Goal: Task Accomplishment & Management: Use online tool/utility

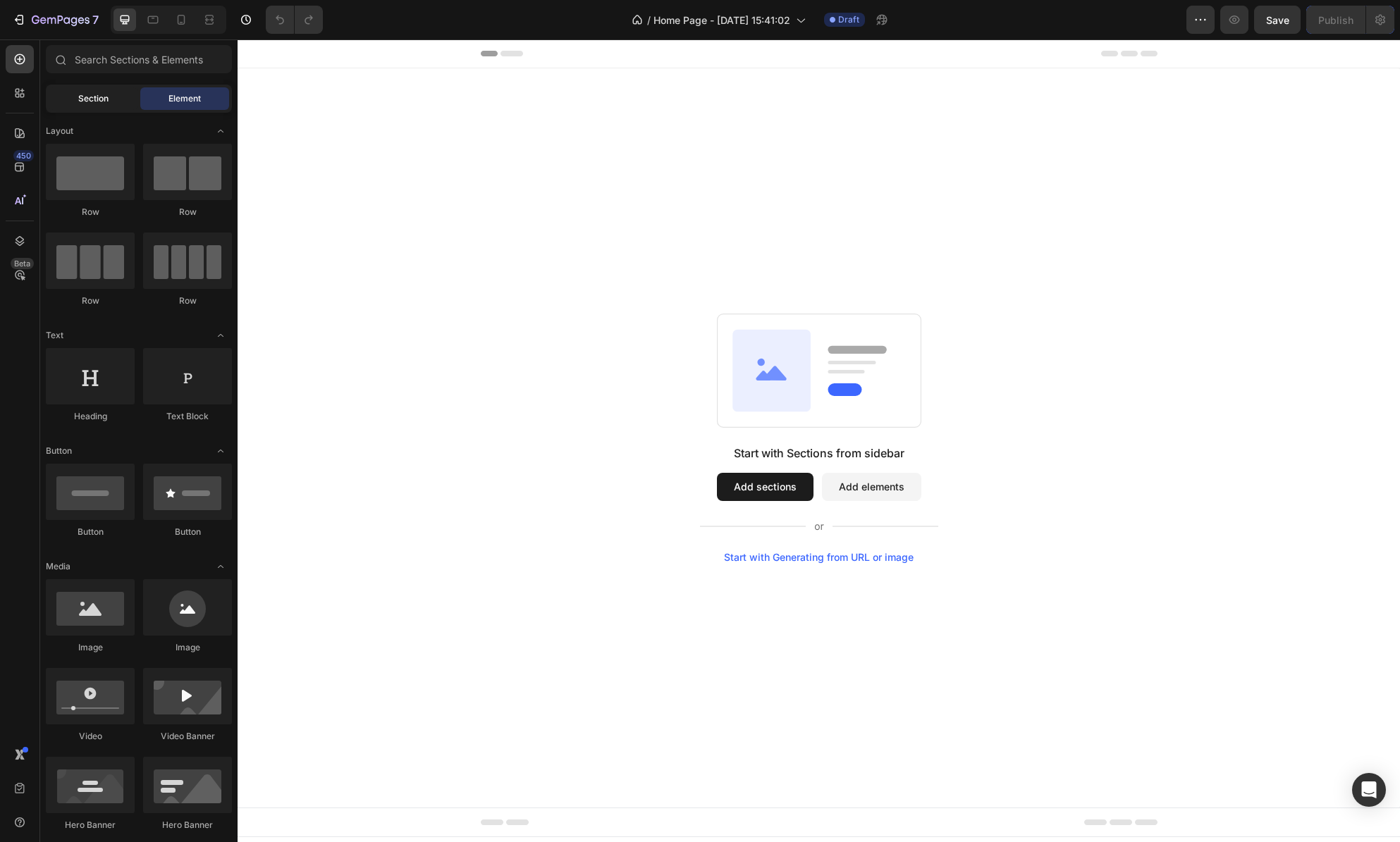
click at [73, 98] on div "Section" at bounding box center [94, 99] width 89 height 23
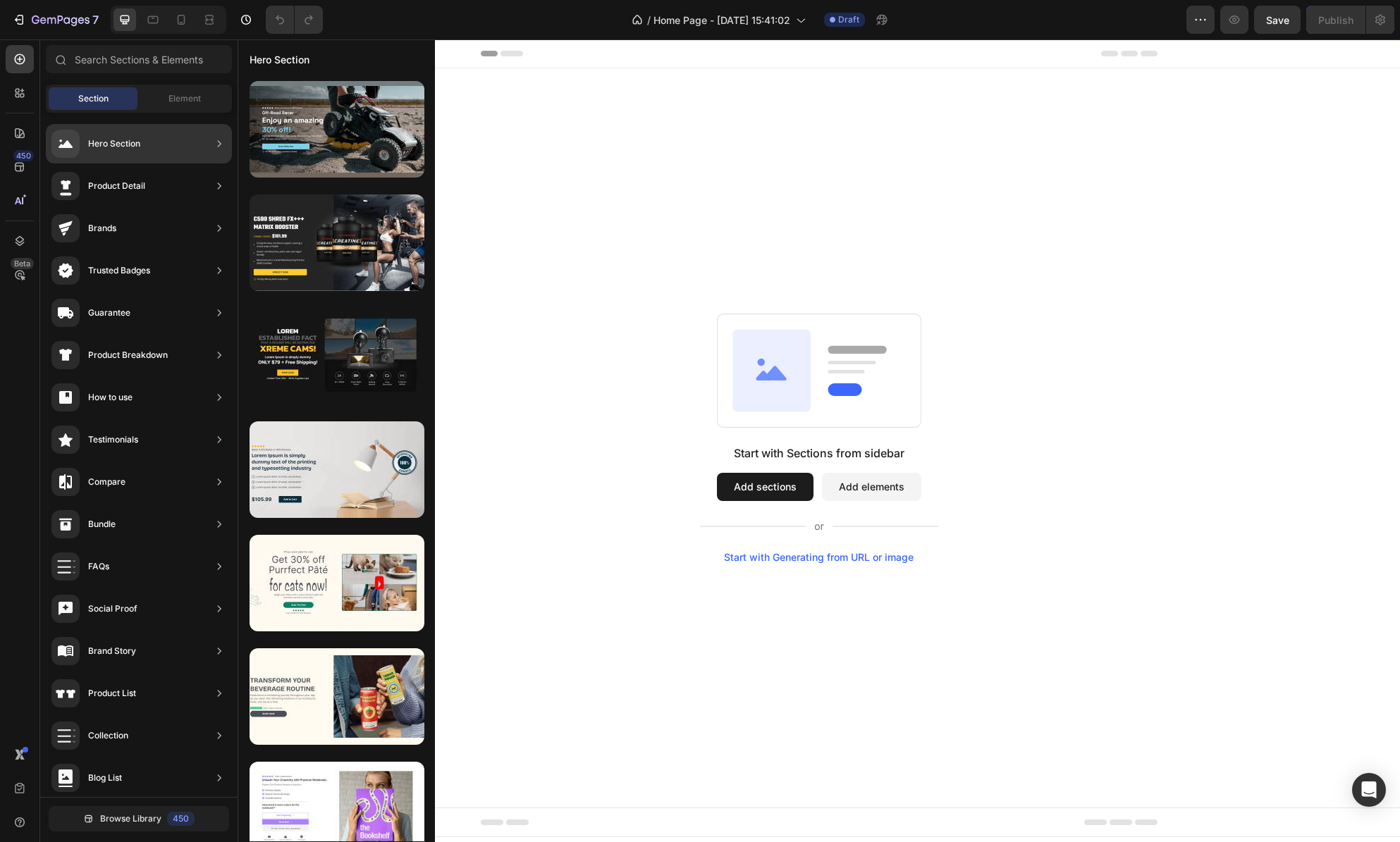
click at [123, 143] on div "Hero Section" at bounding box center [115, 143] width 52 height 14
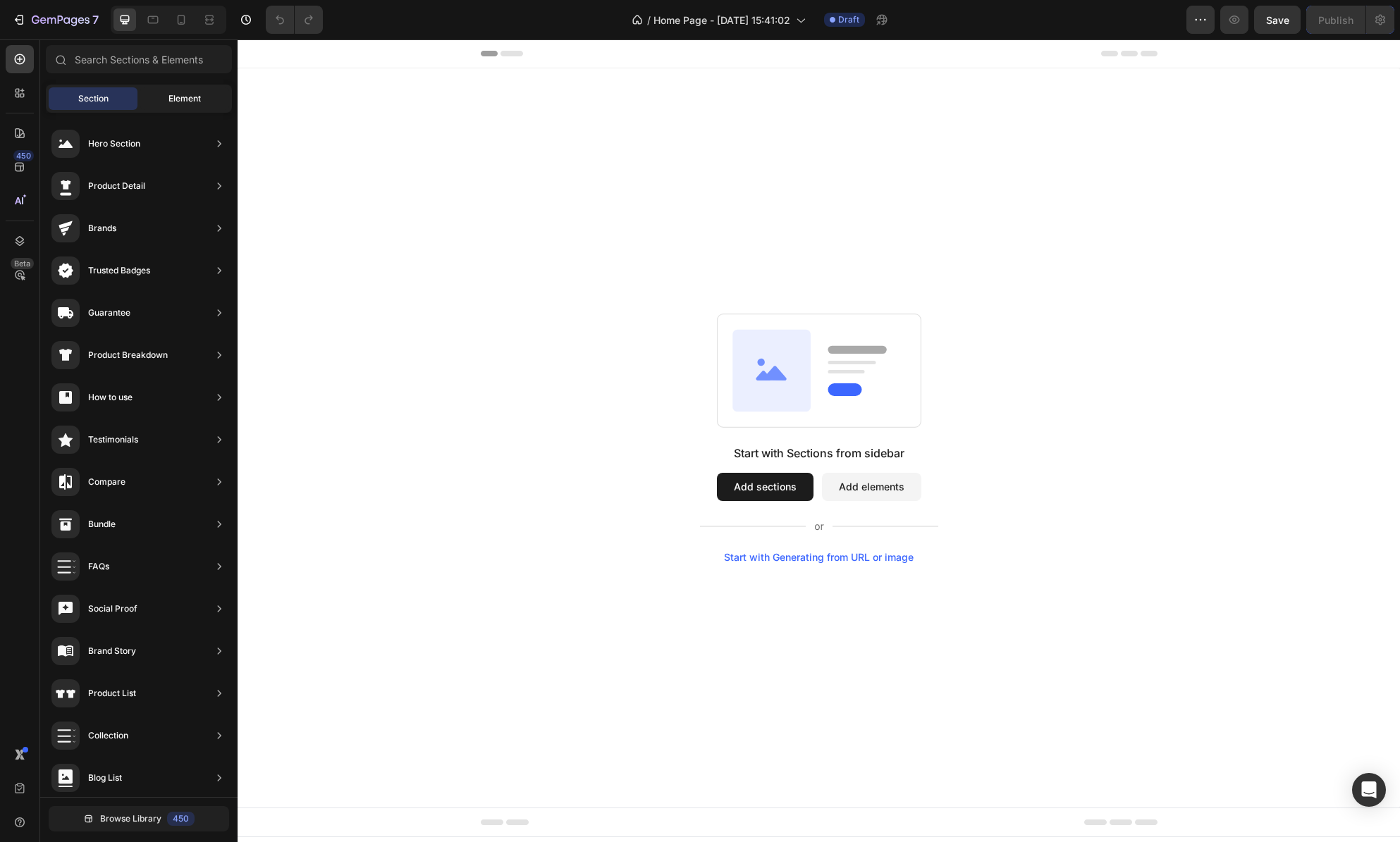
click at [175, 100] on span "Element" at bounding box center [185, 99] width 32 height 13
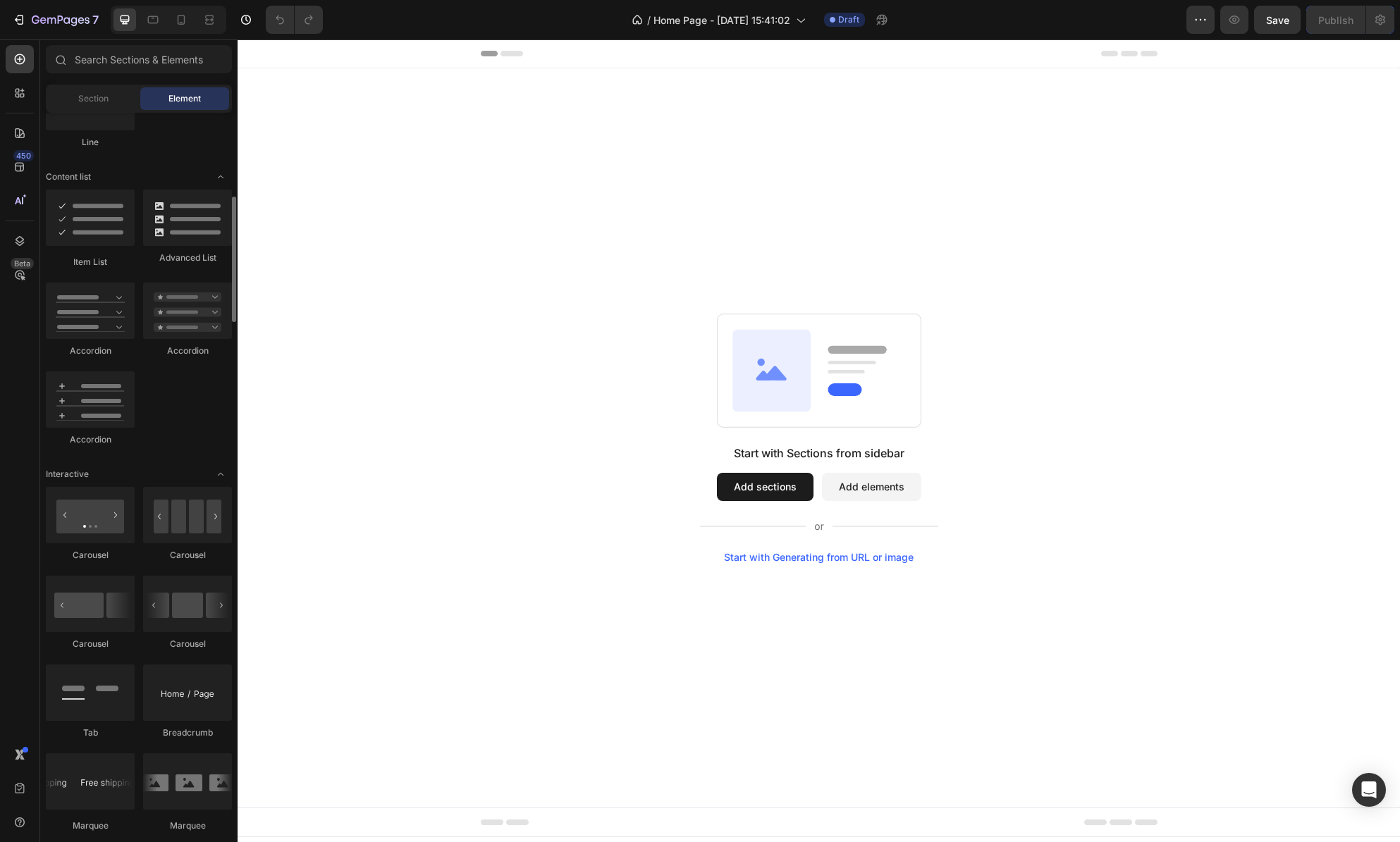
scroll to position [1078, 0]
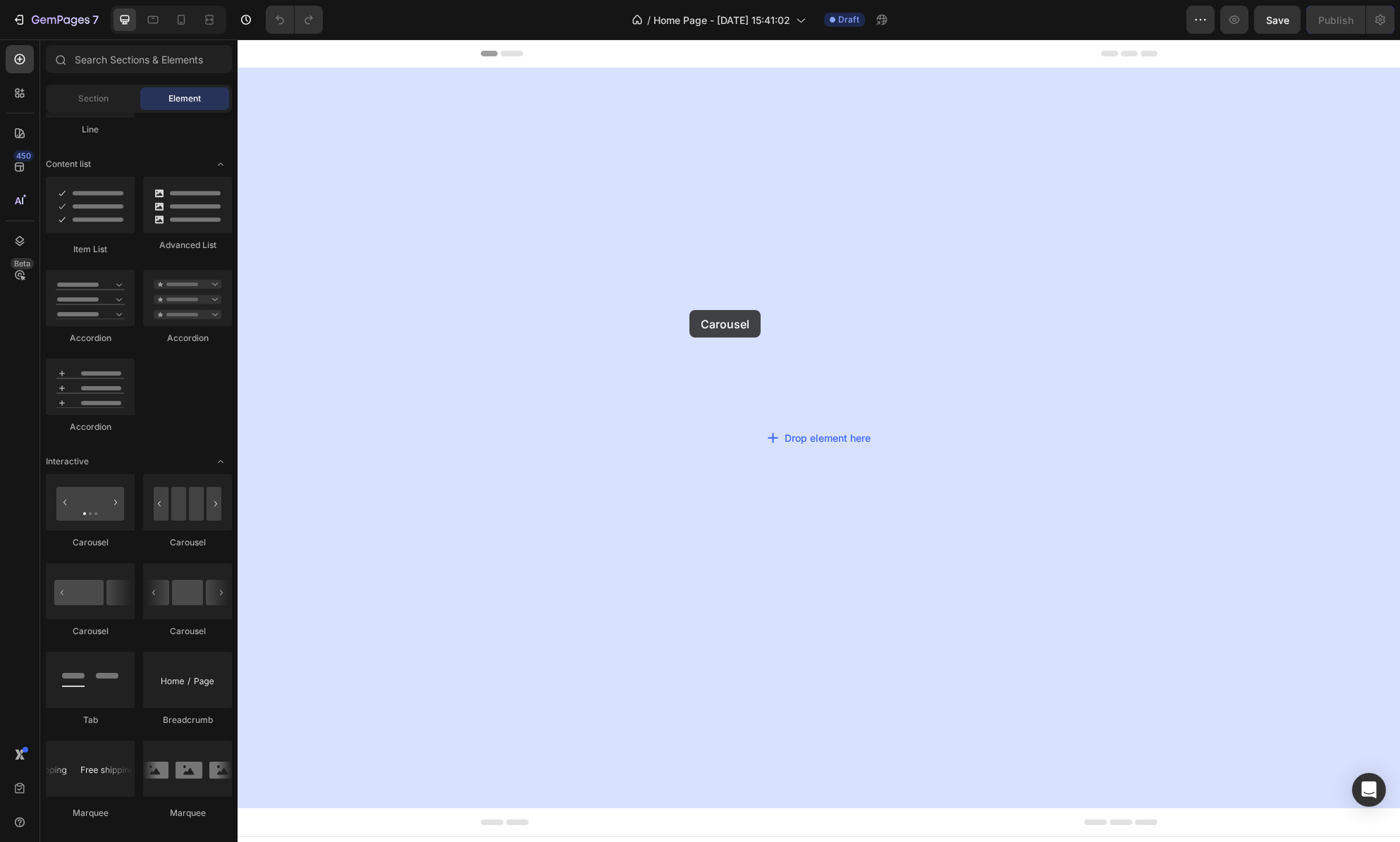
drag, startPoint x: 339, startPoint y: 544, endPoint x: 728, endPoint y: 307, distance: 455.5
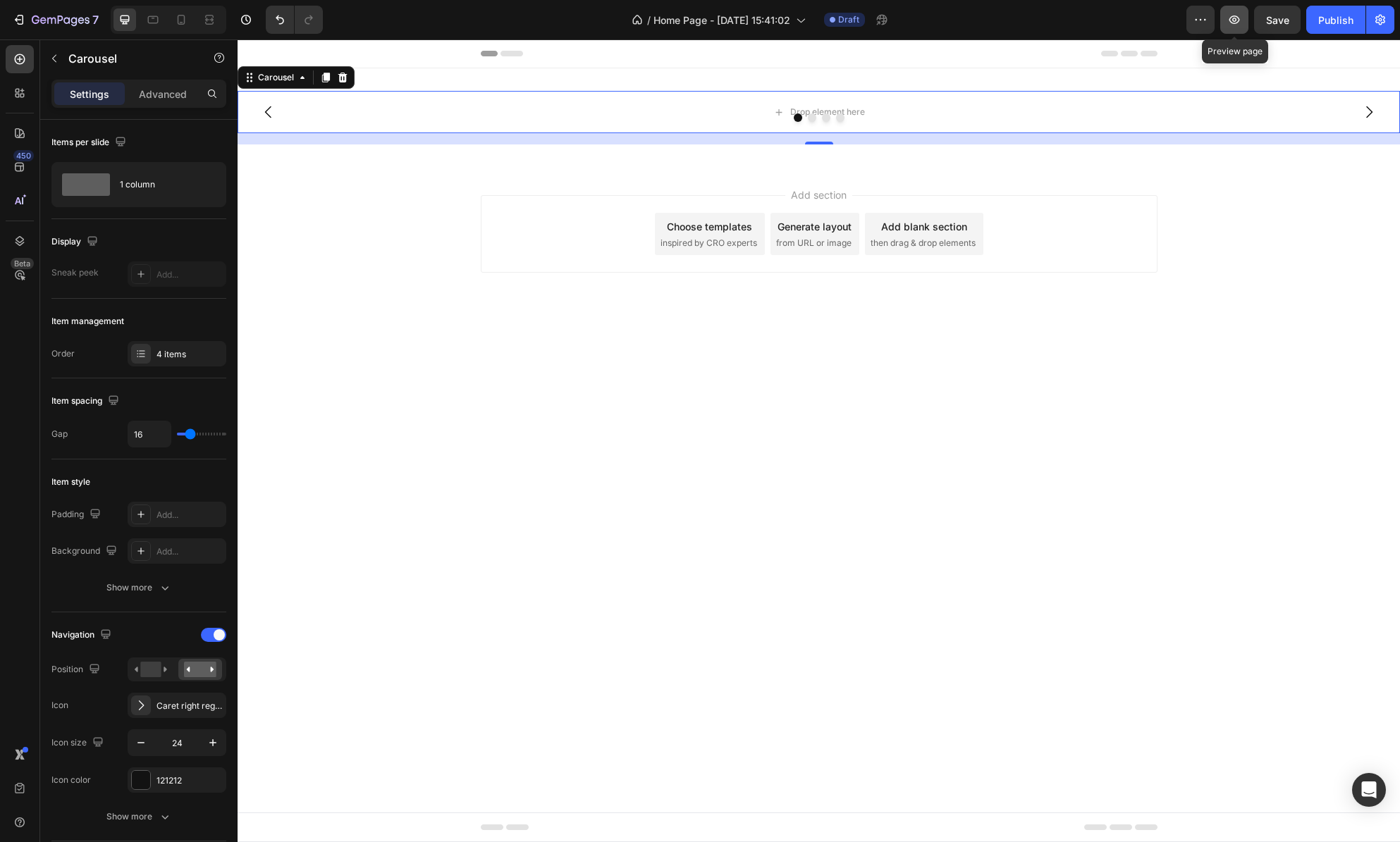
click at [1230, 20] on icon "button" at bounding box center [1235, 20] width 14 height 14
click at [49, 58] on icon "button" at bounding box center [54, 58] width 11 height 11
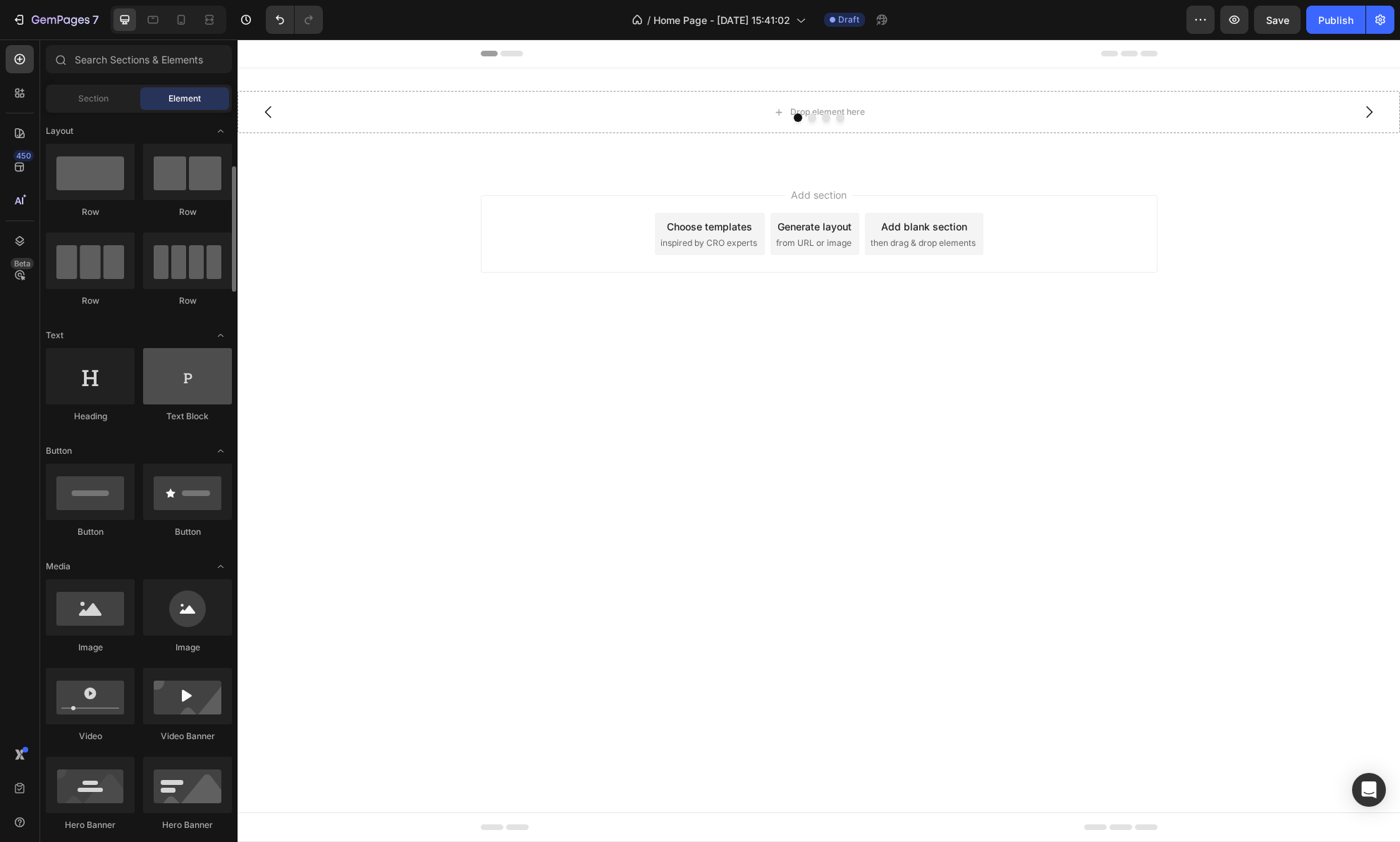
scroll to position [118, 0]
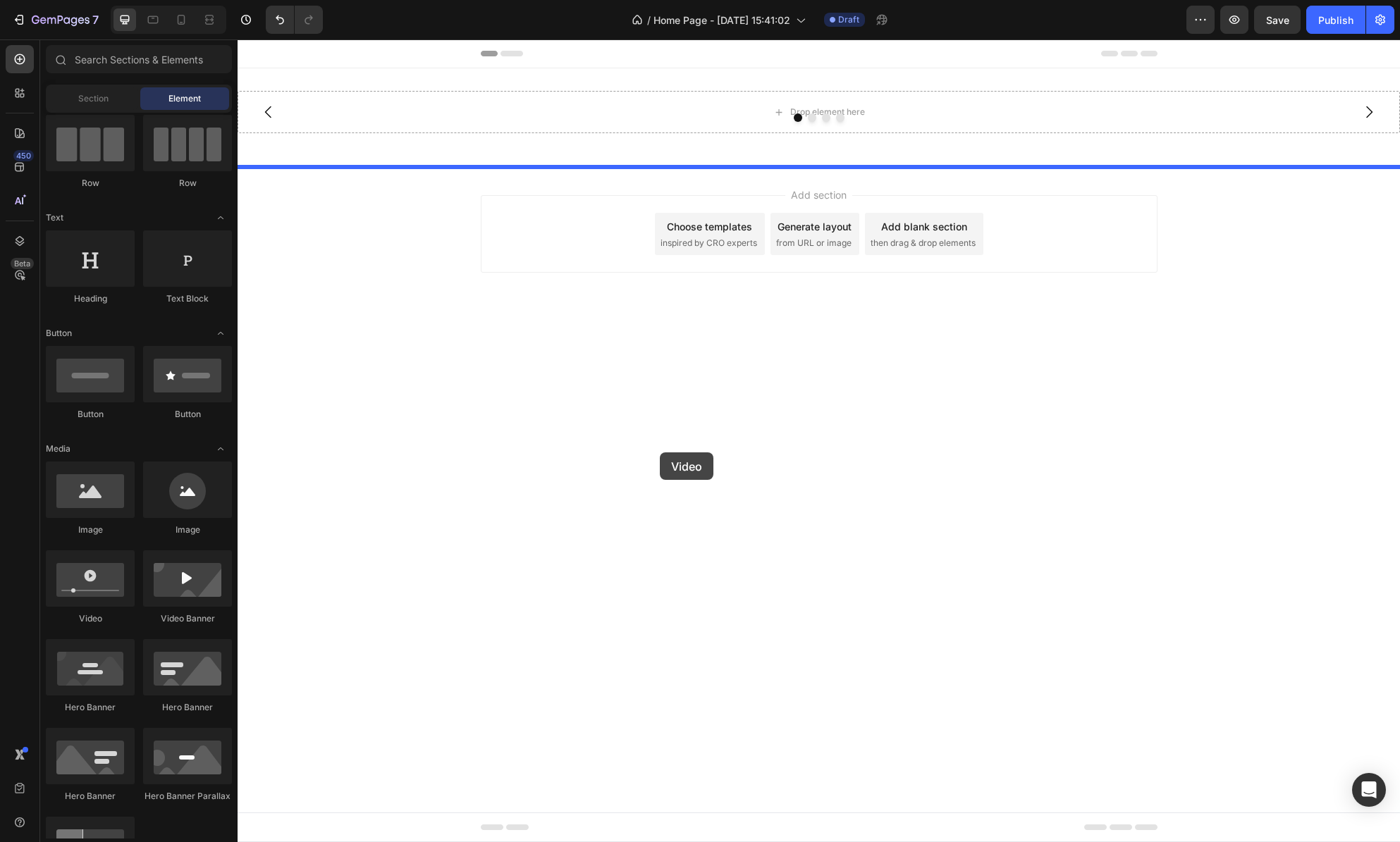
drag, startPoint x: 338, startPoint y: 625, endPoint x: 665, endPoint y: 450, distance: 370.9
drag, startPoint x: 427, startPoint y: 618, endPoint x: 669, endPoint y: 489, distance: 274.2
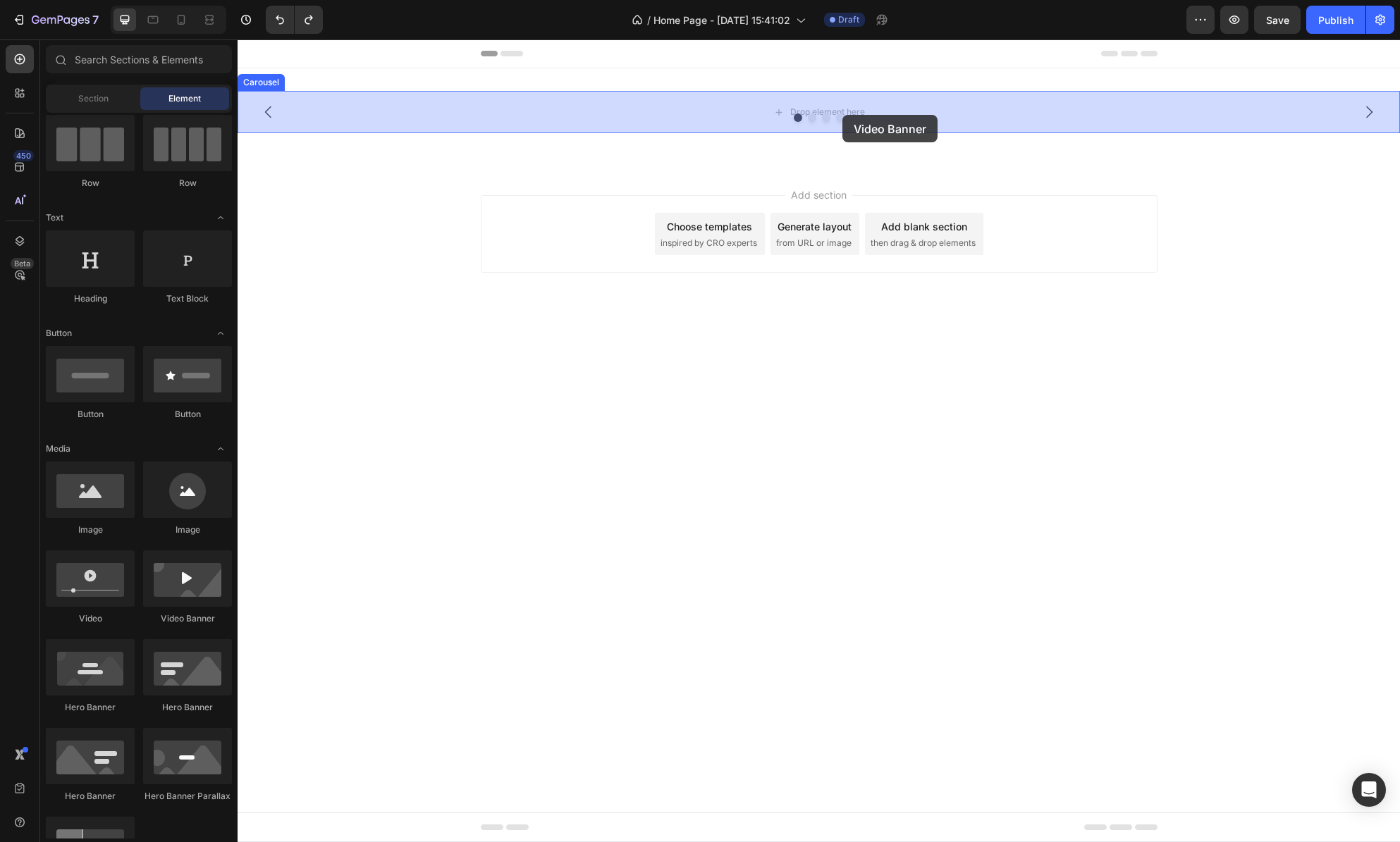
drag, startPoint x: 442, startPoint y: 607, endPoint x: 842, endPoint y: 115, distance: 634.1
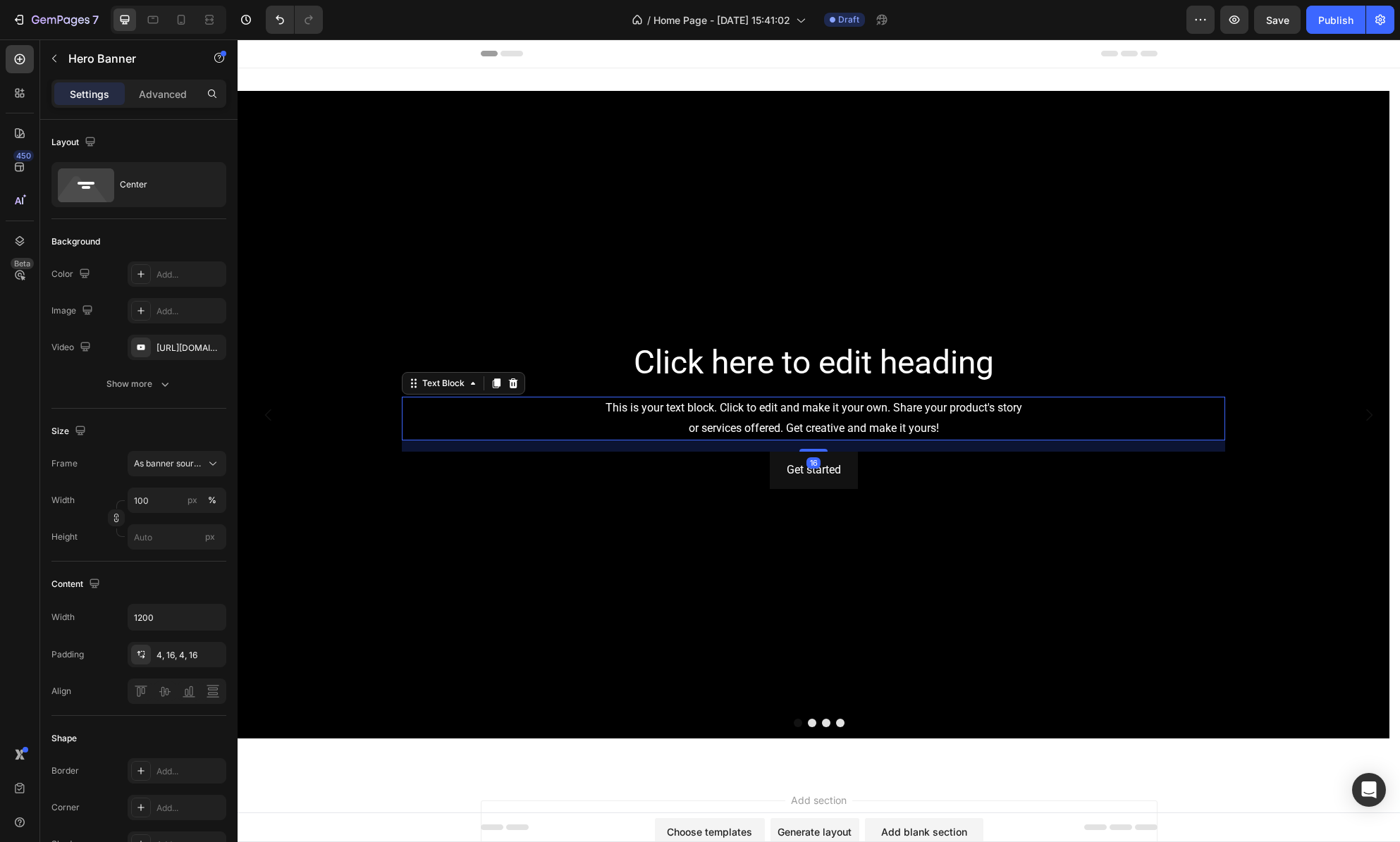
click at [874, 421] on div "This is your text block. Click to edit and make it your own. Share your product…" at bounding box center [814, 419] width 824 height 44
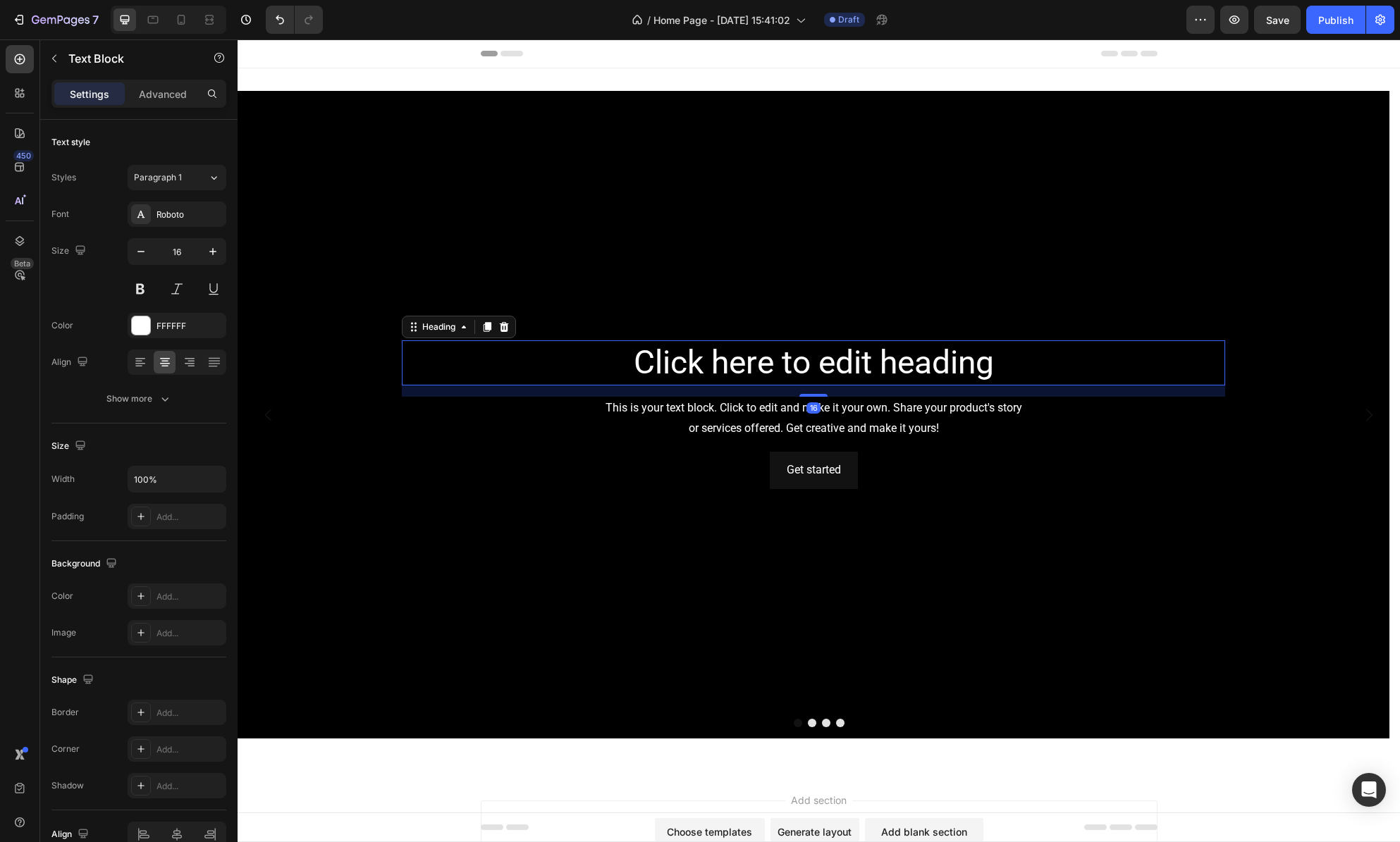
click at [907, 364] on h2 "Click here to edit heading" at bounding box center [814, 363] width 824 height 45
click at [508, 330] on icon at bounding box center [505, 326] width 9 height 10
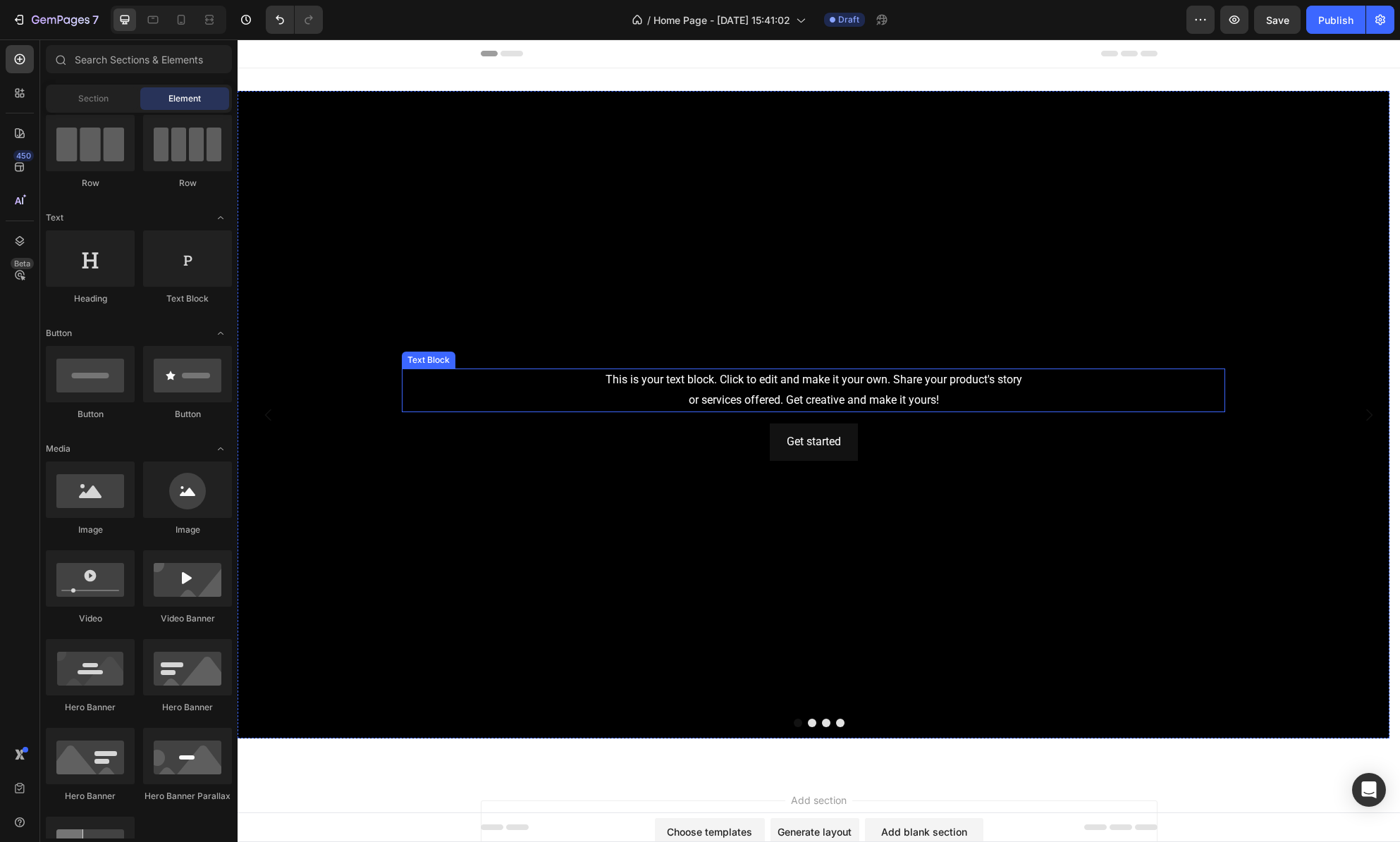
click at [780, 388] on div "This is your text block. Click to edit and make it your own. Share your product…" at bounding box center [814, 391] width 824 height 44
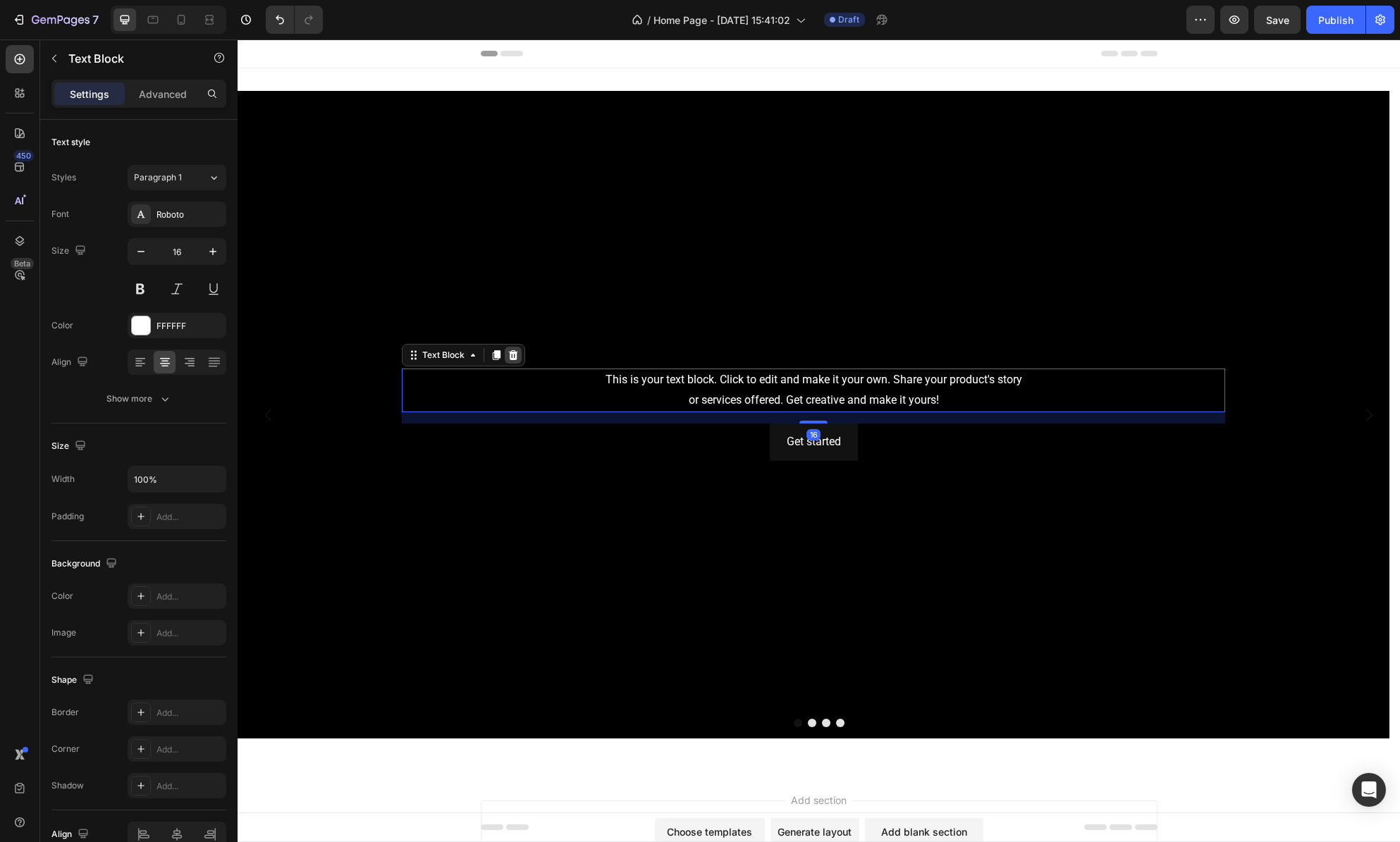
click at [515, 355] on icon at bounding box center [513, 355] width 9 height 10
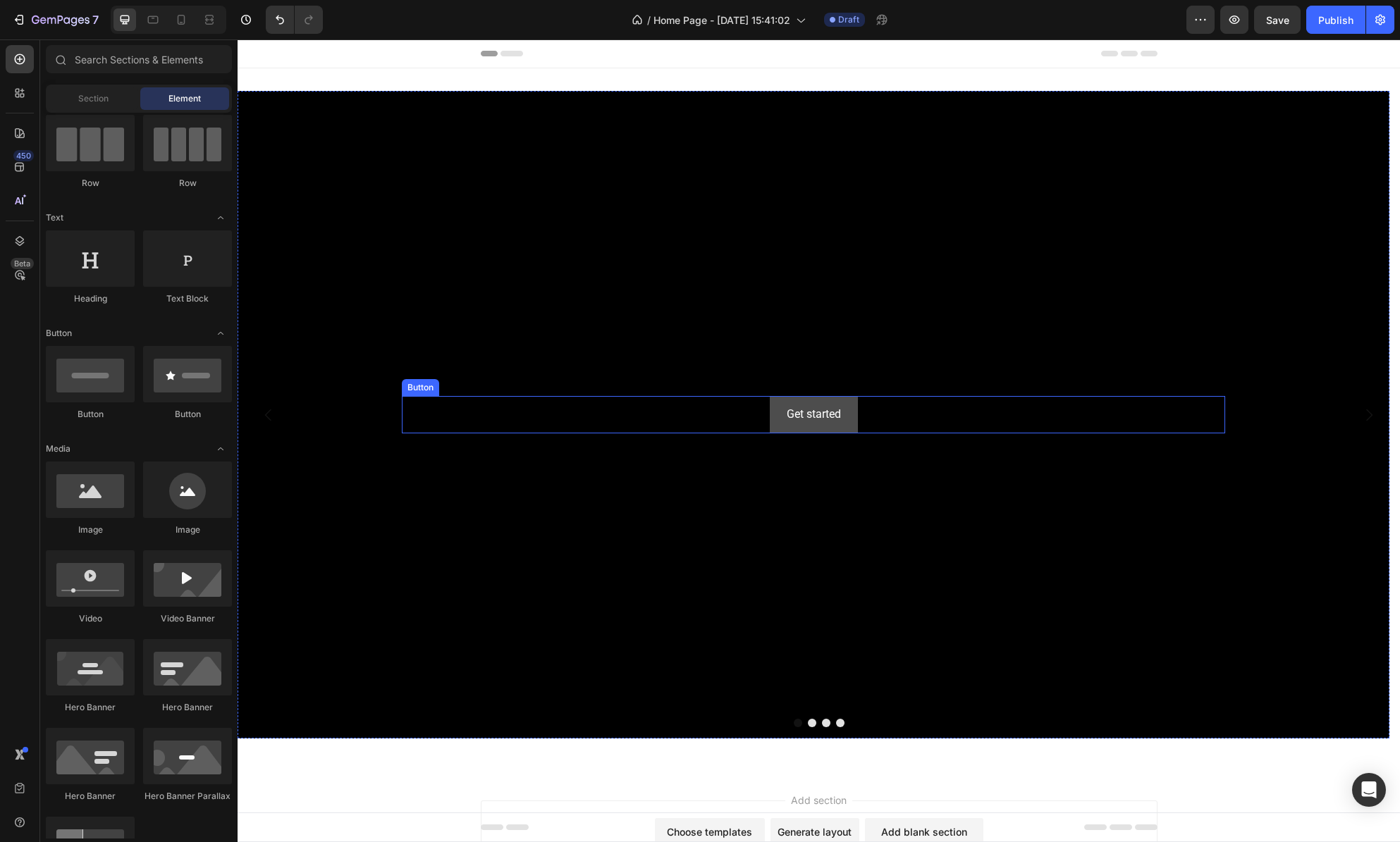
click at [846, 409] on button "Get started" at bounding box center [813, 414] width 88 height 38
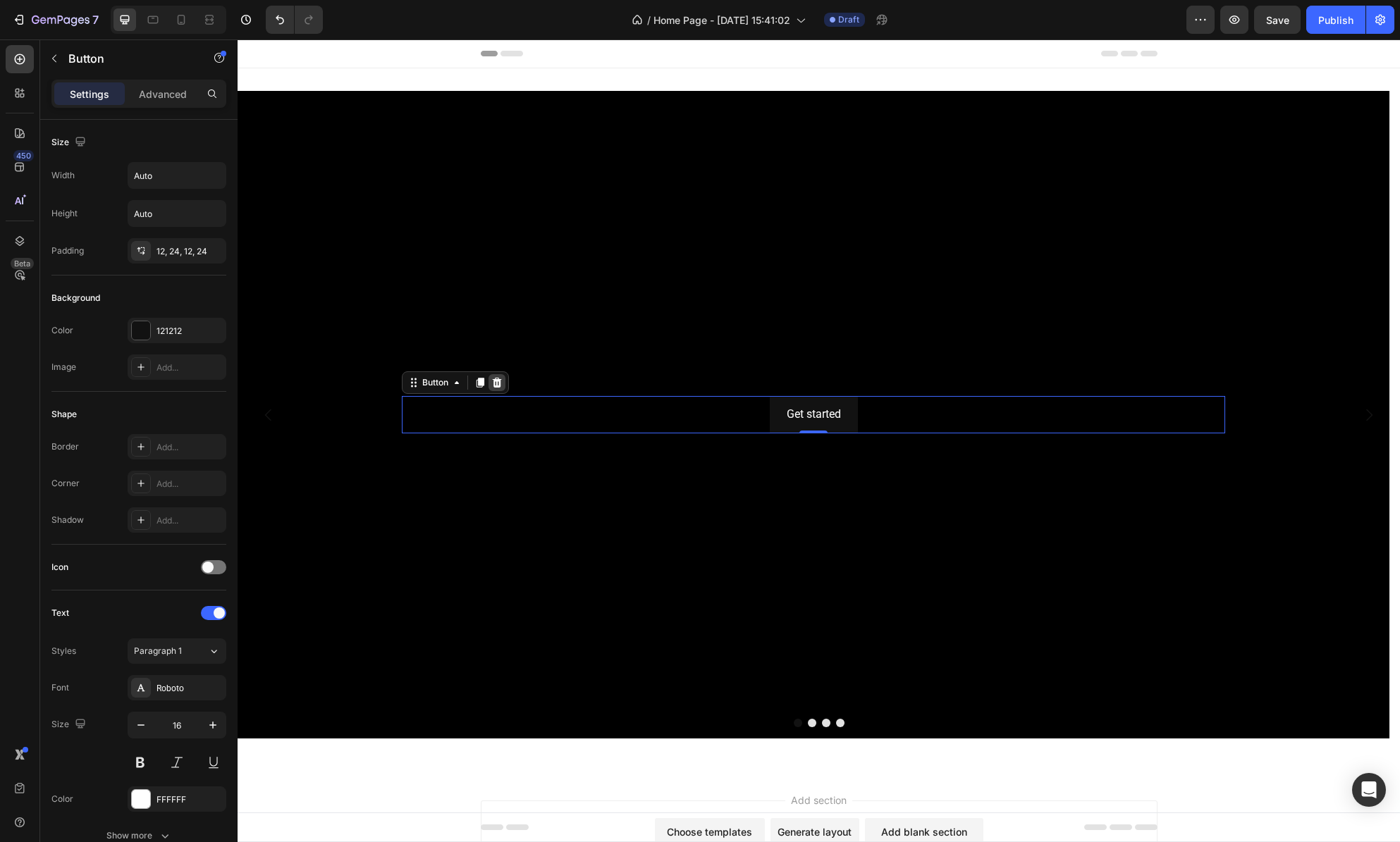
click at [497, 380] on icon at bounding box center [498, 382] width 9 height 10
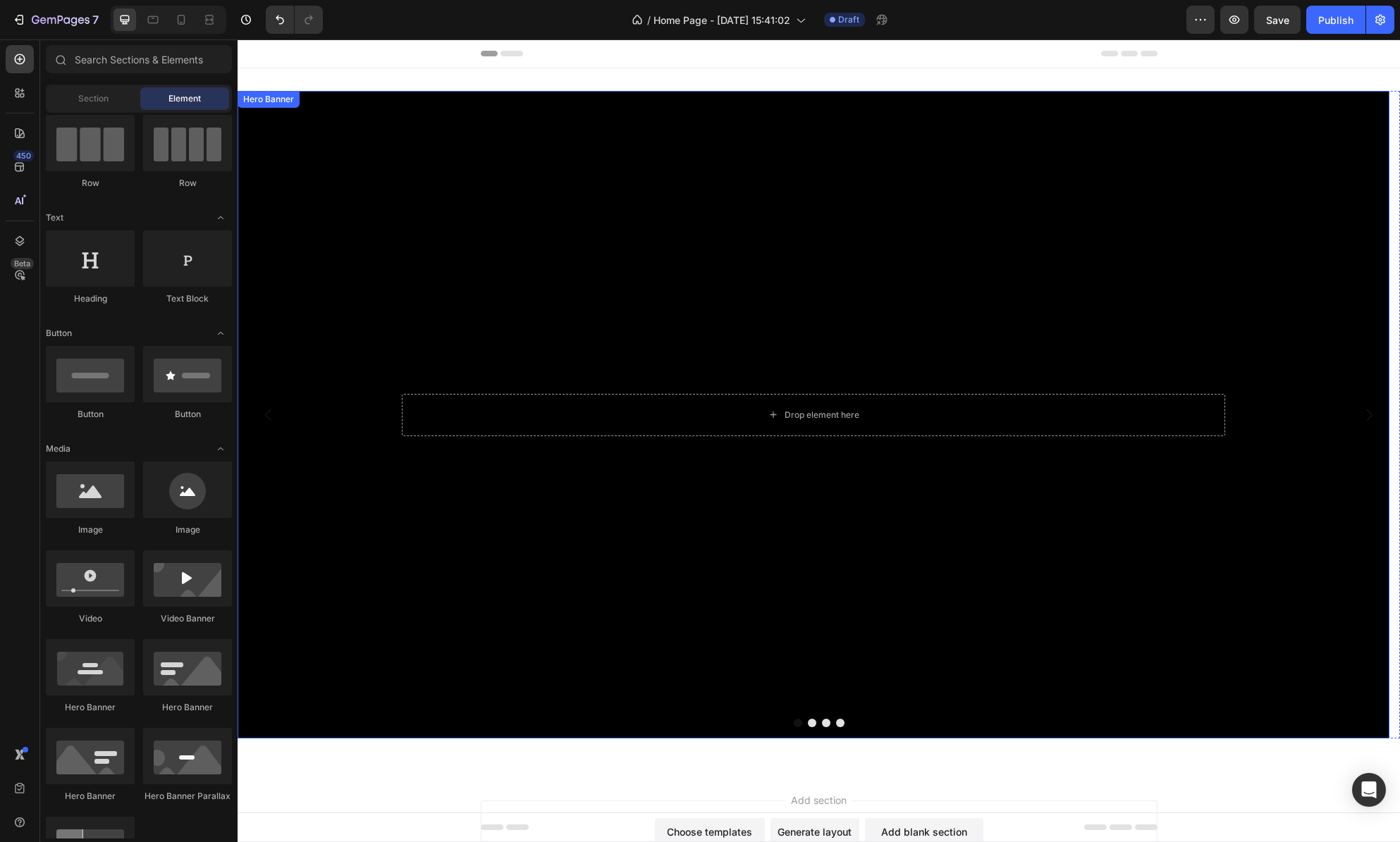
click at [477, 317] on div "Background Image" at bounding box center [813, 414] width 1152 height 648
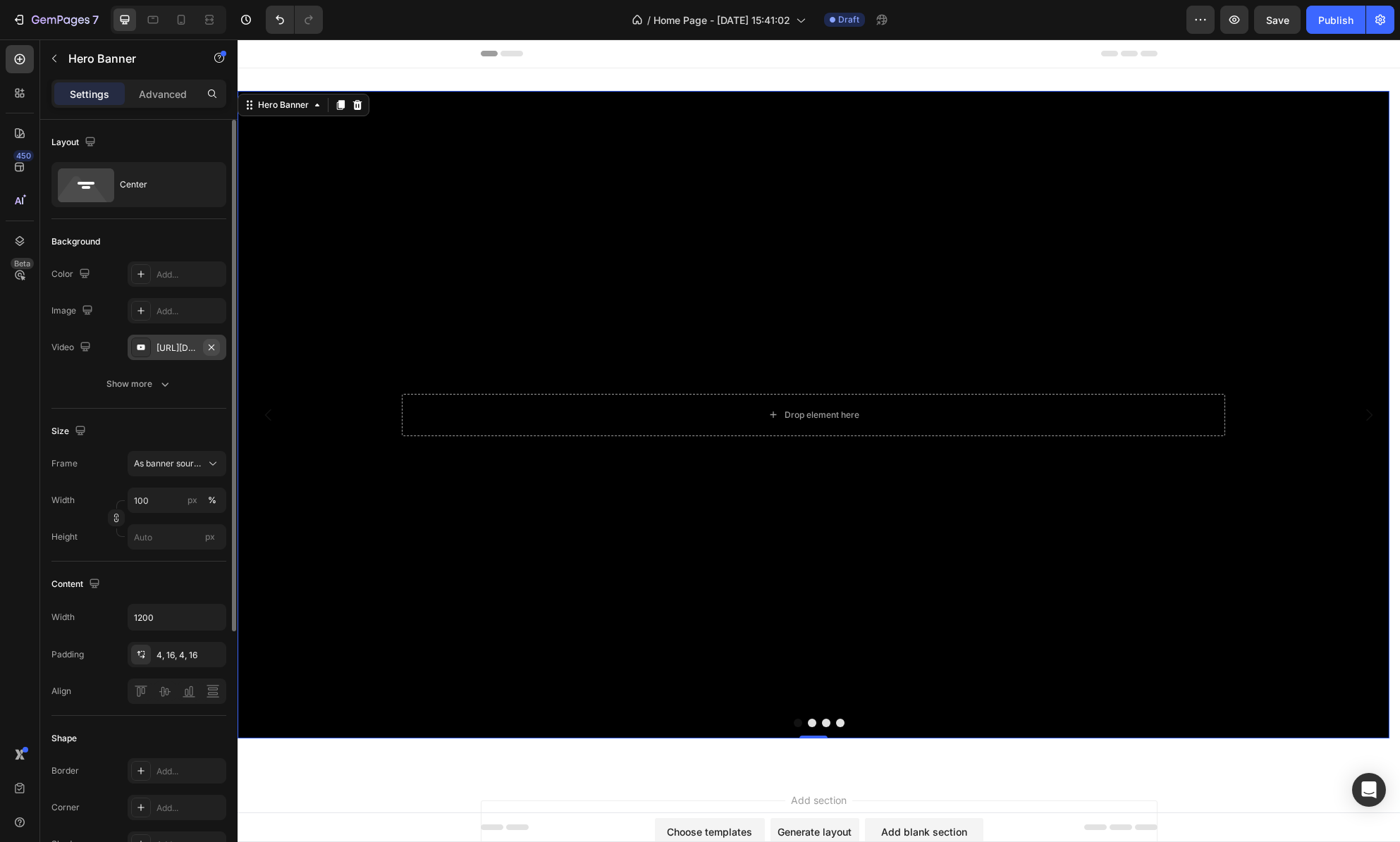
click at [214, 347] on icon "button" at bounding box center [211, 347] width 11 height 11
type input "Auto"
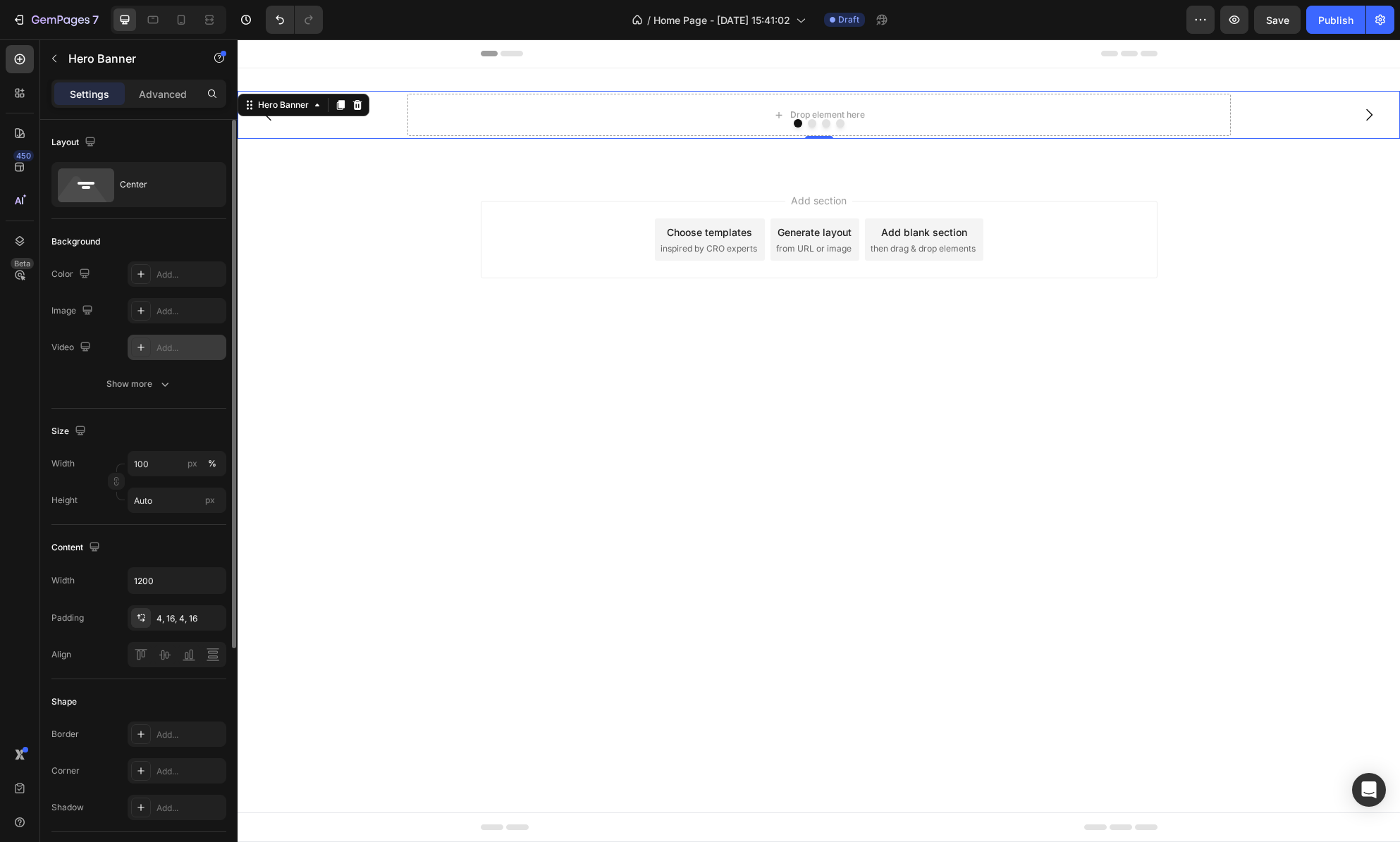
click at [139, 344] on icon at bounding box center [141, 347] width 11 height 11
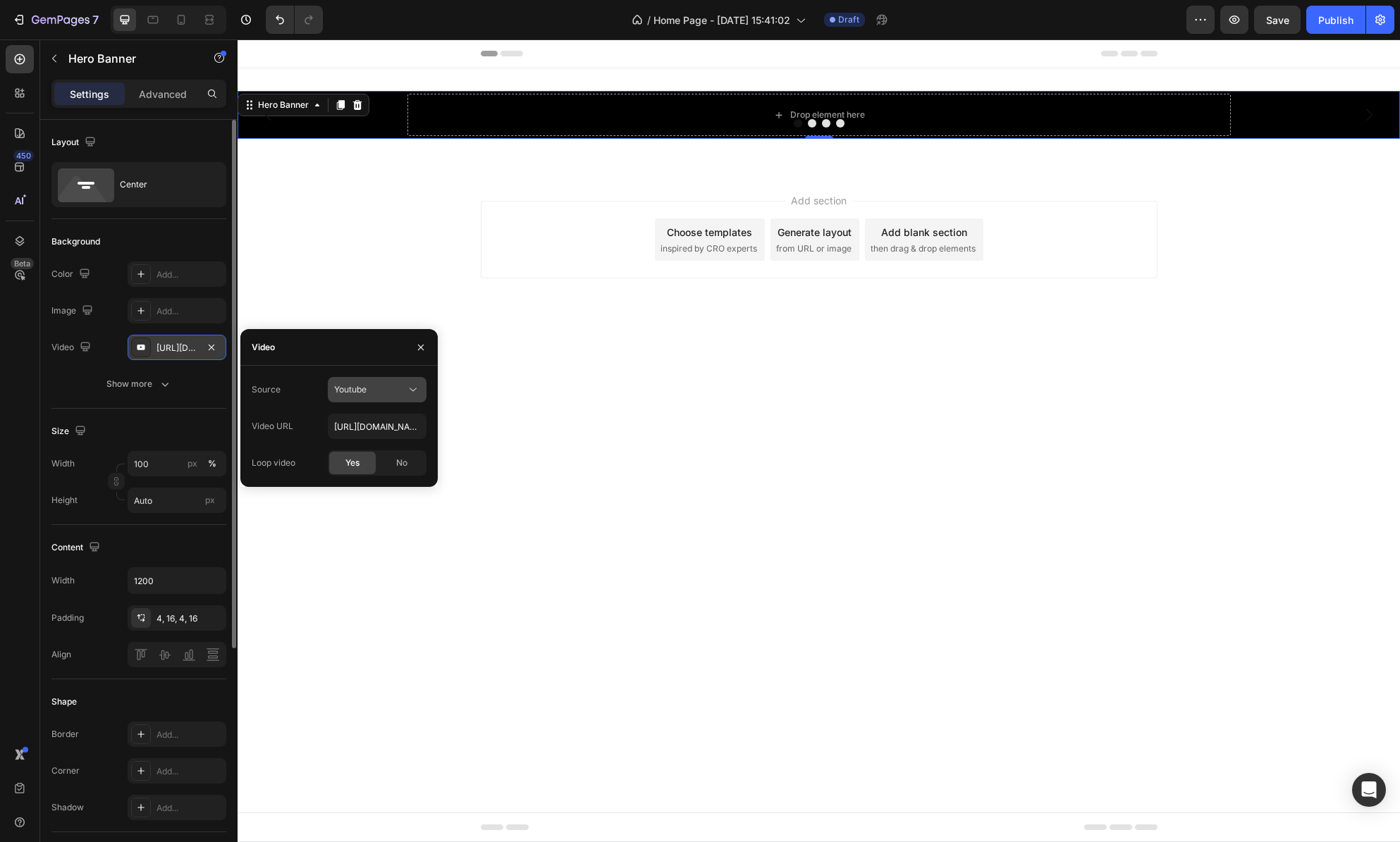
click at [359, 386] on span "Youtube" at bounding box center [350, 389] width 32 height 10
click at [355, 428] on span "Video hosting" at bounding box center [360, 424] width 53 height 13
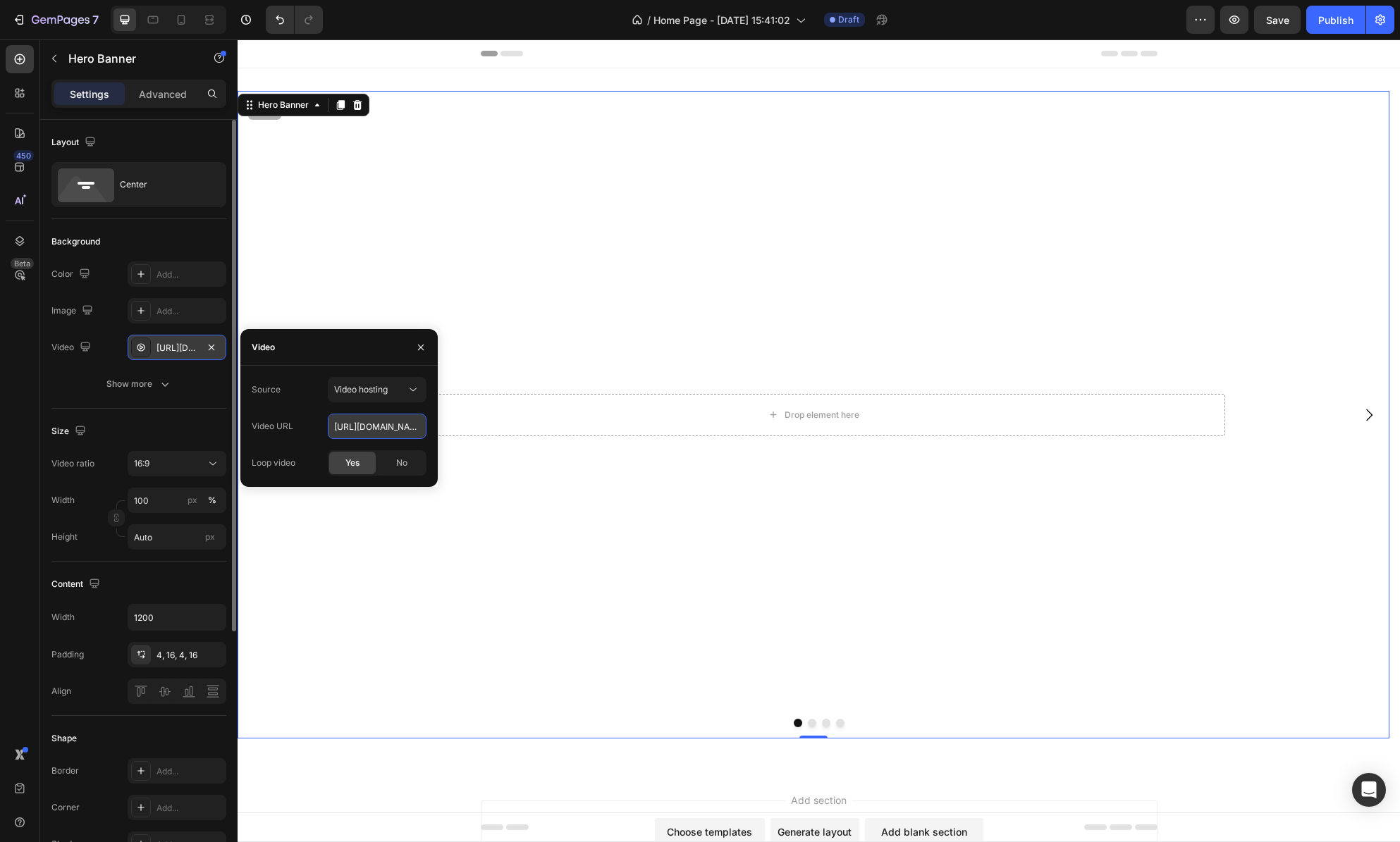
click at [394, 430] on input "[URL][DOMAIN_NAME]" at bounding box center [377, 426] width 99 height 25
click at [417, 351] on icon "button" at bounding box center [421, 347] width 11 height 11
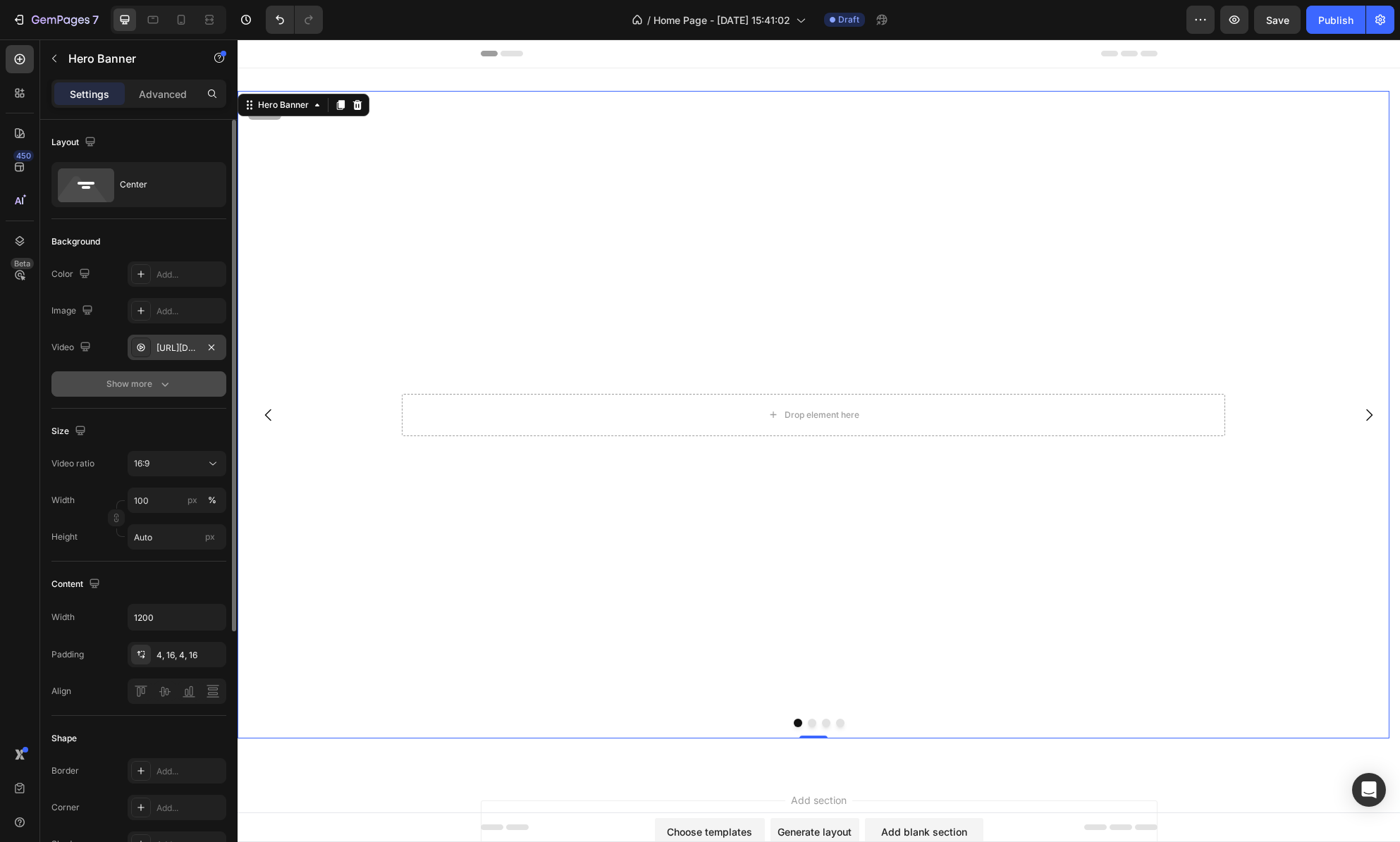
click at [163, 391] on button "Show more" at bounding box center [139, 384] width 175 height 25
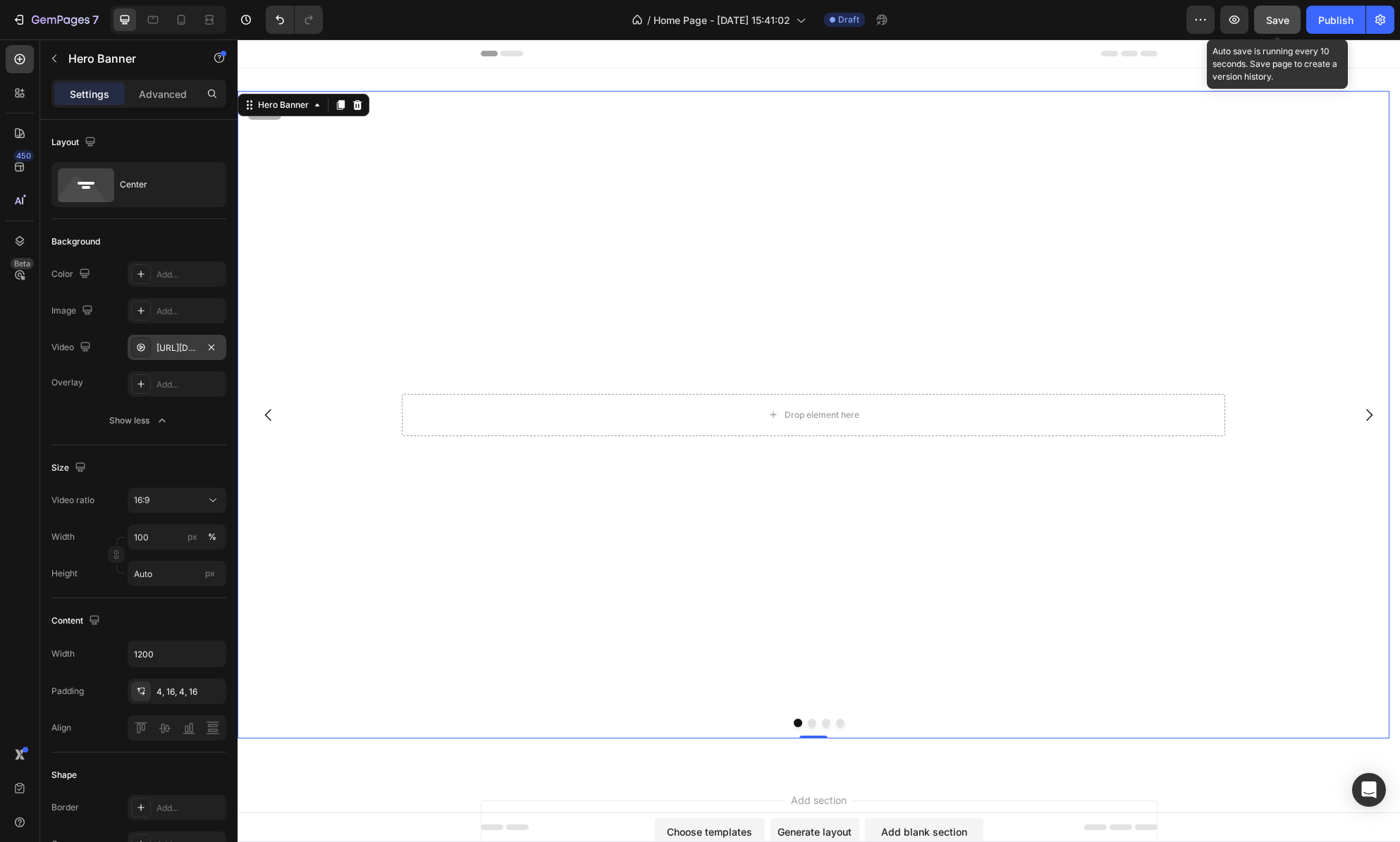
click at [1273, 21] on span "Save" at bounding box center [1278, 20] width 24 height 12
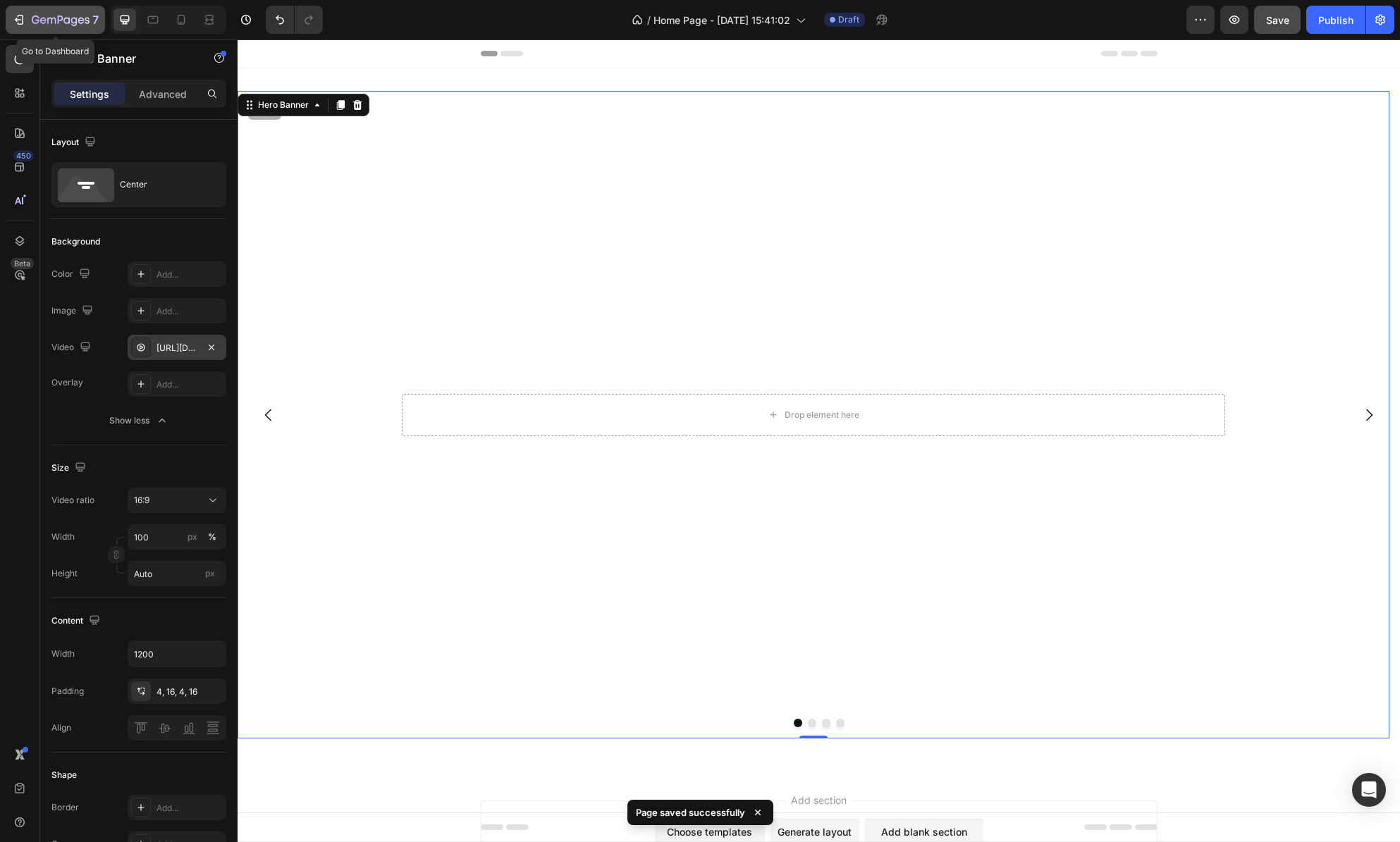
click at [19, 20] on icon "button" at bounding box center [19, 20] width 14 height 14
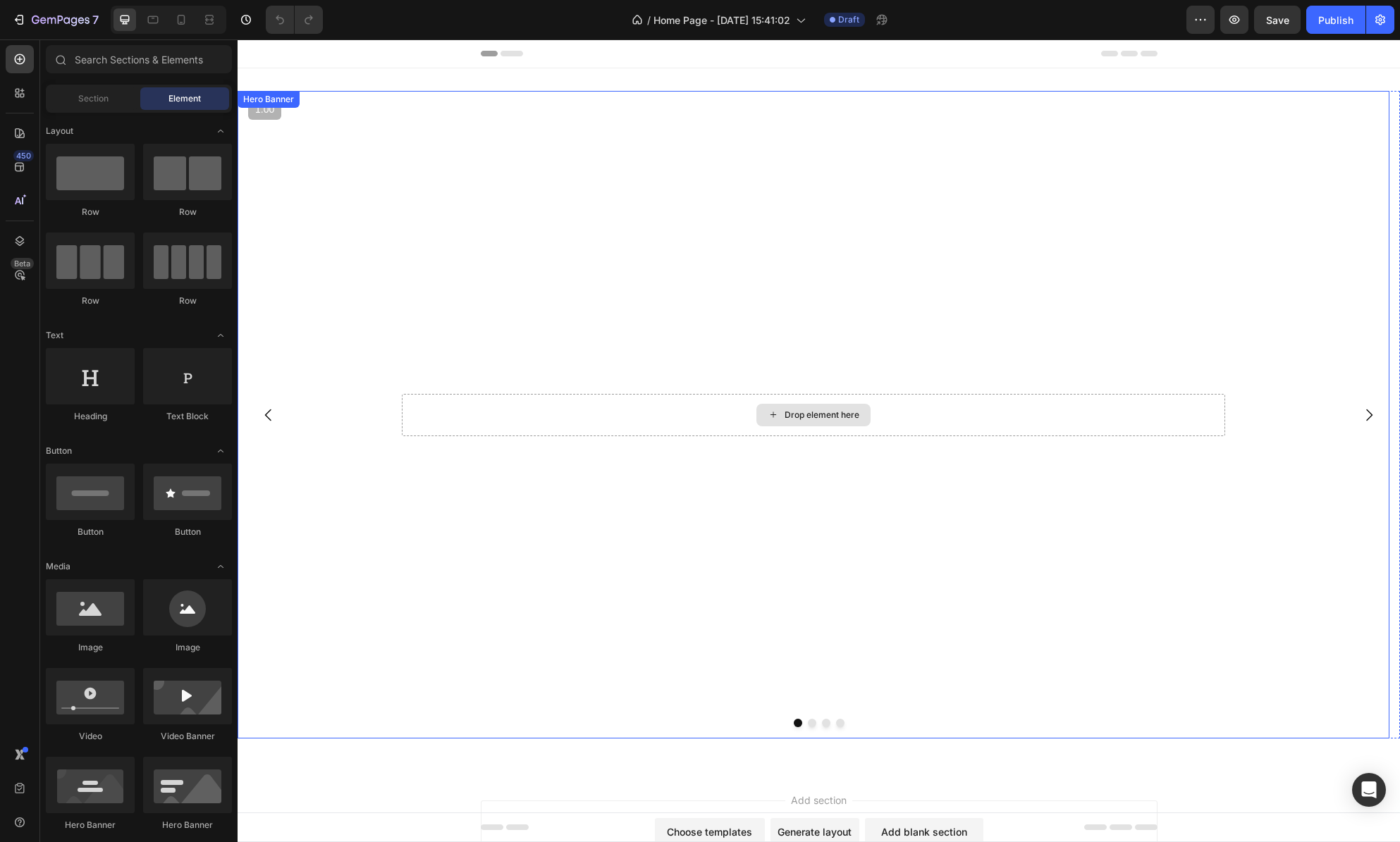
click at [1036, 419] on div "Drop element here" at bounding box center [814, 415] width 824 height 42
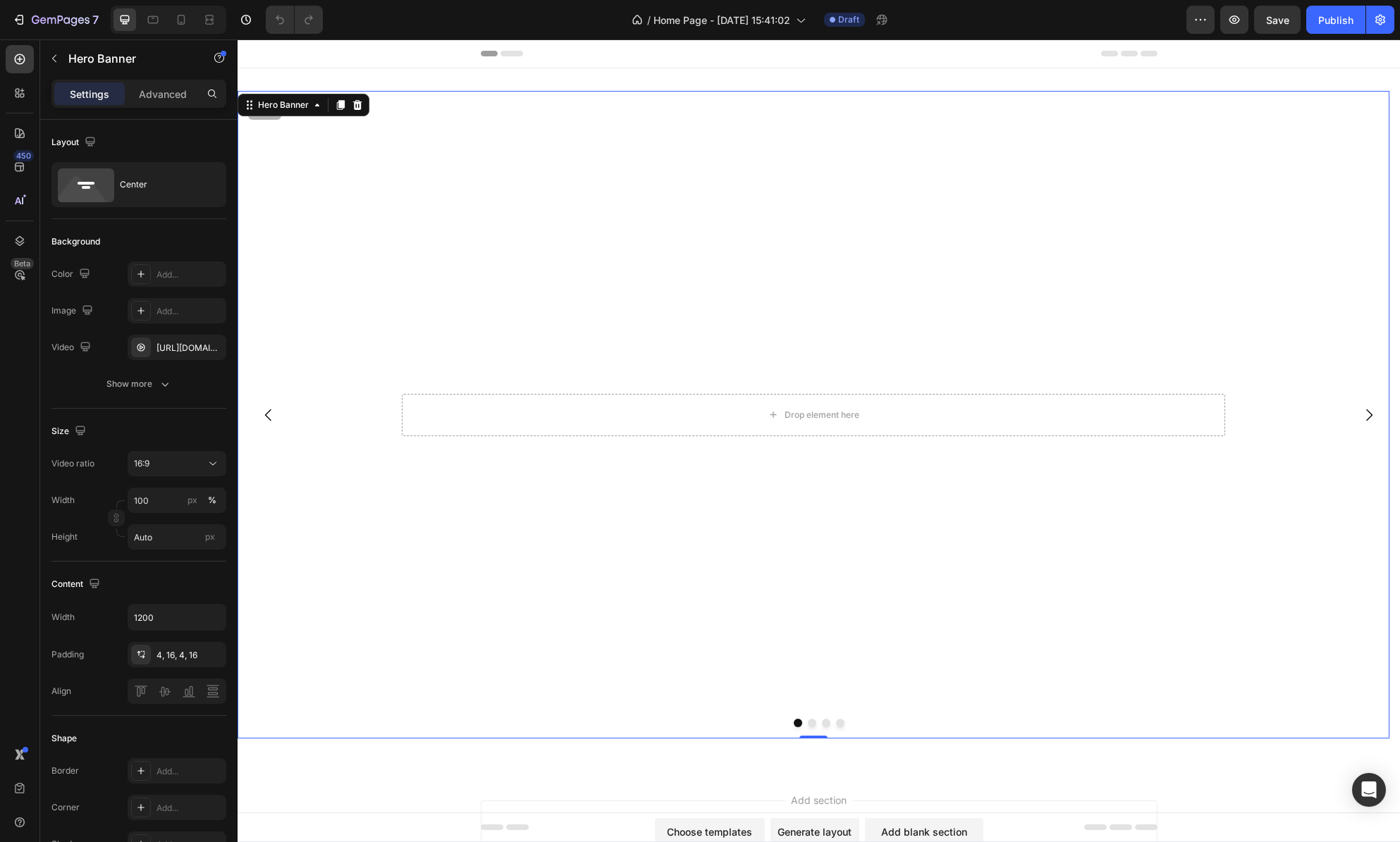
click at [1085, 382] on video "Background Image" at bounding box center [813, 414] width 1152 height 648
click at [1084, 396] on div "Drop element here" at bounding box center [814, 415] width 824 height 42
click at [409, 279] on video "Background Image" at bounding box center [813, 414] width 1152 height 648
click at [169, 344] on div "[URL][DOMAIN_NAME]" at bounding box center [177, 348] width 41 height 13
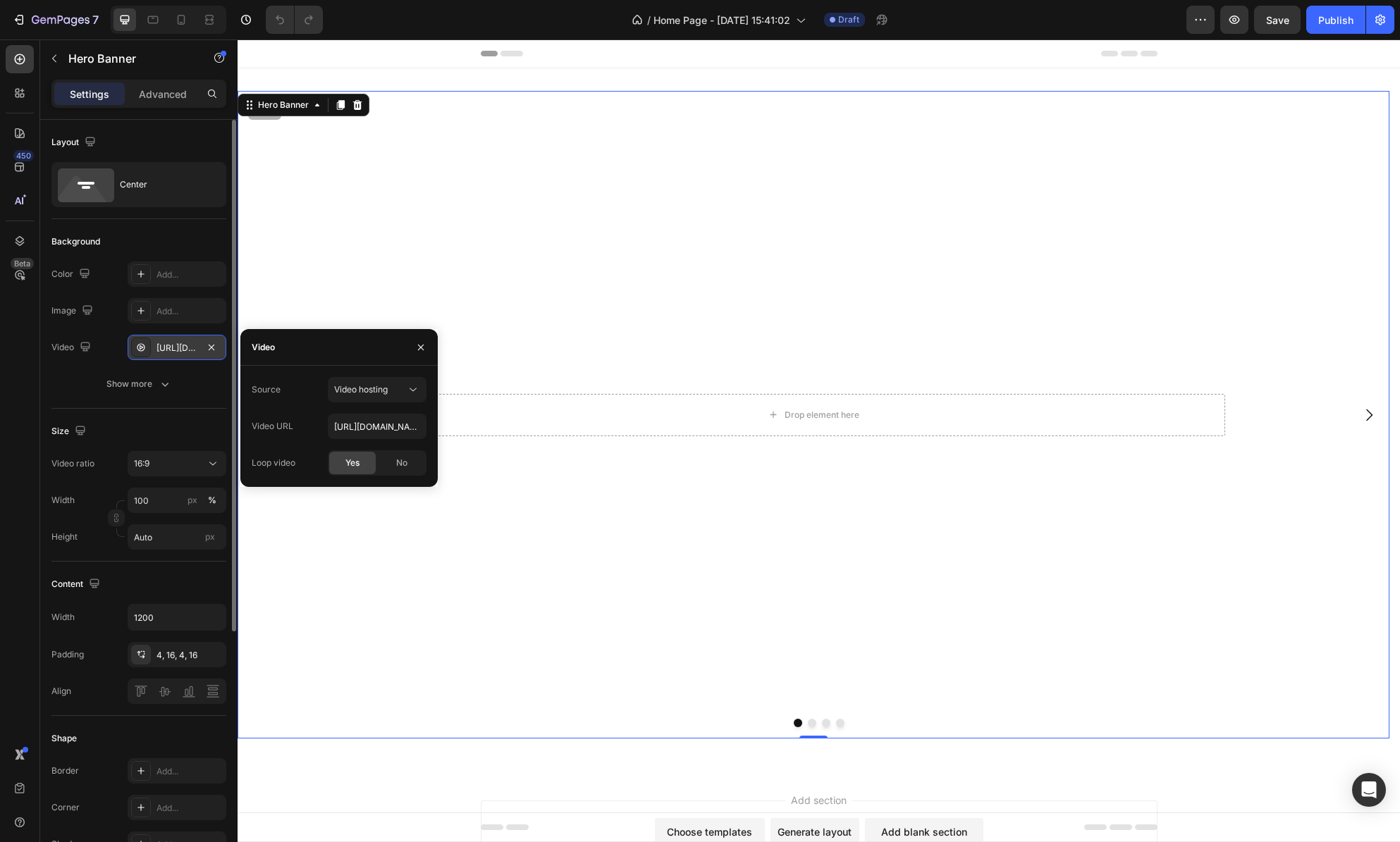
click at [169, 344] on div "[URL][DOMAIN_NAME]" at bounding box center [177, 348] width 41 height 13
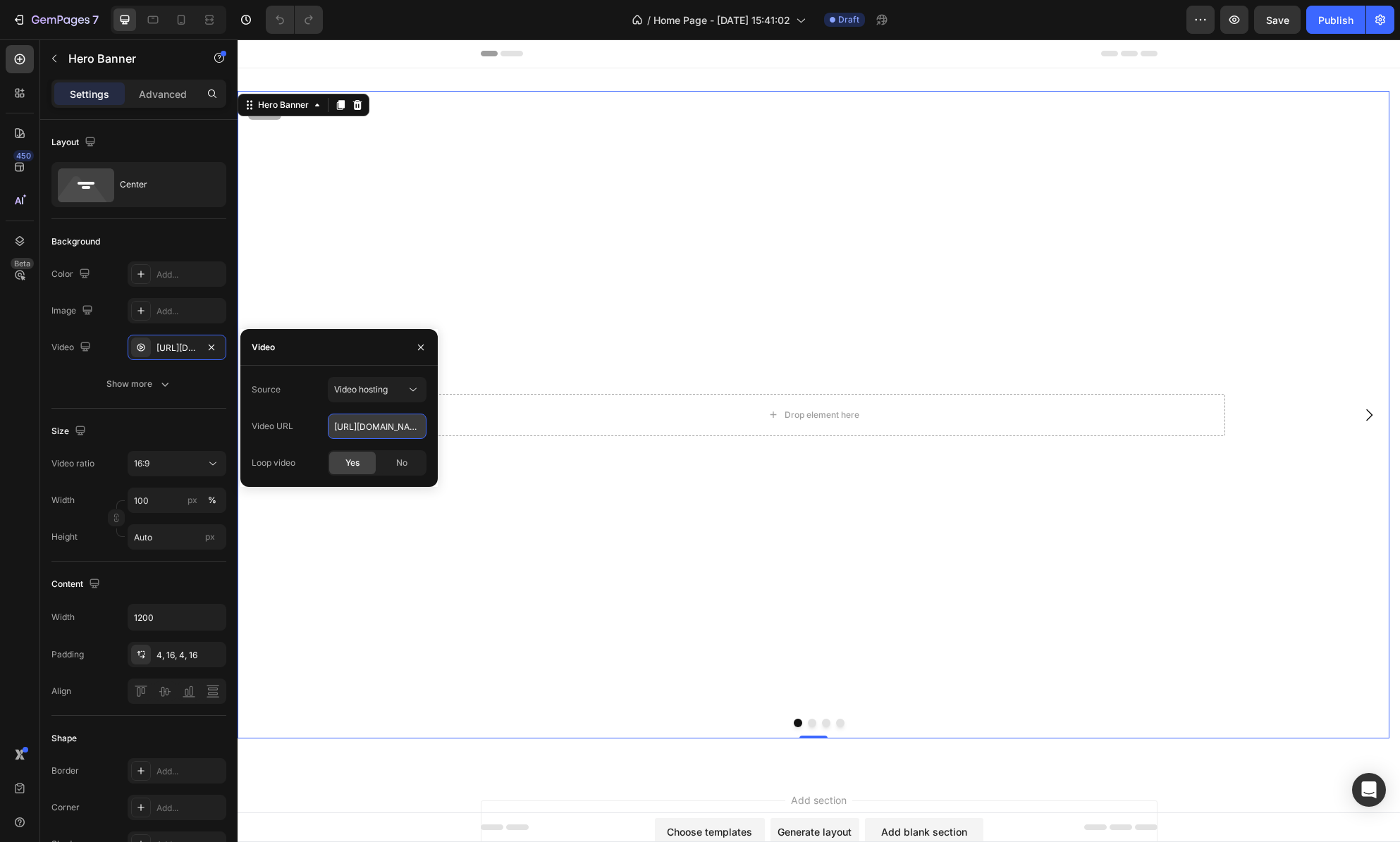
click at [357, 433] on input "[URL][DOMAIN_NAME]" at bounding box center [377, 426] width 99 height 25
paste input "b5c5d74d4a1143ef830d9f5a6861fcf"
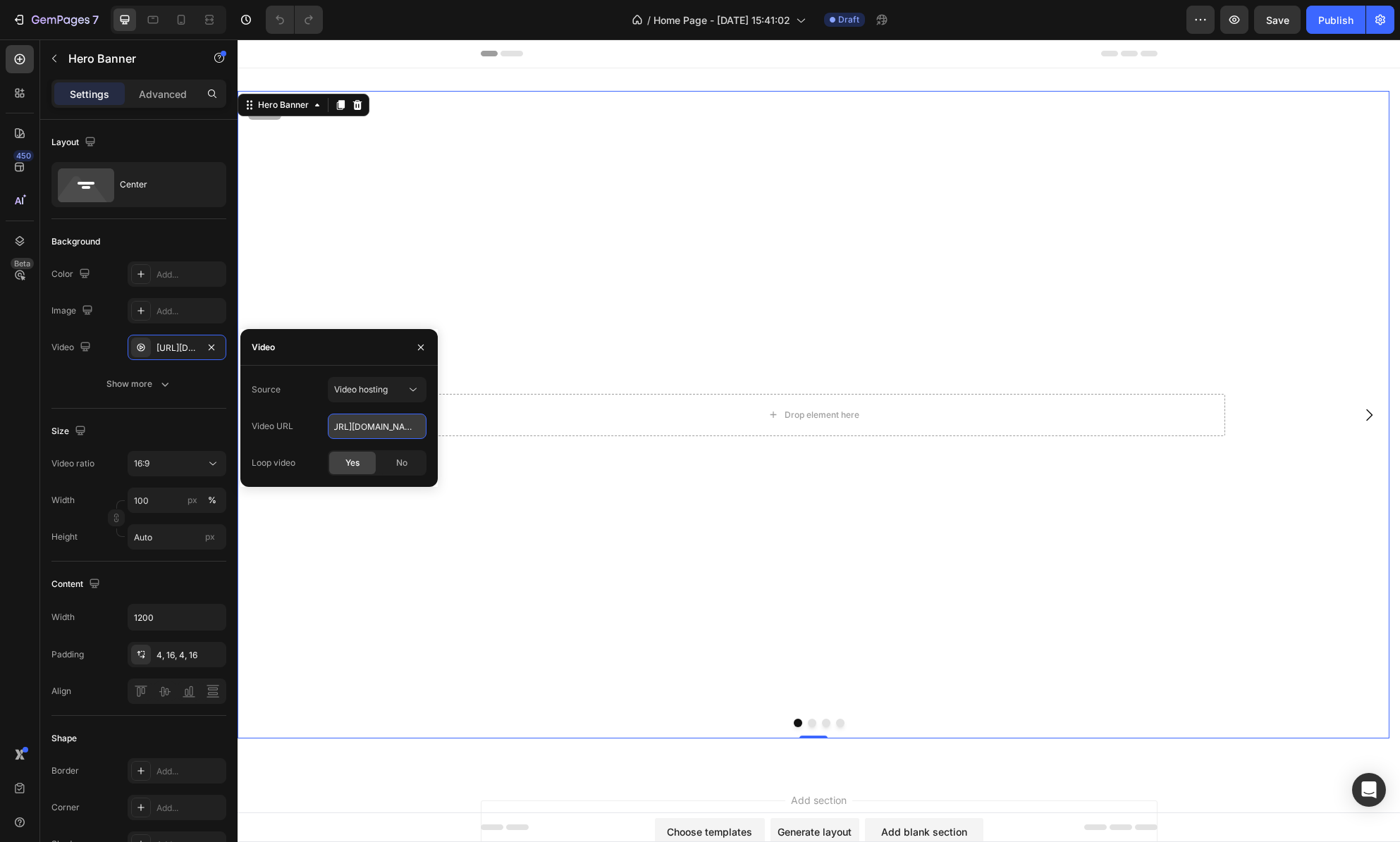
type input "[URL][DOMAIN_NAME]"
click at [419, 347] on icon "button" at bounding box center [421, 347] width 11 height 11
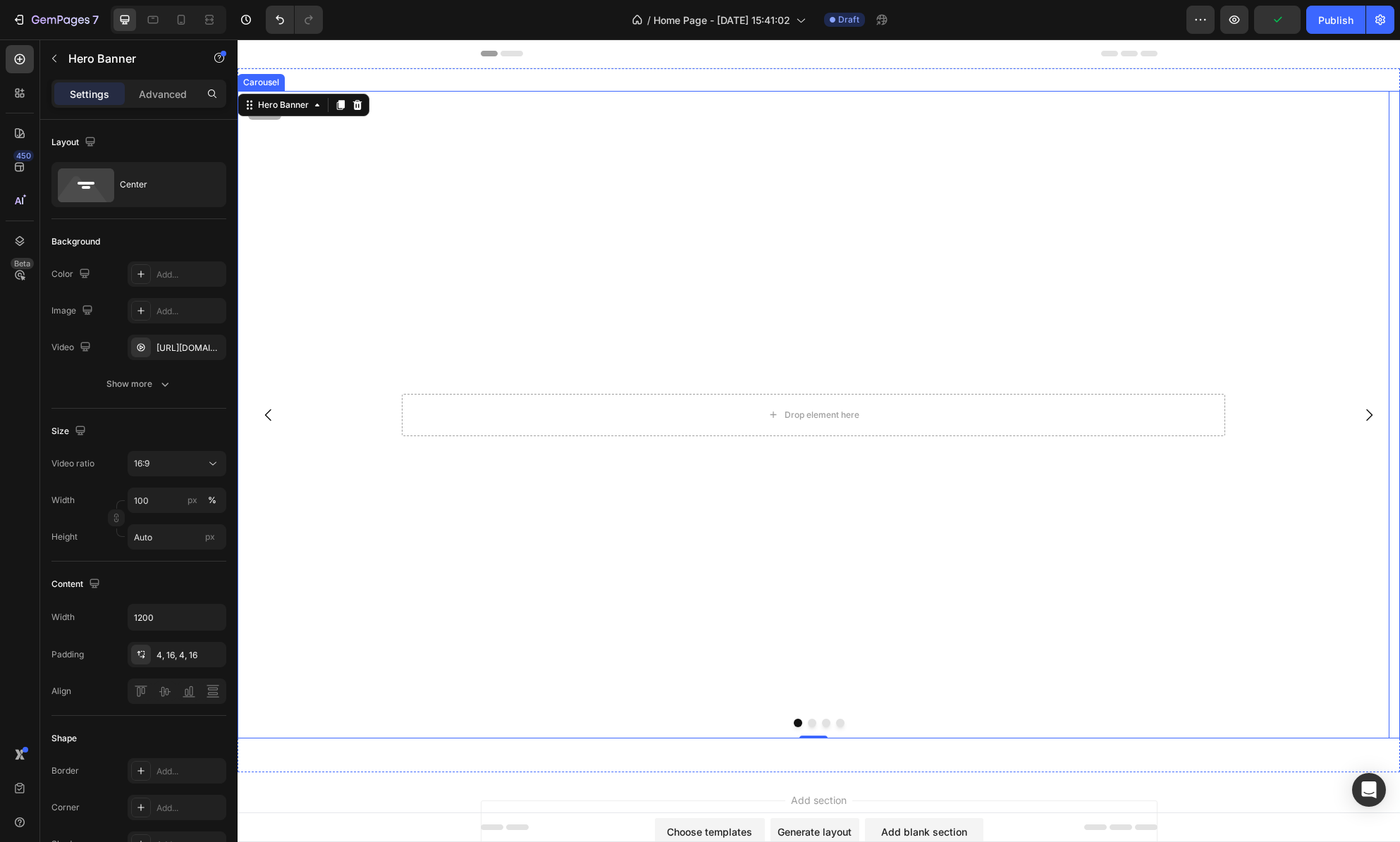
click at [1362, 409] on icon "Carousel Next Arrow" at bounding box center [1369, 414] width 17 height 17
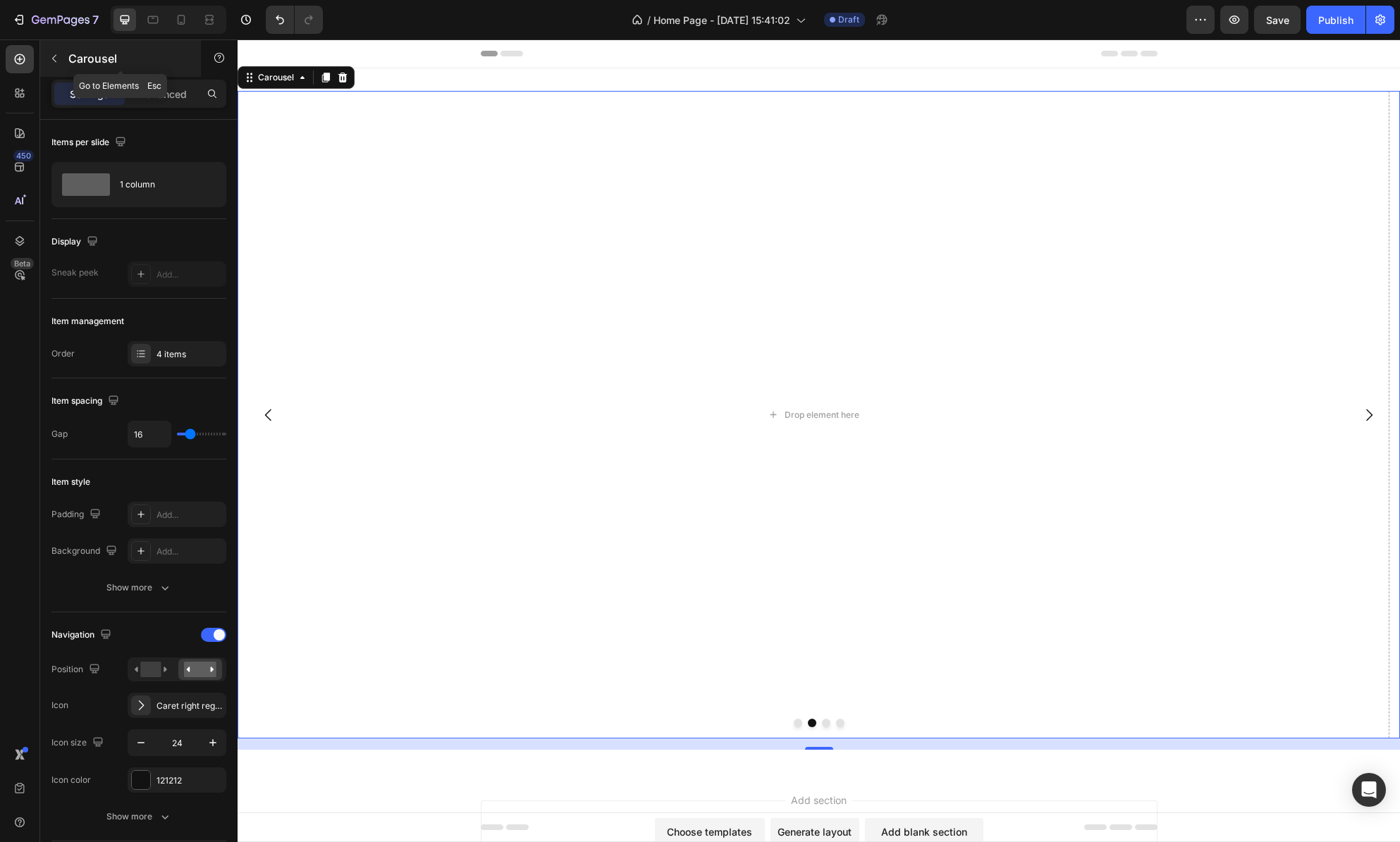
click at [55, 54] on icon "button" at bounding box center [54, 58] width 11 height 11
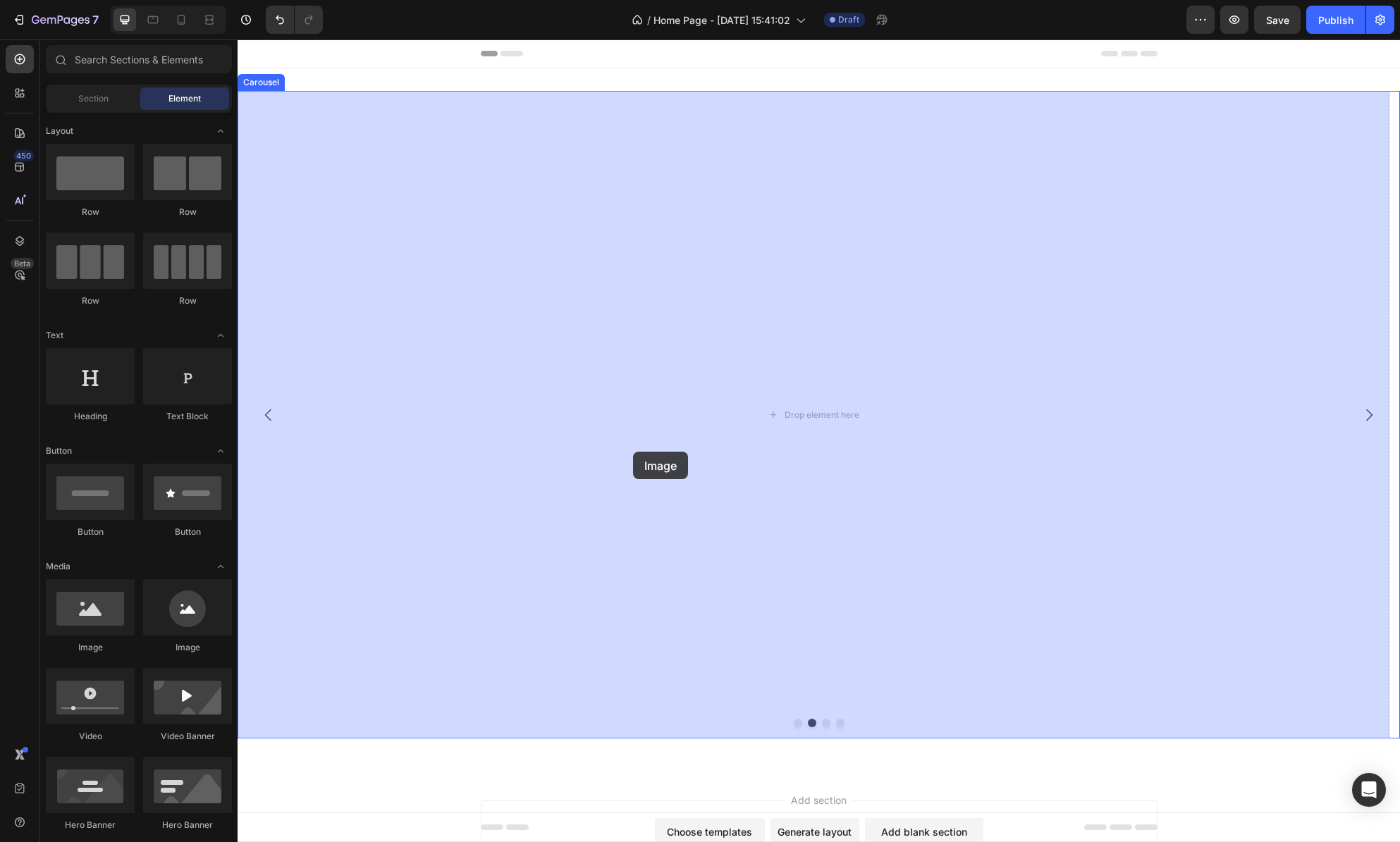
drag, startPoint x: 324, startPoint y: 654, endPoint x: 659, endPoint y: 449, distance: 392.7
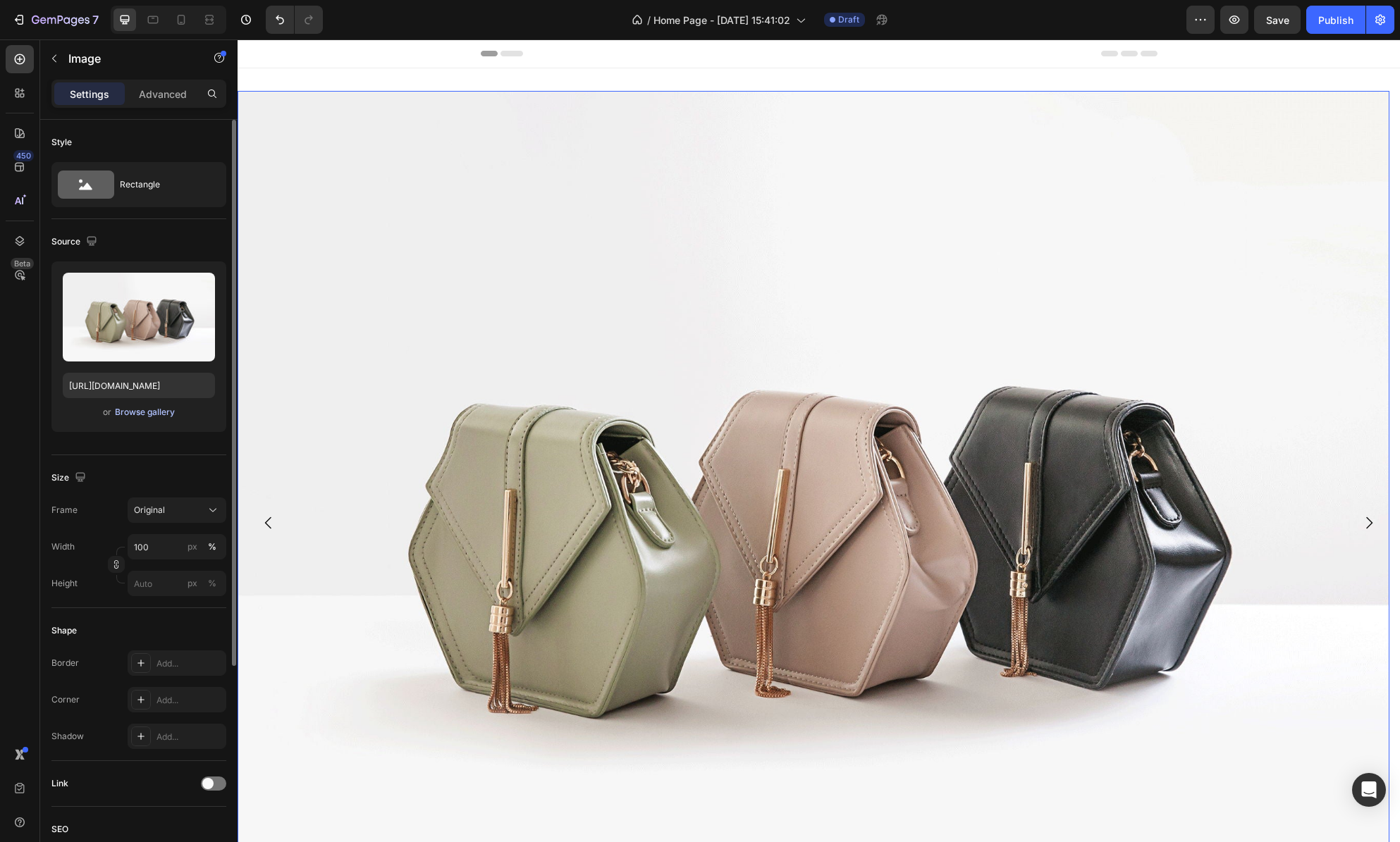
click at [143, 413] on div "Browse gallery" at bounding box center [144, 412] width 60 height 13
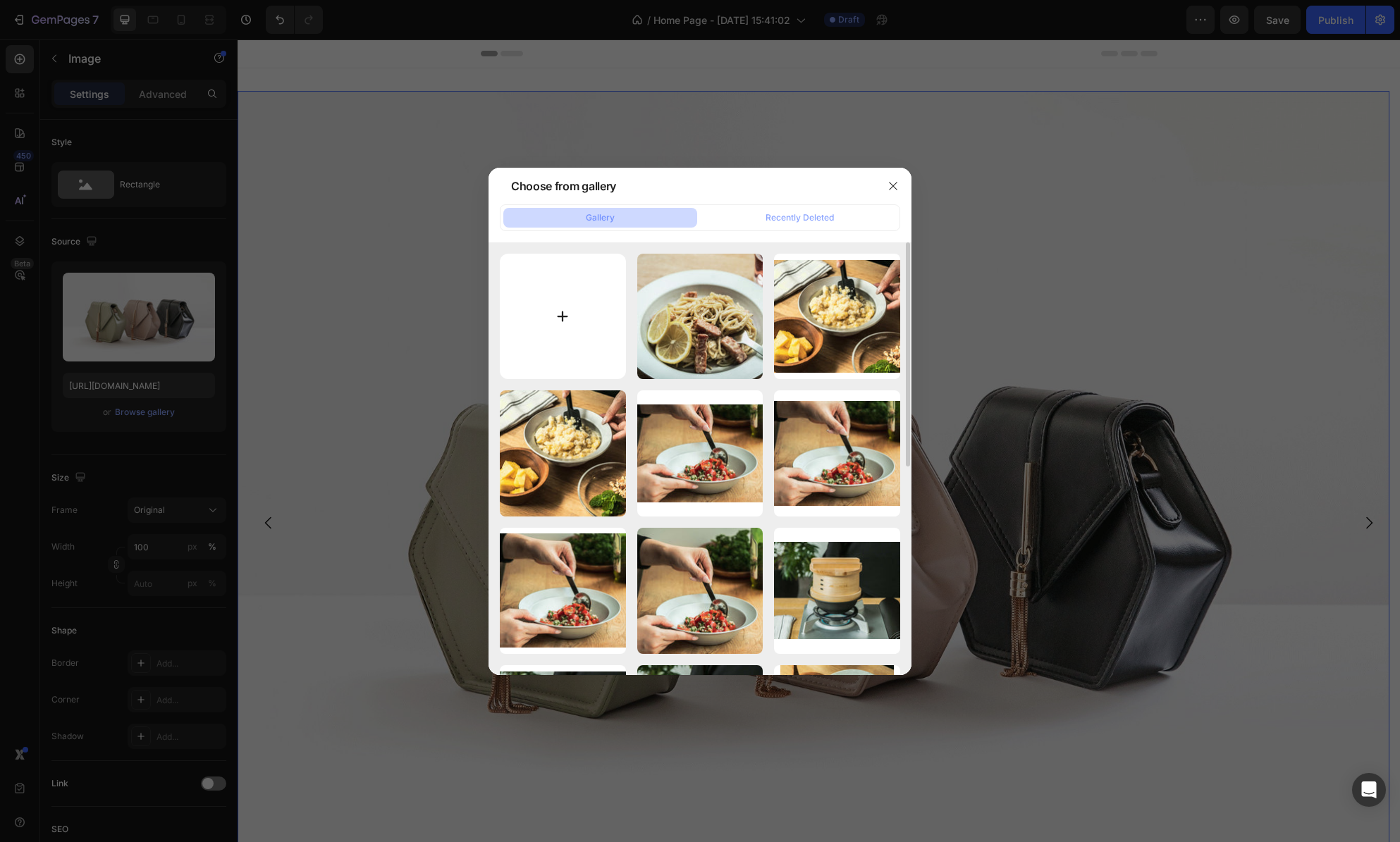
click at [565, 310] on input "file" at bounding box center [563, 317] width 126 height 126
type input "C:\fakepath\20240828＿hege112639.jpg"
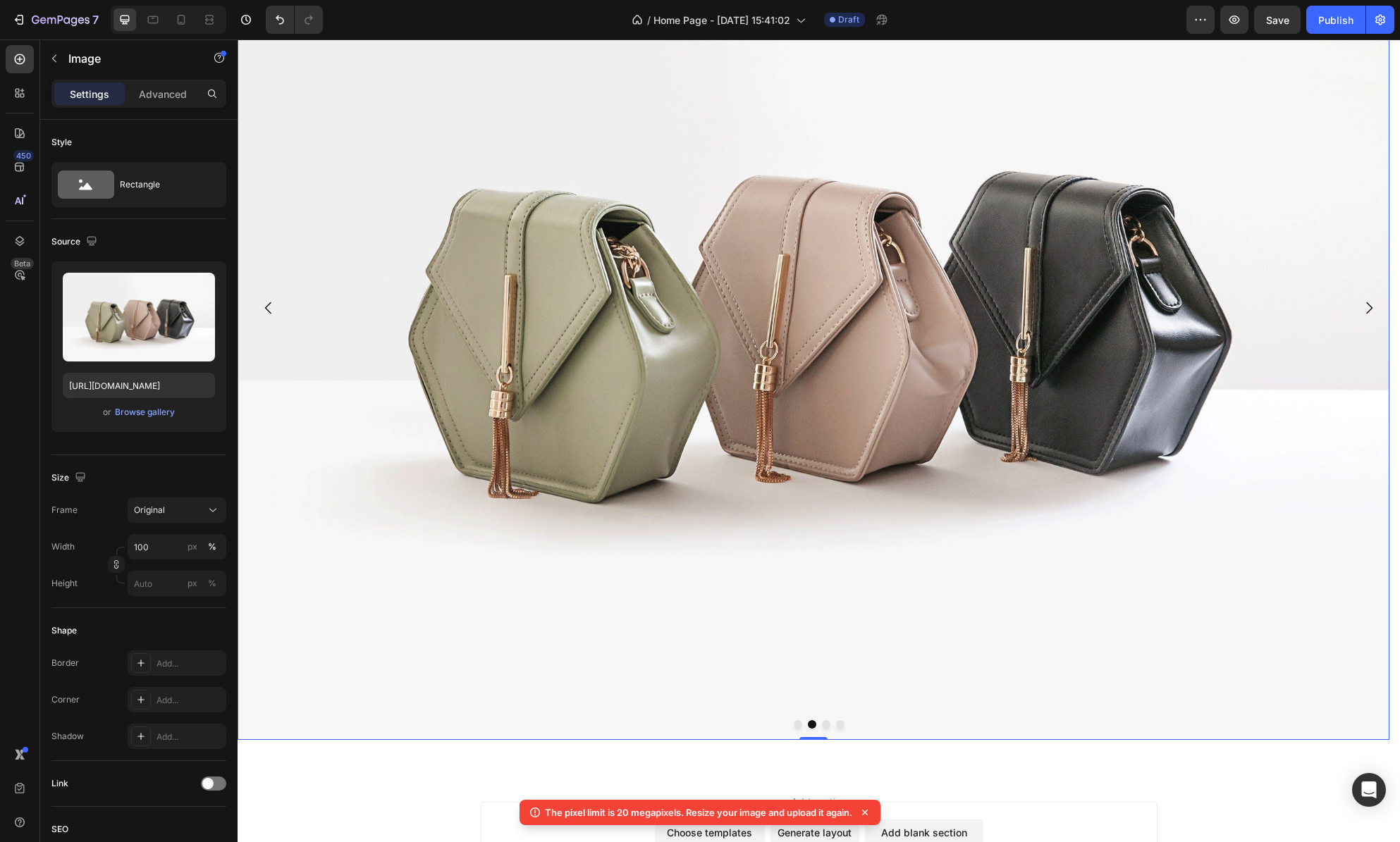
scroll to position [251, 0]
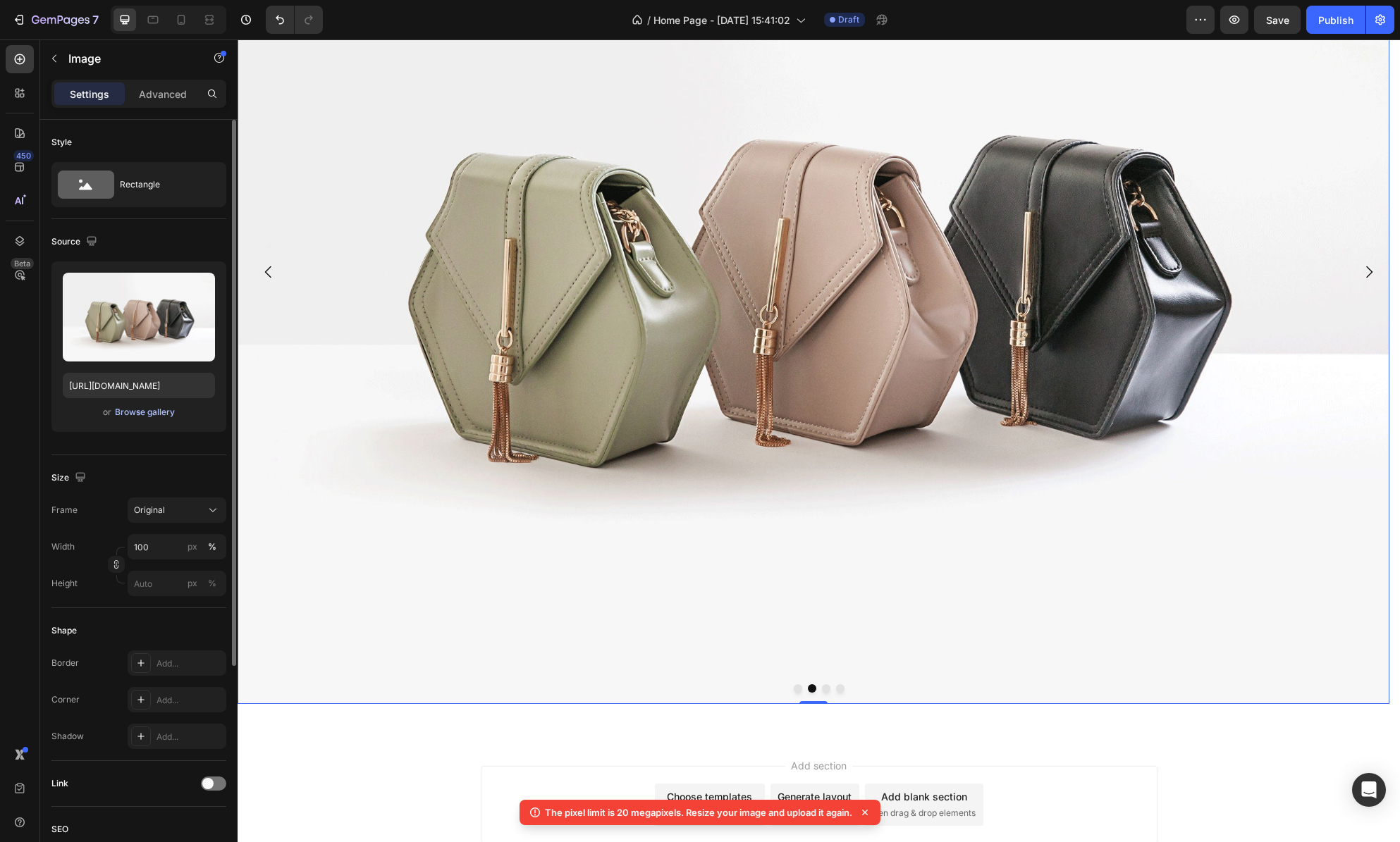
click at [144, 414] on div "Browse gallery" at bounding box center [144, 412] width 60 height 13
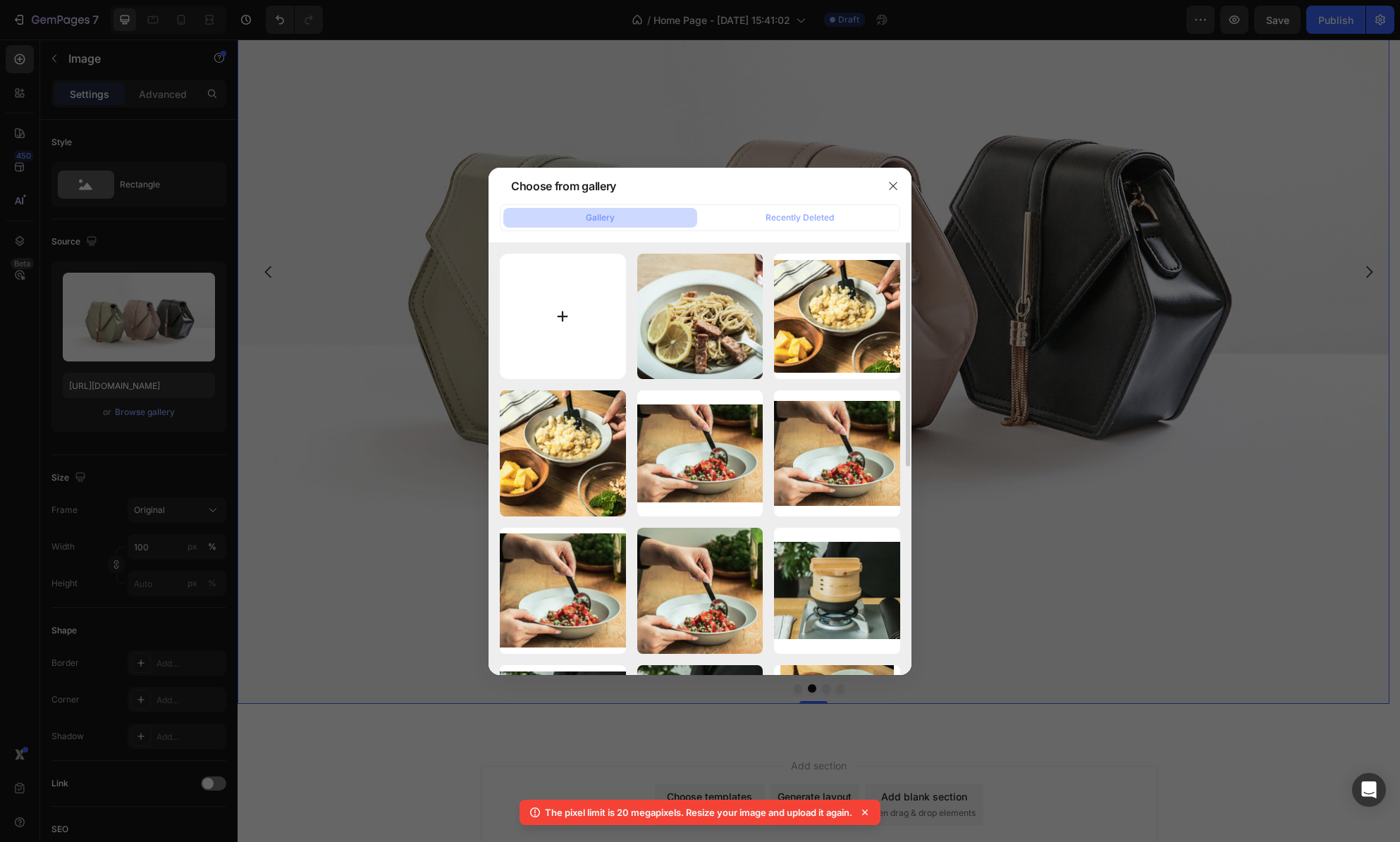
click at [547, 331] on input "file" at bounding box center [563, 317] width 126 height 126
type input "C:\fakepath\20240828＿hege112639.jpg"
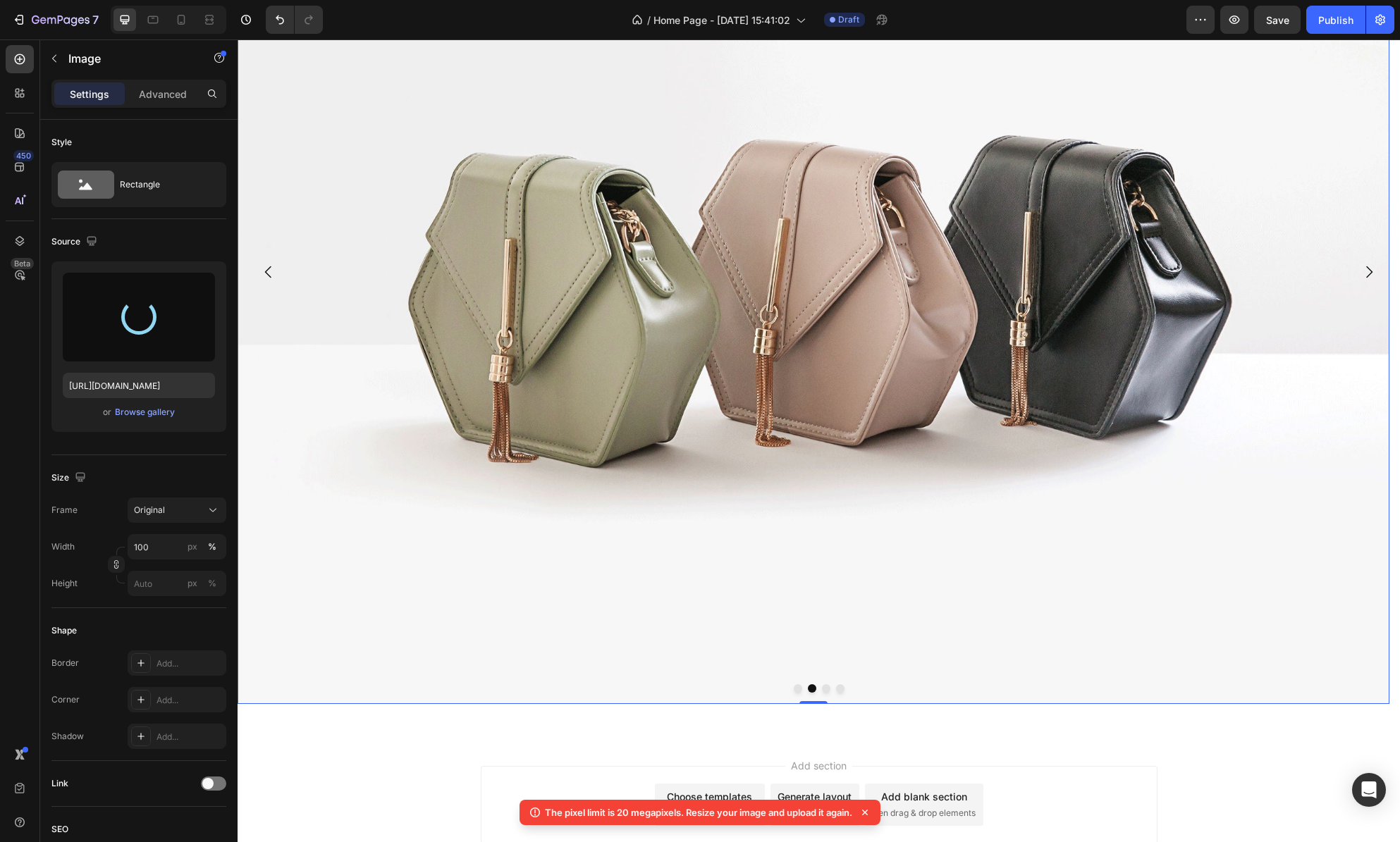
type input "[URL][DOMAIN_NAME]"
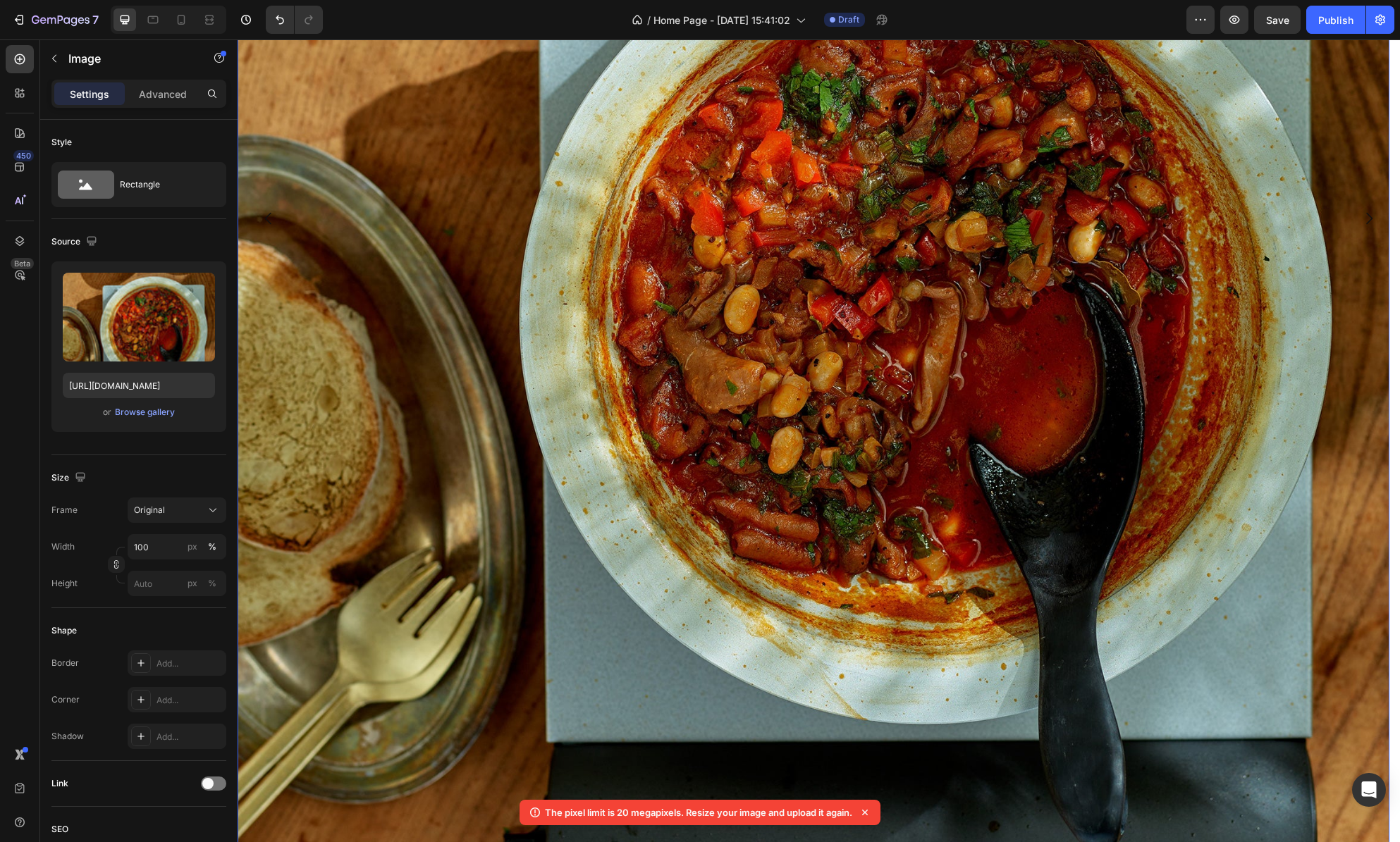
scroll to position [602, 0]
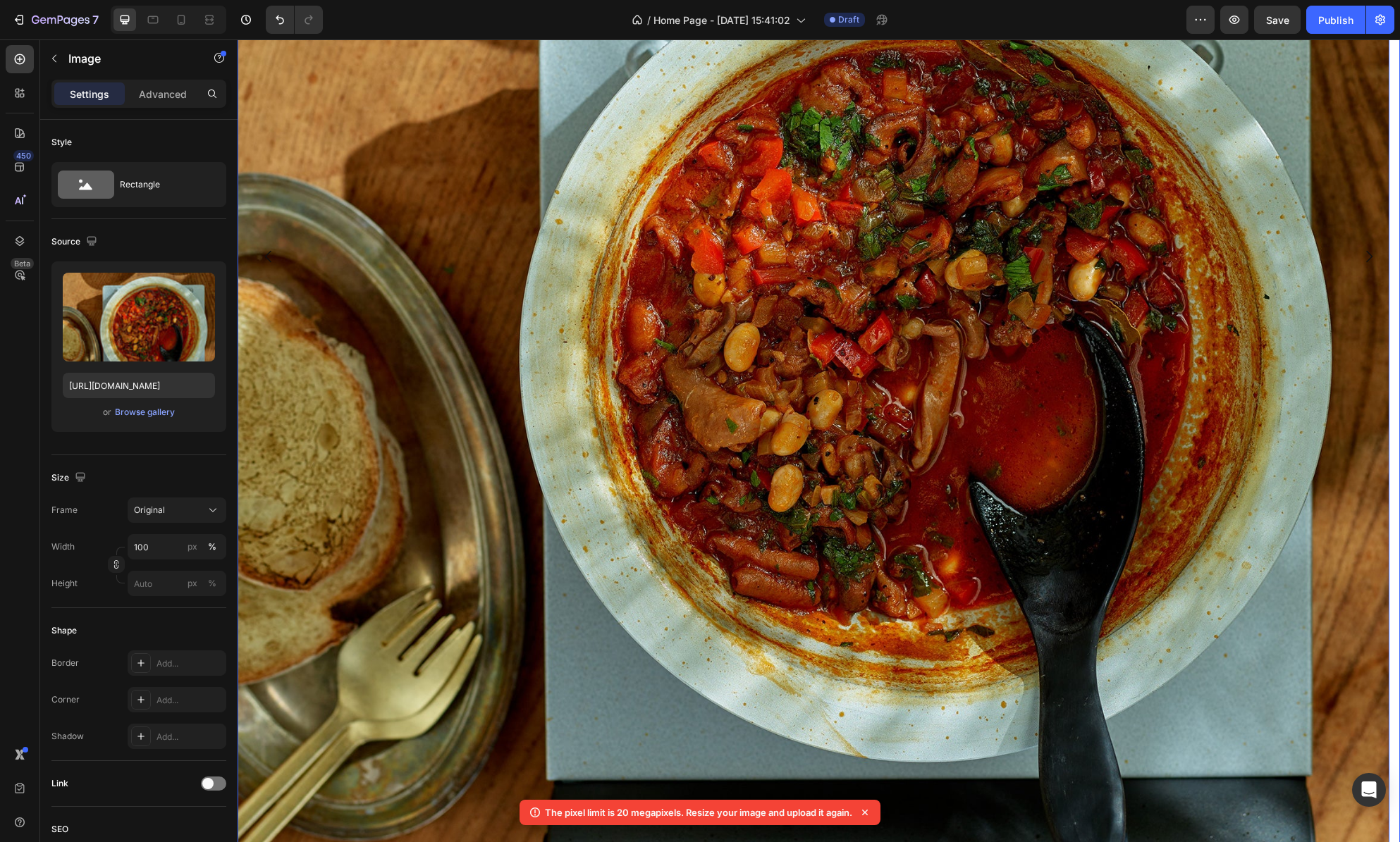
click at [1366, 260] on icon "Carousel Next Arrow" at bounding box center [1369, 257] width 6 height 12
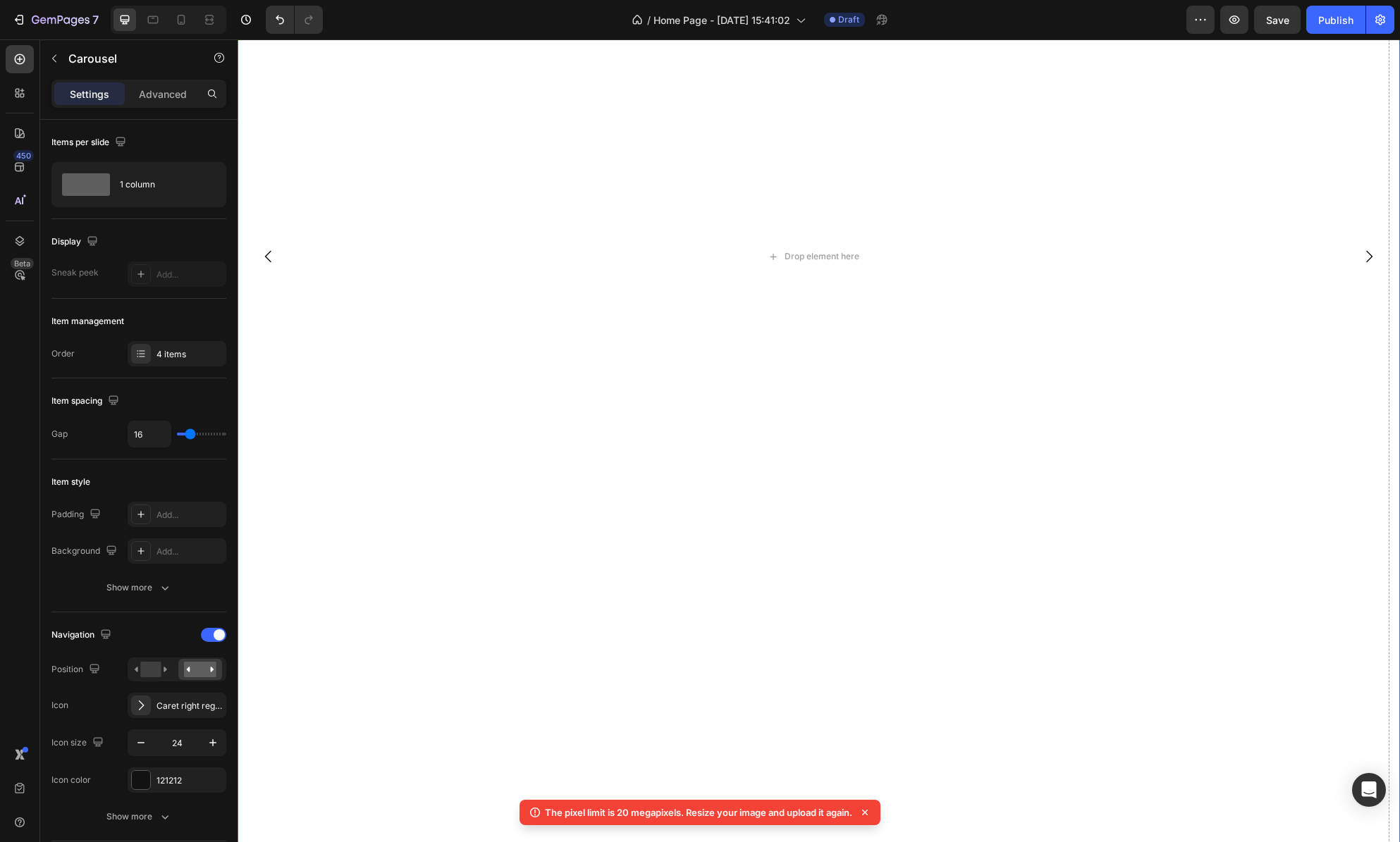
click at [867, 812] on icon at bounding box center [865, 812] width 5 height 5
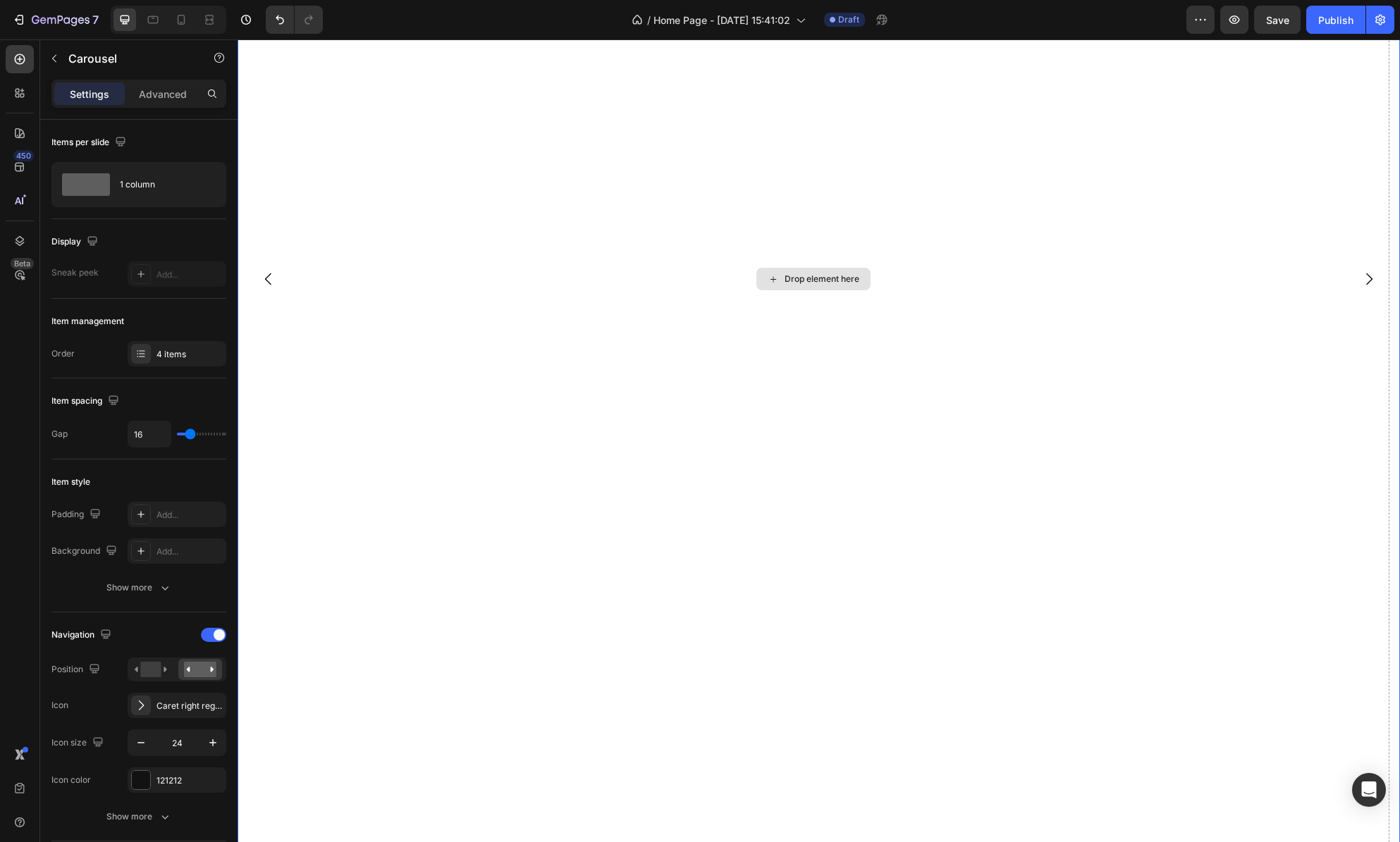
scroll to position [469, 0]
click at [56, 60] on icon "button" at bounding box center [54, 58] width 11 height 11
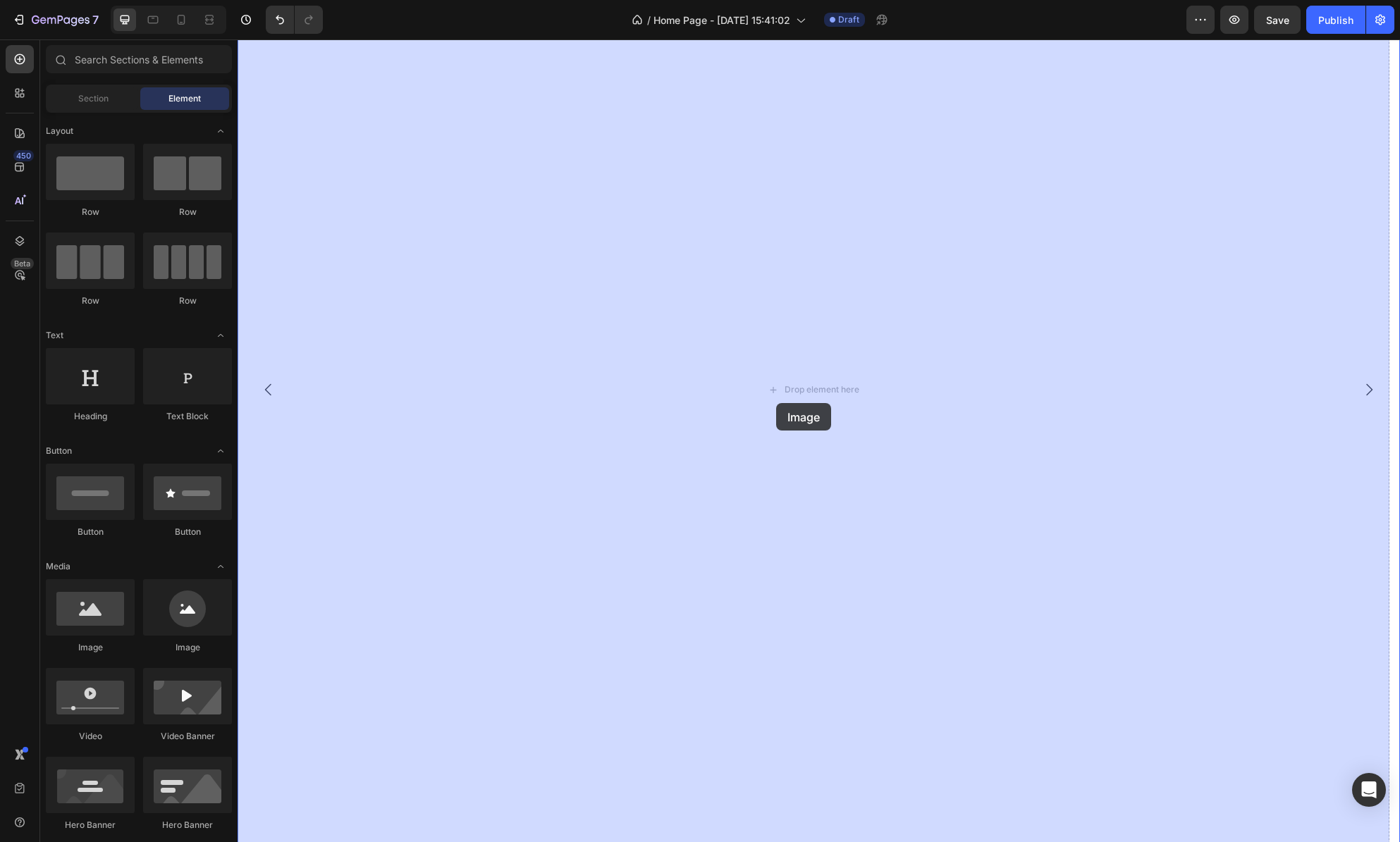
drag, startPoint x: 332, startPoint y: 662, endPoint x: 780, endPoint y: 401, distance: 518.5
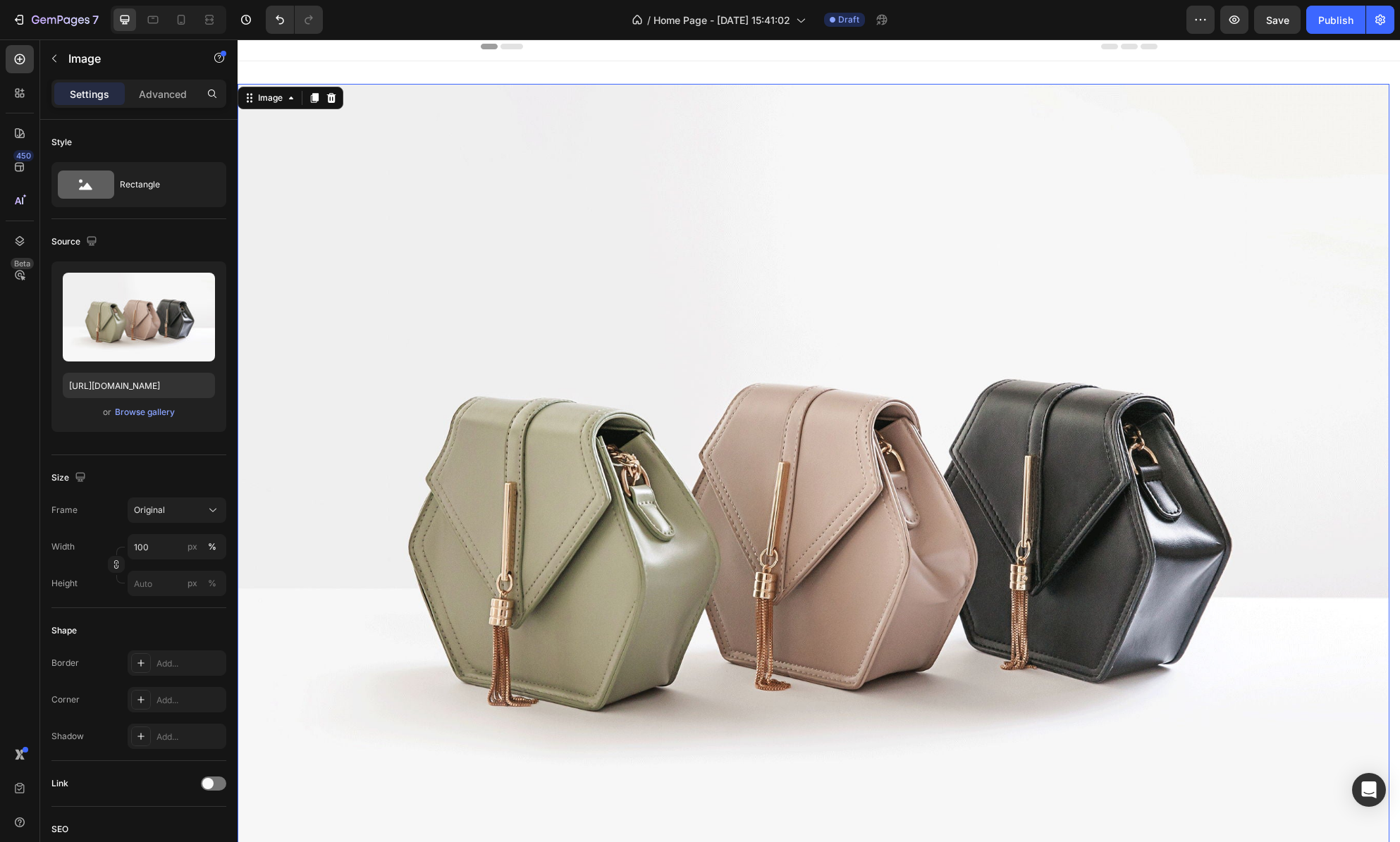
scroll to position [4, 0]
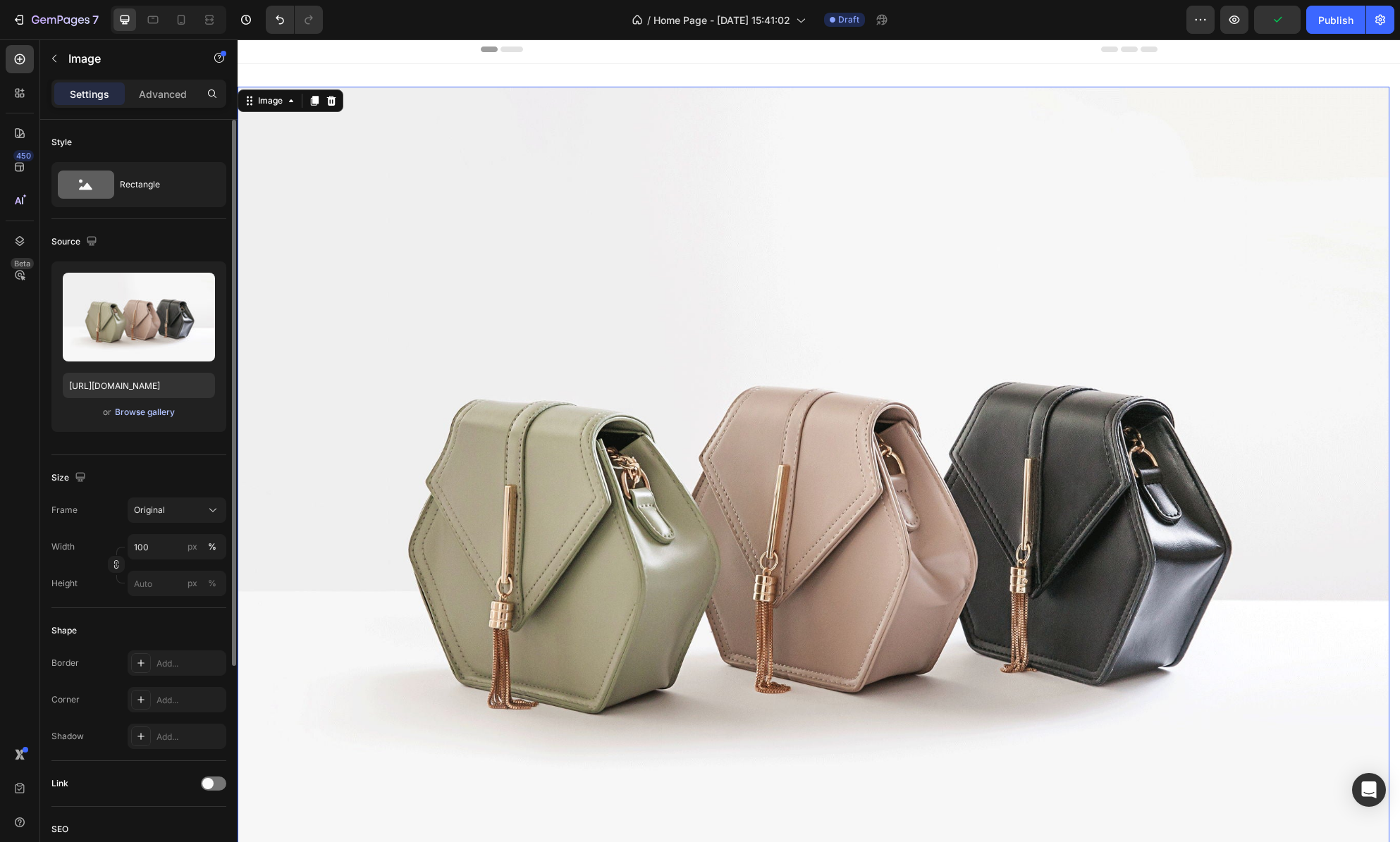
click at [155, 413] on div "Browse gallery" at bounding box center [144, 412] width 60 height 13
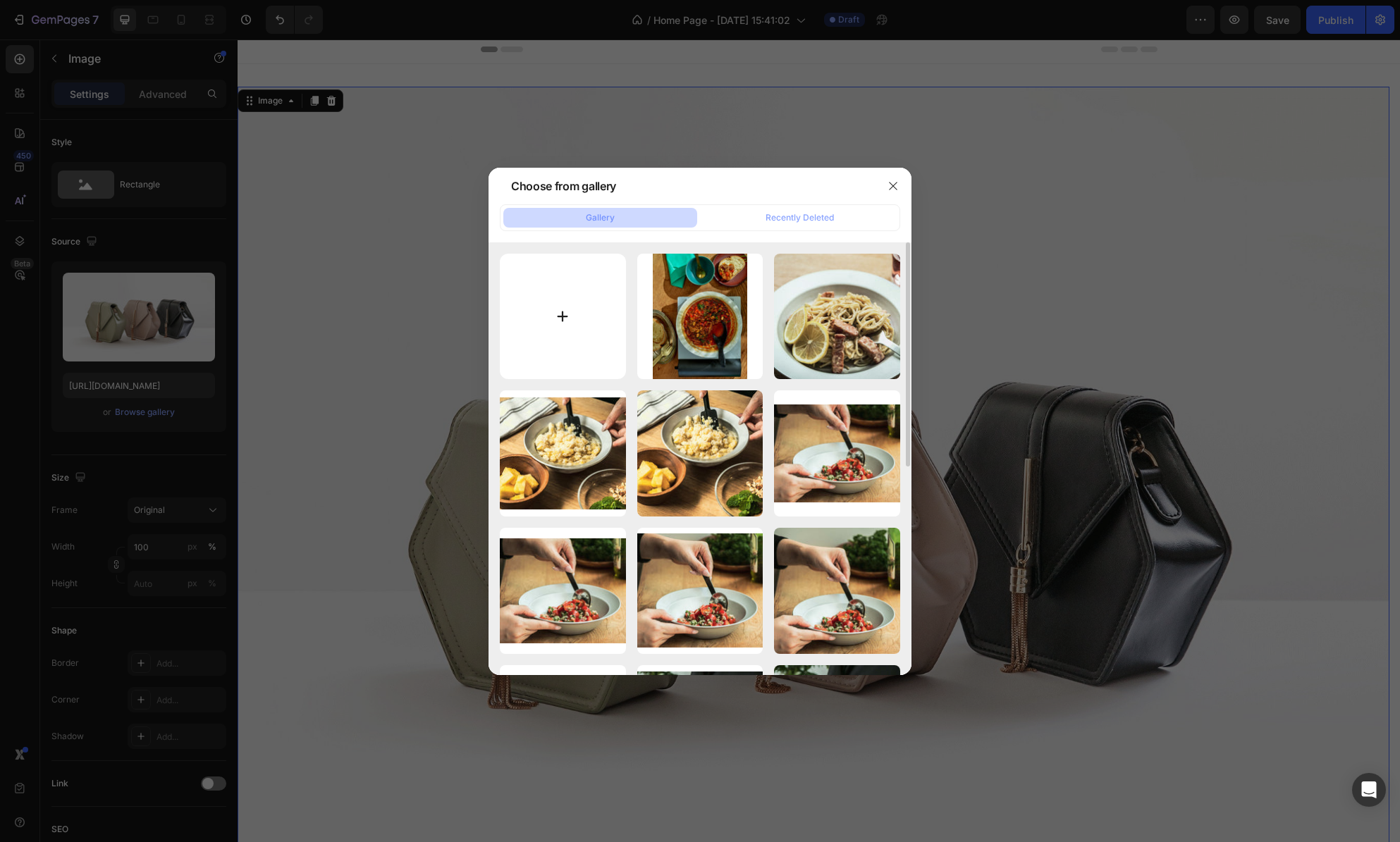
click at [558, 315] on input "file" at bounding box center [563, 317] width 126 height 126
type input "C:\fakepath\20230228_h102719.jpg"
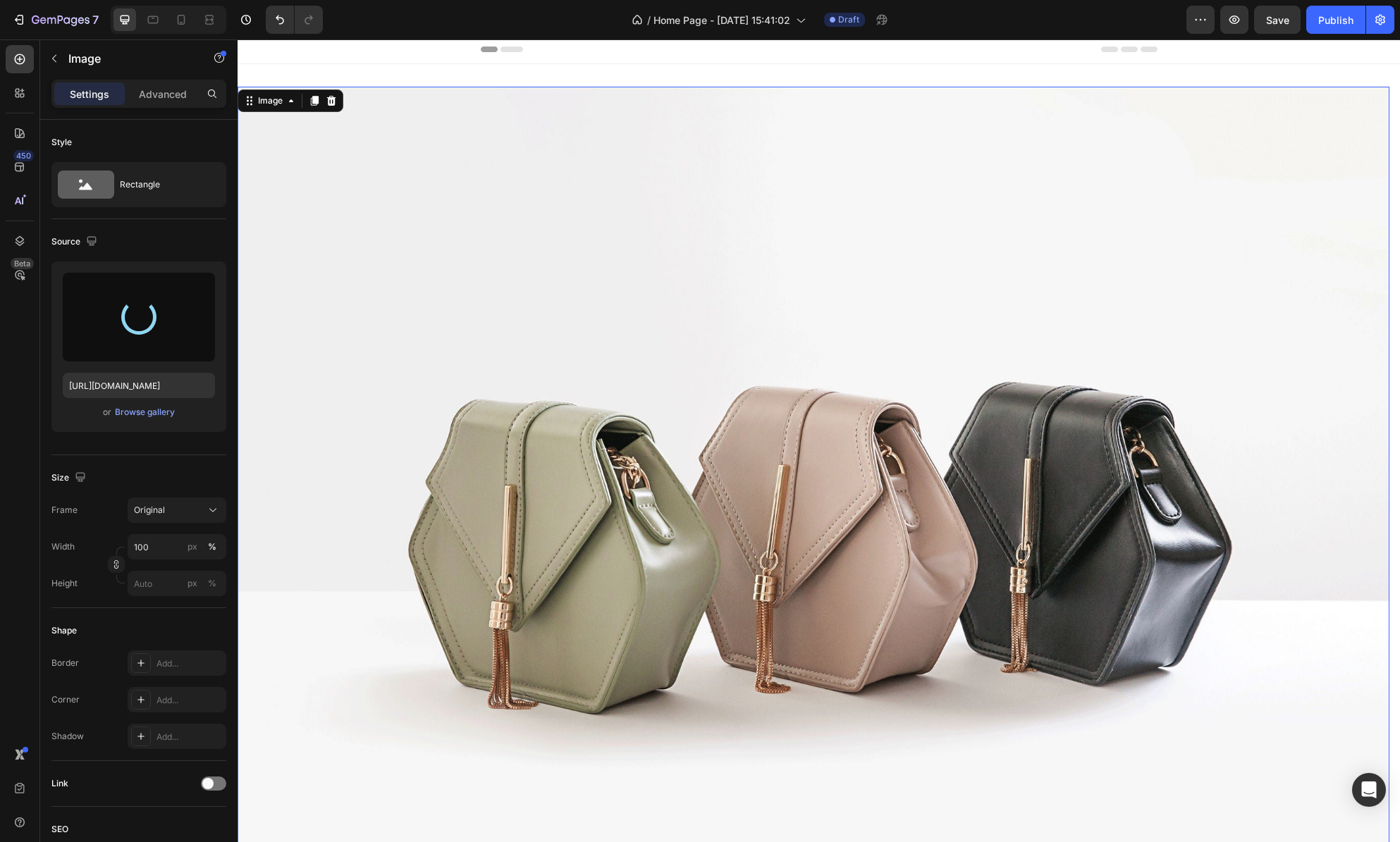
type input "[URL][DOMAIN_NAME]"
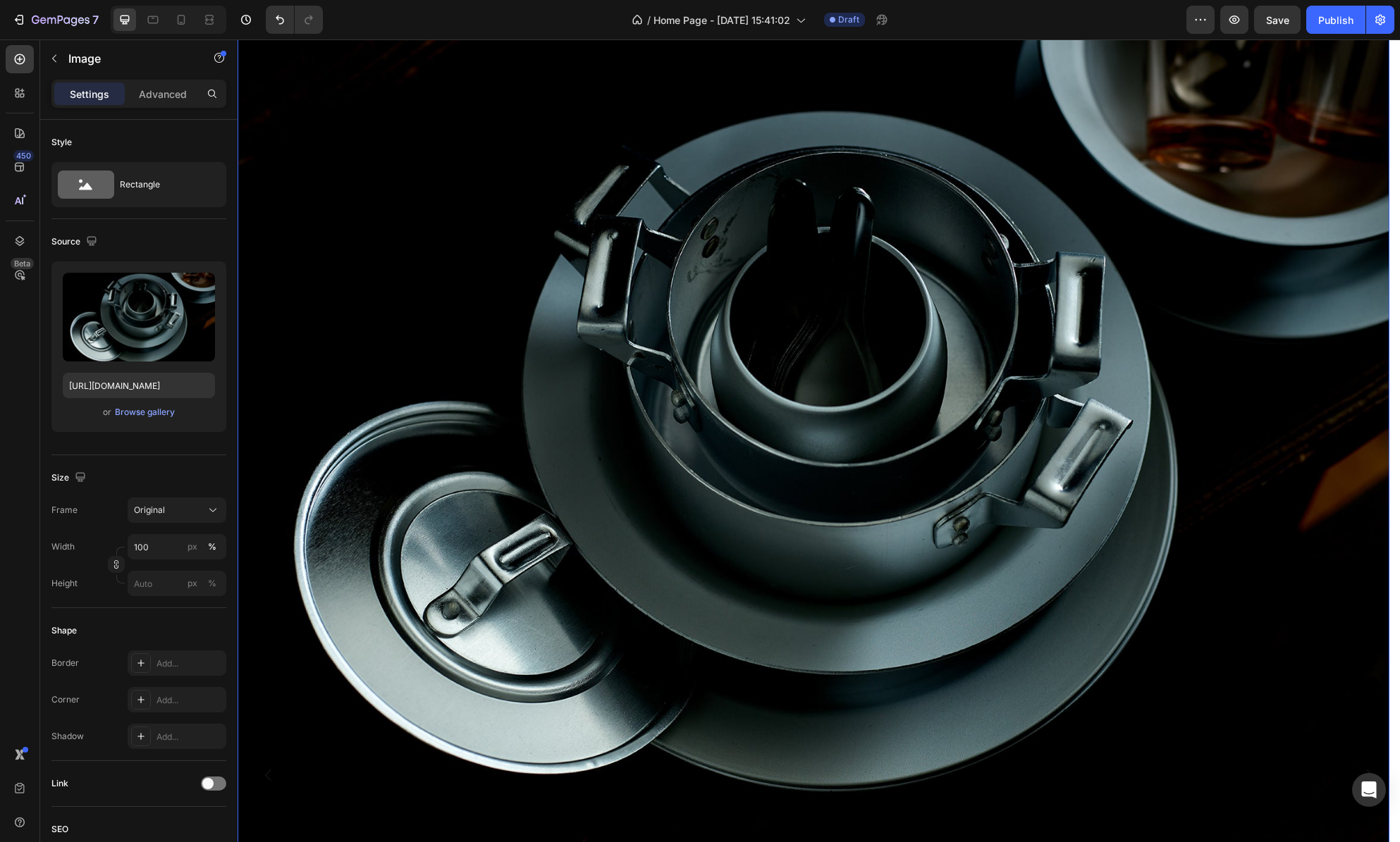
scroll to position [0, 0]
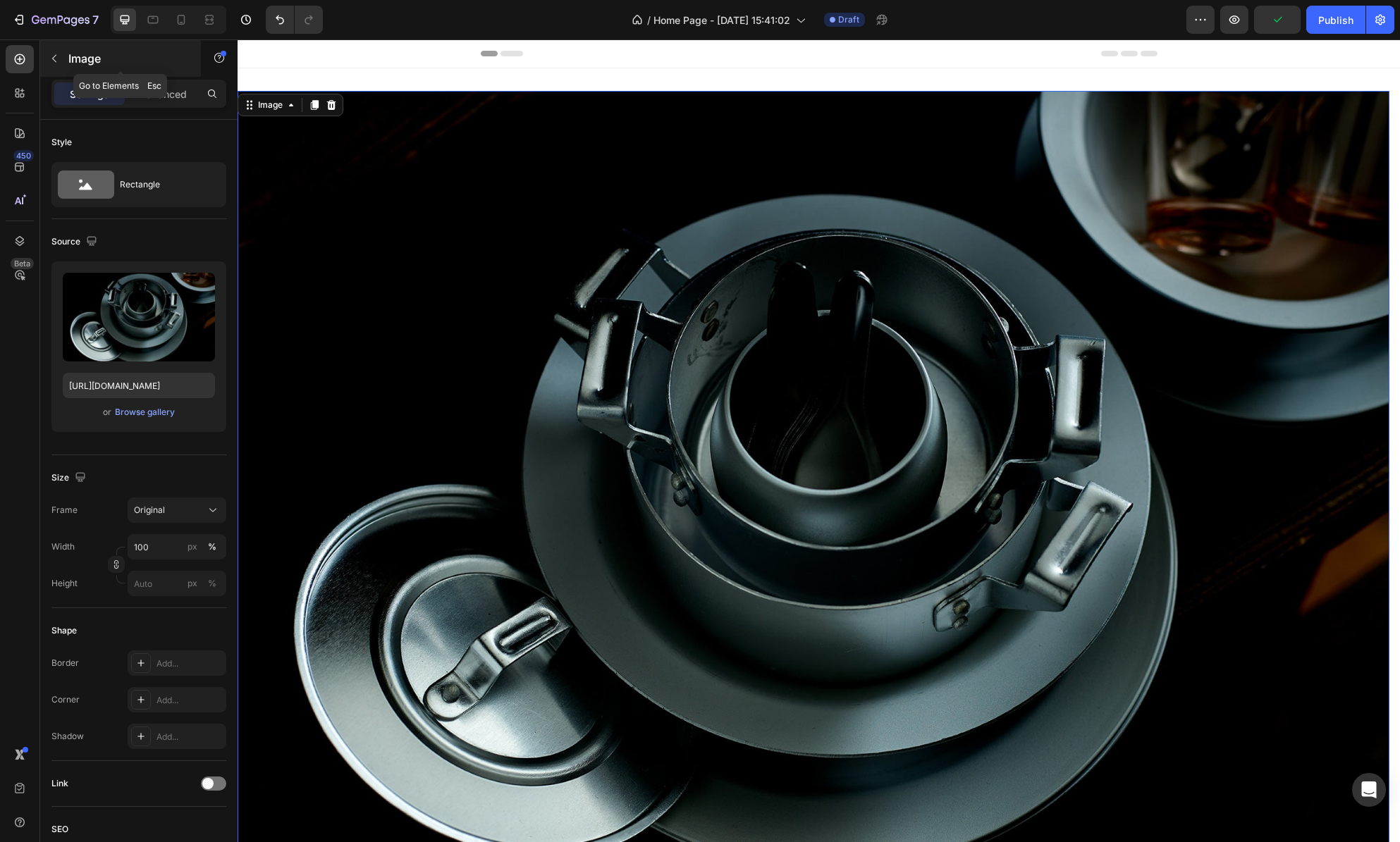
click at [61, 53] on button "button" at bounding box center [54, 59] width 23 height 23
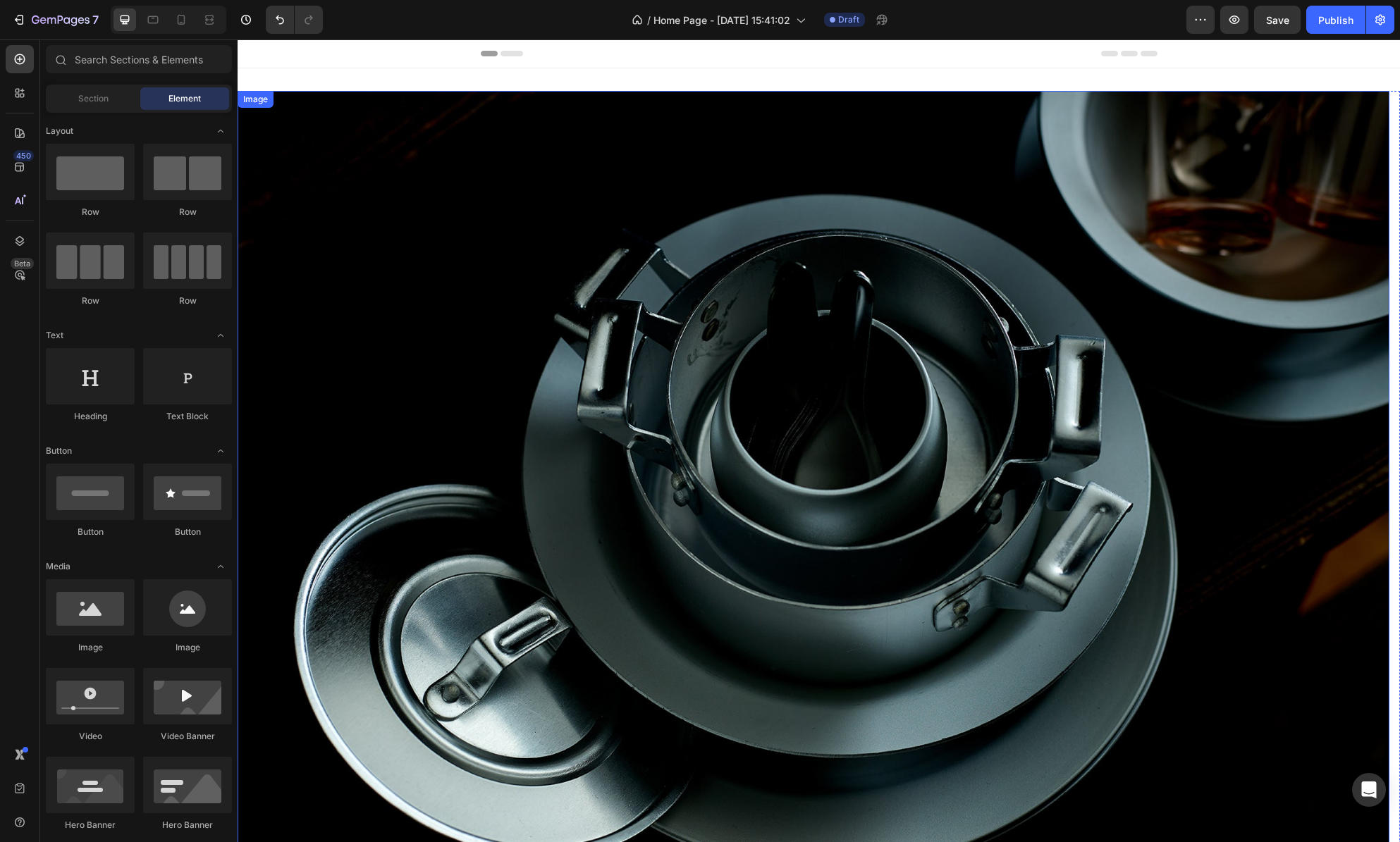
click at [463, 219] on img at bounding box center [813, 523] width 1152 height 864
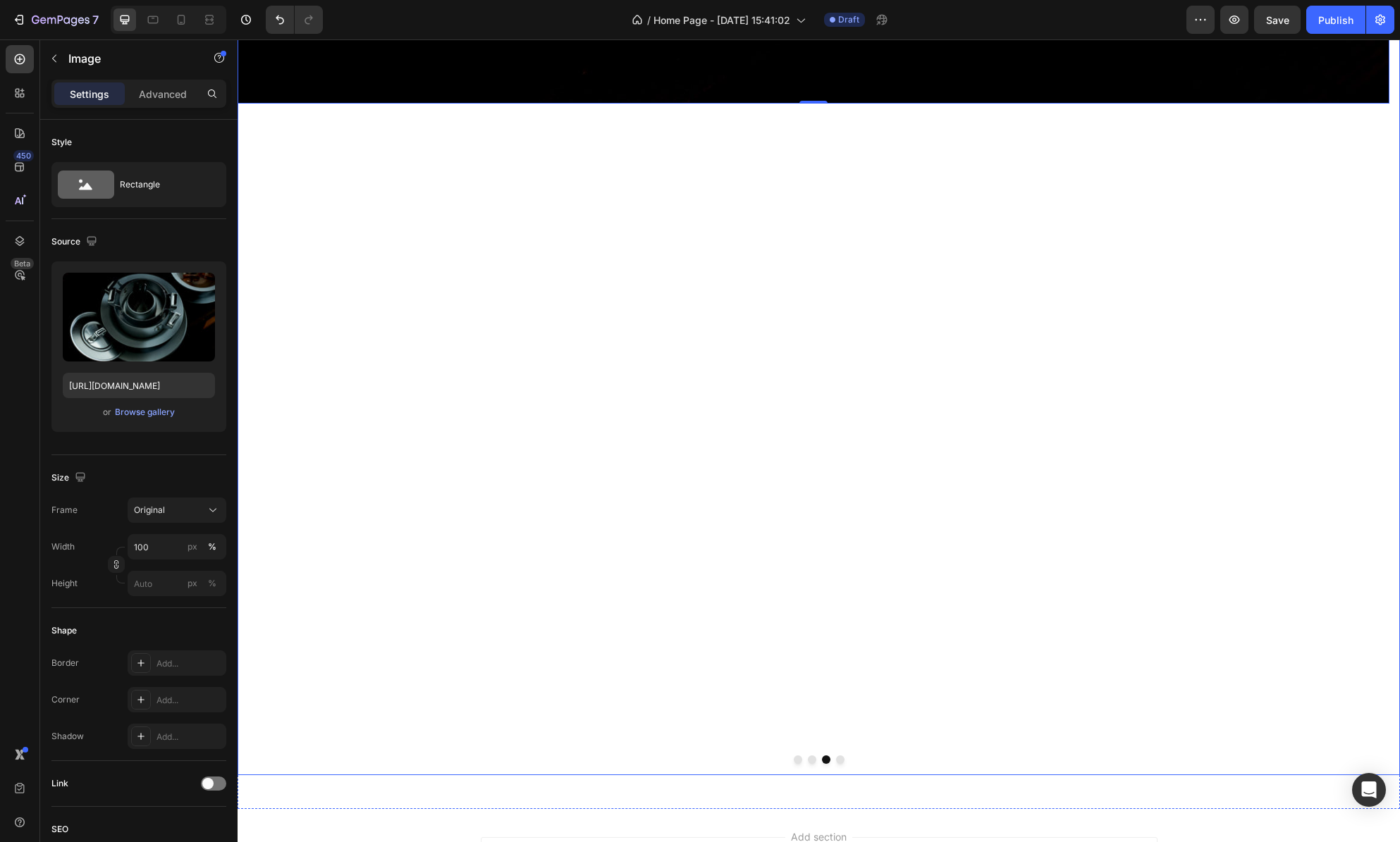
scroll to position [868, 0]
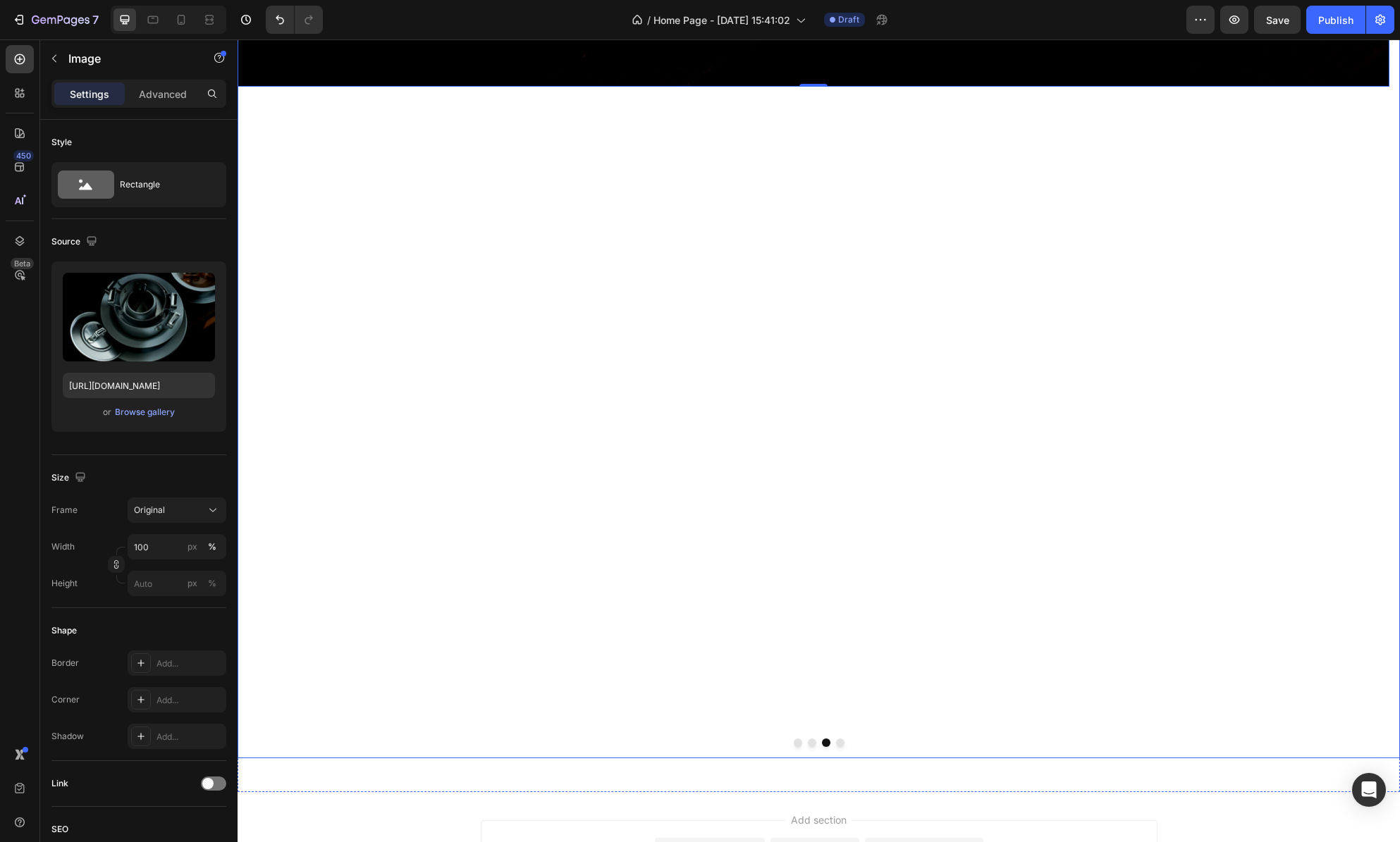
click at [836, 739] on button "Dot" at bounding box center [840, 743] width 9 height 9
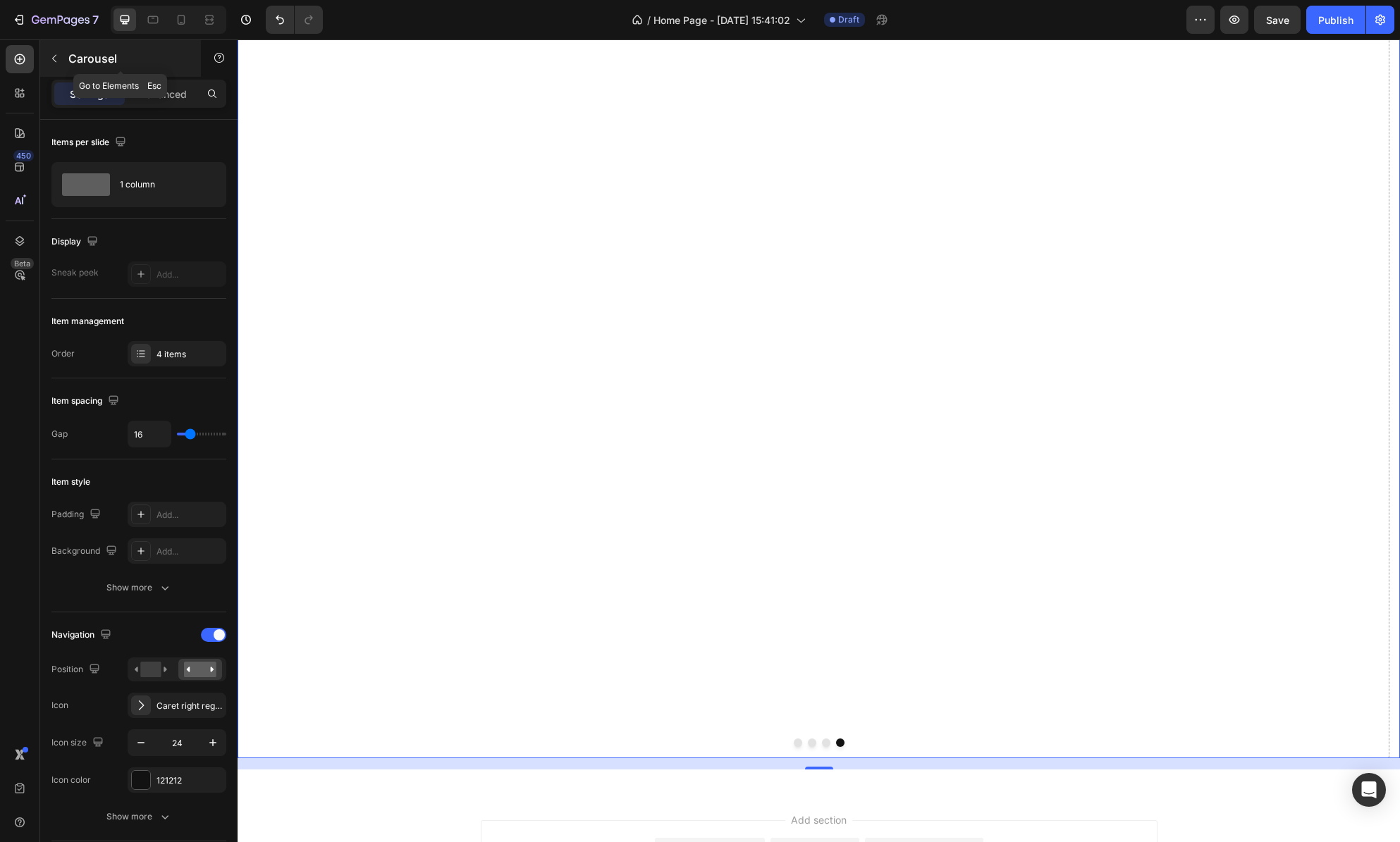
click at [55, 58] on icon "button" at bounding box center [54, 58] width 11 height 11
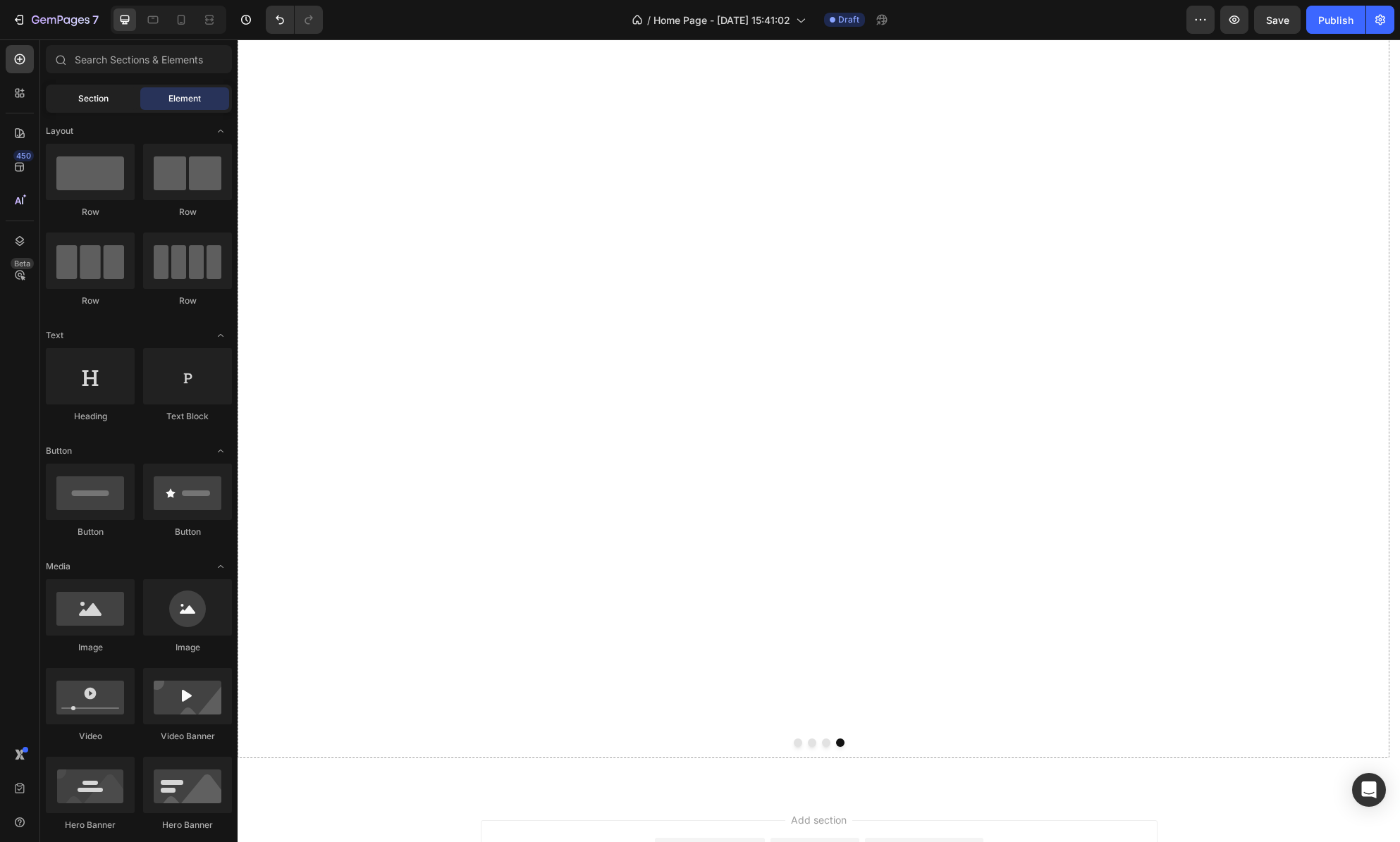
click at [104, 95] on span "Section" at bounding box center [93, 99] width 31 height 13
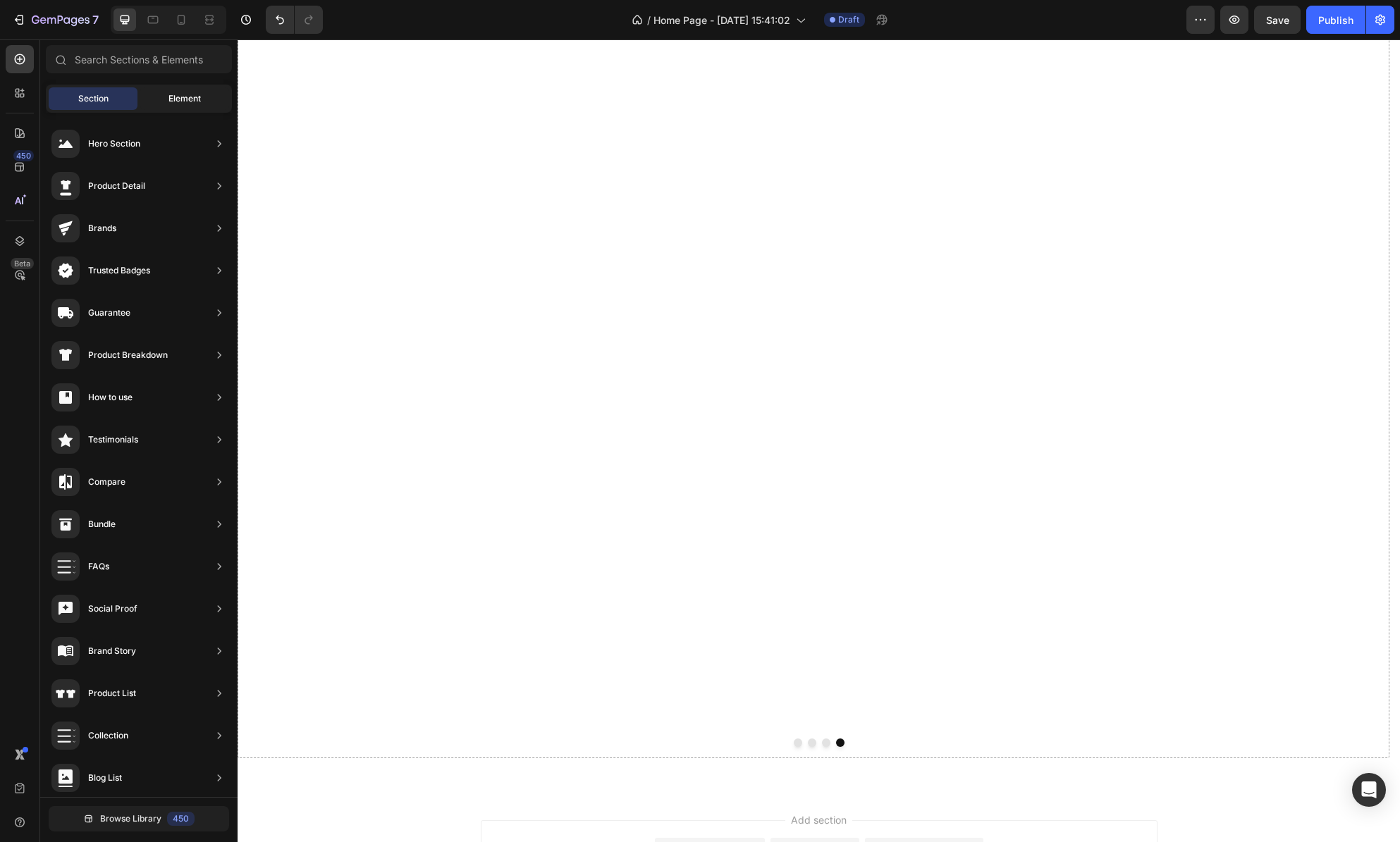
click at [169, 96] on span "Element" at bounding box center [185, 99] width 32 height 13
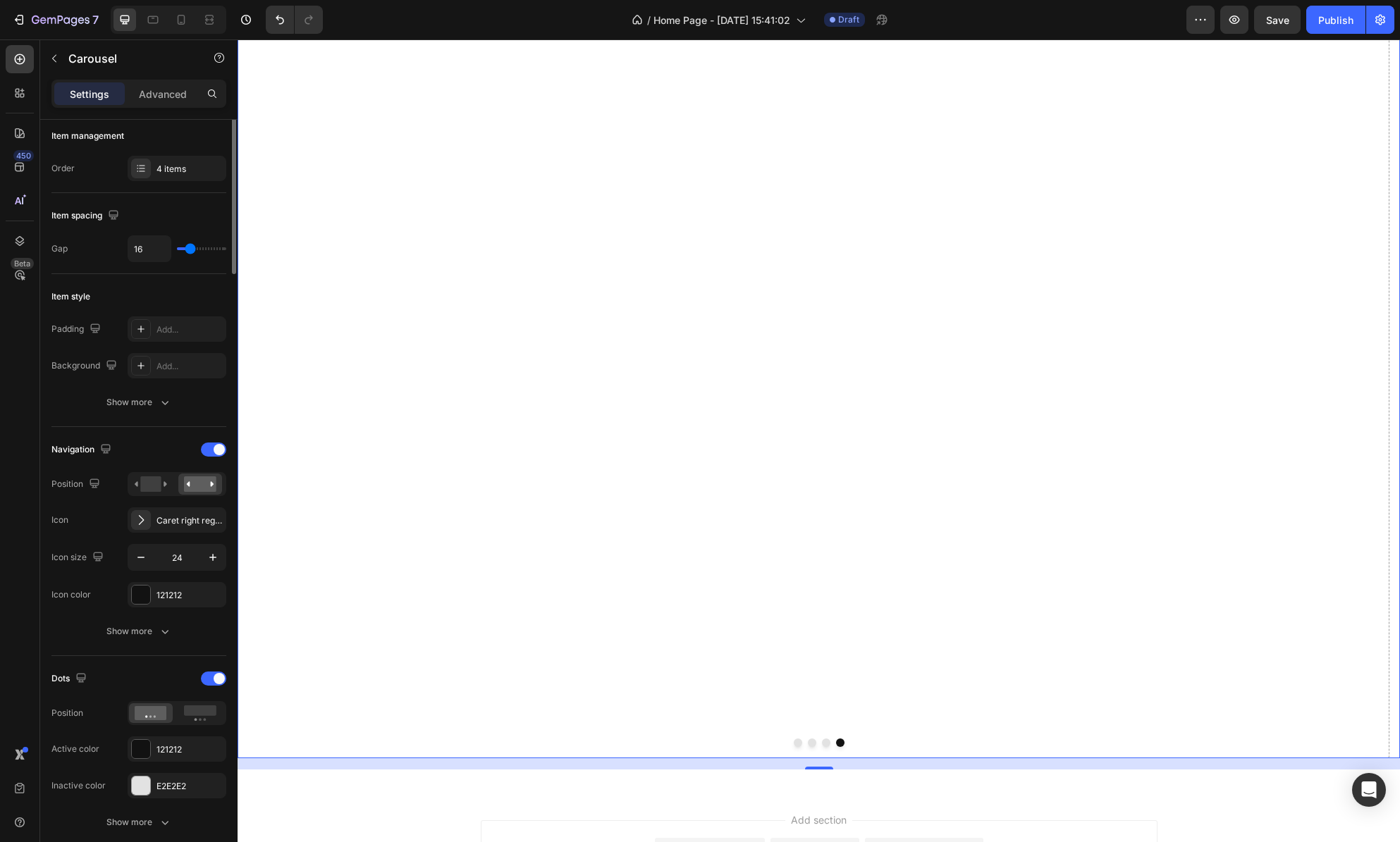
scroll to position [0, 0]
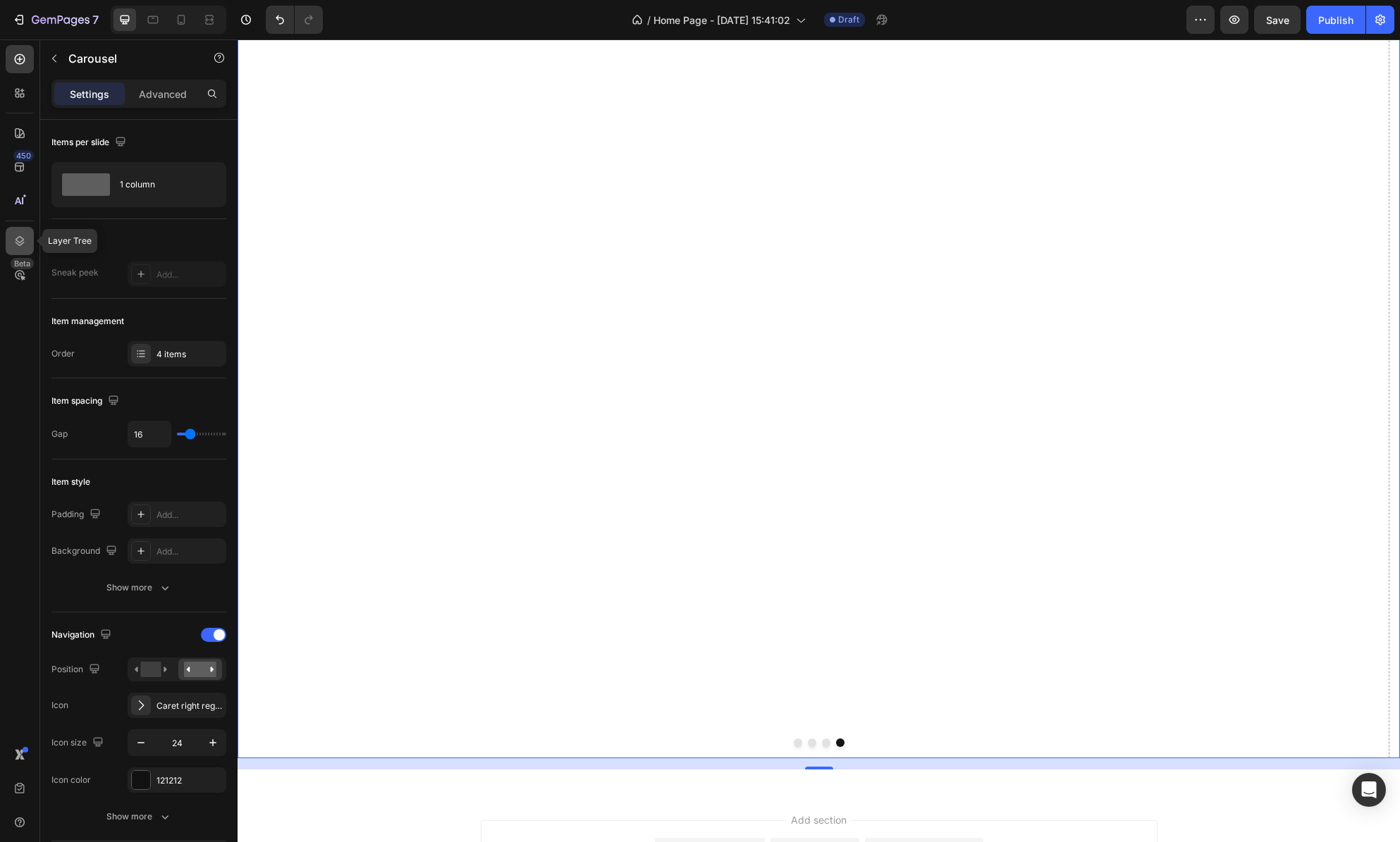
click at [14, 242] on icon at bounding box center [20, 241] width 14 height 14
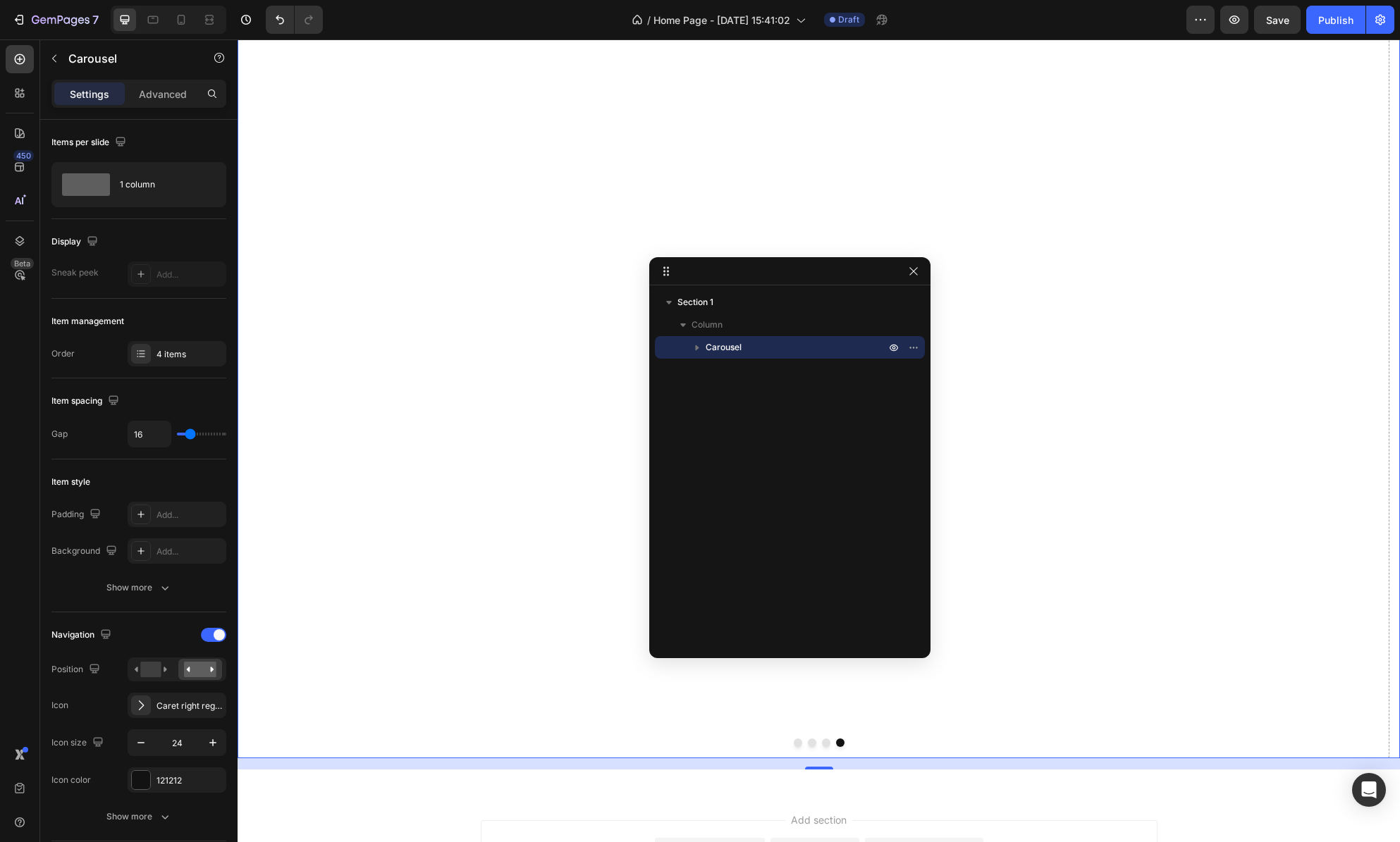
click at [693, 348] on icon "button" at bounding box center [697, 347] width 14 height 14
click at [784, 503] on p "Carousel Item" at bounding box center [787, 505] width 169 height 14
click at [779, 504] on p "Carousel Item" at bounding box center [787, 505] width 169 height 14
click at [739, 505] on span "Carousel Item" at bounding box center [731, 505] width 56 height 14
click at [860, 505] on p "Carousel Item" at bounding box center [787, 505] width 169 height 14
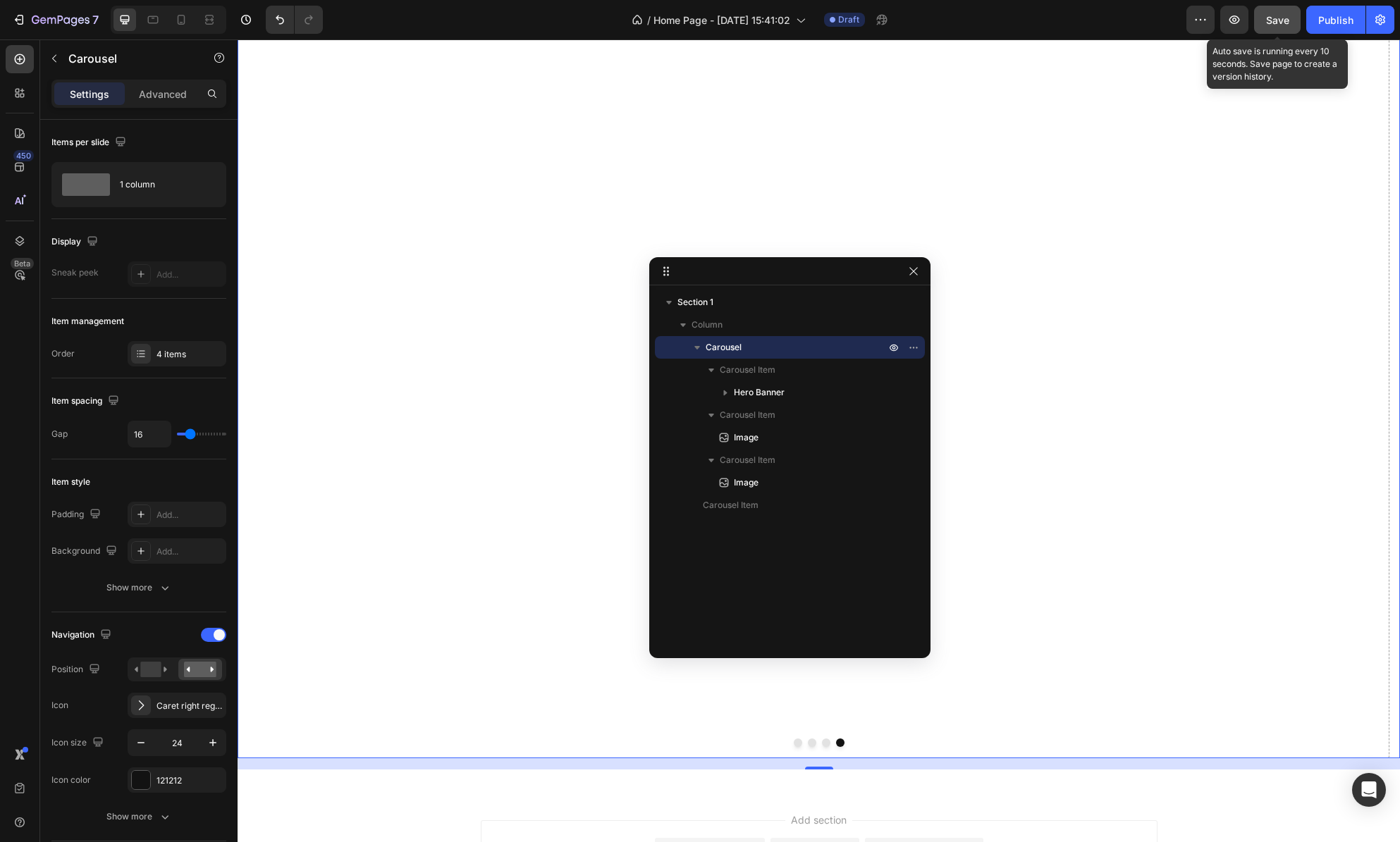
click at [1281, 14] on span "Save" at bounding box center [1278, 20] width 24 height 12
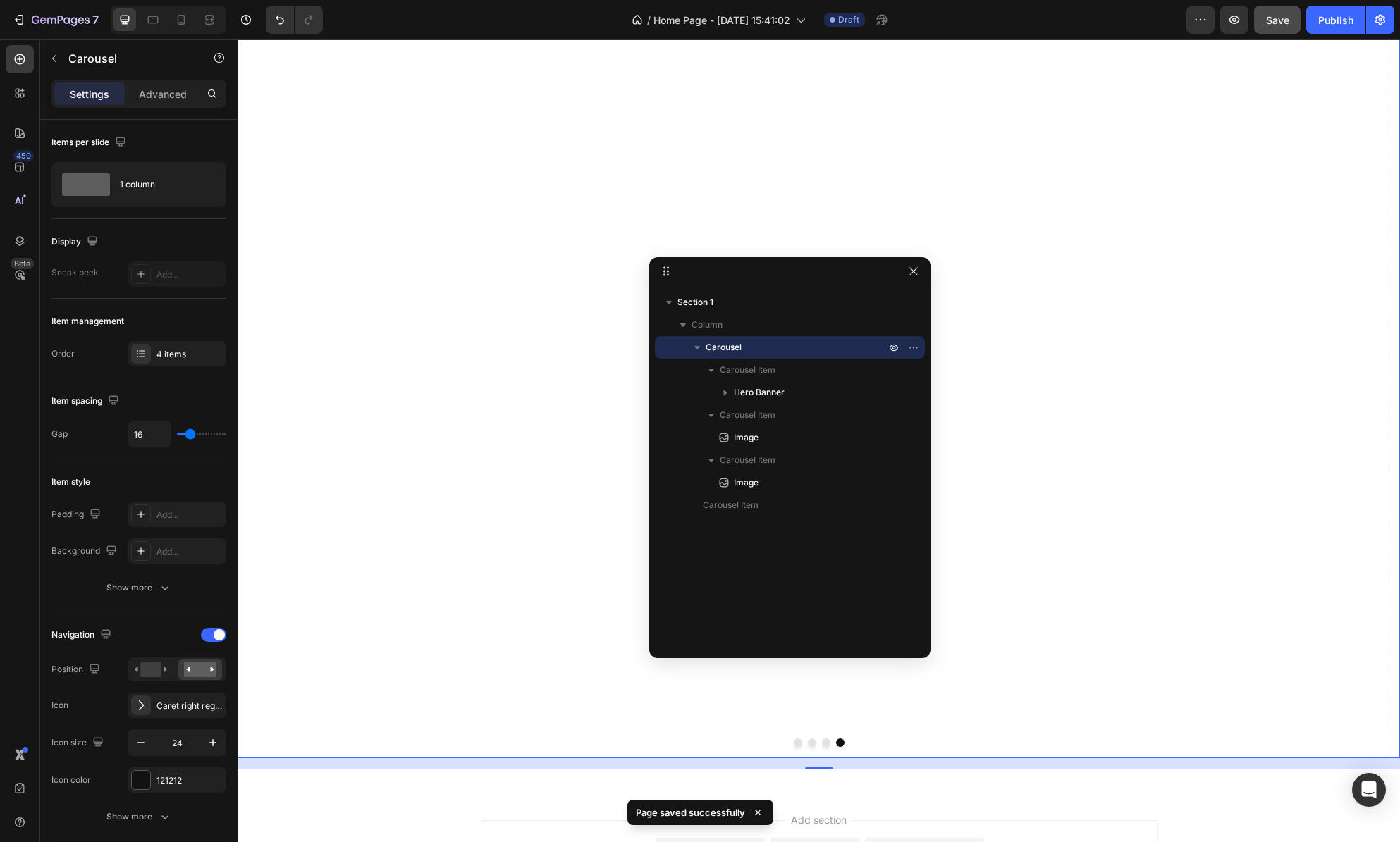
click at [822, 744] on button "Dot" at bounding box center [826, 743] width 9 height 9
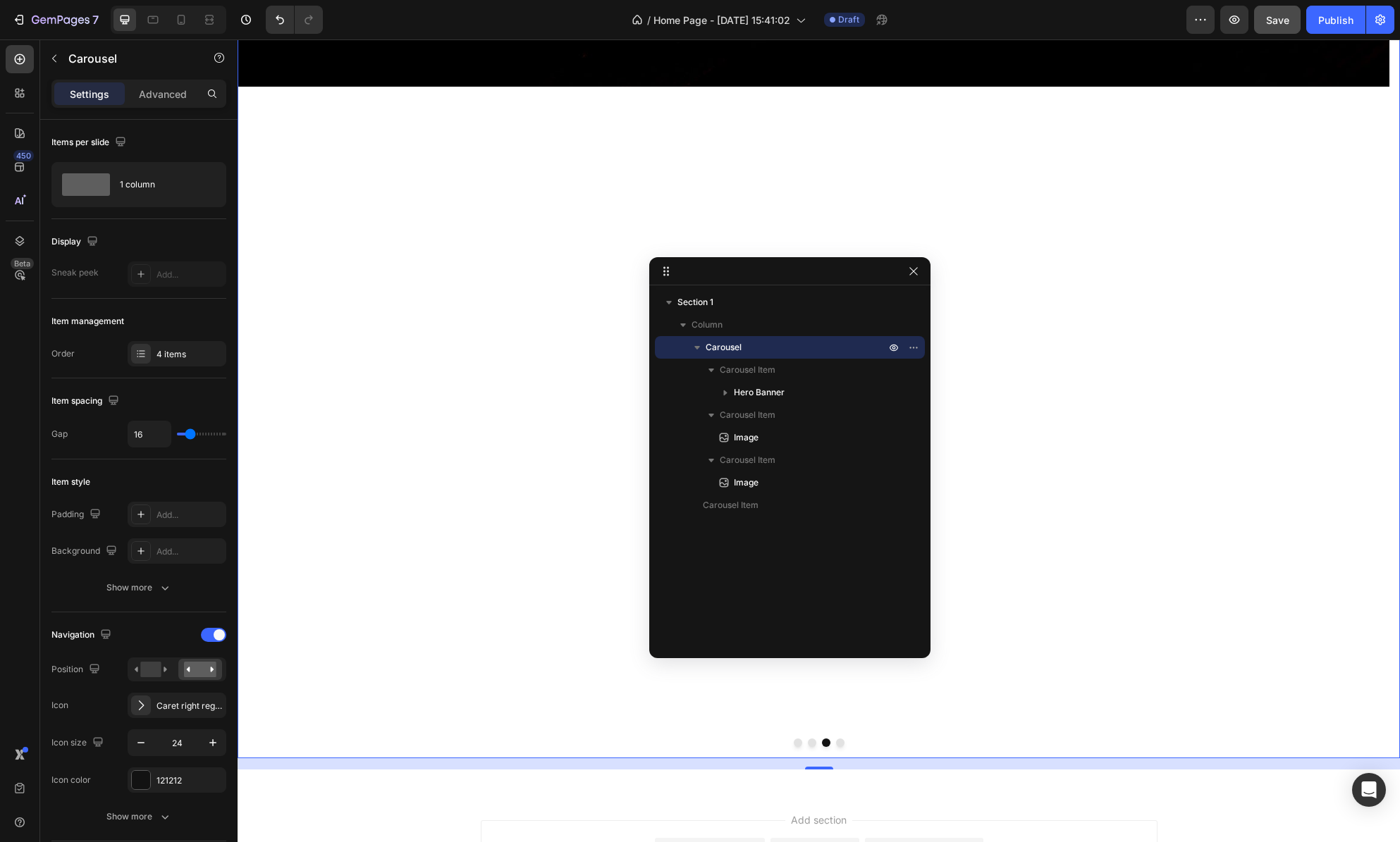
click at [809, 744] on button "Dot" at bounding box center [812, 743] width 9 height 9
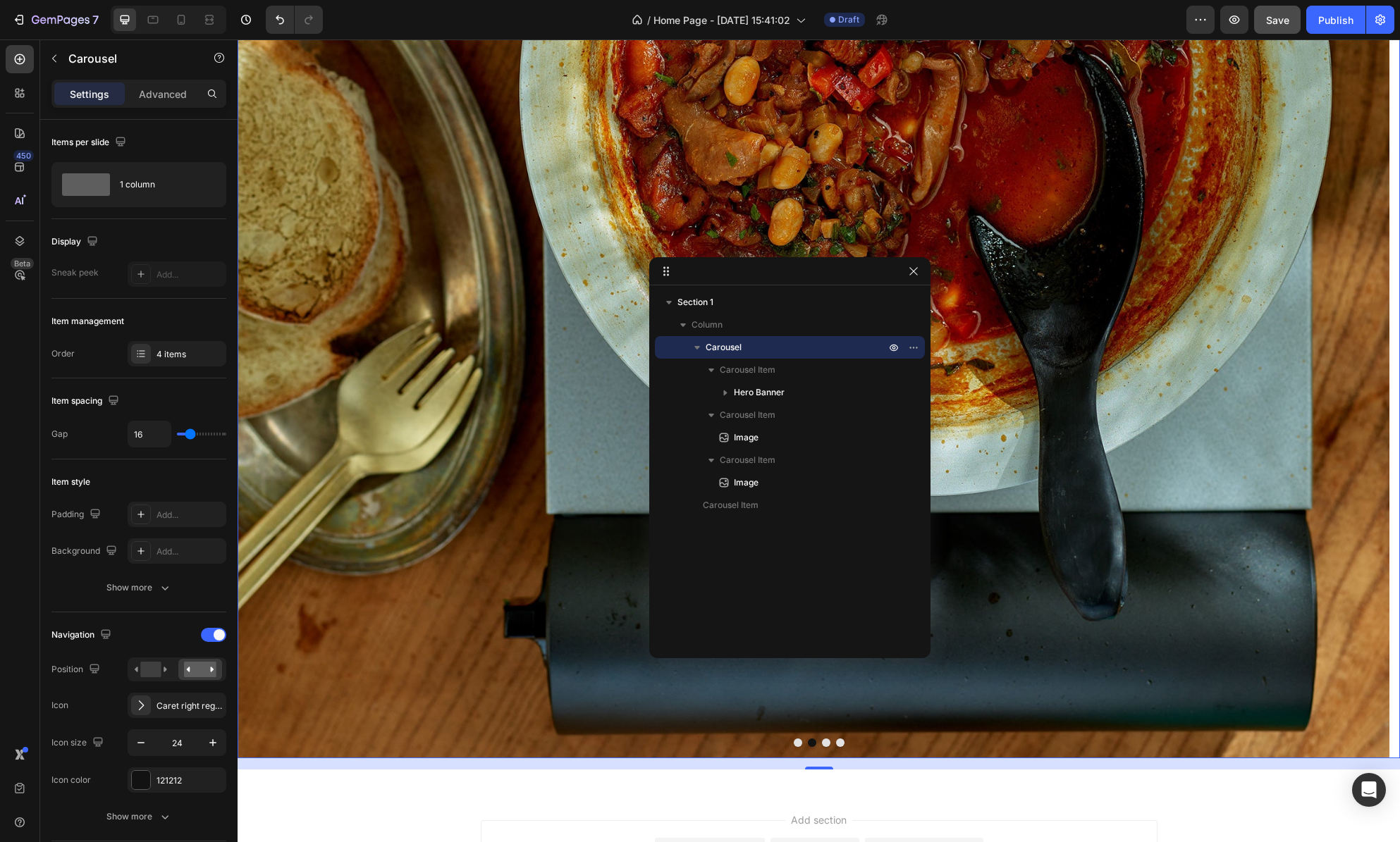
click at [794, 742] on button "Dot" at bounding box center [798, 743] width 9 height 9
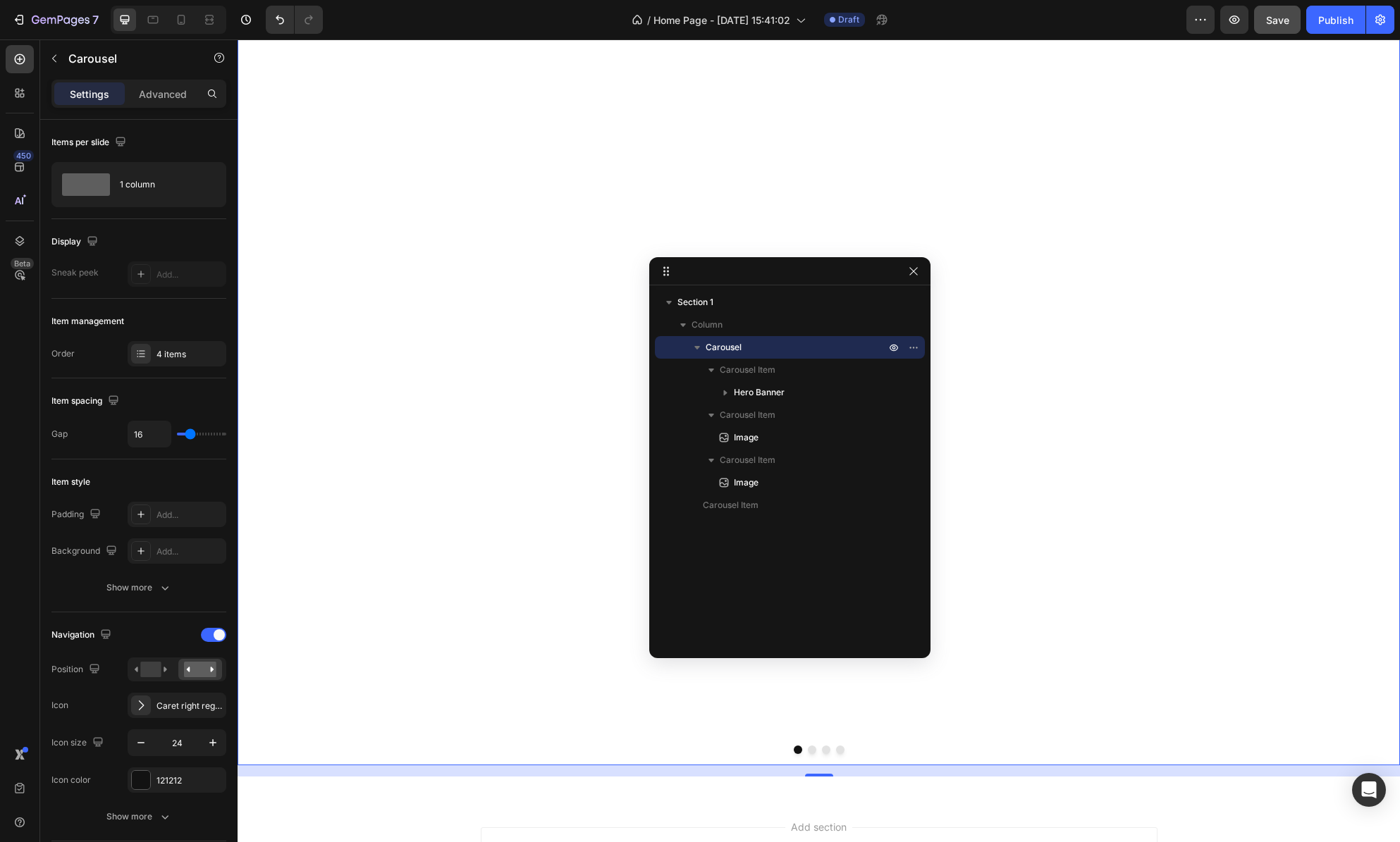
scroll to position [751, 0]
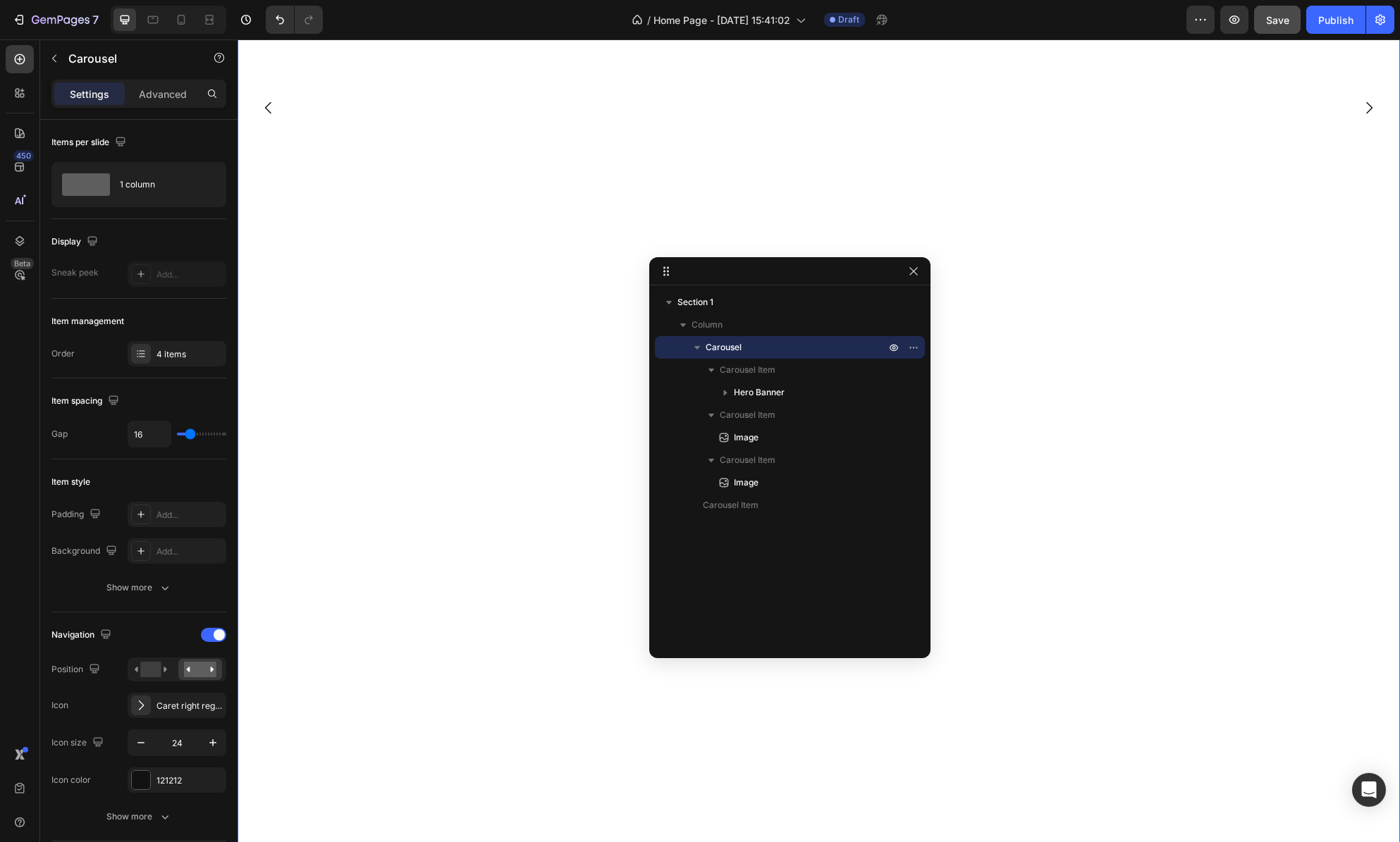
click at [355, 300] on div "Drop element here Hero Banner" at bounding box center [813, 108] width 1152 height 1536
click at [494, 364] on video "Background Image" at bounding box center [813, 414] width 1152 height 648
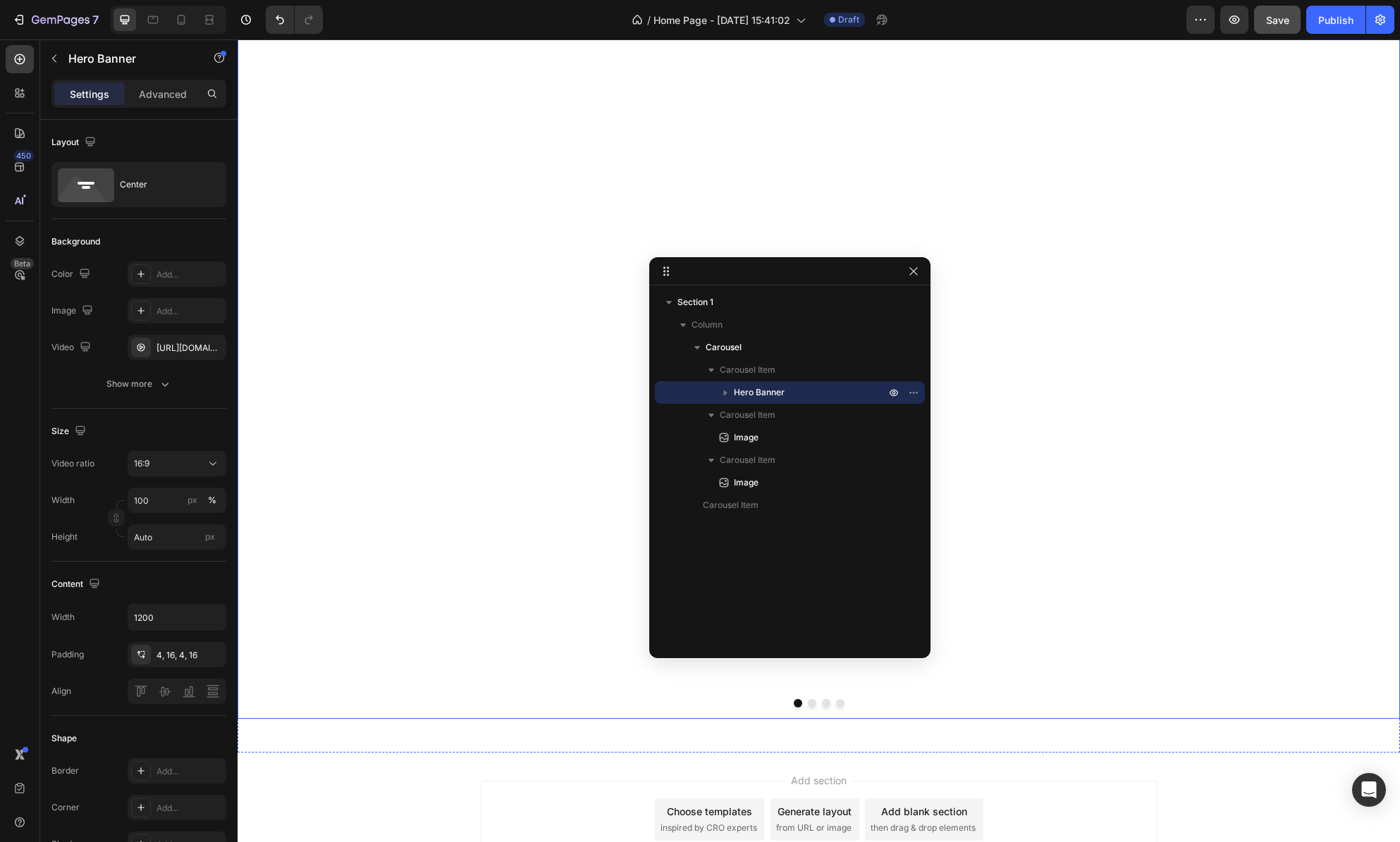
scroll to position [870, 0]
click at [808, 742] on button "Dot" at bounding box center [812, 741] width 9 height 9
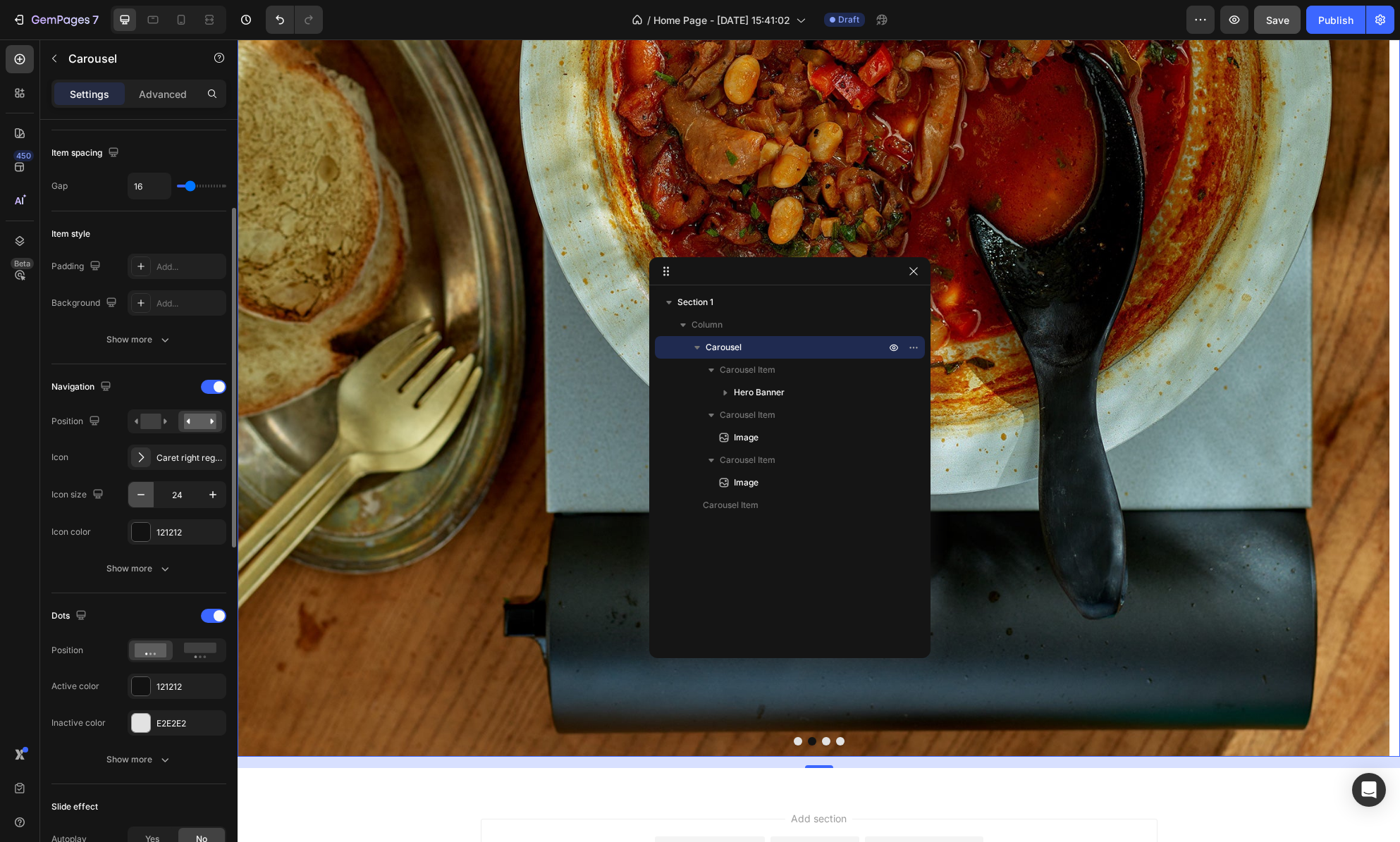
scroll to position [0, 0]
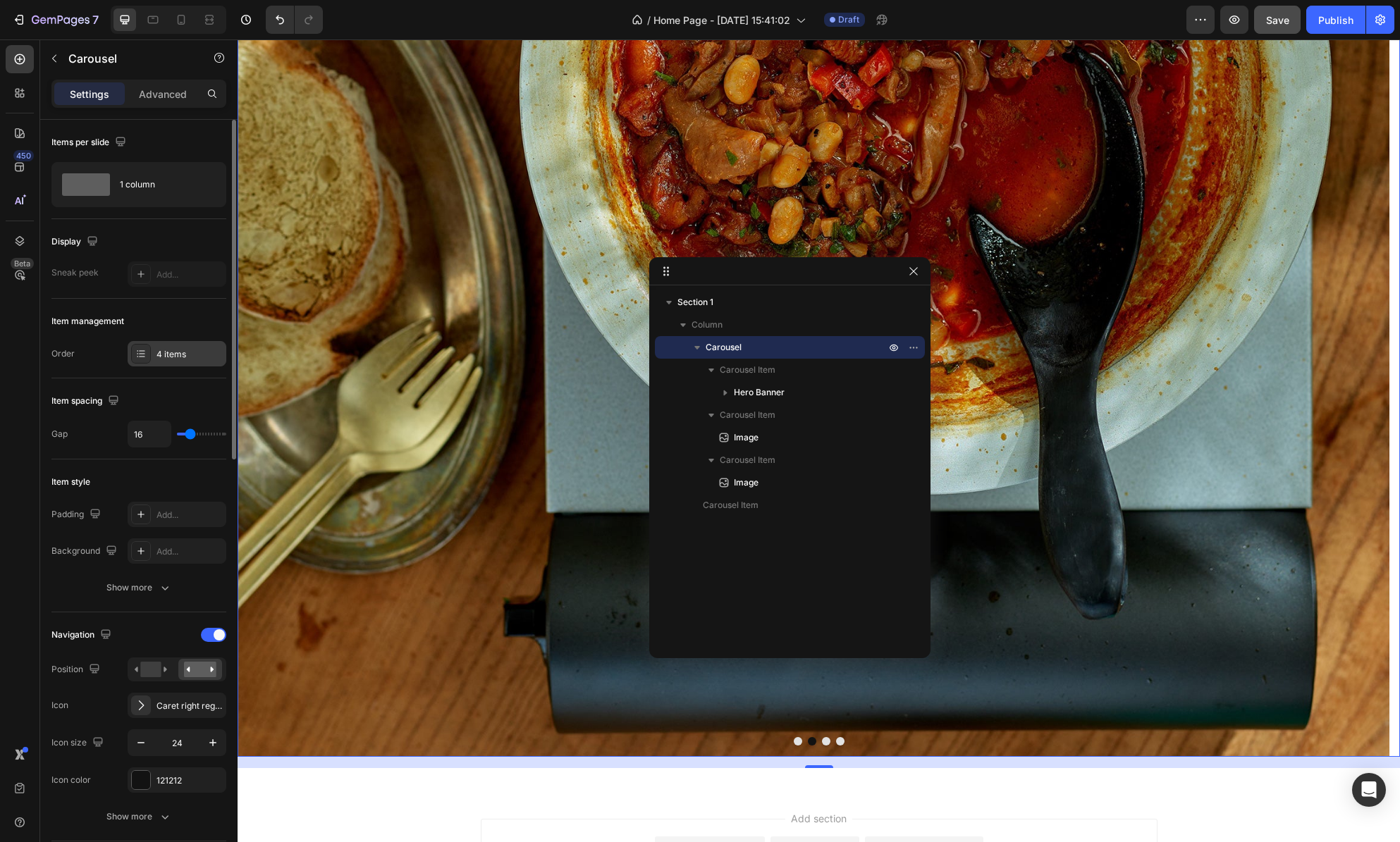
click at [136, 357] on icon at bounding box center [137, 357] width 2 height 2
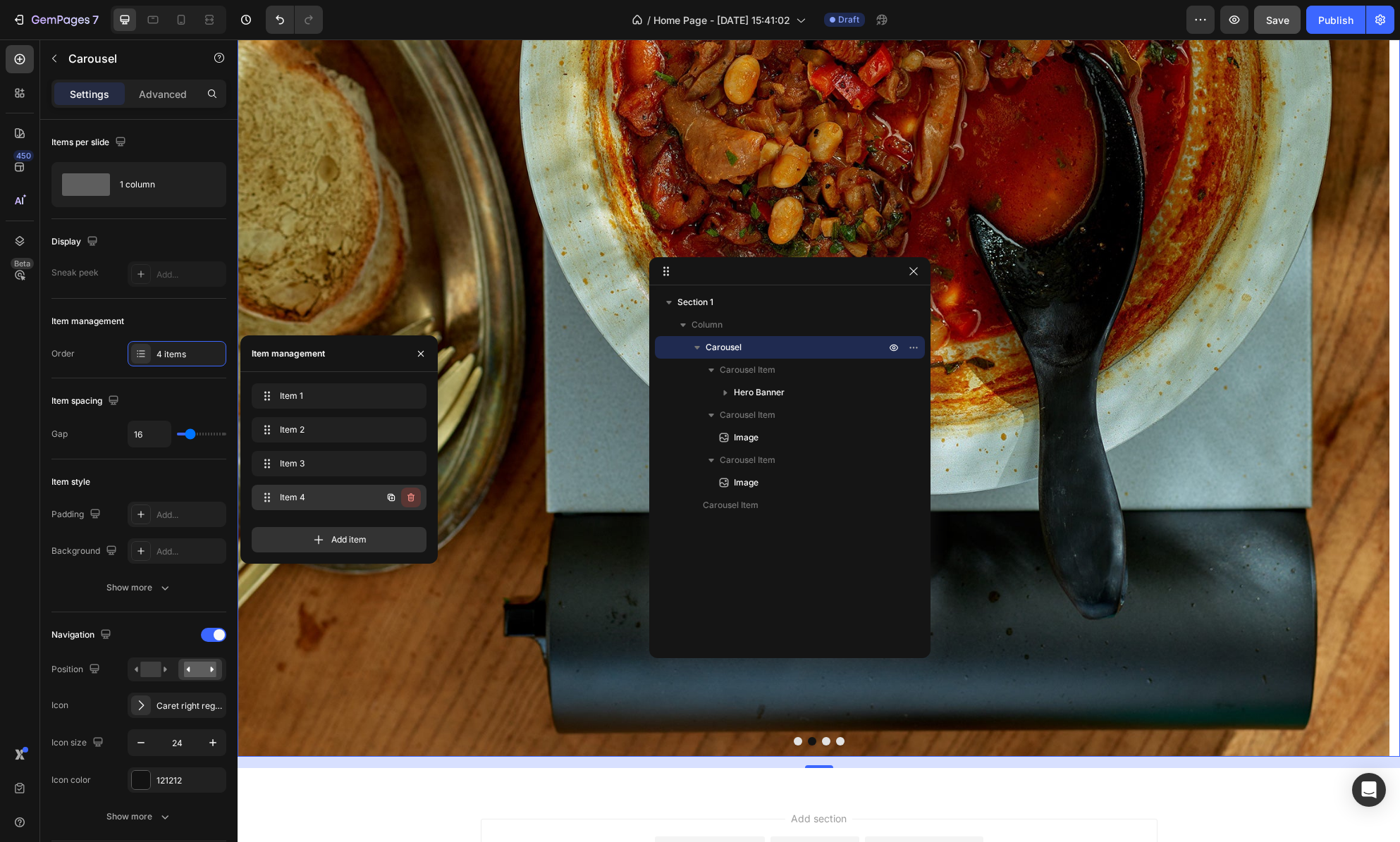
click at [413, 498] on icon "button" at bounding box center [411, 498] width 7 height 9
click at [413, 498] on div "Delete" at bounding box center [401, 498] width 26 height 13
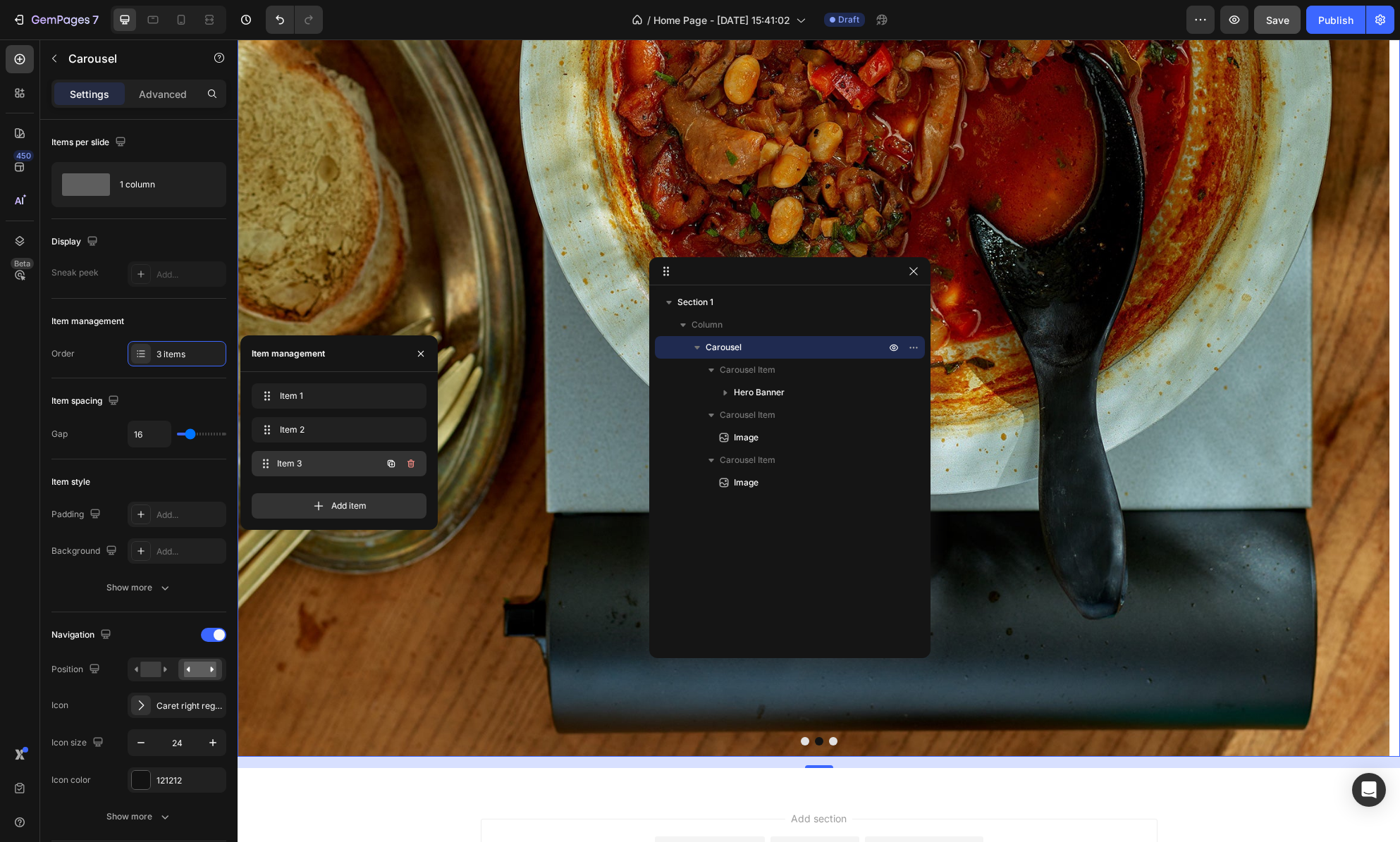
click at [320, 460] on span "Item 3" at bounding box center [329, 463] width 104 height 13
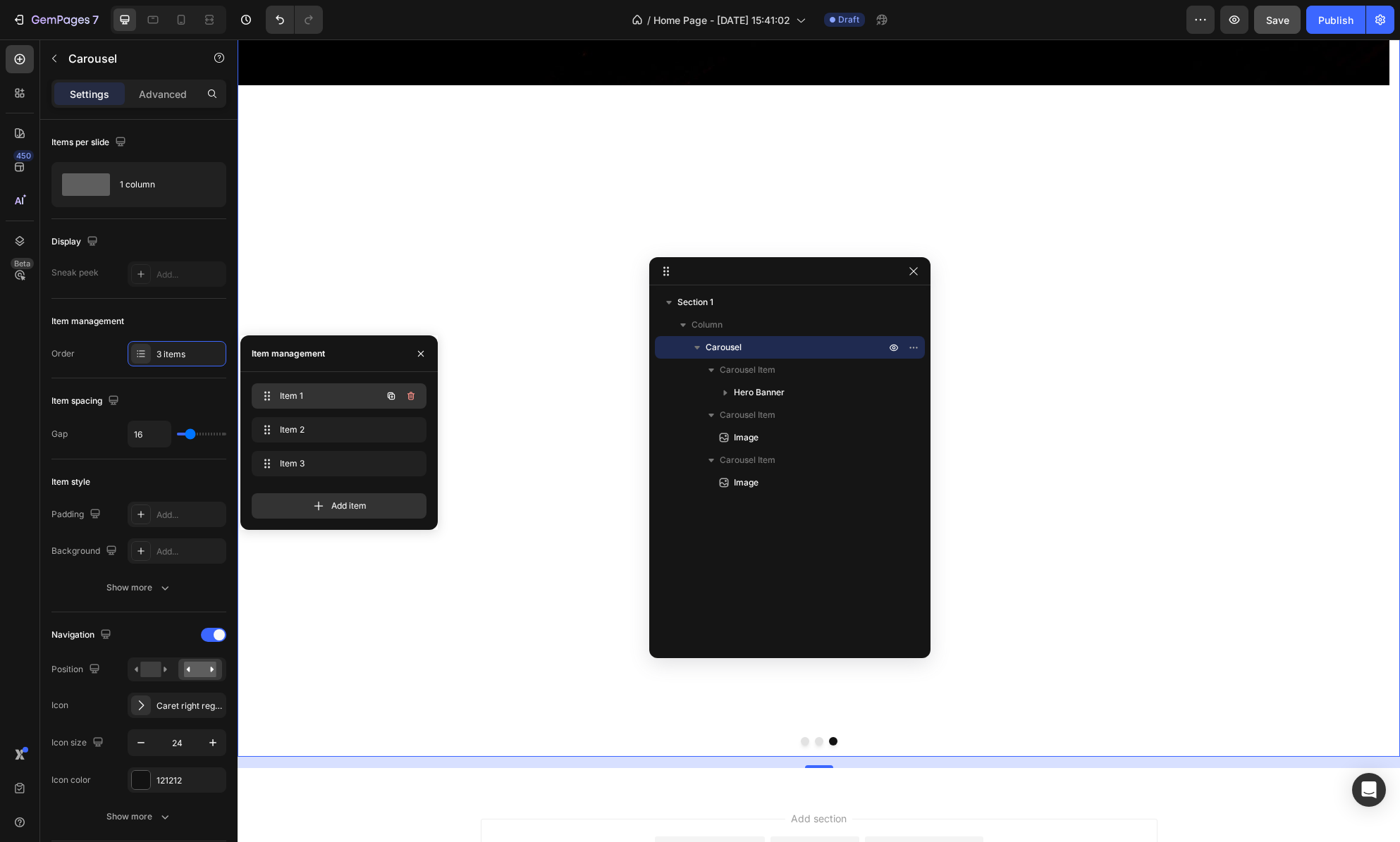
click at [332, 394] on span "Item 1" at bounding box center [319, 396] width 80 height 13
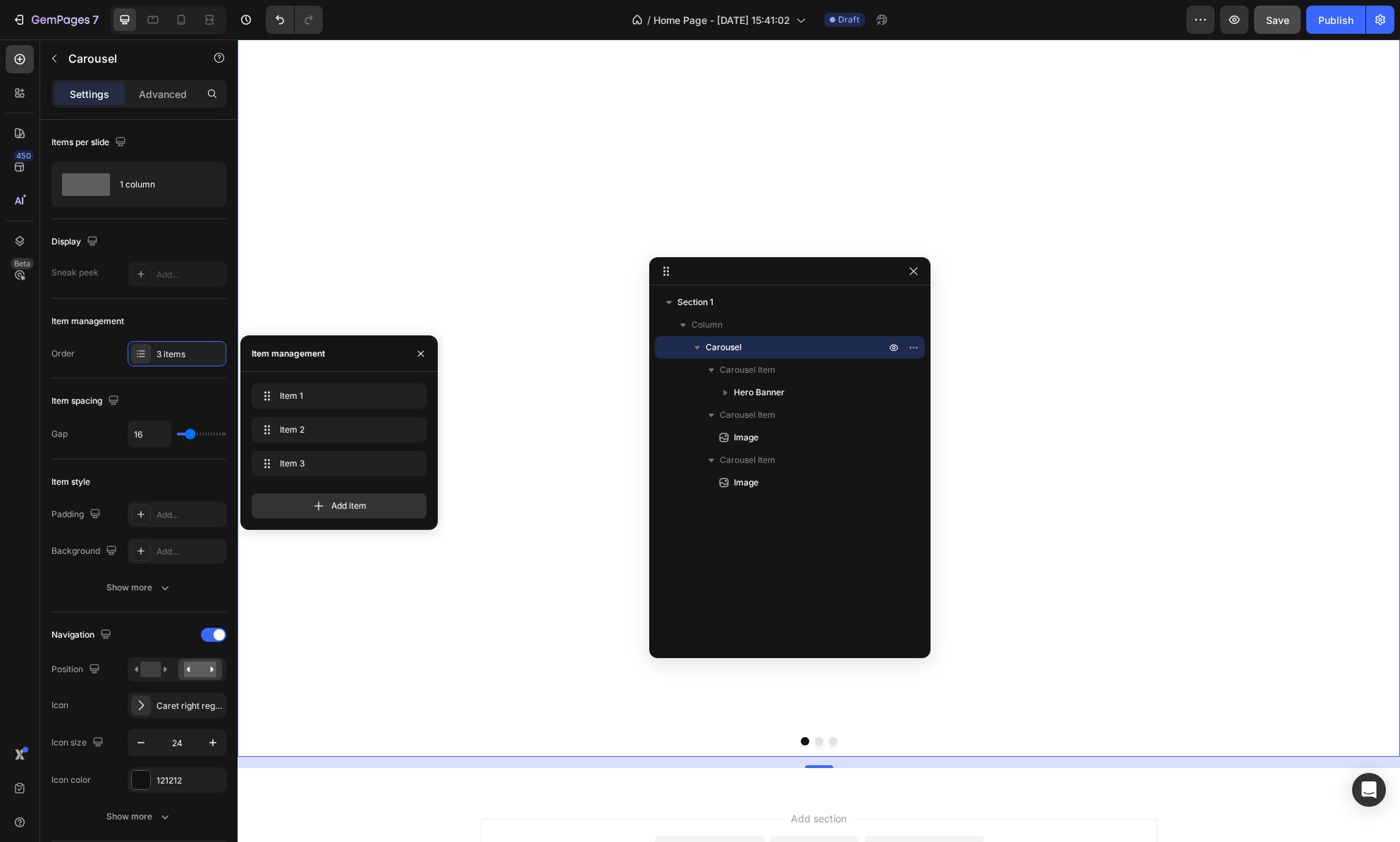
click at [815, 742] on button "Dot" at bounding box center [819, 741] width 9 height 9
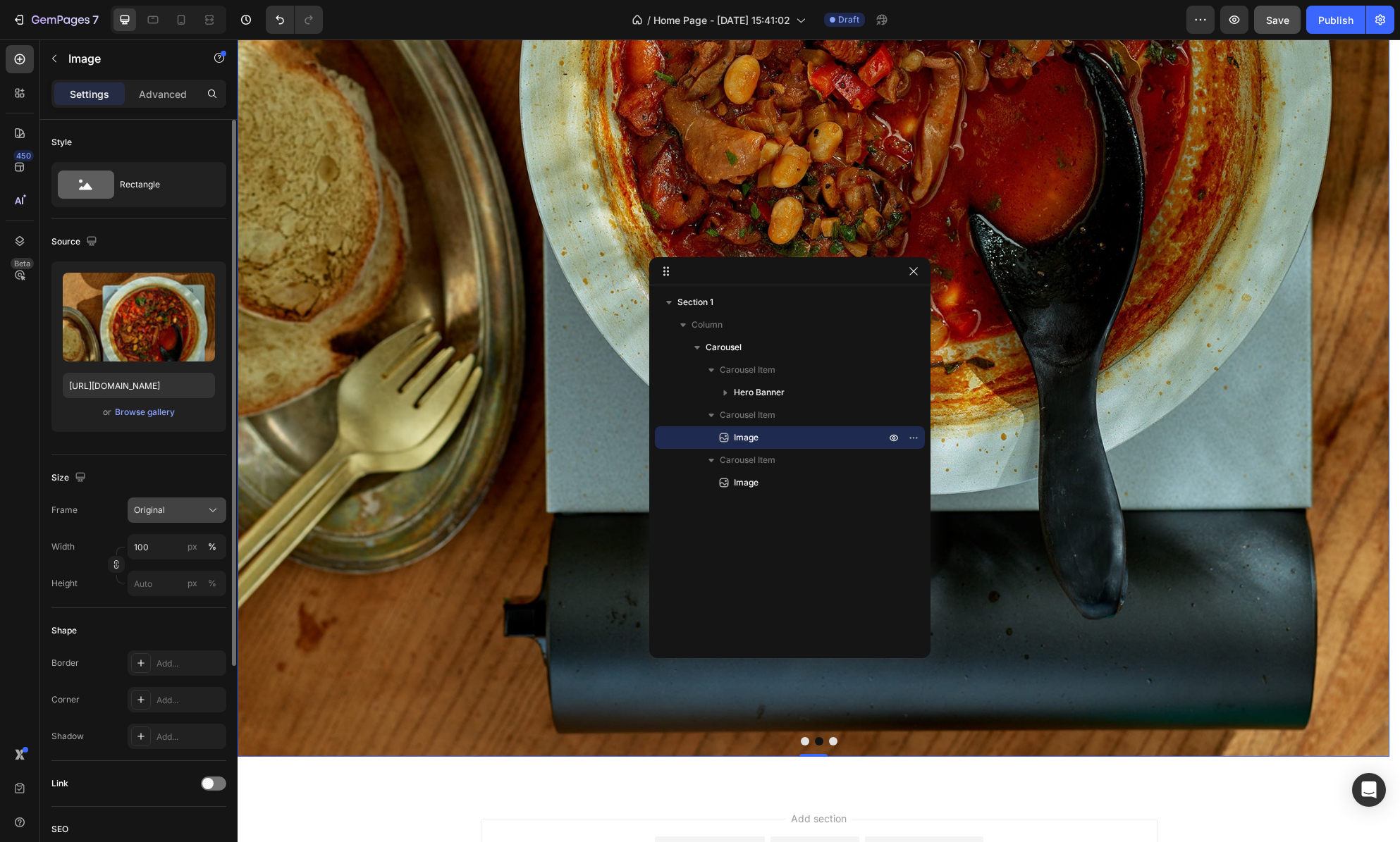
click at [193, 517] on div "Original" at bounding box center [177, 511] width 86 height 14
click at [181, 657] on div "Custom" at bounding box center [164, 650] width 113 height 25
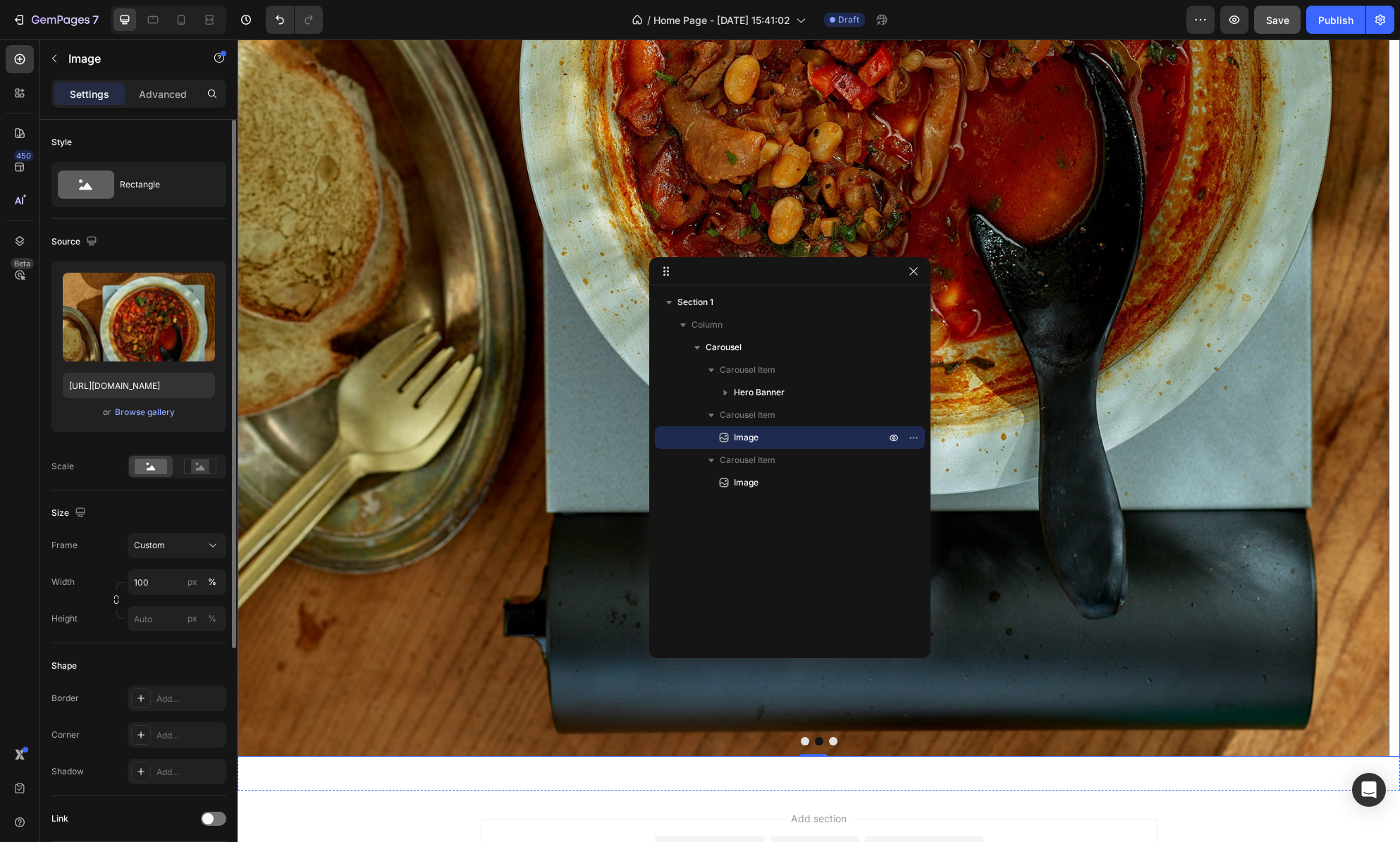
click at [829, 743] on button "Dot" at bounding box center [833, 741] width 9 height 9
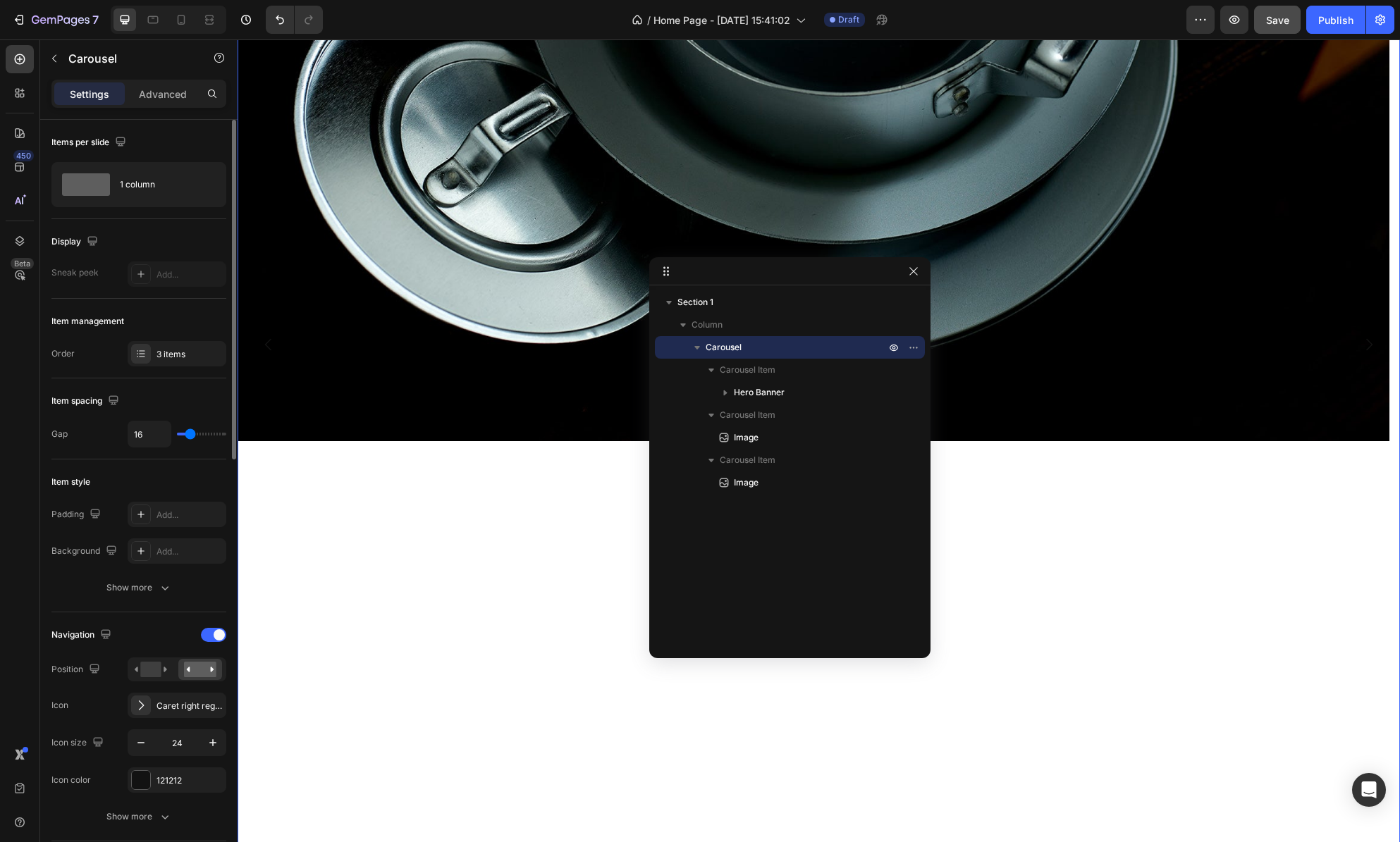
scroll to position [487, 0]
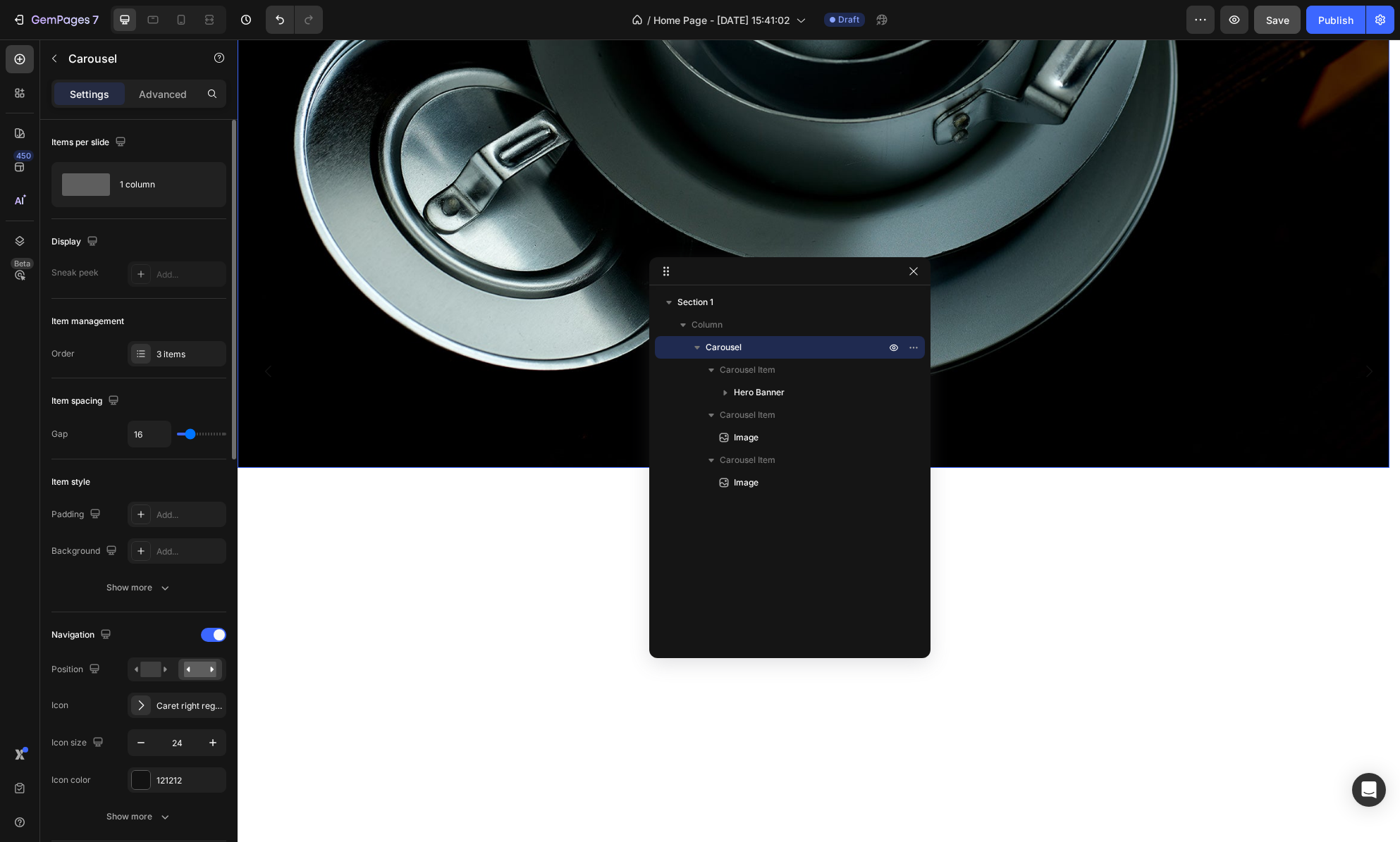
click at [1090, 428] on img at bounding box center [813, 36] width 1152 height 864
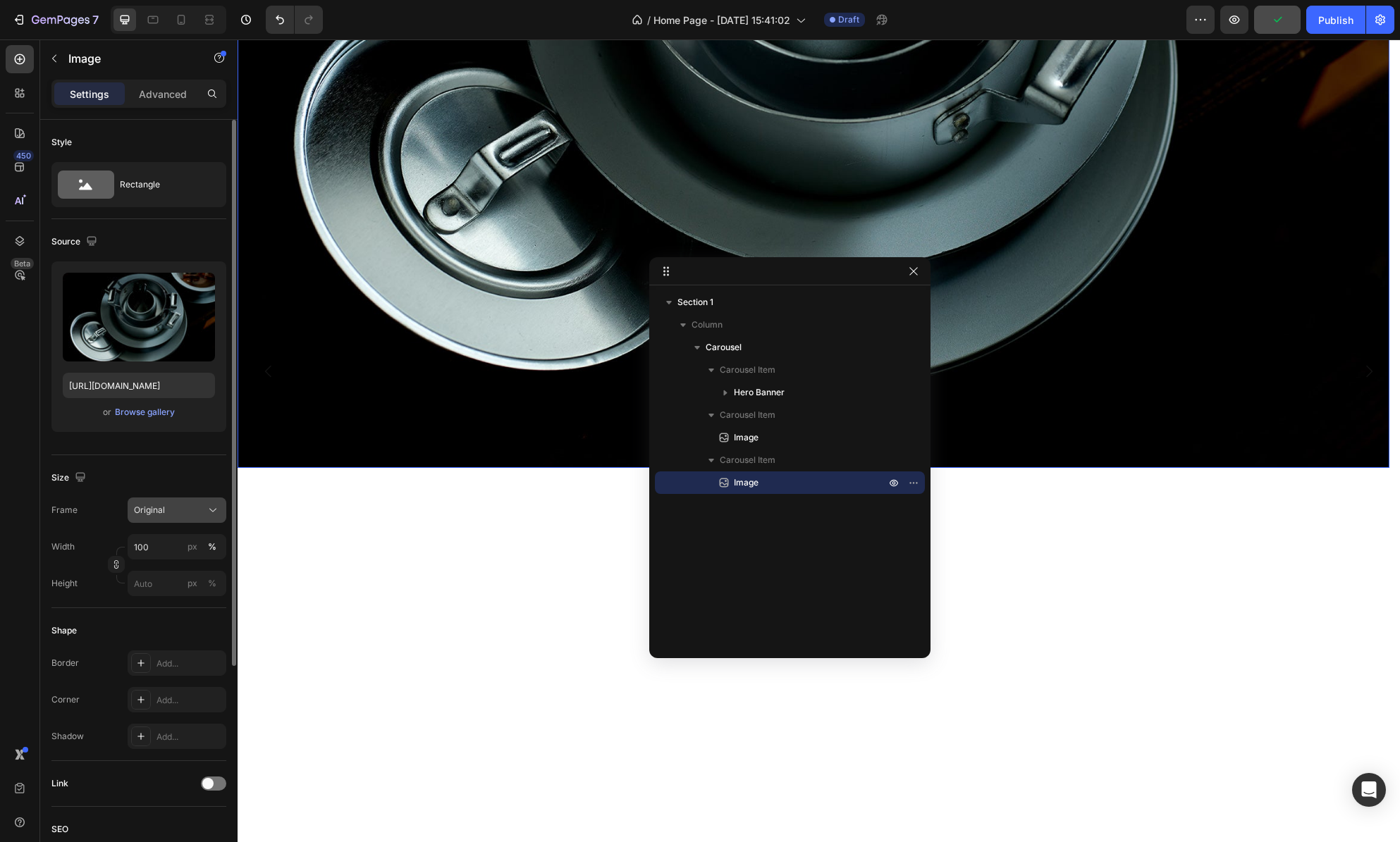
click at [193, 512] on div "Original" at bounding box center [168, 510] width 69 height 13
click at [177, 648] on div "Custom" at bounding box center [174, 650] width 82 height 13
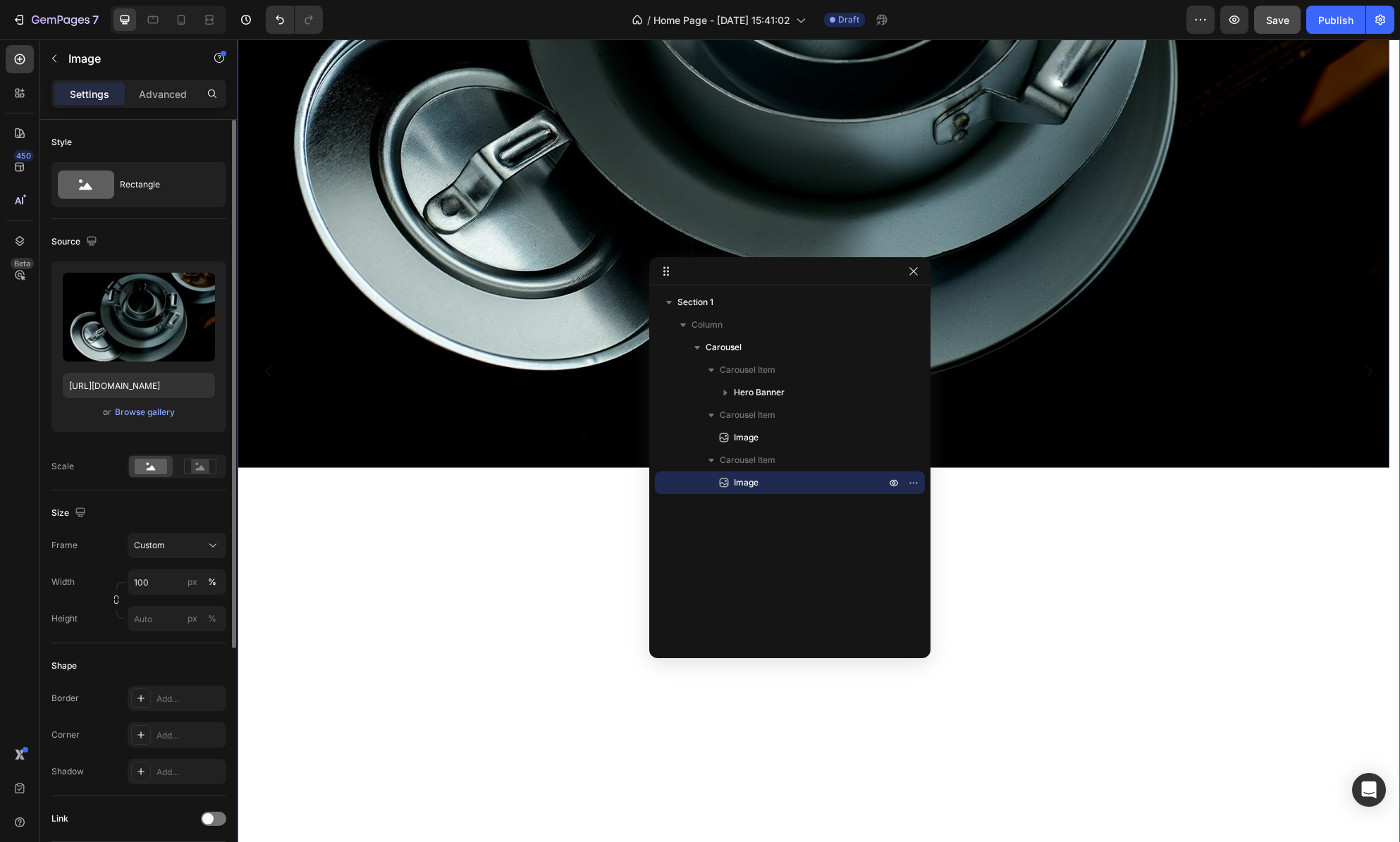
click at [365, 607] on div "Image 0" at bounding box center [813, 372] width 1152 height 1536
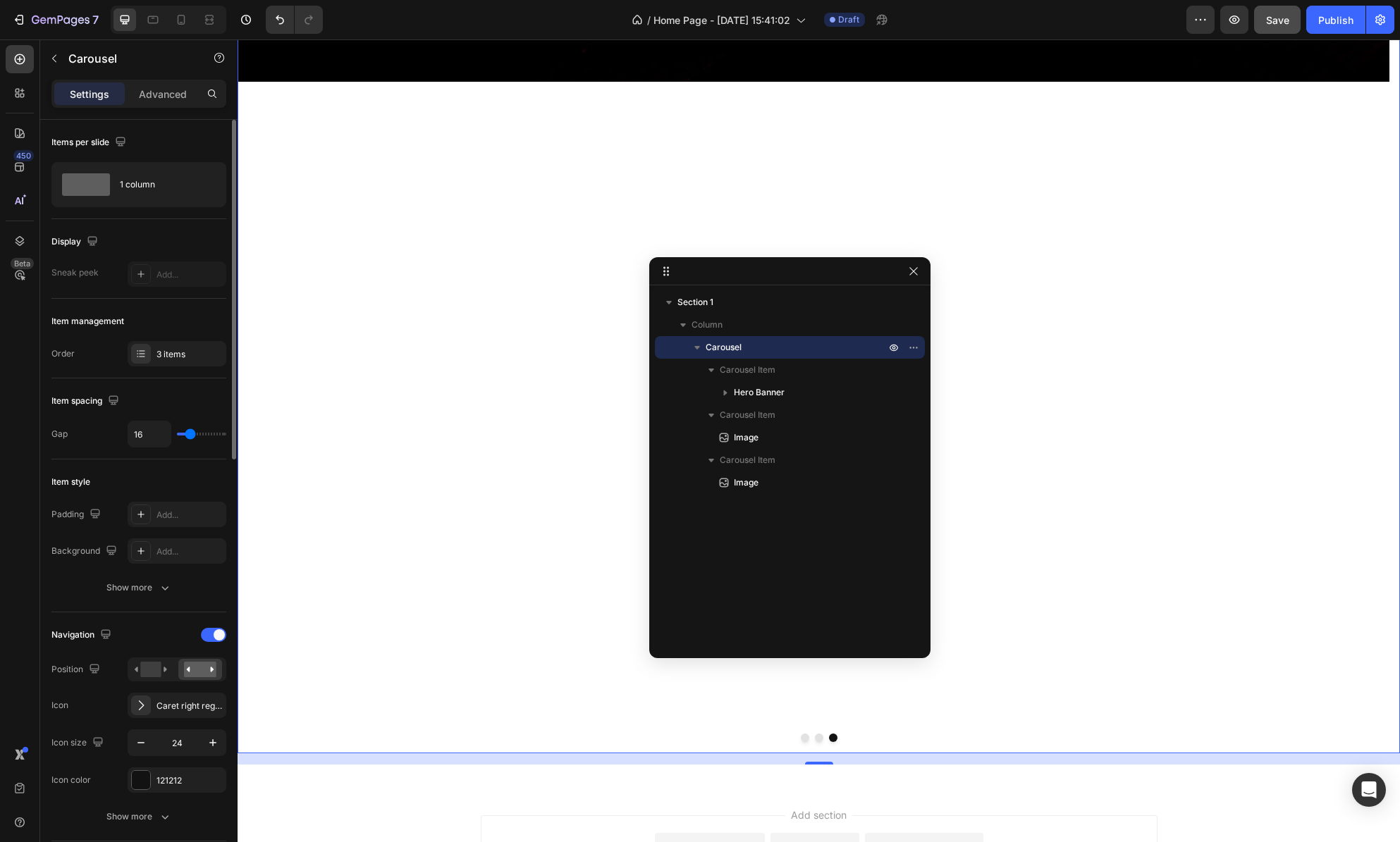
scroll to position [871, 0]
click at [801, 740] on button "Dot" at bounding box center [805, 741] width 9 height 9
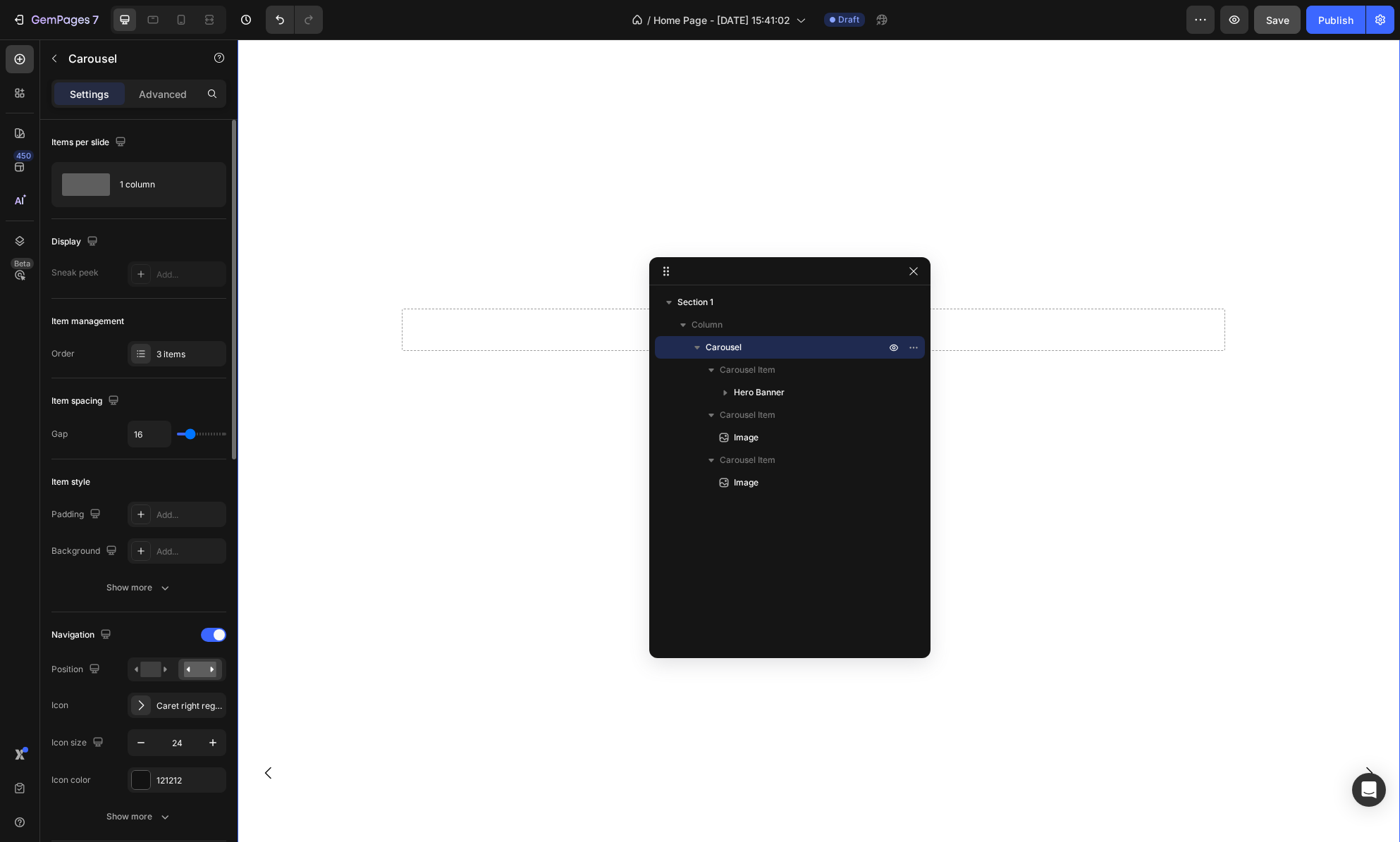
scroll to position [0, 0]
click at [338, 709] on video "Background Image" at bounding box center [813, 414] width 1152 height 648
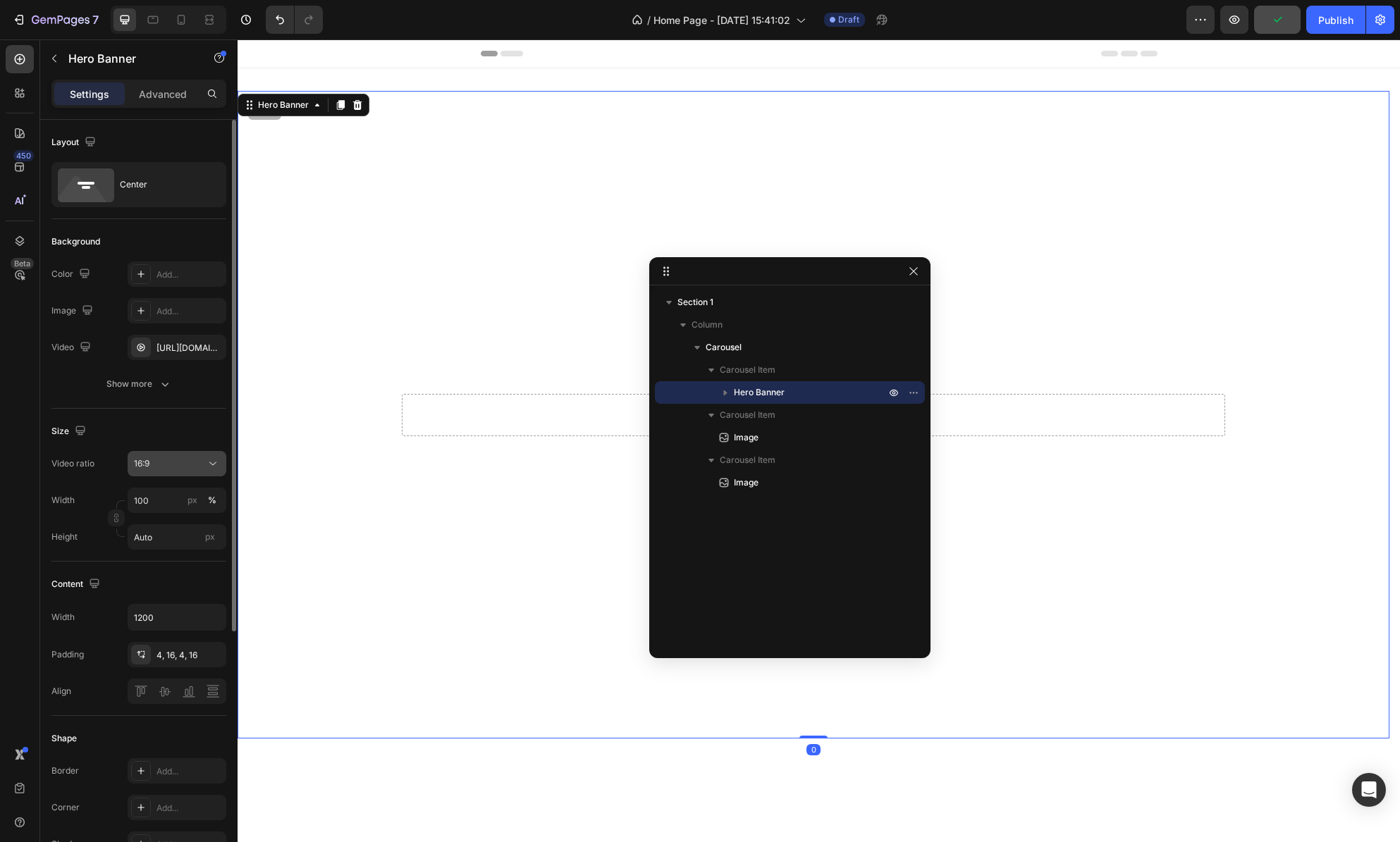
click at [209, 468] on icon at bounding box center [212, 463] width 14 height 14
click at [199, 423] on div "Size" at bounding box center [139, 432] width 175 height 23
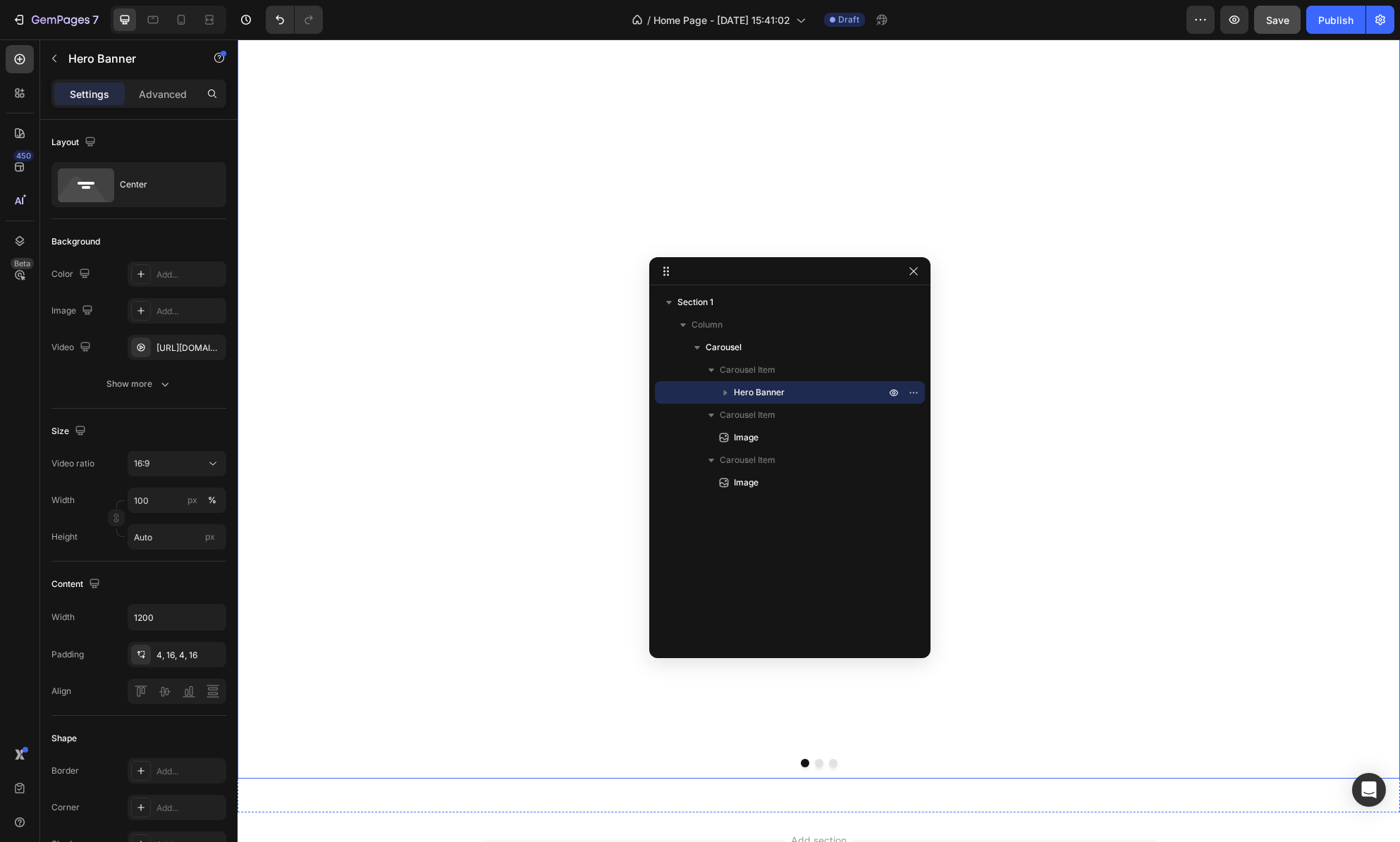
scroll to position [868, 0]
click at [815, 745] on button "Dot" at bounding box center [819, 743] width 9 height 9
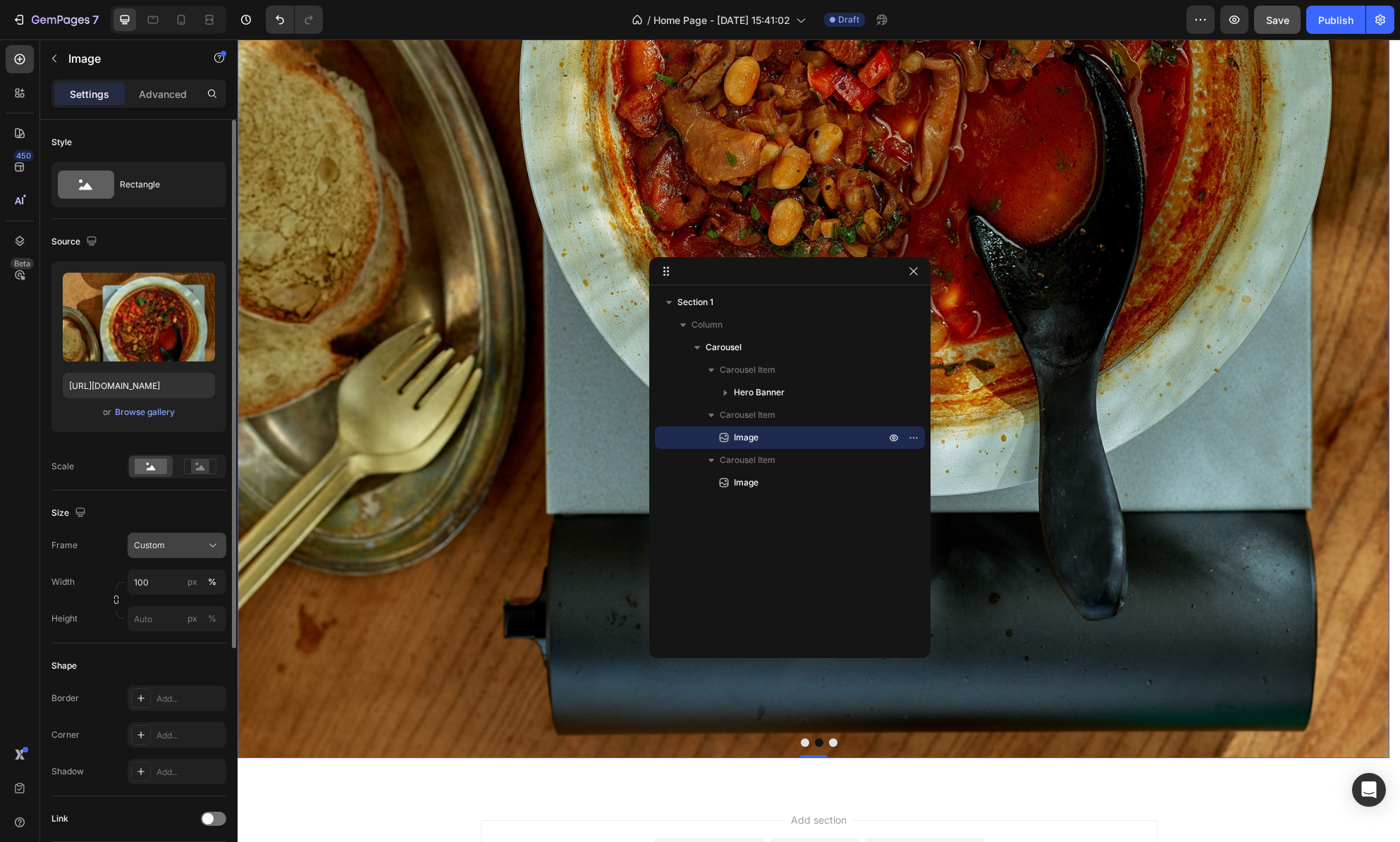
click at [192, 550] on div "Custom" at bounding box center [168, 546] width 69 height 13
click at [157, 498] on div "Size Frame Custom Square Vertical Horizontal Original Custom Width 100 px % Hei…" at bounding box center [139, 567] width 175 height 153
click at [207, 540] on icon at bounding box center [212, 546] width 14 height 14
click at [205, 584] on icon at bounding box center [208, 580] width 14 height 14
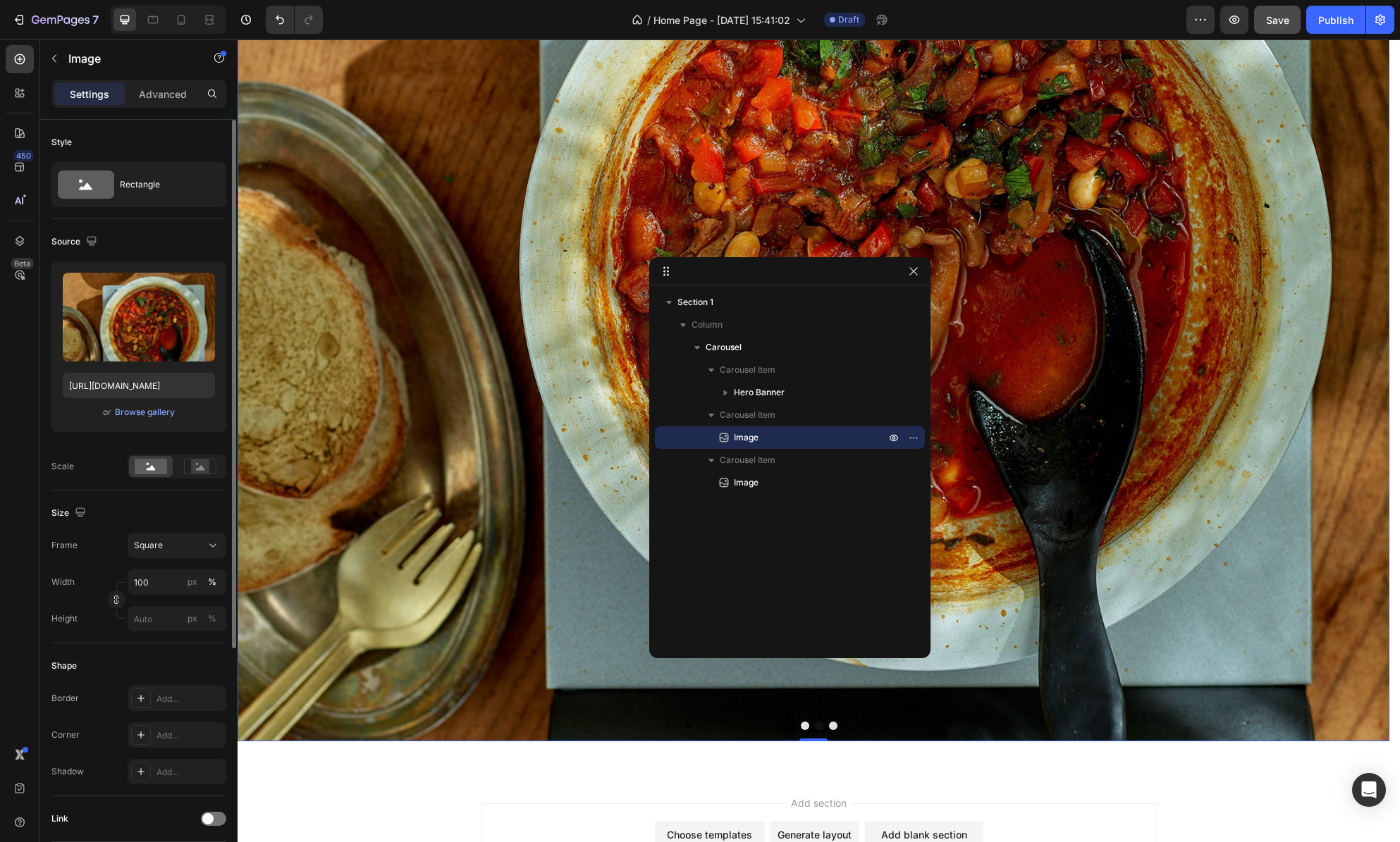
scroll to position [504, 0]
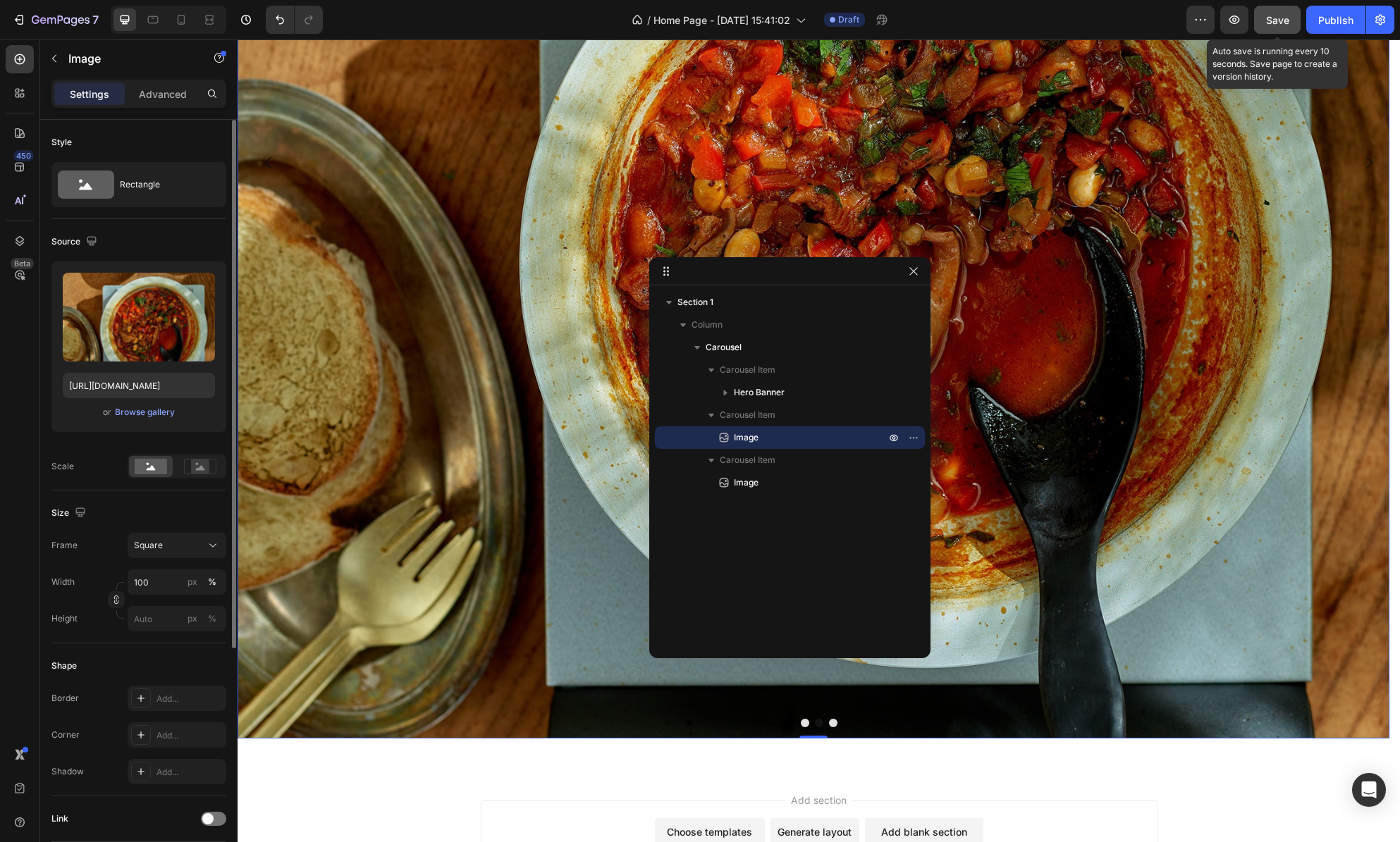
click at [1271, 17] on span "Save" at bounding box center [1278, 20] width 24 height 12
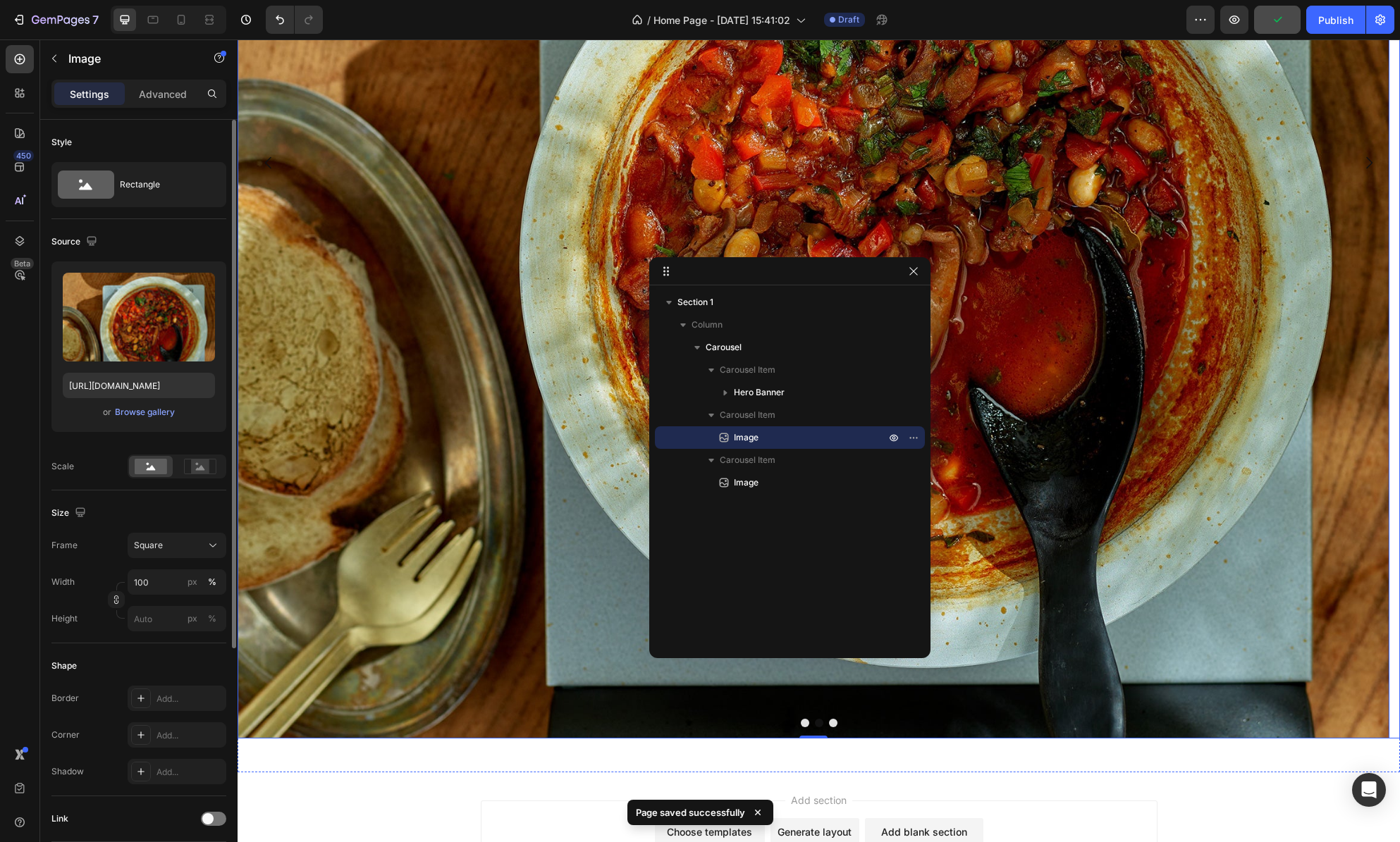
click at [829, 725] on button "Dot" at bounding box center [833, 723] width 9 height 9
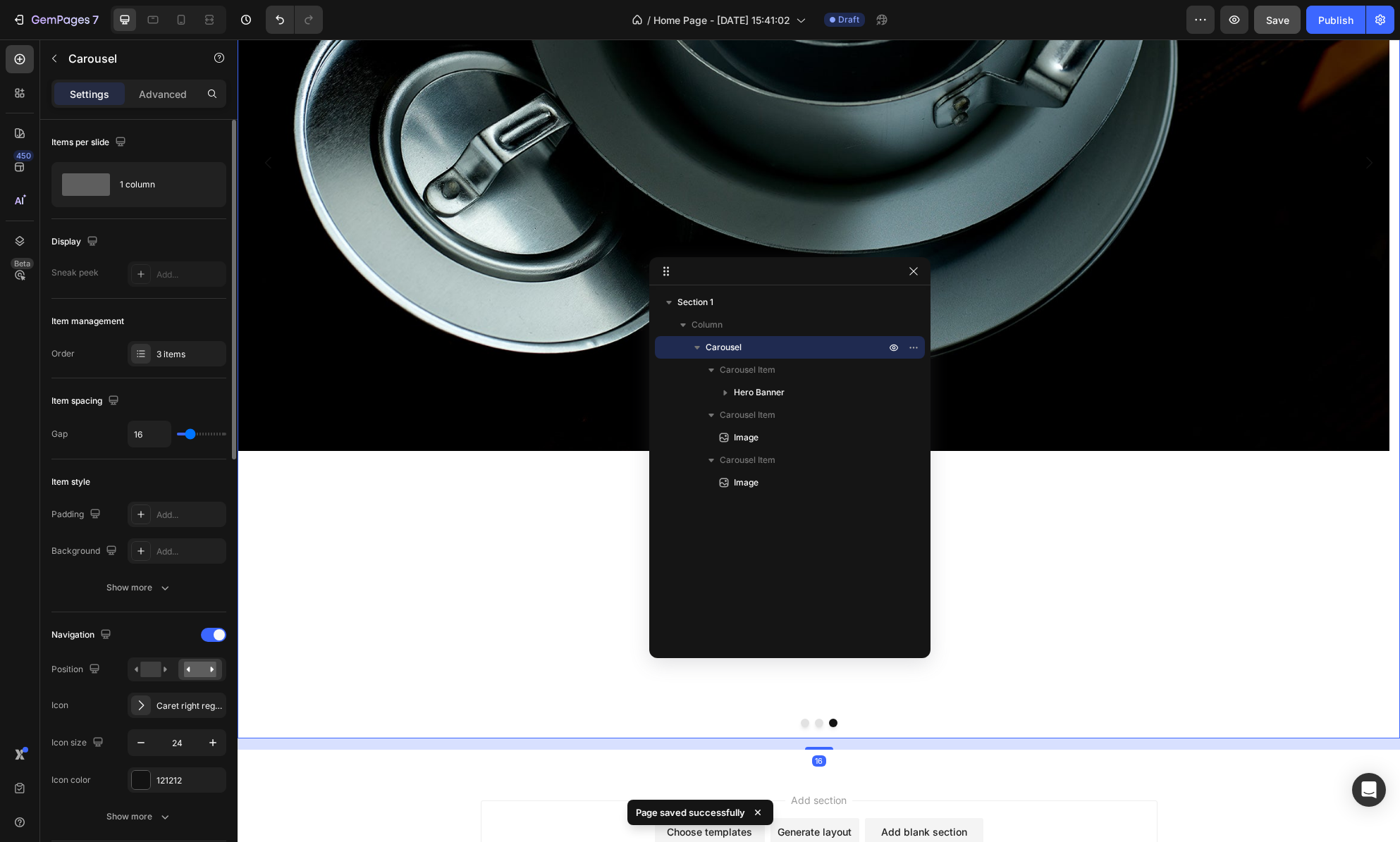
click at [815, 724] on button "Dot" at bounding box center [819, 723] width 9 height 9
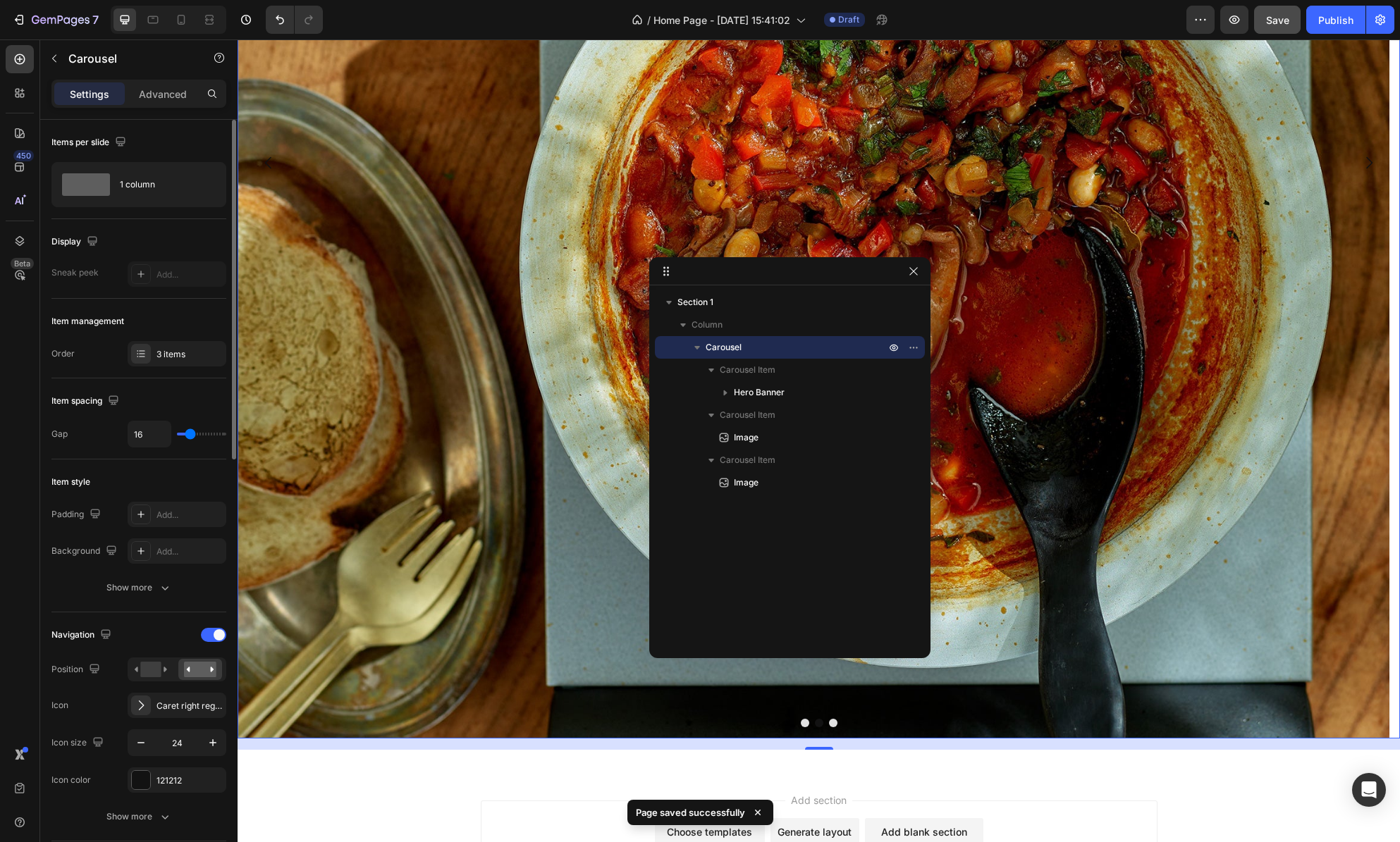
click at [801, 724] on button "Dot" at bounding box center [805, 723] width 9 height 9
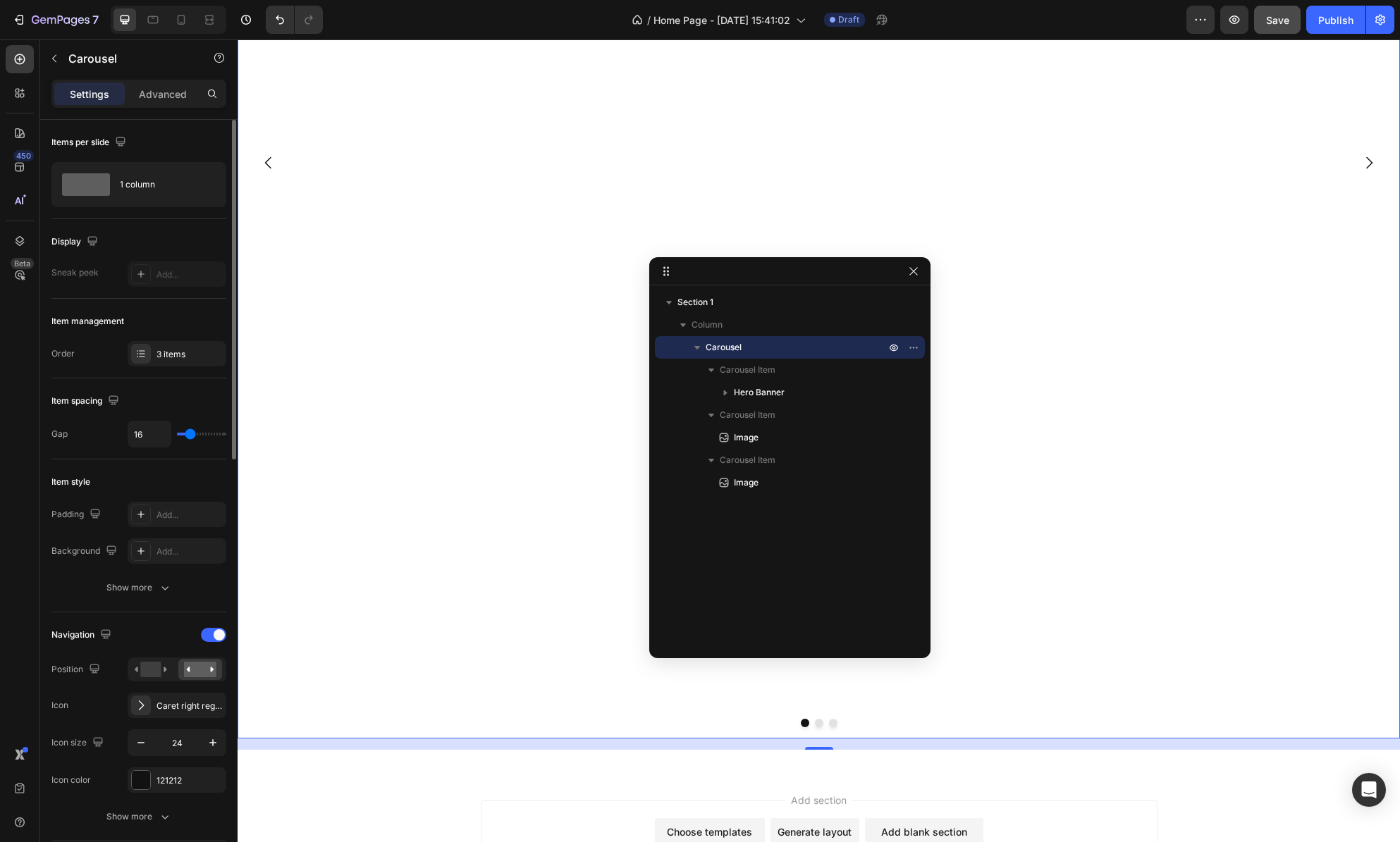
click at [815, 724] on button "Dot" at bounding box center [819, 723] width 9 height 9
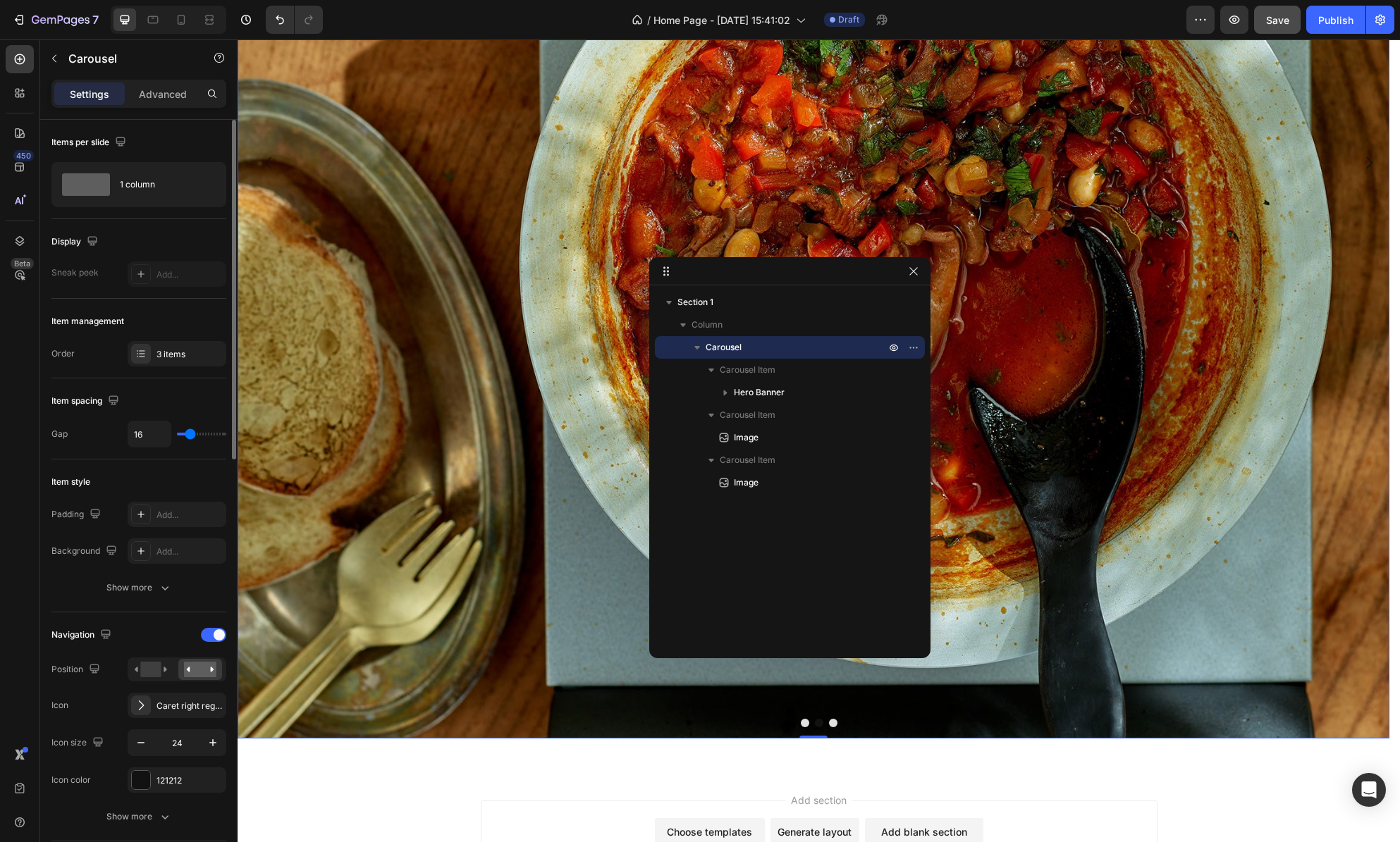
click at [394, 525] on img at bounding box center [813, 163] width 1152 height 1152
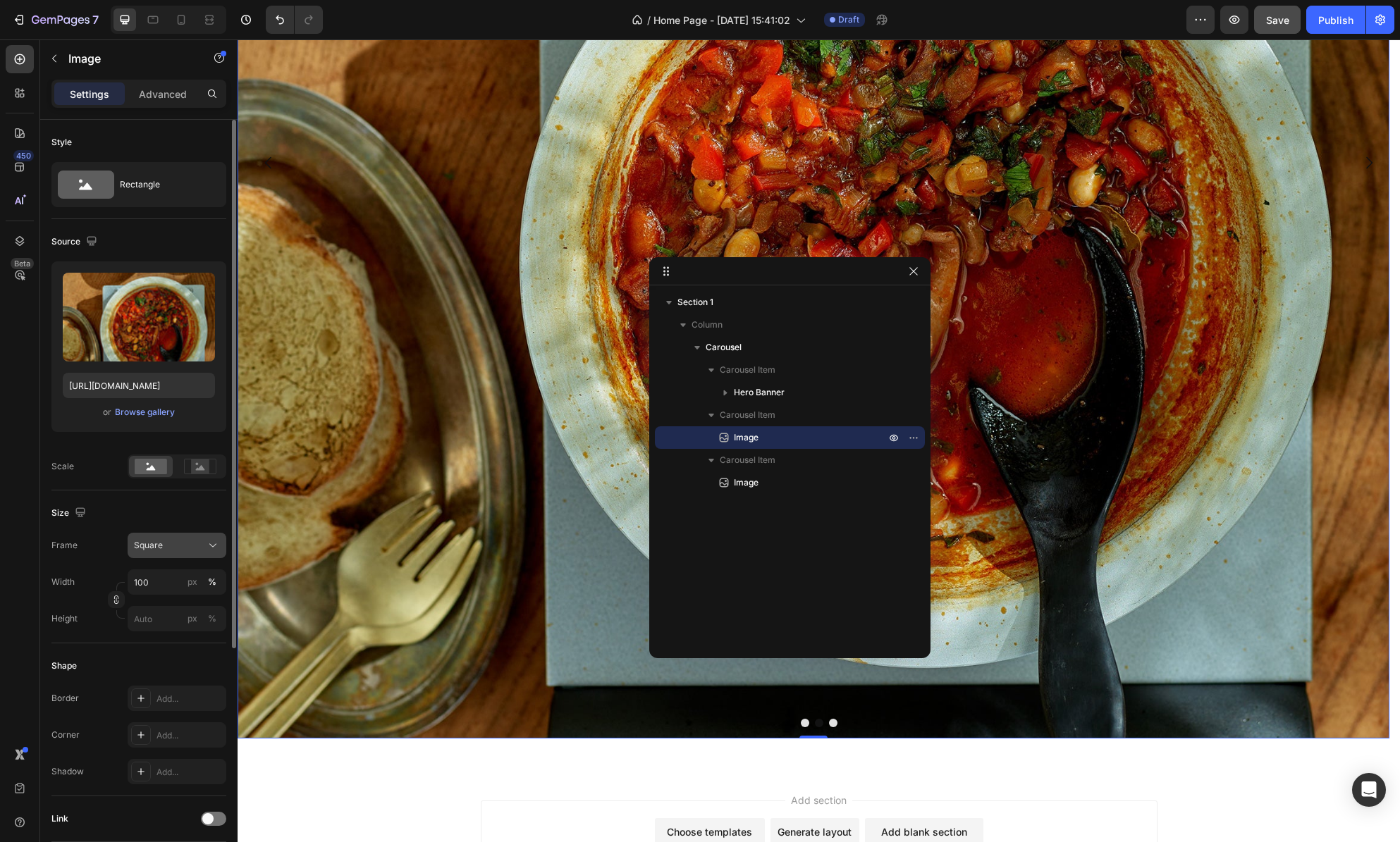
click at [164, 545] on div "Square" at bounding box center [168, 546] width 69 height 13
click at [204, 606] on icon at bounding box center [208, 607] width 9 height 13
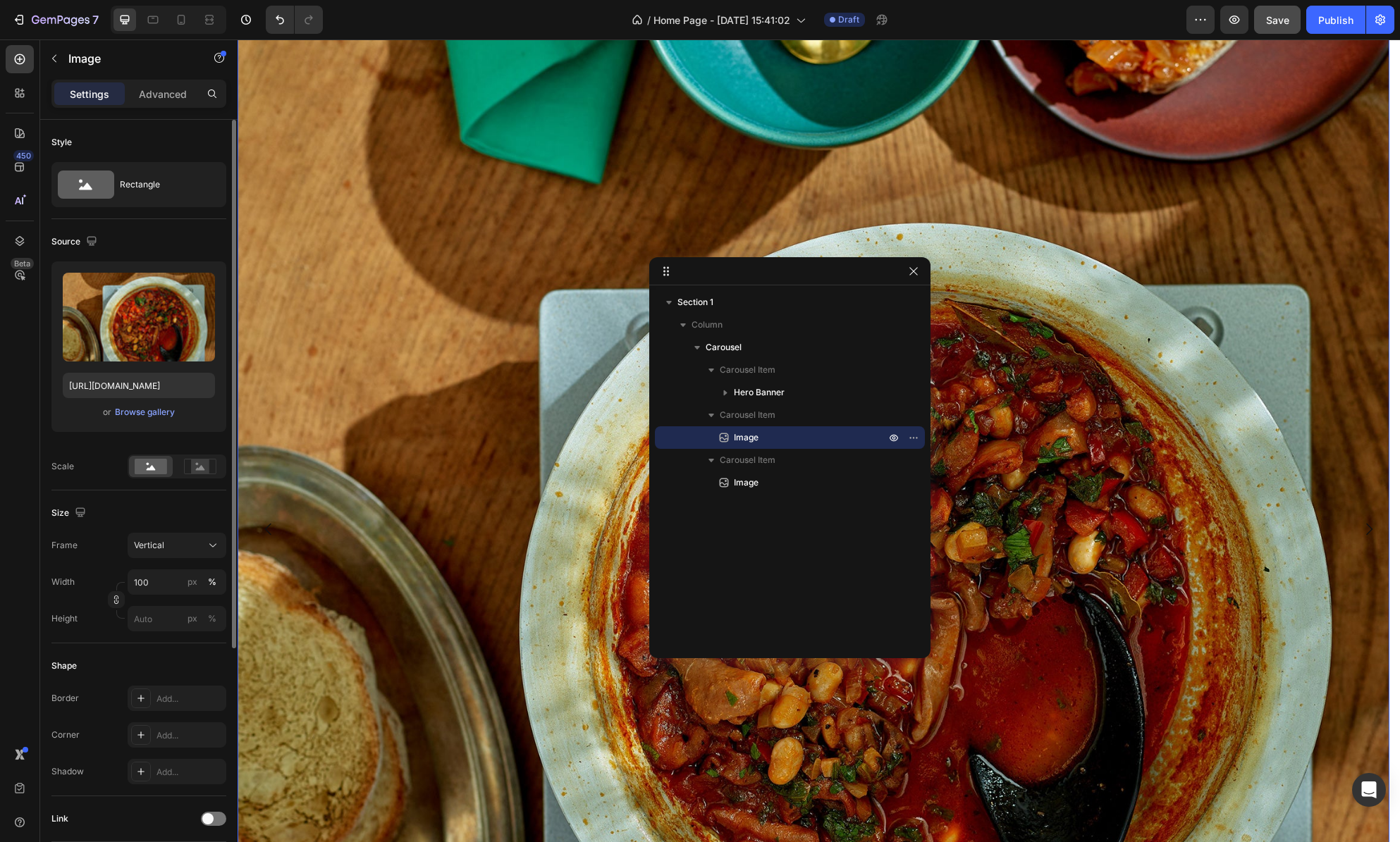
scroll to position [367, 0]
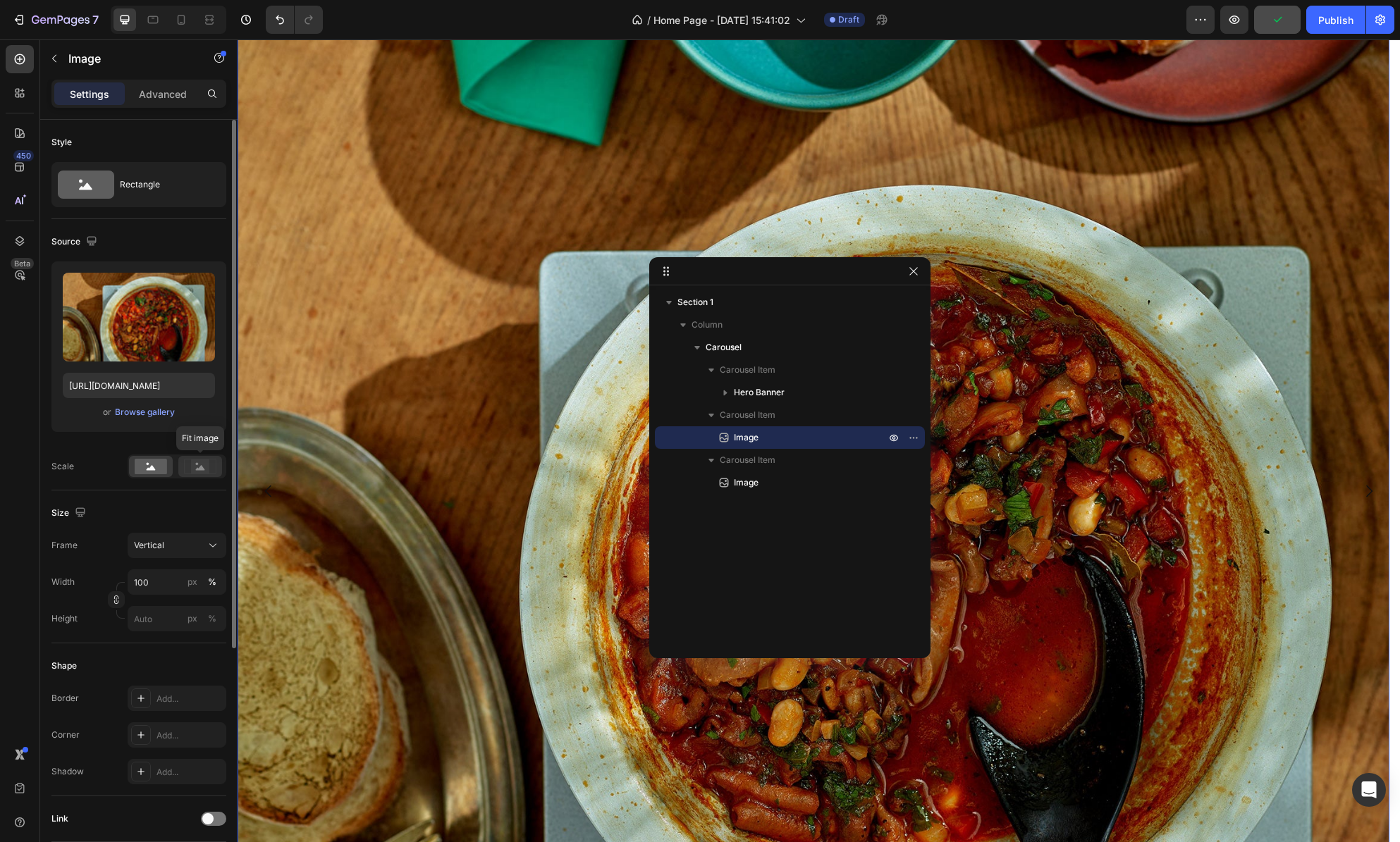
click at [209, 466] on rect at bounding box center [199, 467] width 18 height 14
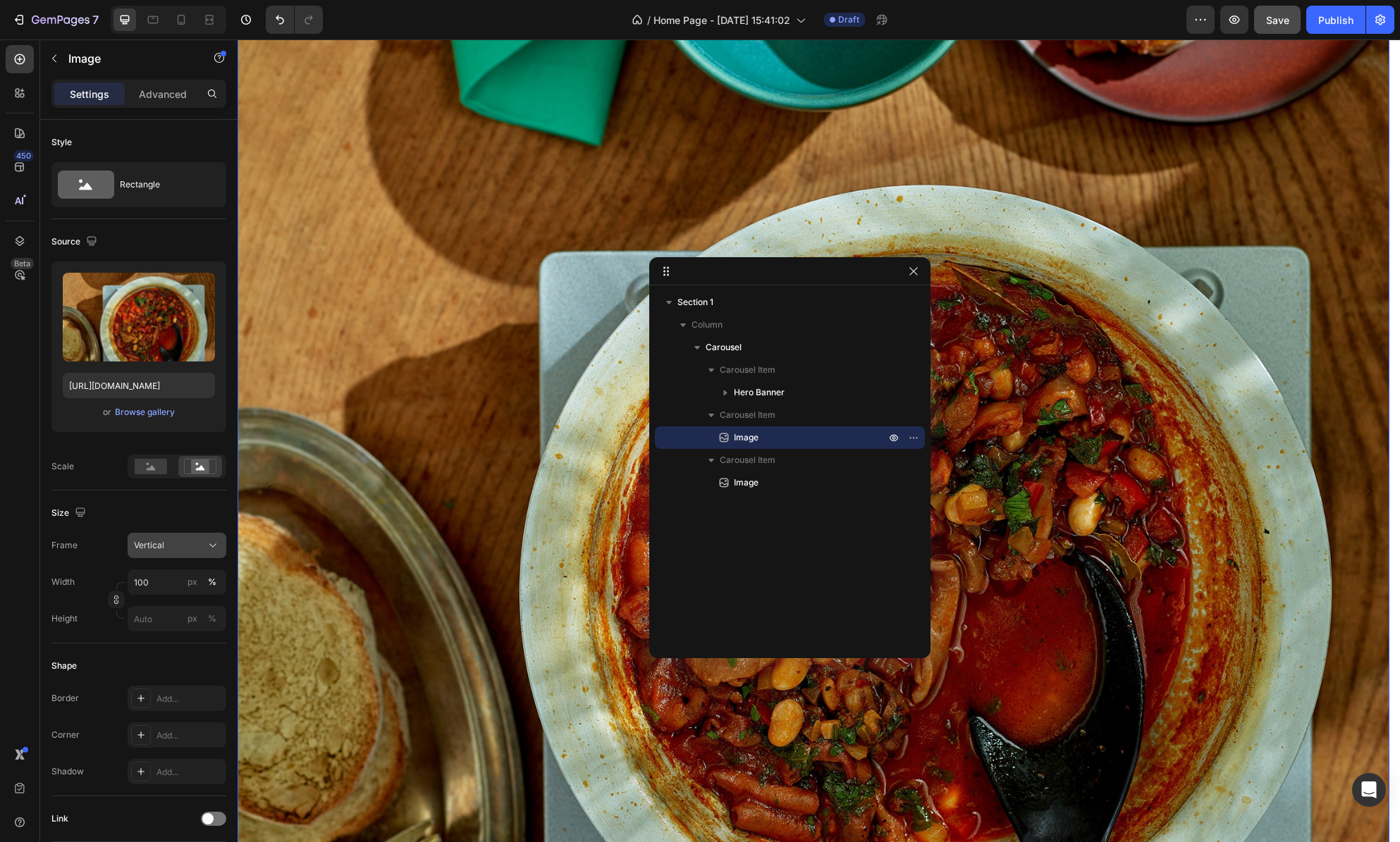
click at [164, 544] on div "Vertical" at bounding box center [168, 546] width 69 height 13
click at [170, 656] on div "Original" at bounding box center [174, 659] width 82 height 13
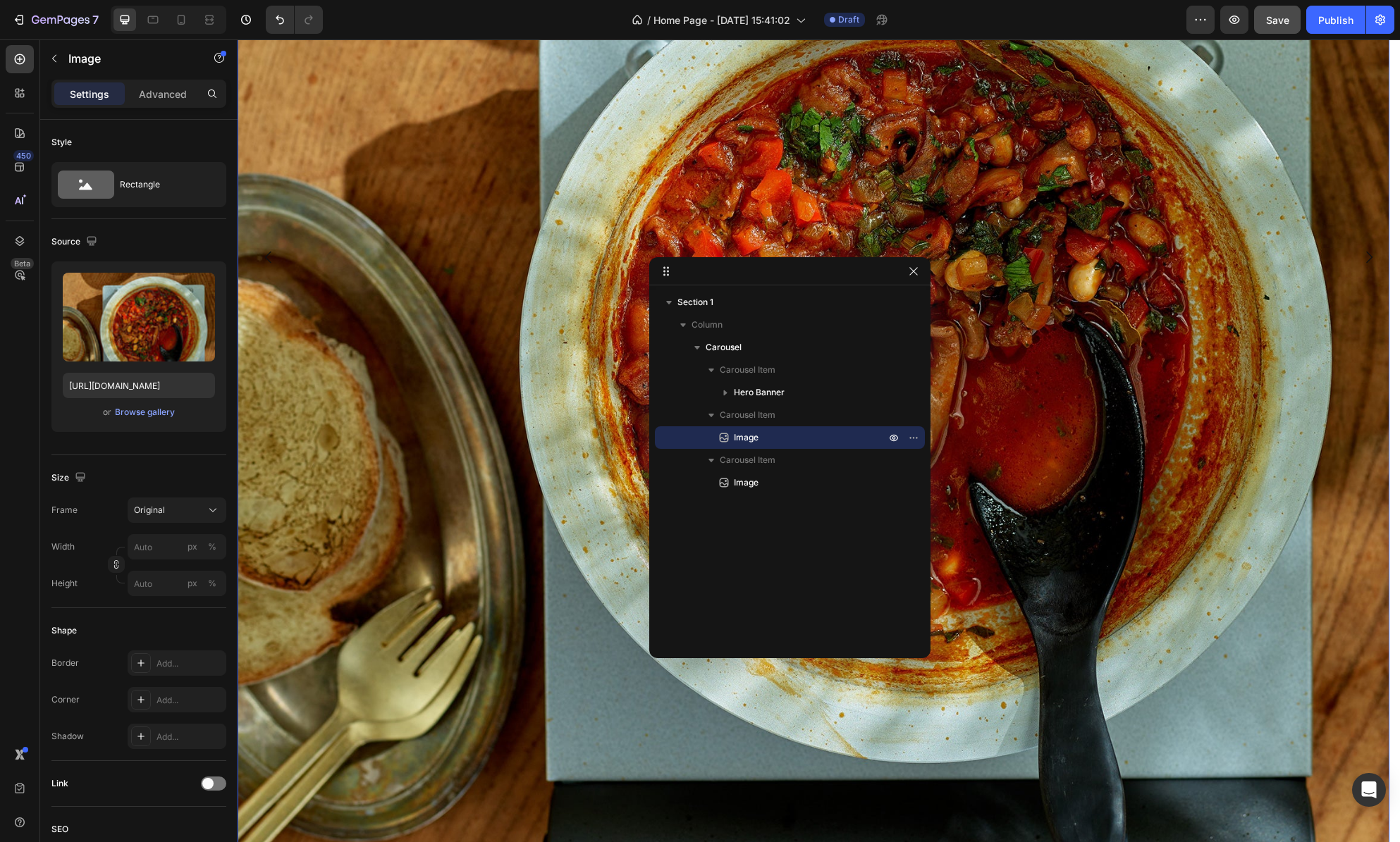
scroll to position [618, 0]
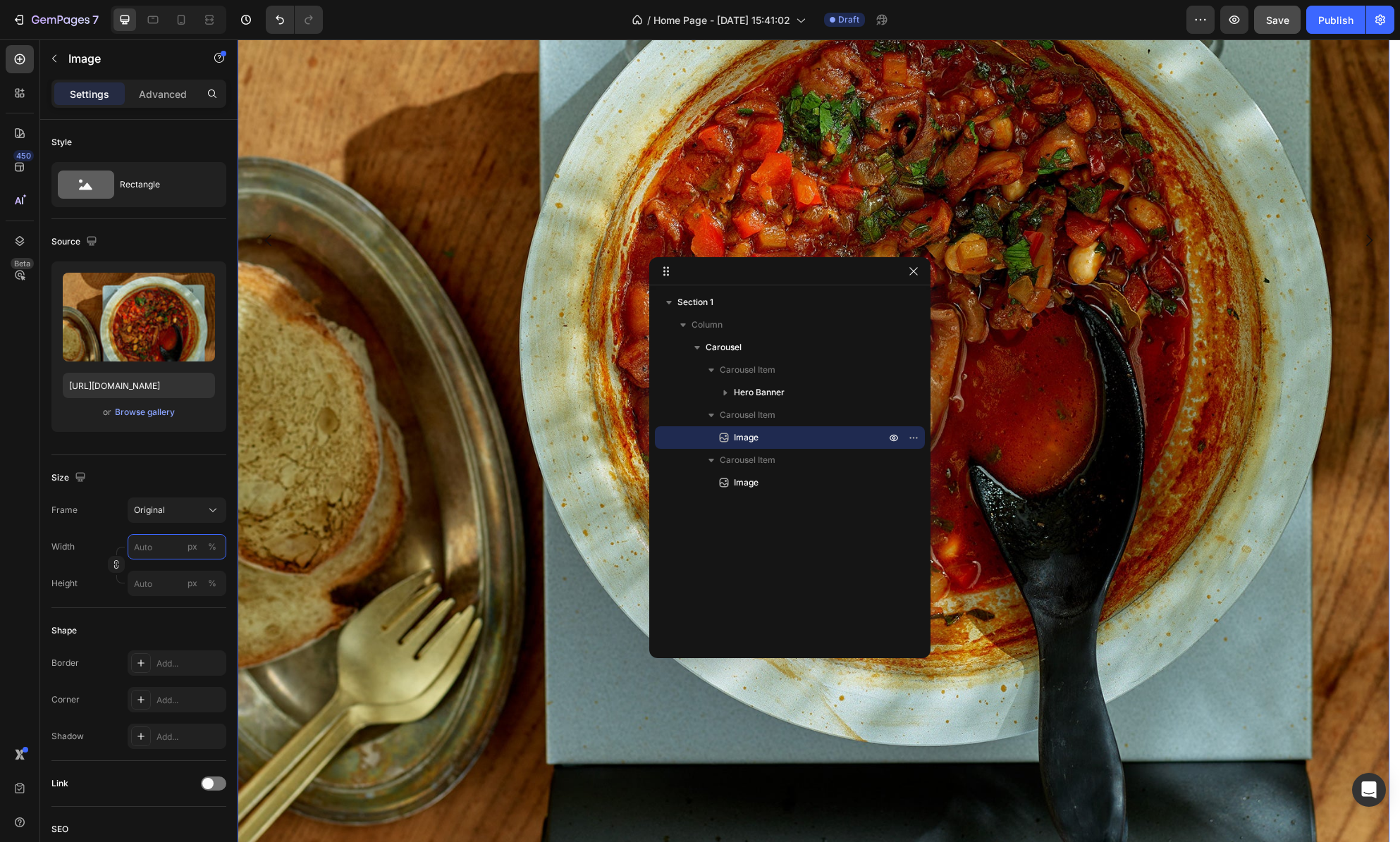
click at [157, 546] on input "px %" at bounding box center [177, 546] width 99 height 25
click at [158, 588] on div "Full 100%" at bounding box center [163, 581] width 115 height 25
type input "100"
click at [158, 588] on input "px %" at bounding box center [177, 583] width 99 height 25
click at [151, 616] on p "Full 100%" at bounding box center [174, 617] width 82 height 13
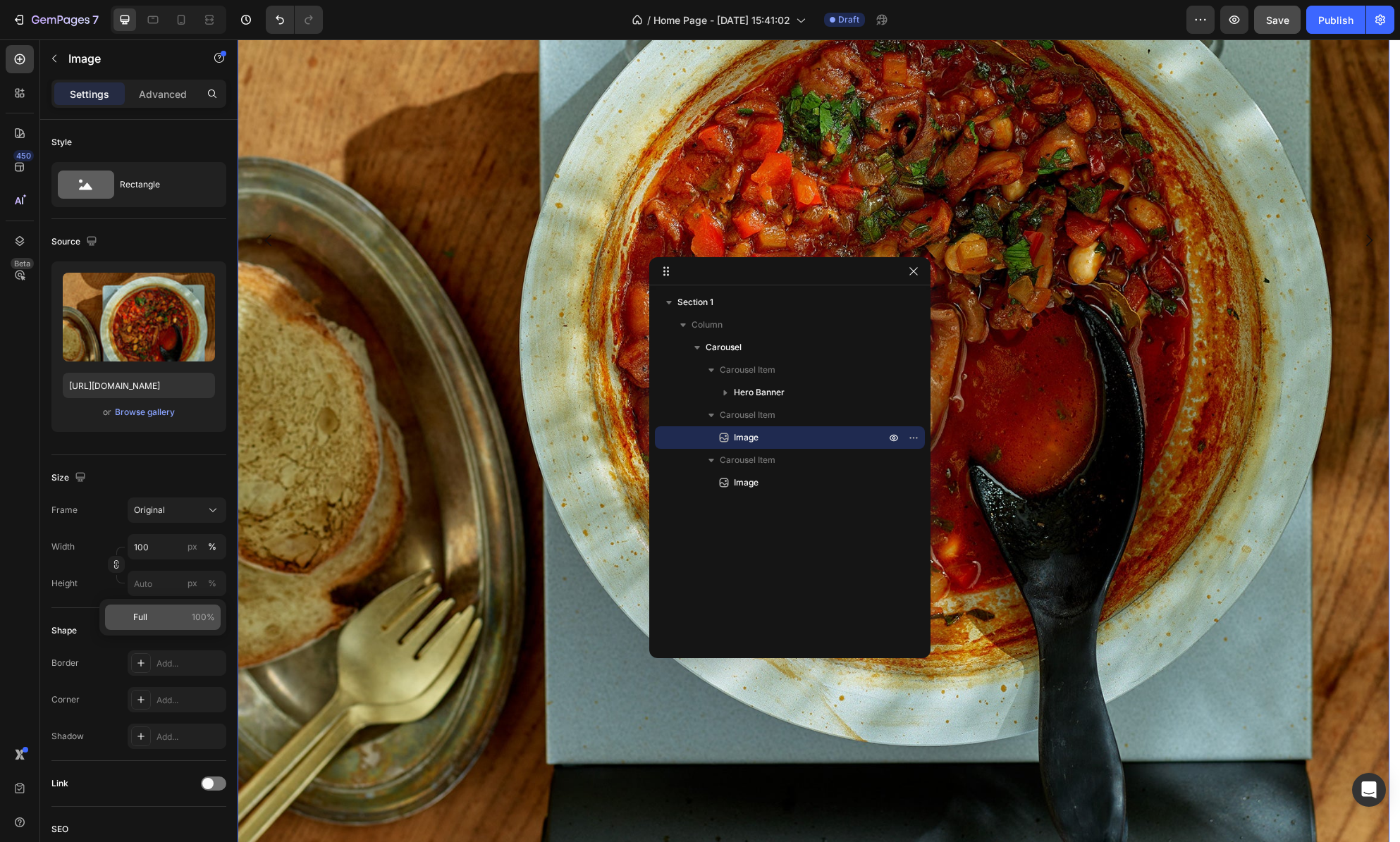
type input "100"
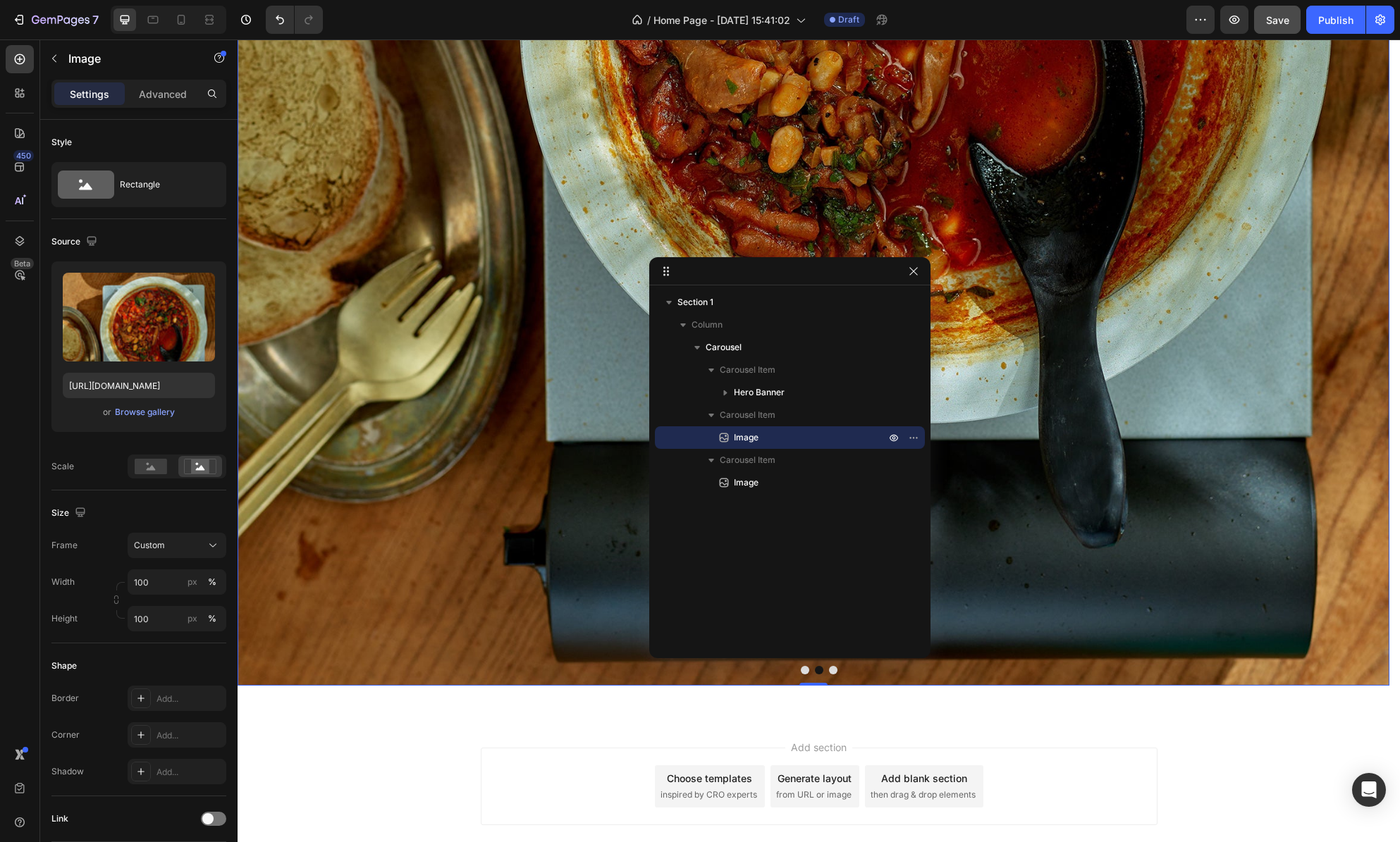
scroll to position [903, 0]
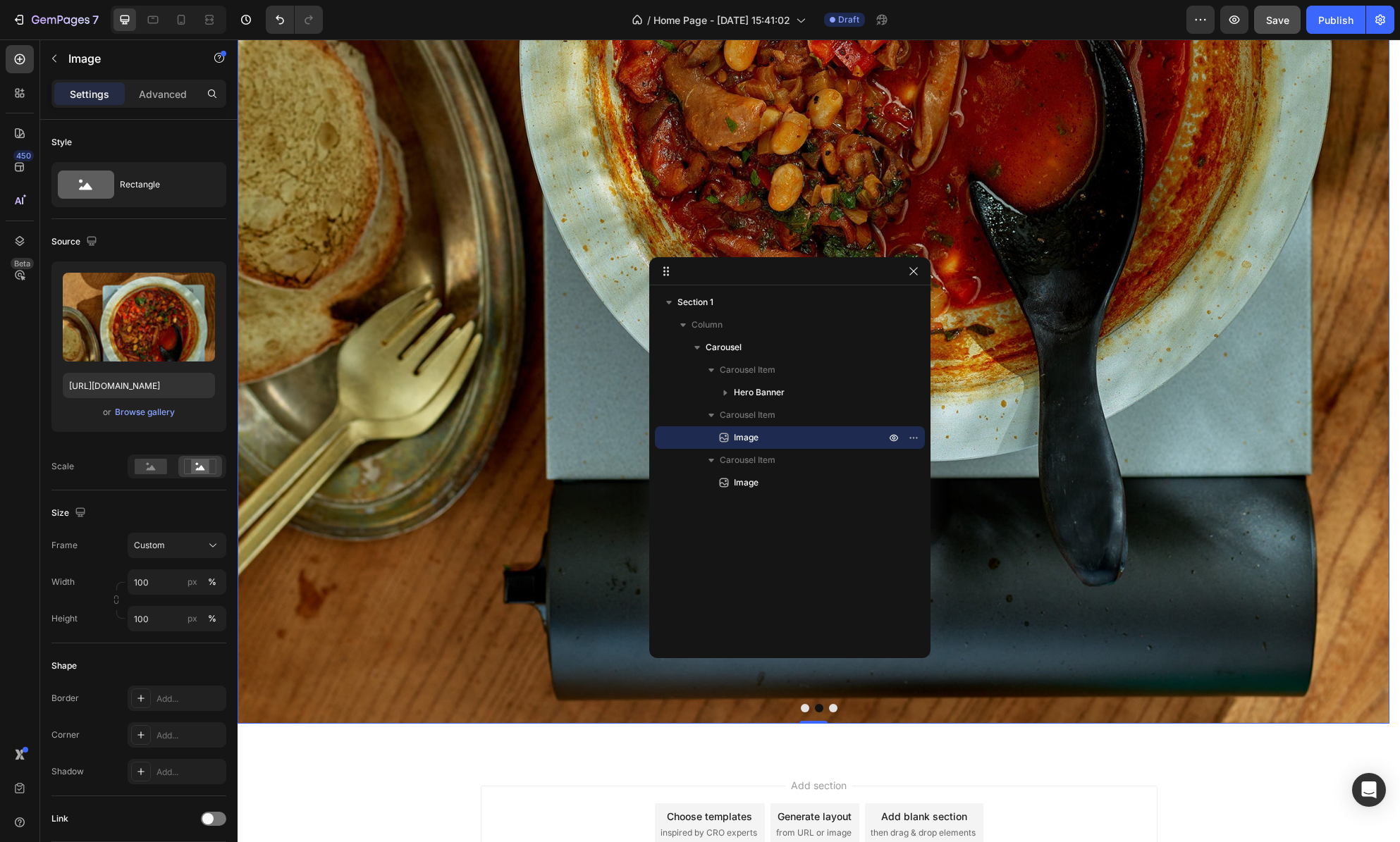
click at [801, 707] on button "Dot" at bounding box center [805, 708] width 9 height 9
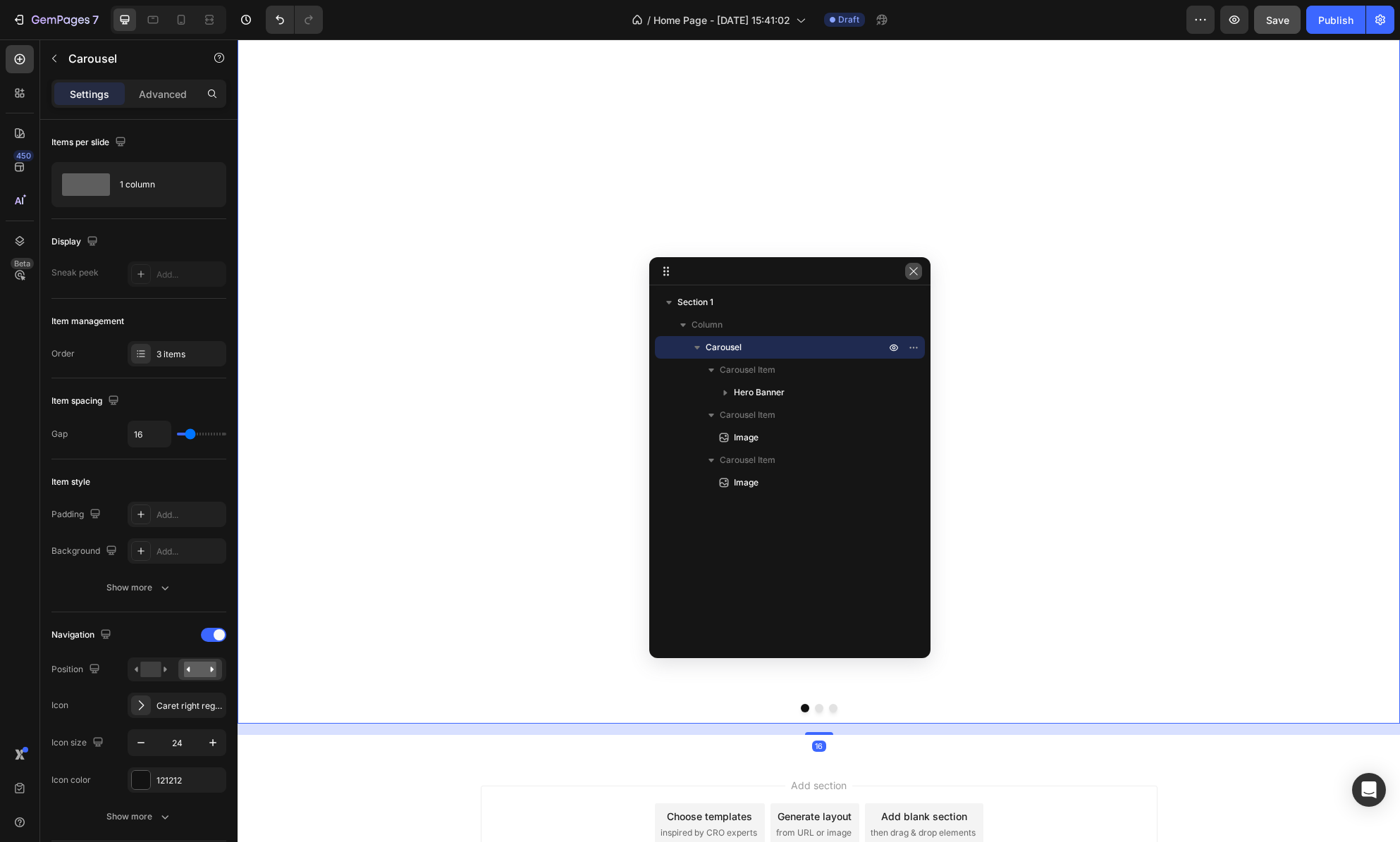
drag, startPoint x: 913, startPoint y: 269, endPoint x: 693, endPoint y: 303, distance: 222.6
click at [913, 269] on icon "button" at bounding box center [913, 271] width 11 height 11
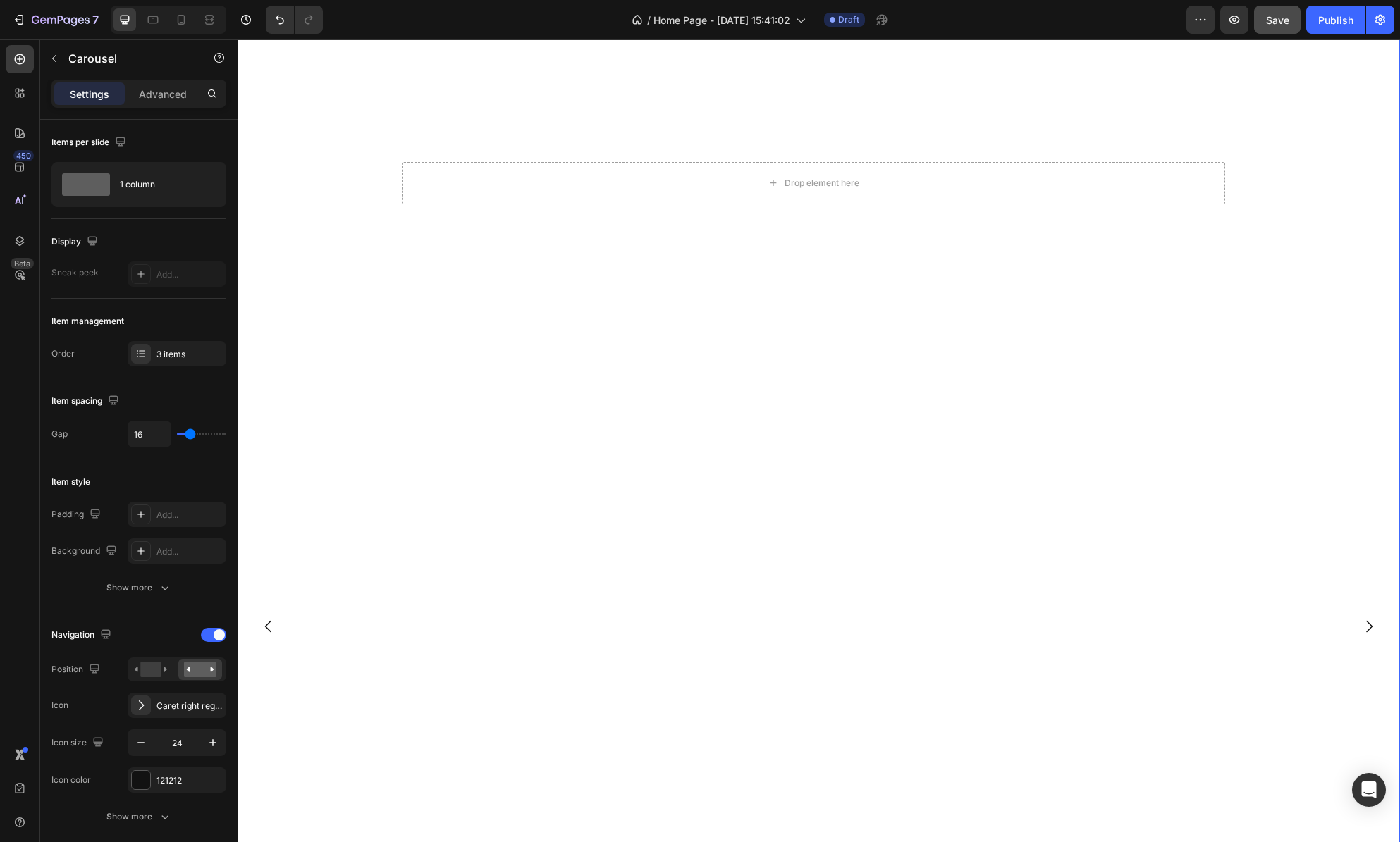
scroll to position [0, 0]
click at [275, 110] on div "Carousel" at bounding box center [276, 105] width 42 height 13
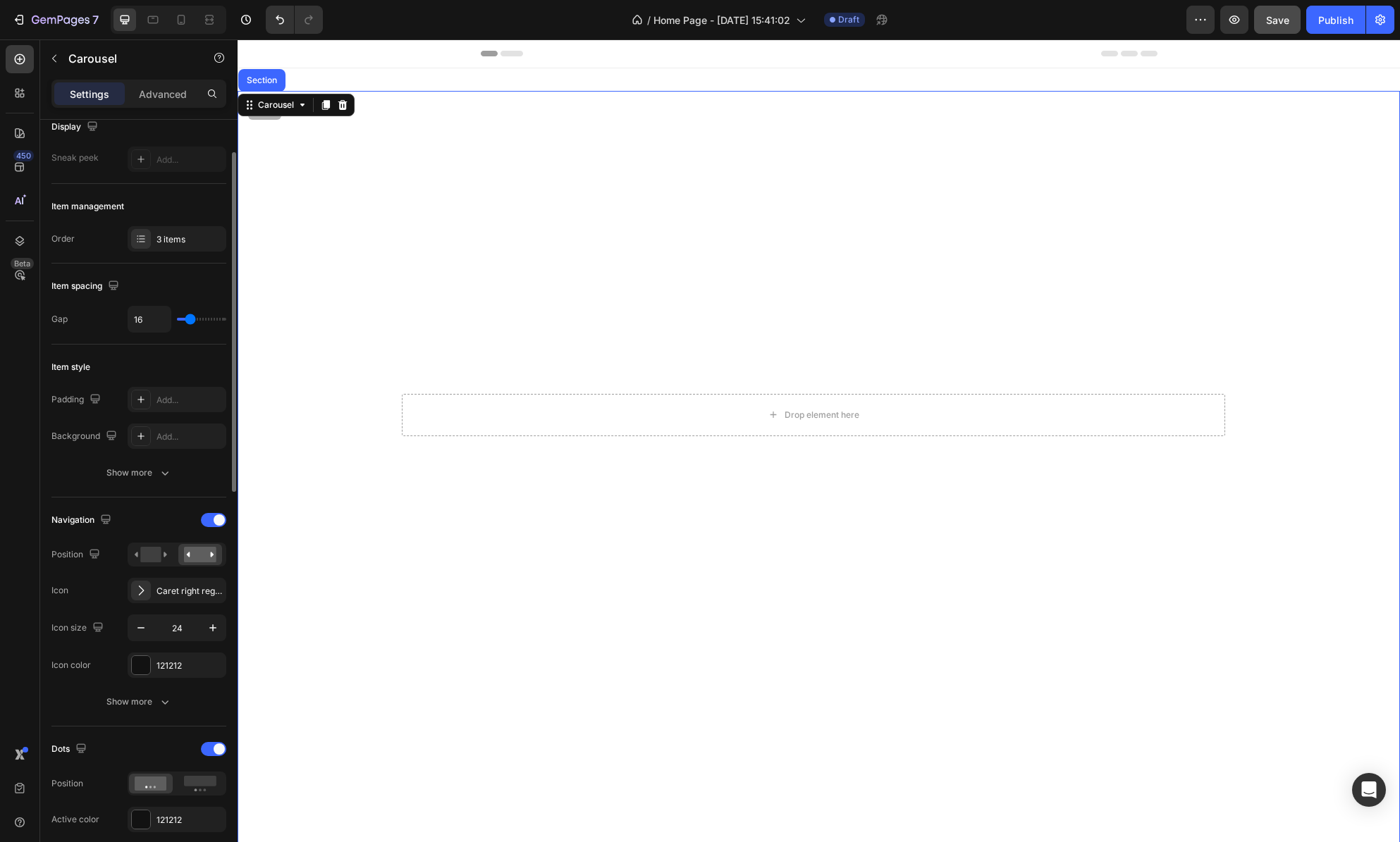
scroll to position [118, 0]
click at [162, 464] on icon "button" at bounding box center [165, 470] width 14 height 14
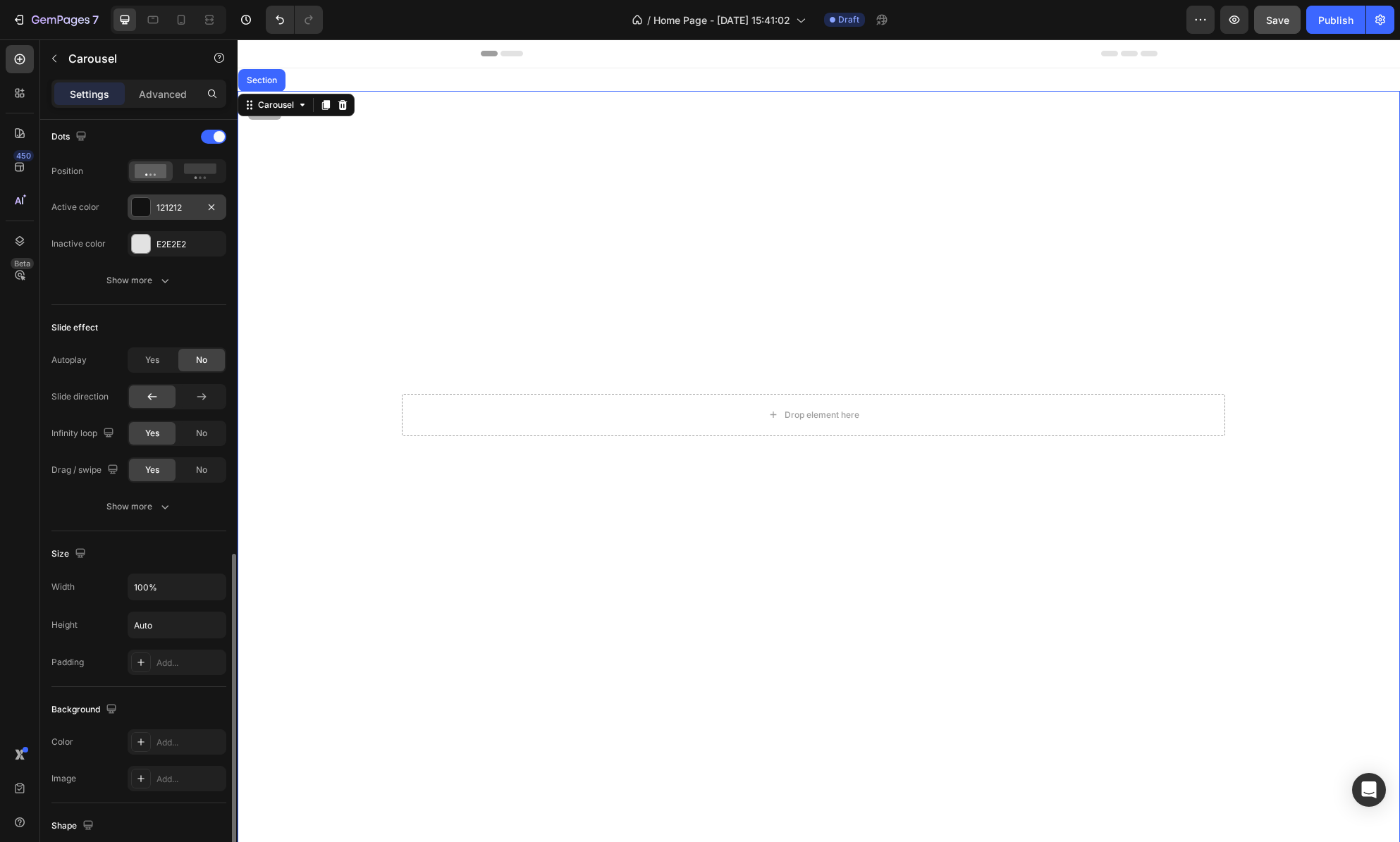
scroll to position [955, 0]
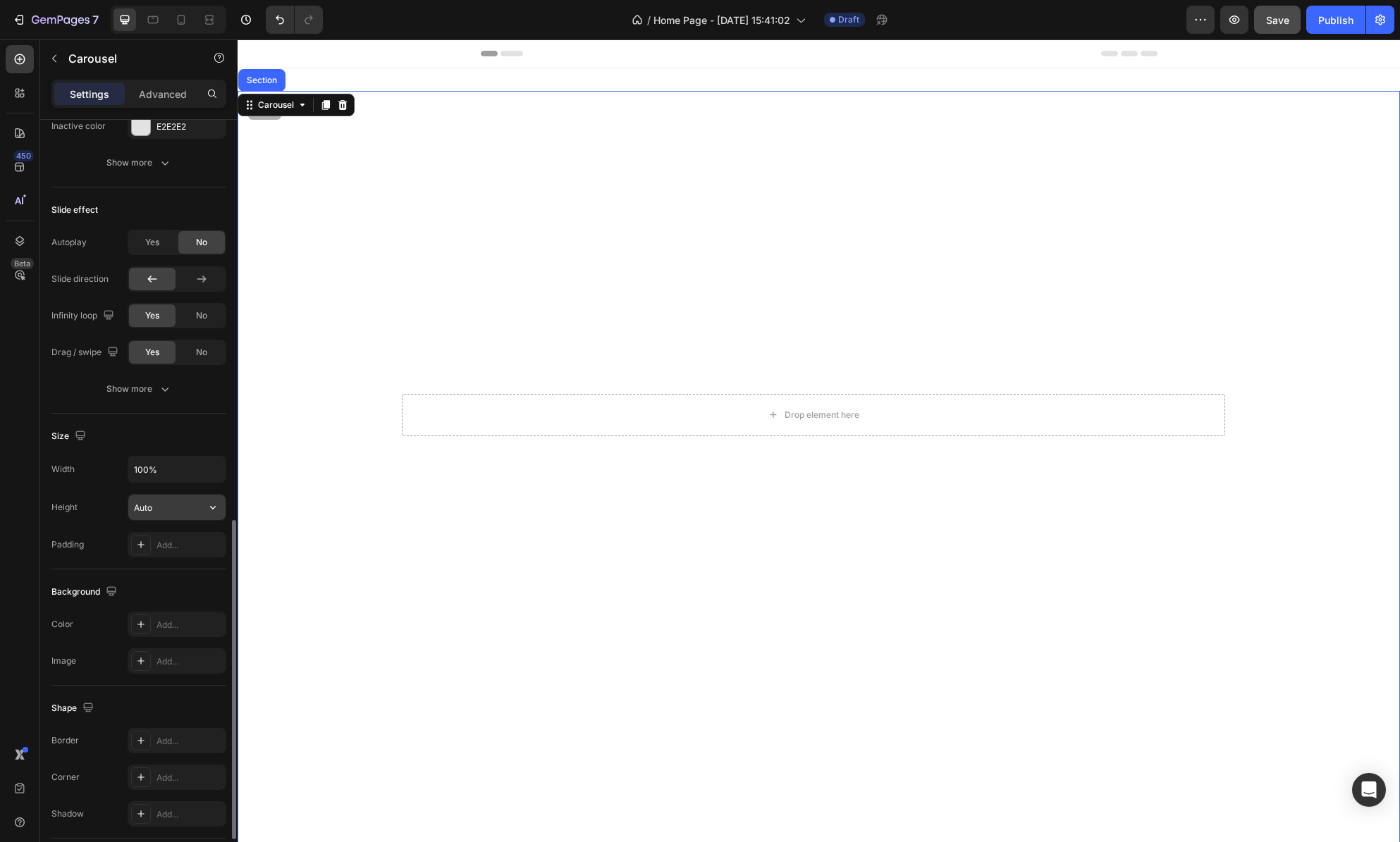
click at [183, 511] on input "Auto" at bounding box center [177, 507] width 97 height 25
click at [210, 508] on icon "button" at bounding box center [212, 507] width 14 height 14
click at [211, 475] on icon "button" at bounding box center [212, 470] width 14 height 14
click at [207, 503] on span "960px" at bounding box center [200, 505] width 25 height 13
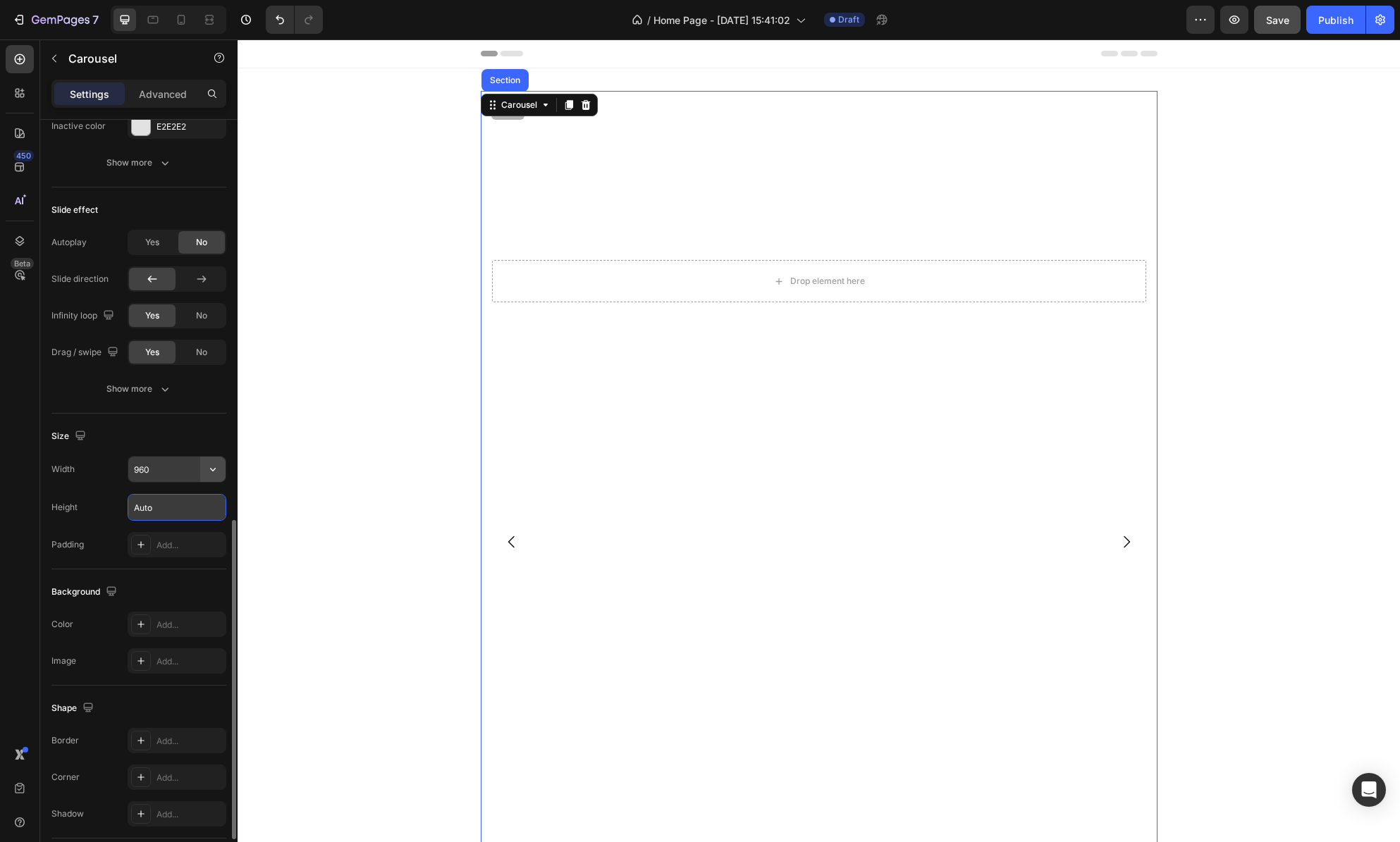
click at [216, 471] on icon "button" at bounding box center [212, 470] width 14 height 14
click at [204, 503] on span "960px" at bounding box center [200, 505] width 25 height 13
click at [217, 469] on icon "button" at bounding box center [212, 470] width 14 height 14
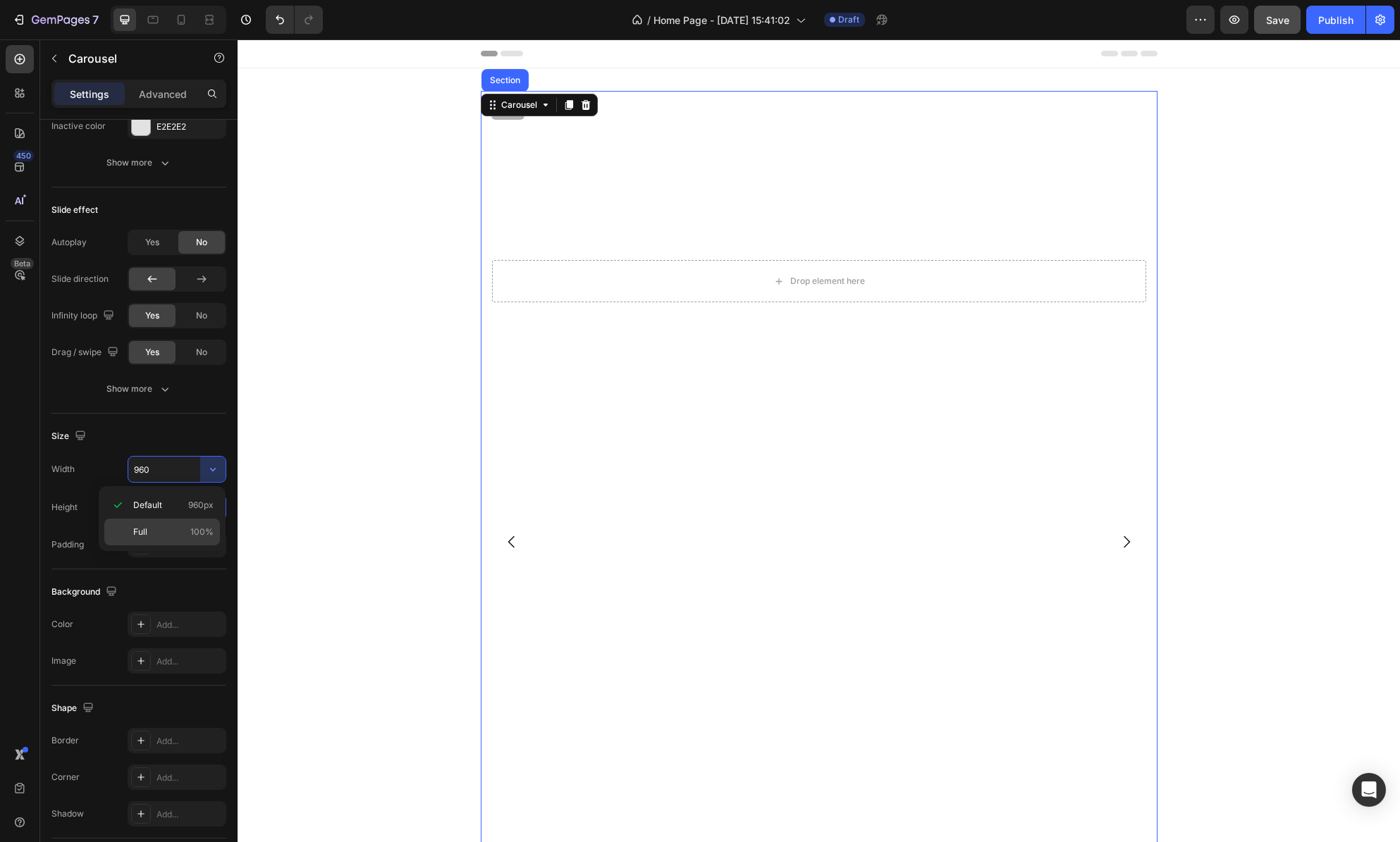
click at [200, 526] on span "100%" at bounding box center [202, 532] width 24 height 13
type input "100%"
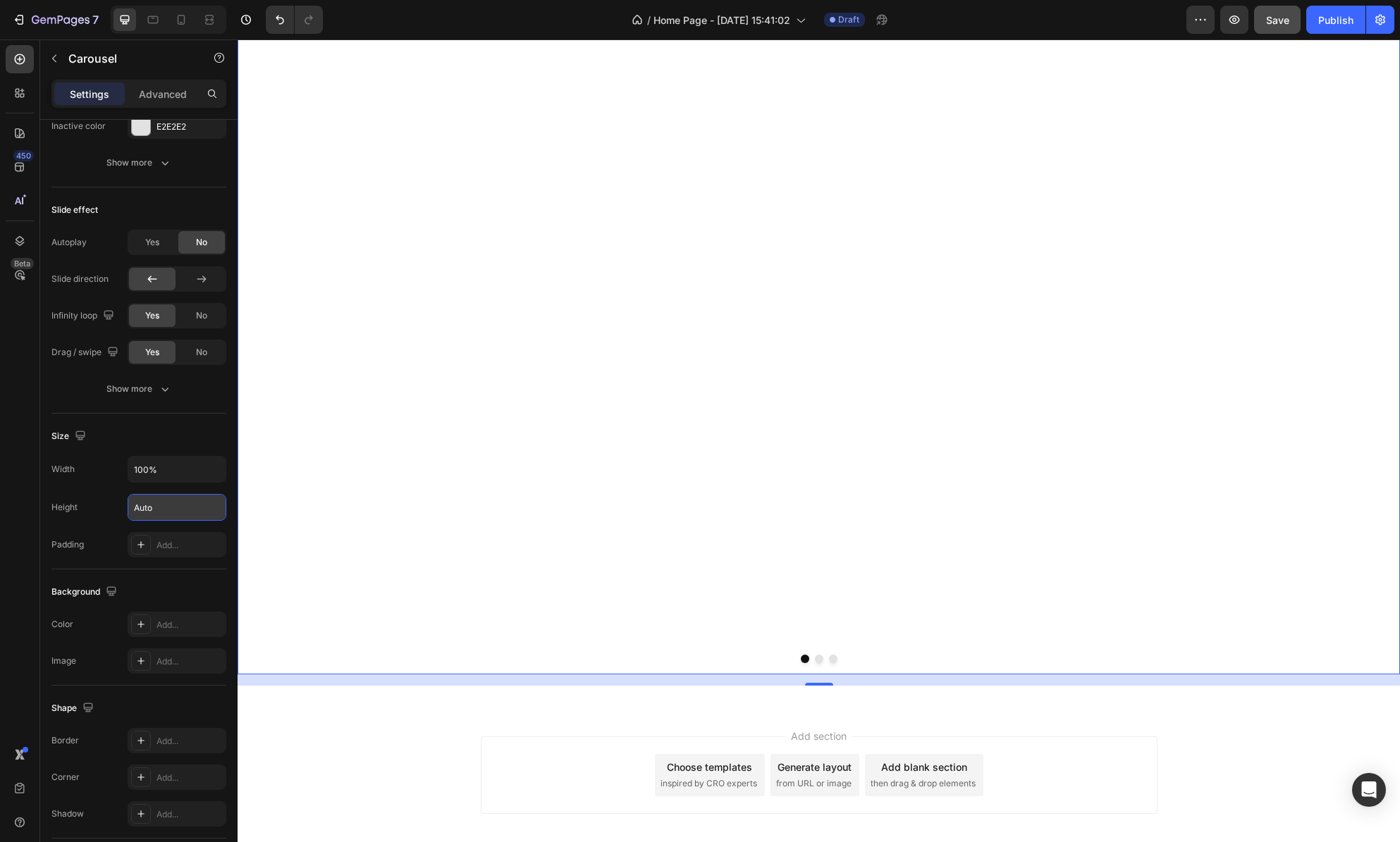
scroll to position [985, 0]
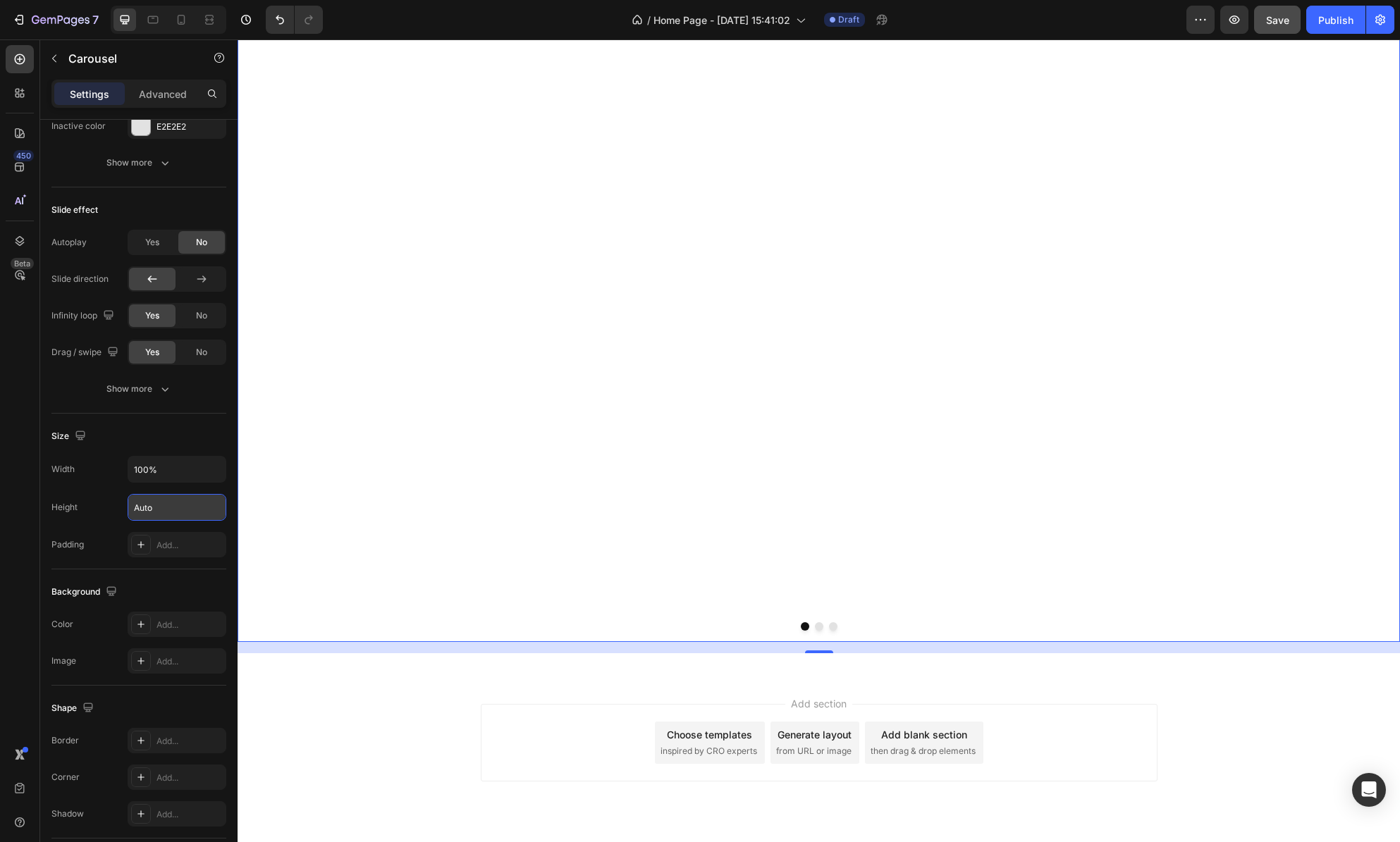
click at [815, 625] on button "Dot" at bounding box center [819, 627] width 9 height 9
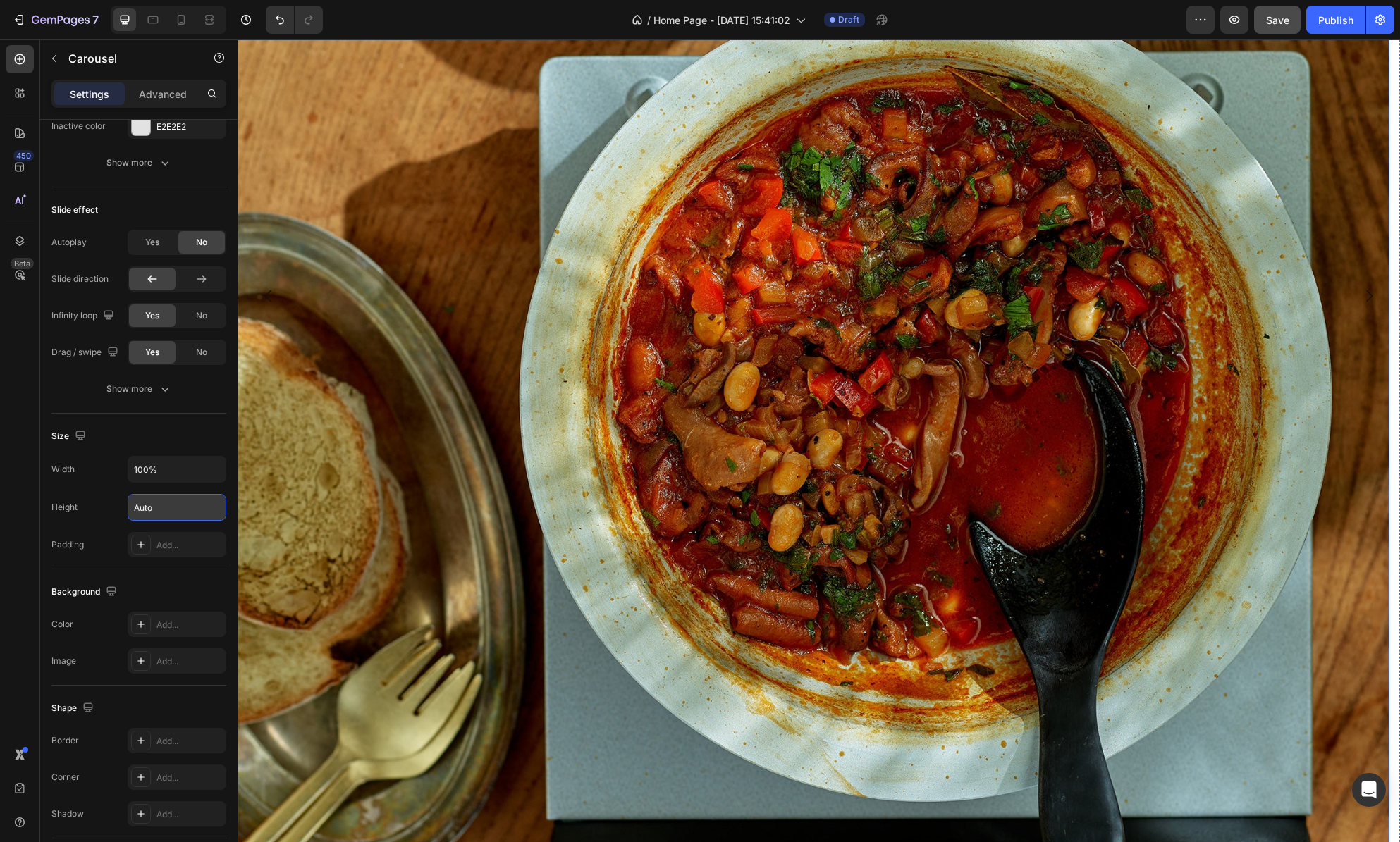
scroll to position [559, 0]
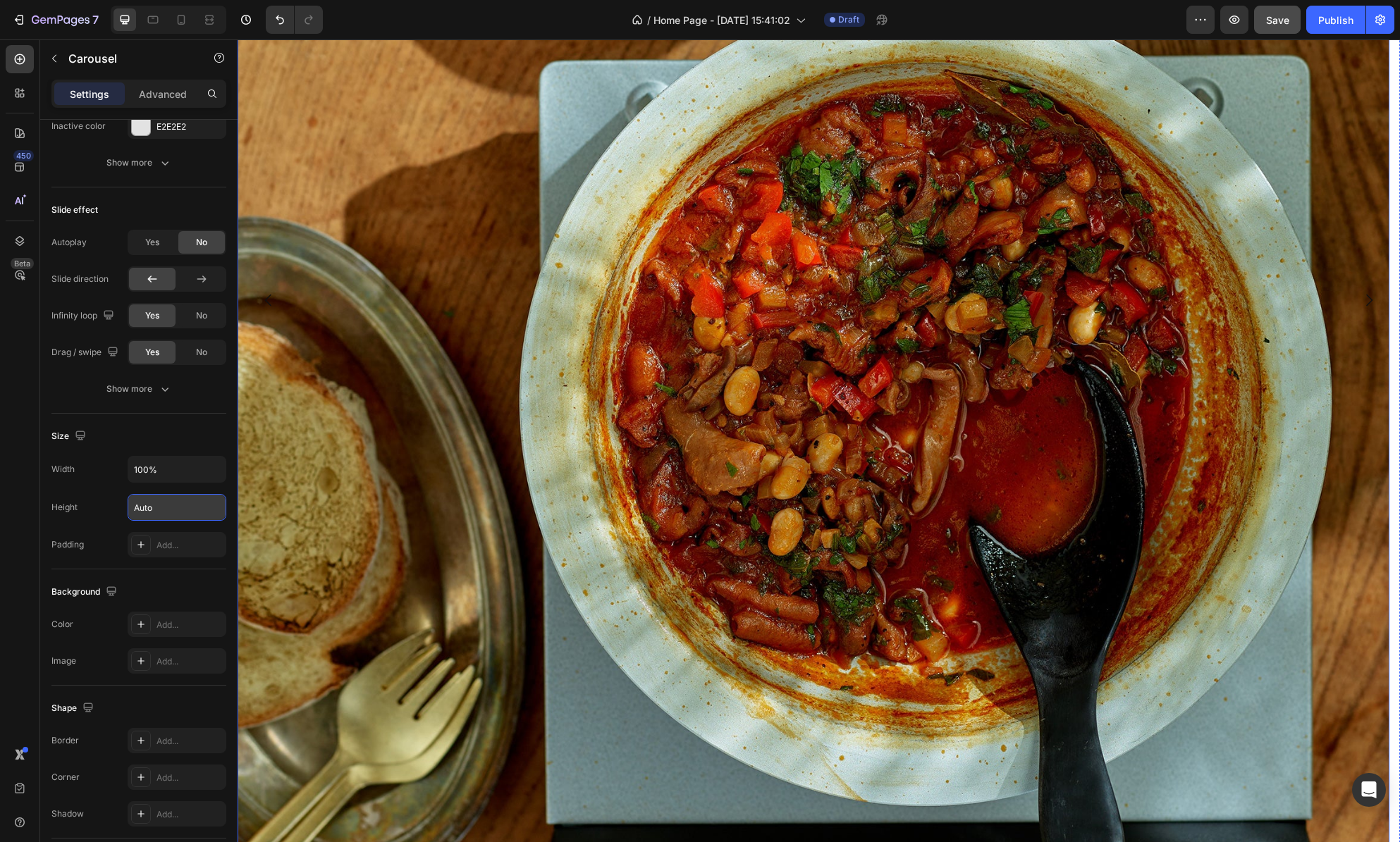
click at [708, 467] on img at bounding box center [813, 300] width 1152 height 1536
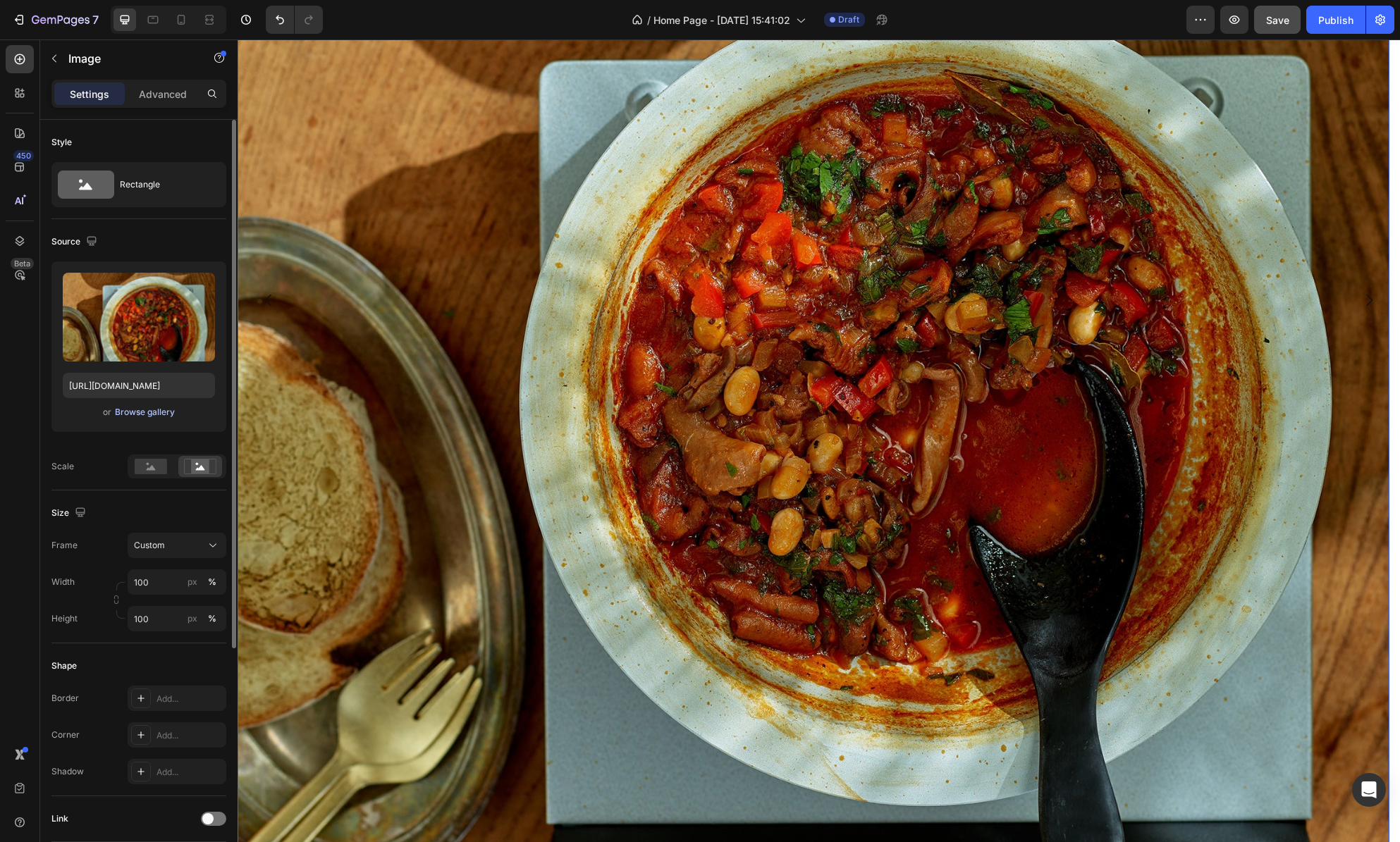
click at [156, 413] on div "Browse gallery" at bounding box center [144, 412] width 60 height 13
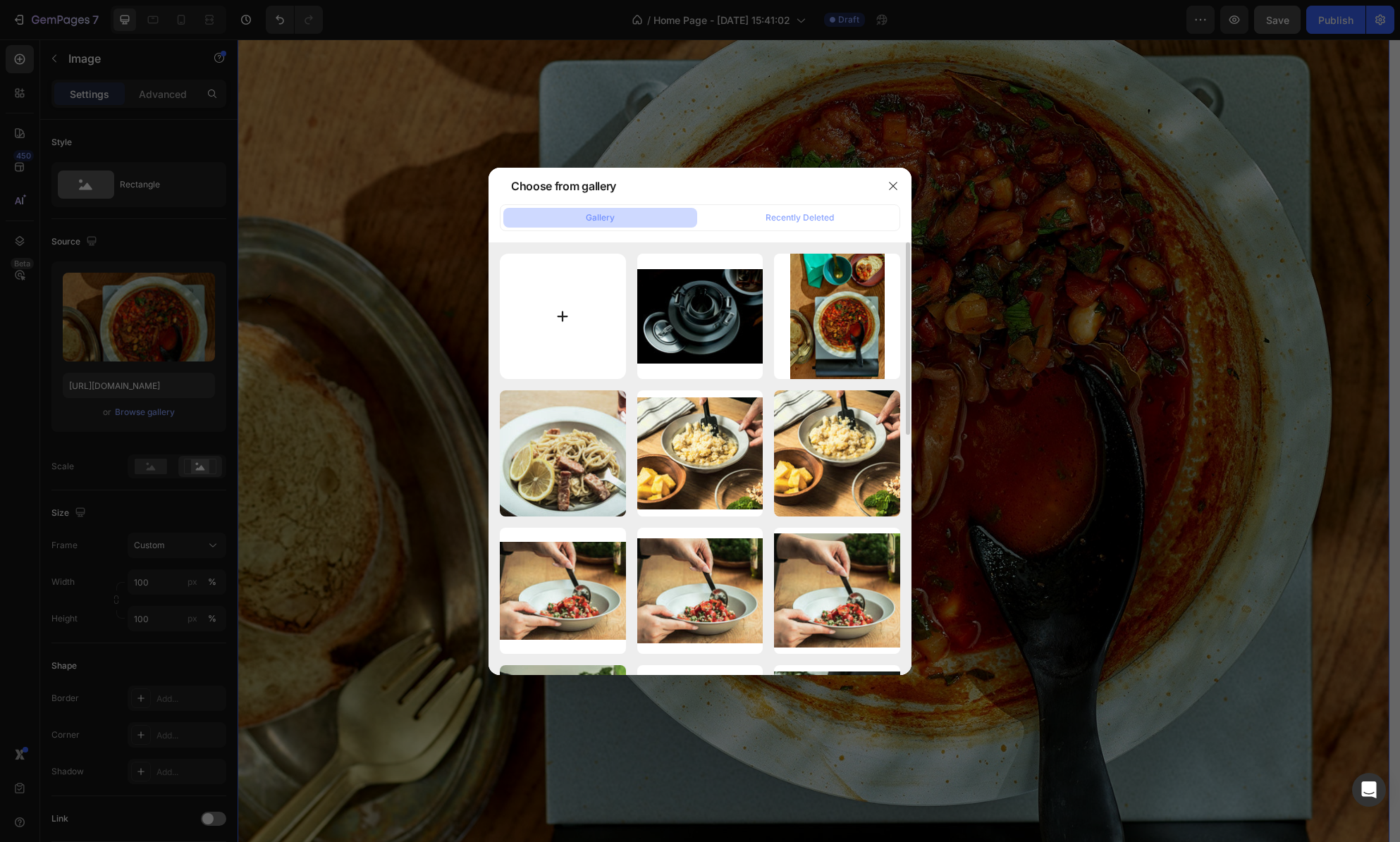
click at [548, 311] on input "file" at bounding box center [563, 317] width 126 height 126
type input "C:\fakepath\20240828＿hege112639_s.jpg"
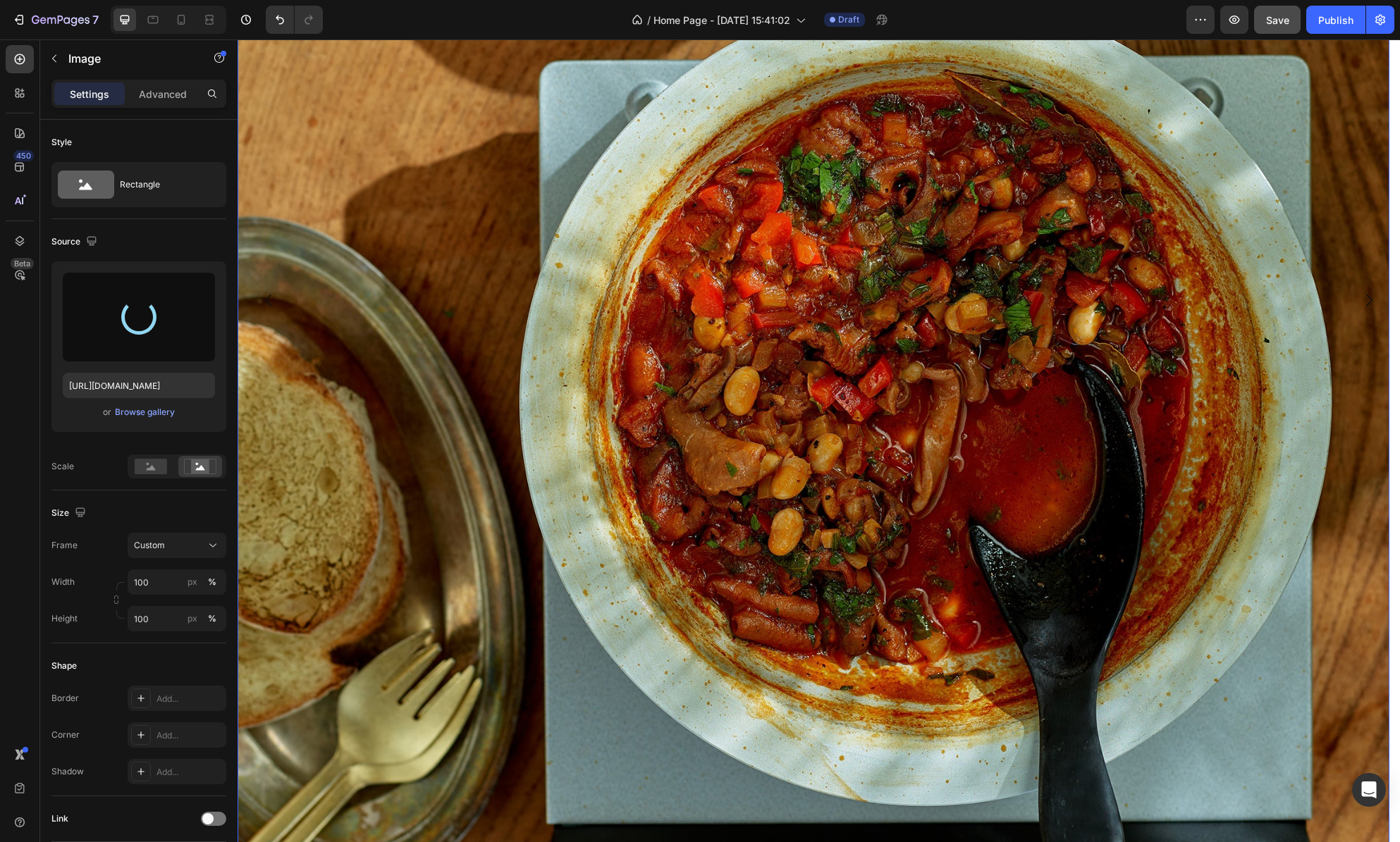
type input "[URL][DOMAIN_NAME]"
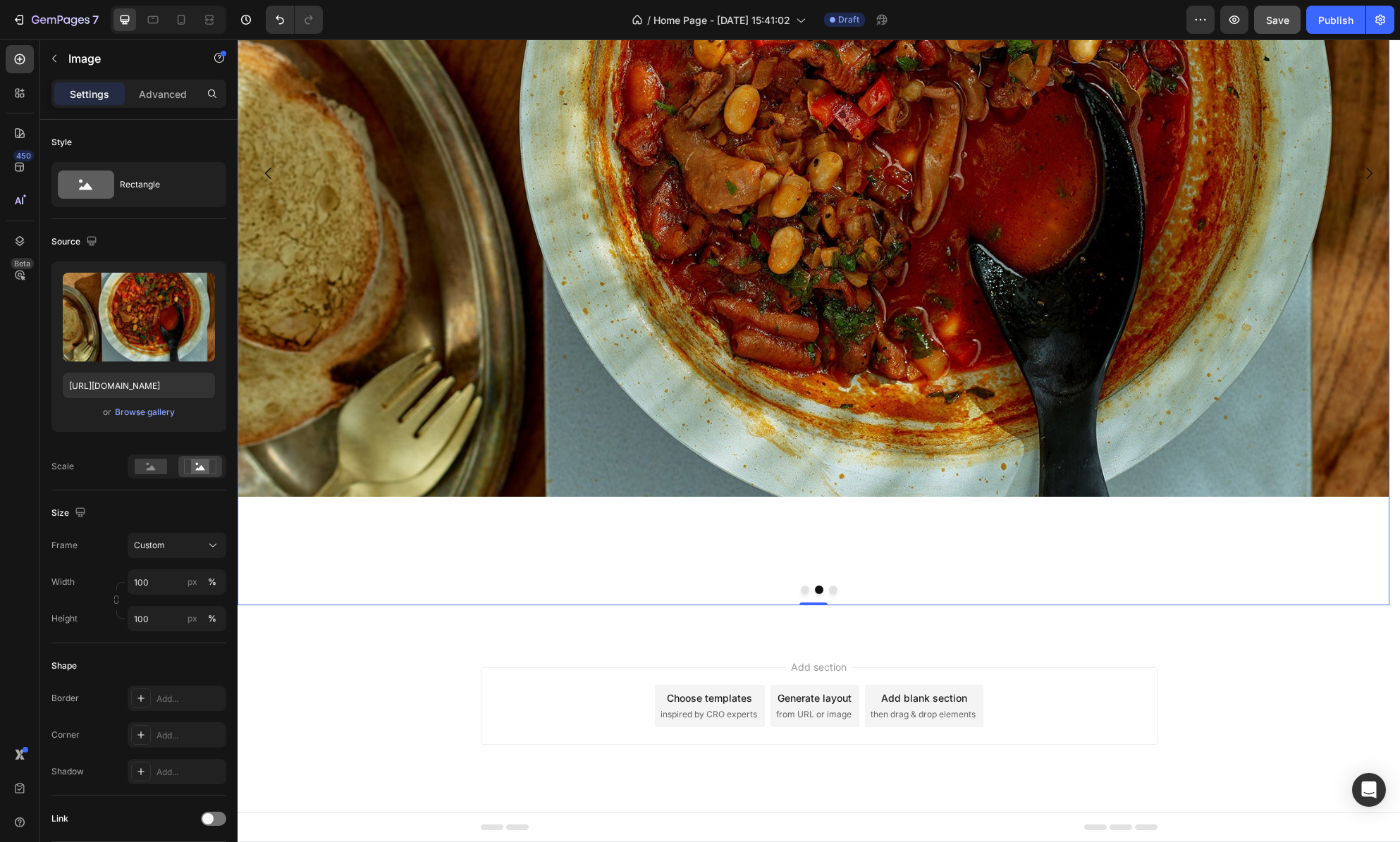
scroll to position [222, 0]
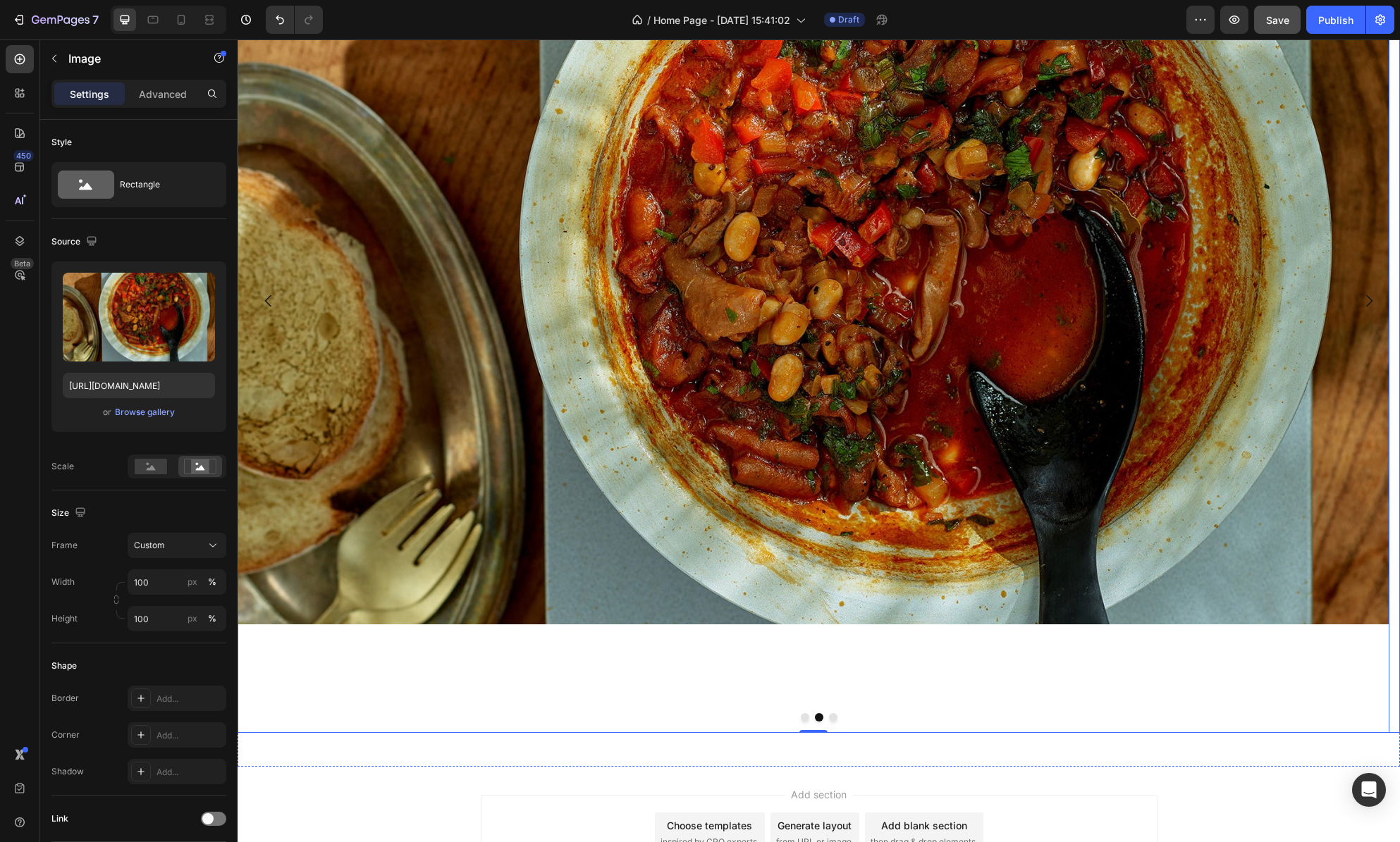
click at [829, 719] on button "Dot" at bounding box center [833, 718] width 9 height 9
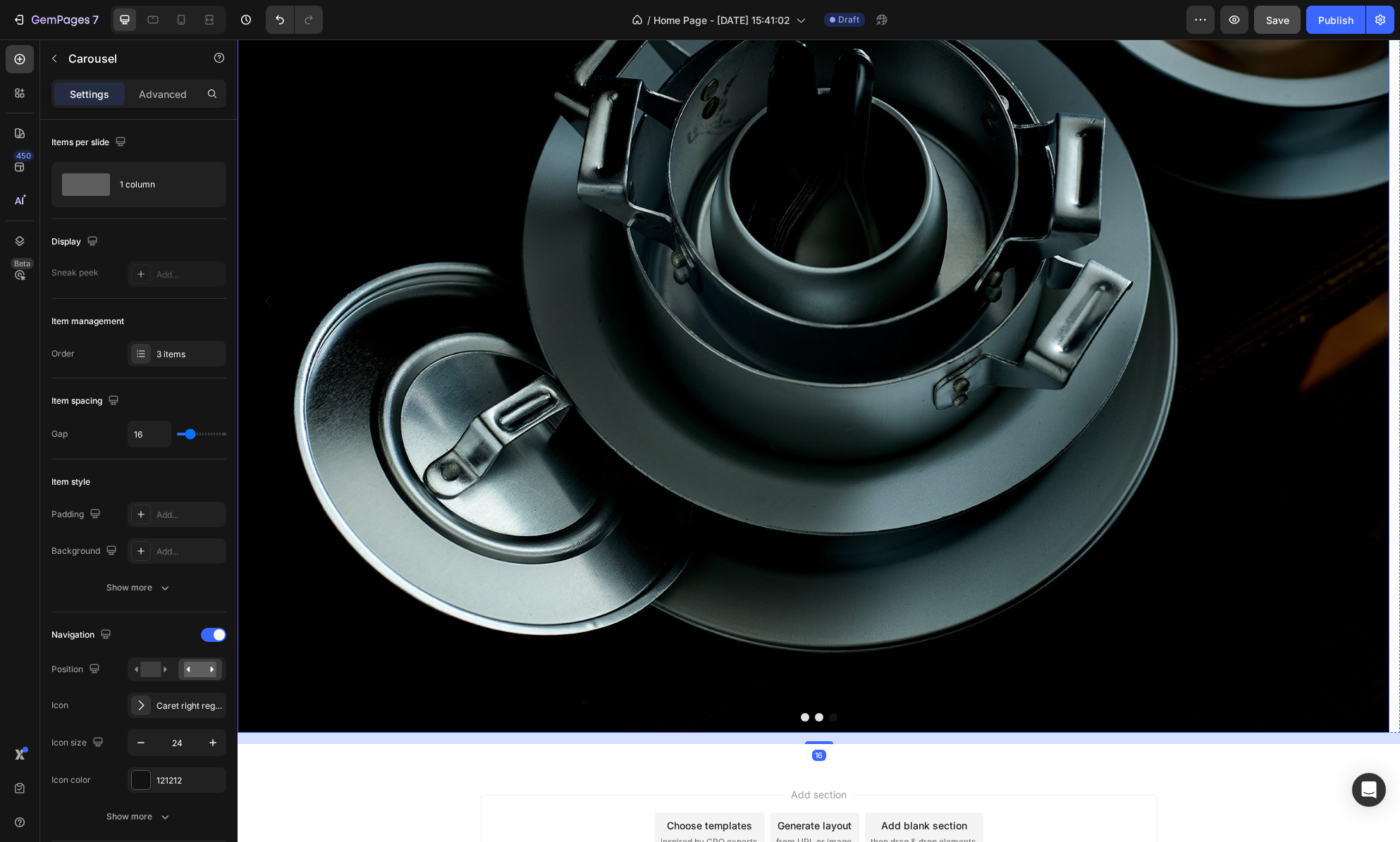
click at [672, 484] on img at bounding box center [813, 301] width 1152 height 864
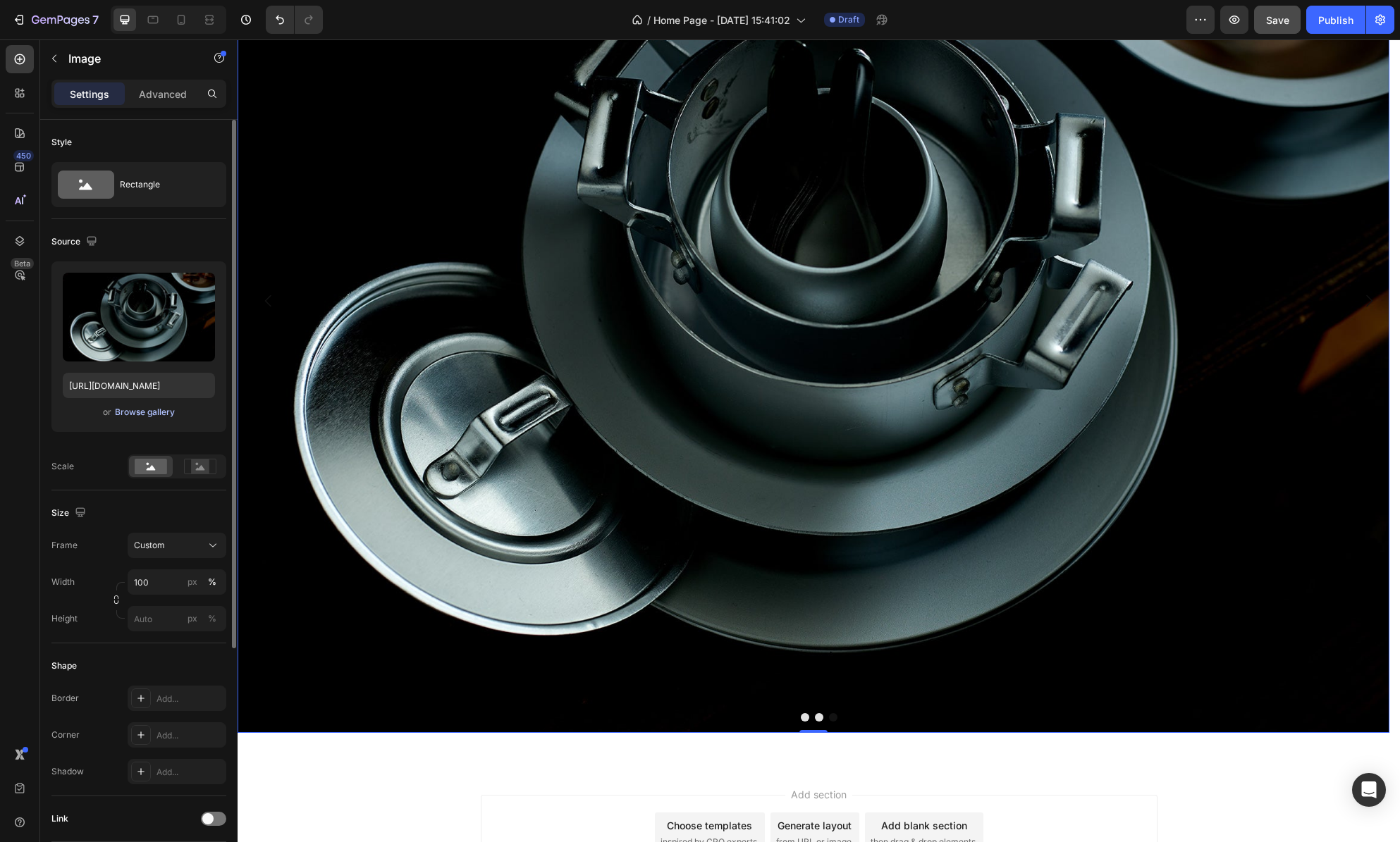
click at [155, 412] on div "Browse gallery" at bounding box center [144, 412] width 60 height 13
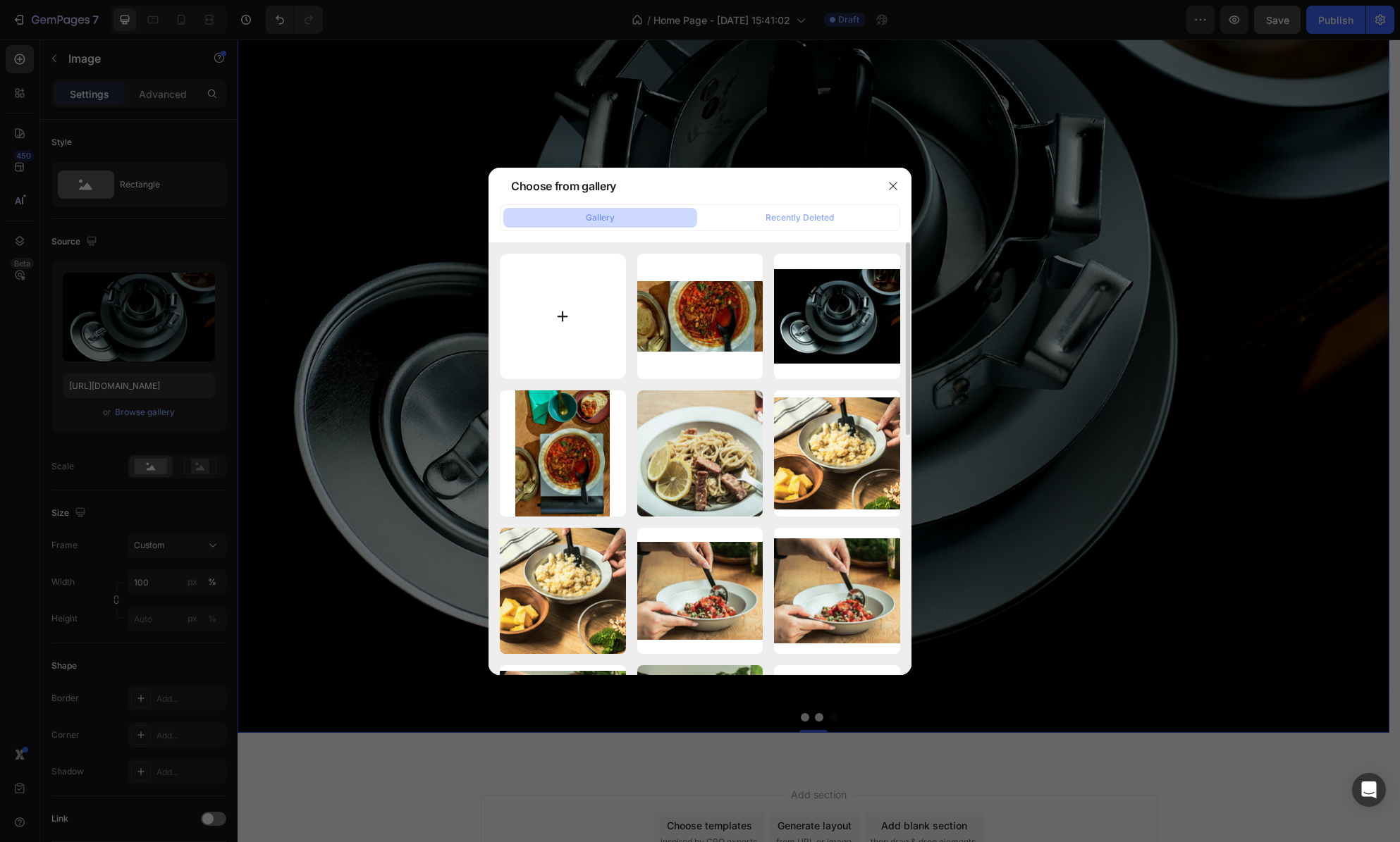
click at [560, 313] on input "file" at bounding box center [563, 317] width 126 height 126
type input "C:\fakepath\20230228_h102719_s.jpg"
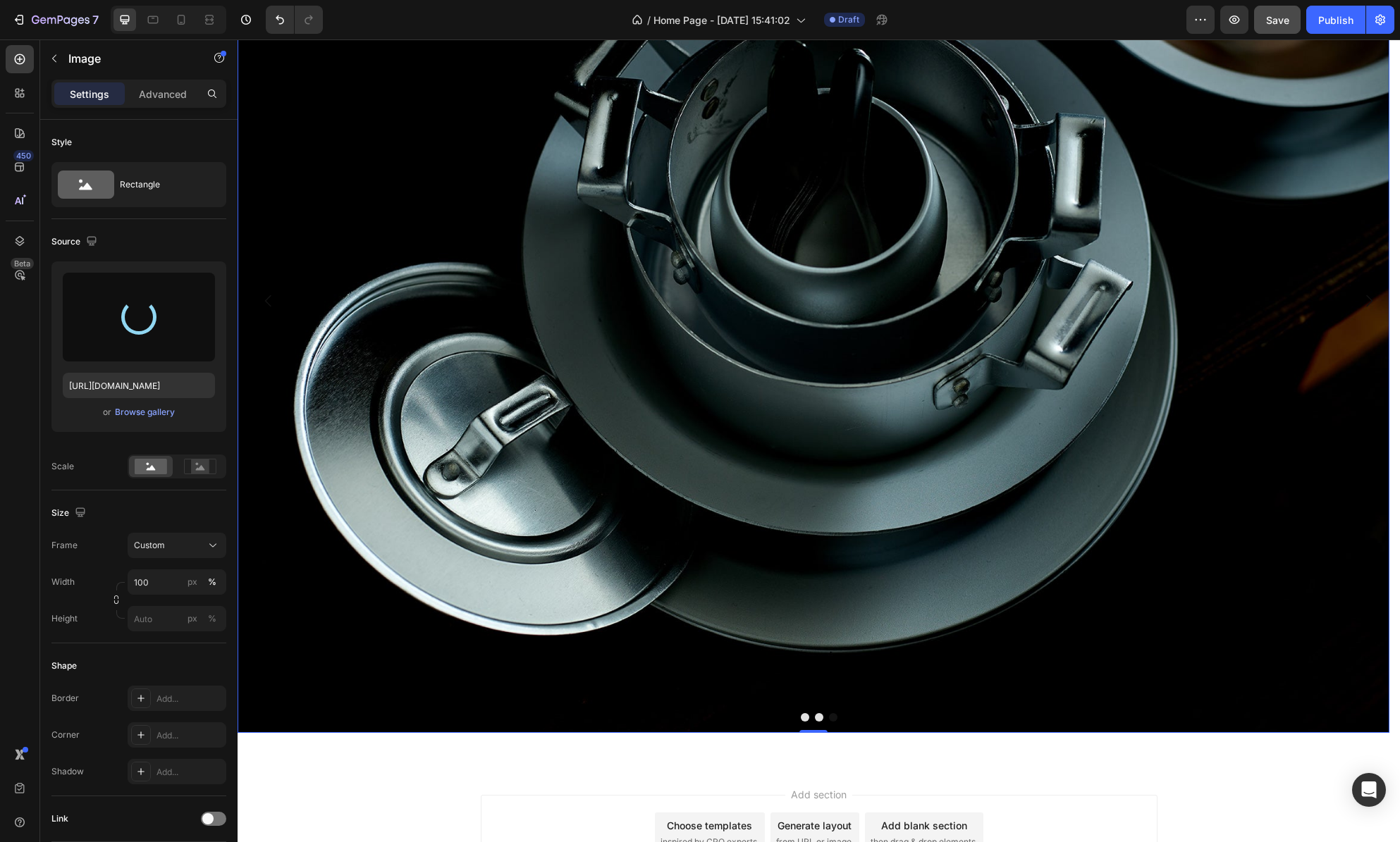
type input "[URL][DOMAIN_NAME]"
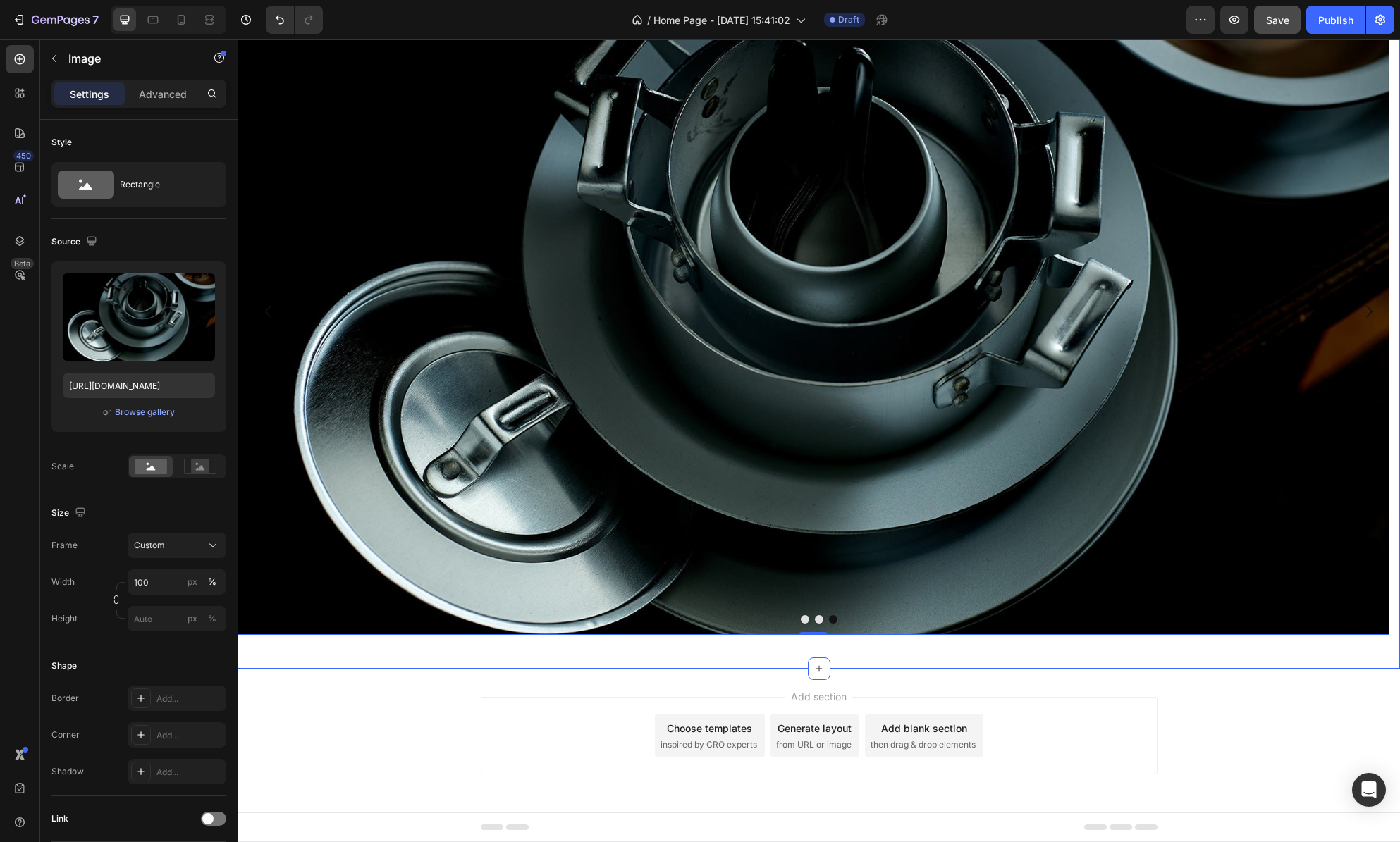
scroll to position [0, 0]
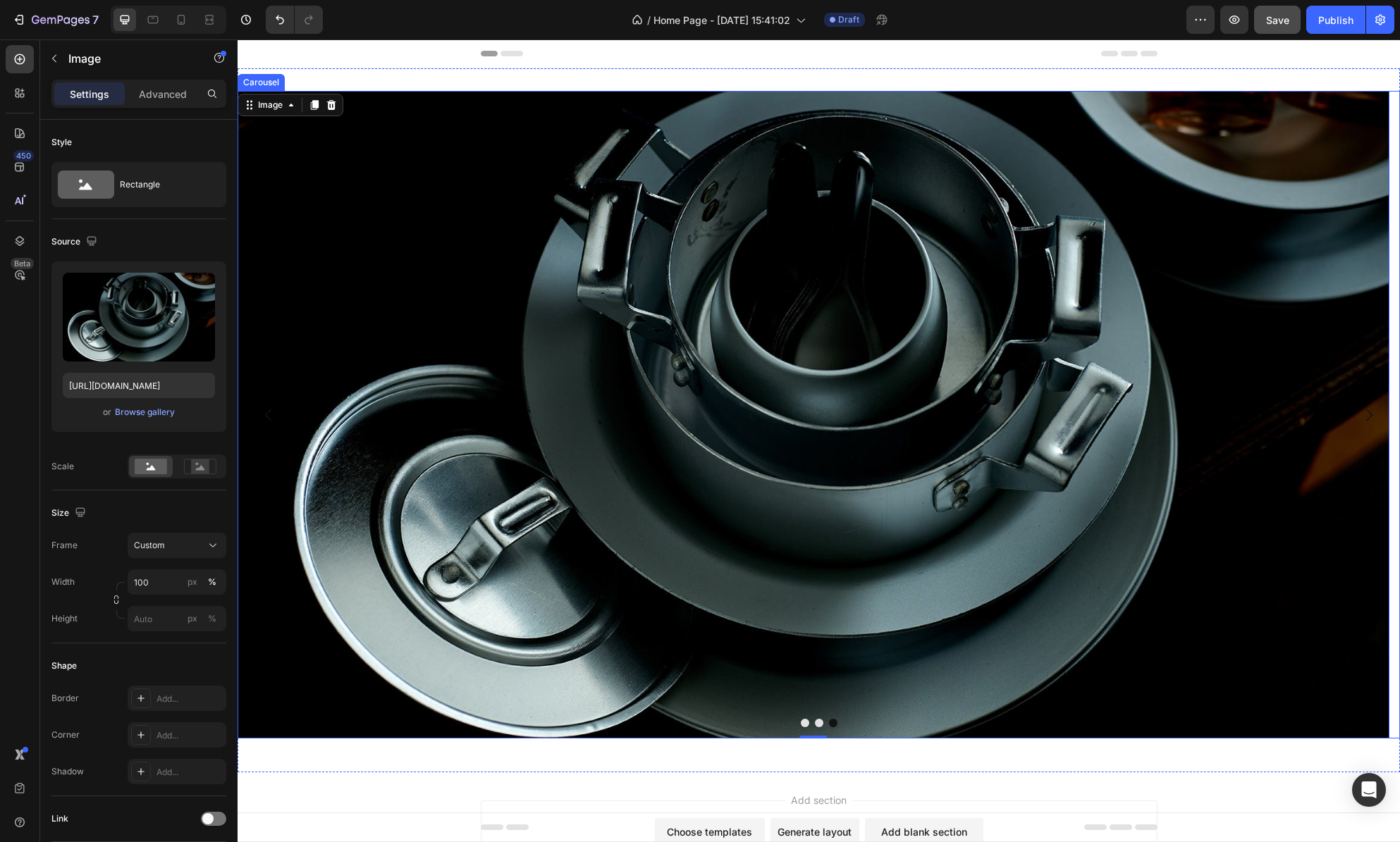
click at [829, 727] on button "Dot" at bounding box center [833, 723] width 9 height 9
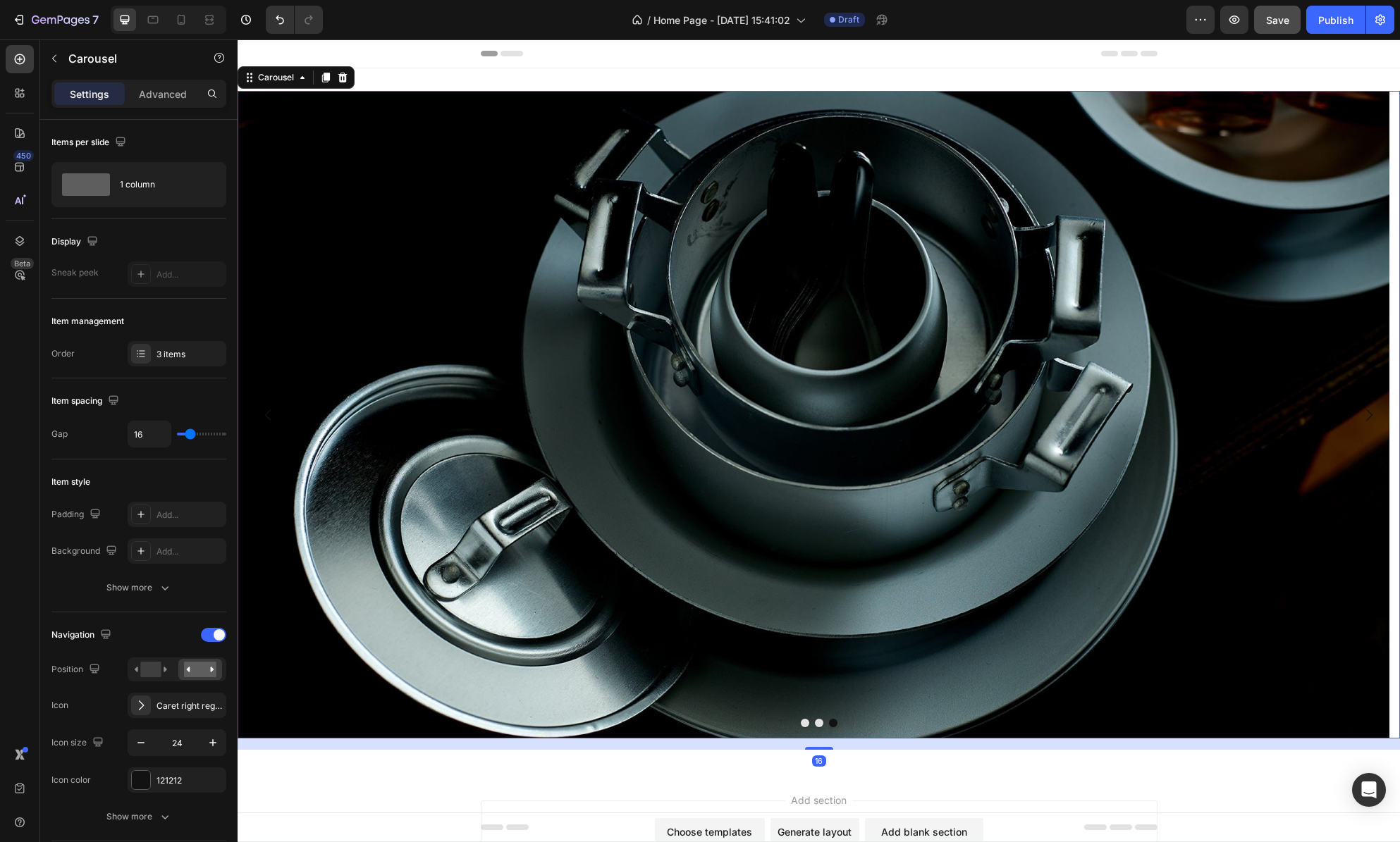
click at [829, 724] on button "Dot" at bounding box center [833, 723] width 9 height 9
click at [816, 726] on button "Dot" at bounding box center [819, 723] width 9 height 9
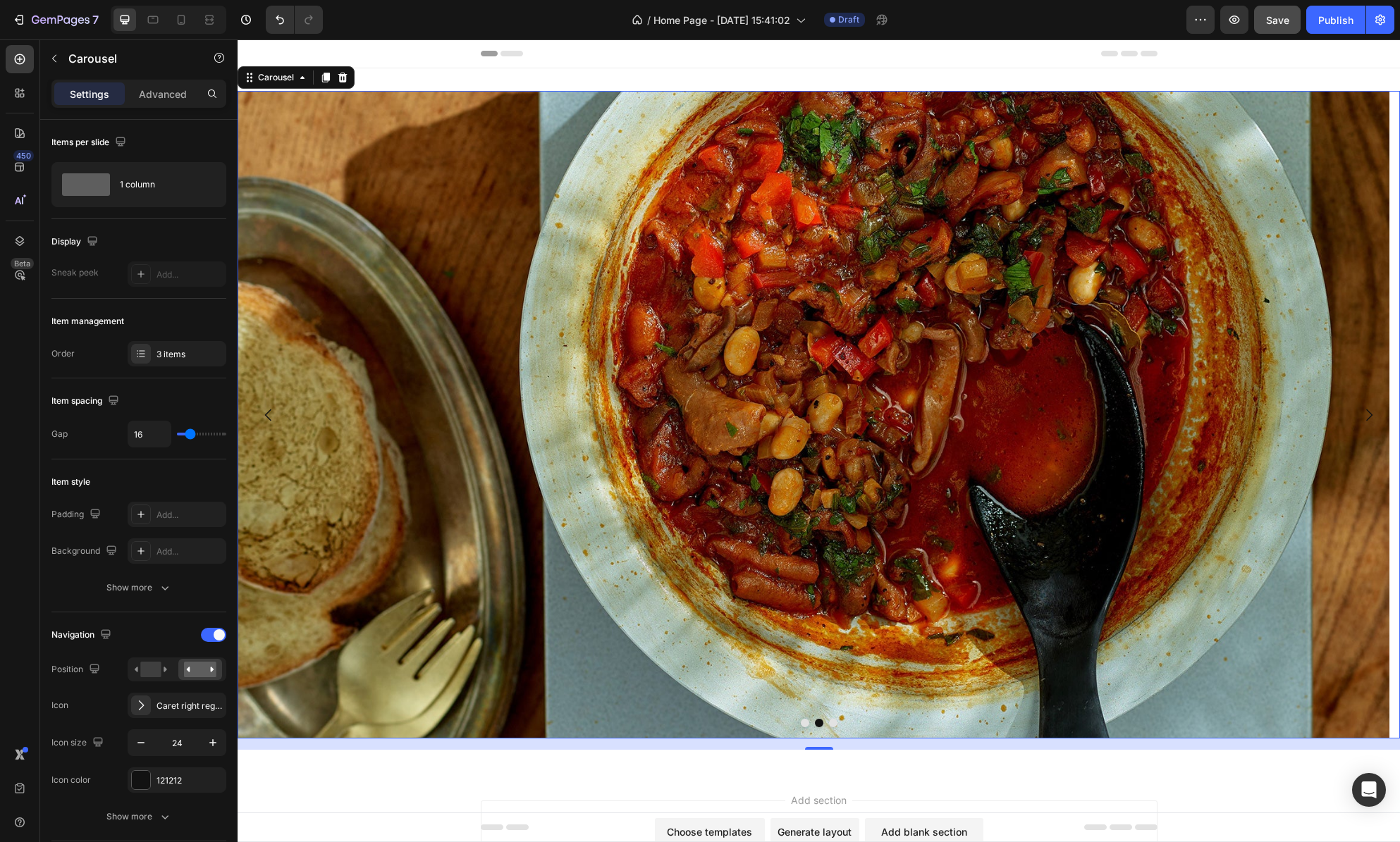
click at [801, 723] on button "Dot" at bounding box center [805, 723] width 9 height 9
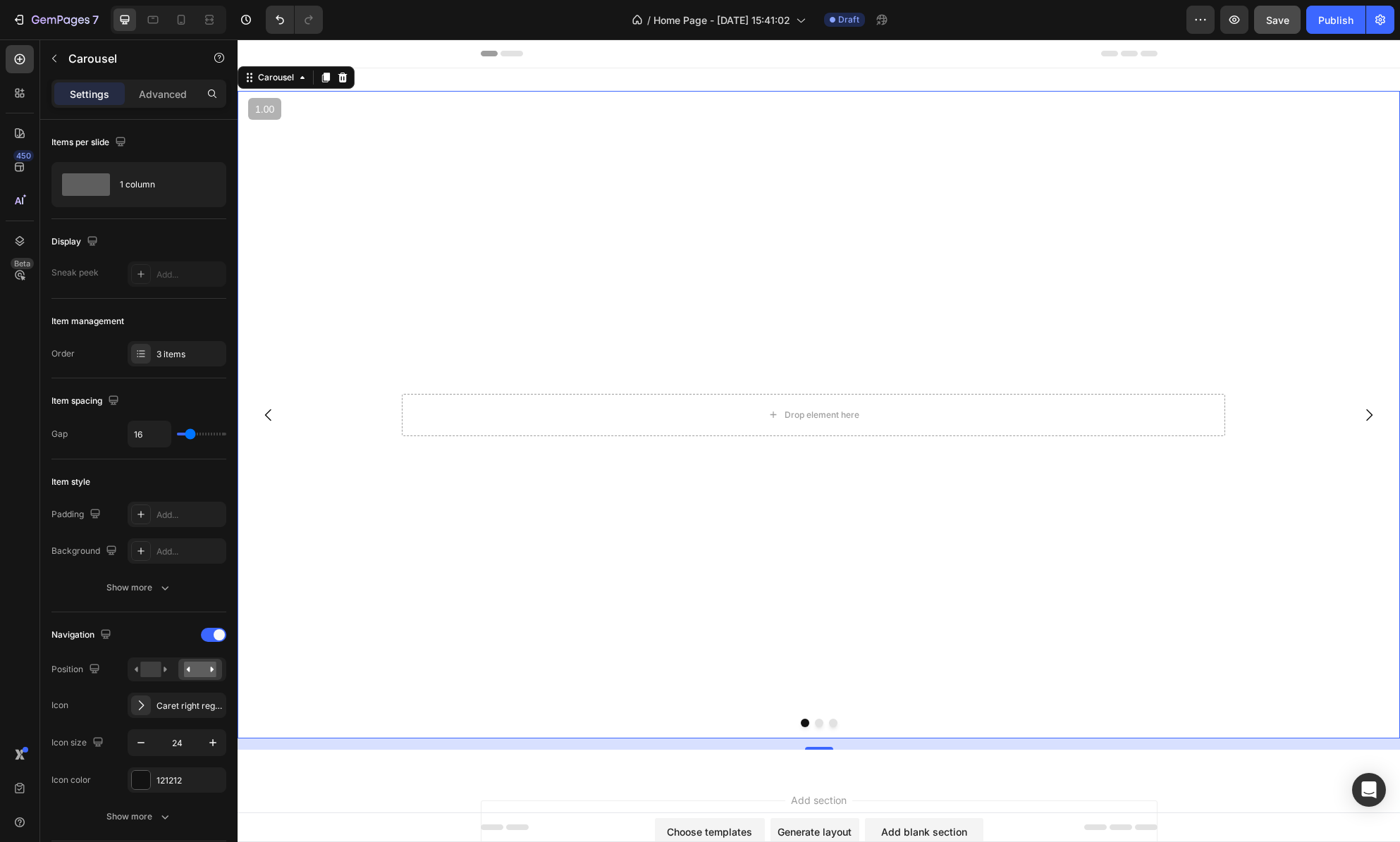
click at [815, 726] on button "Dot" at bounding box center [819, 723] width 9 height 9
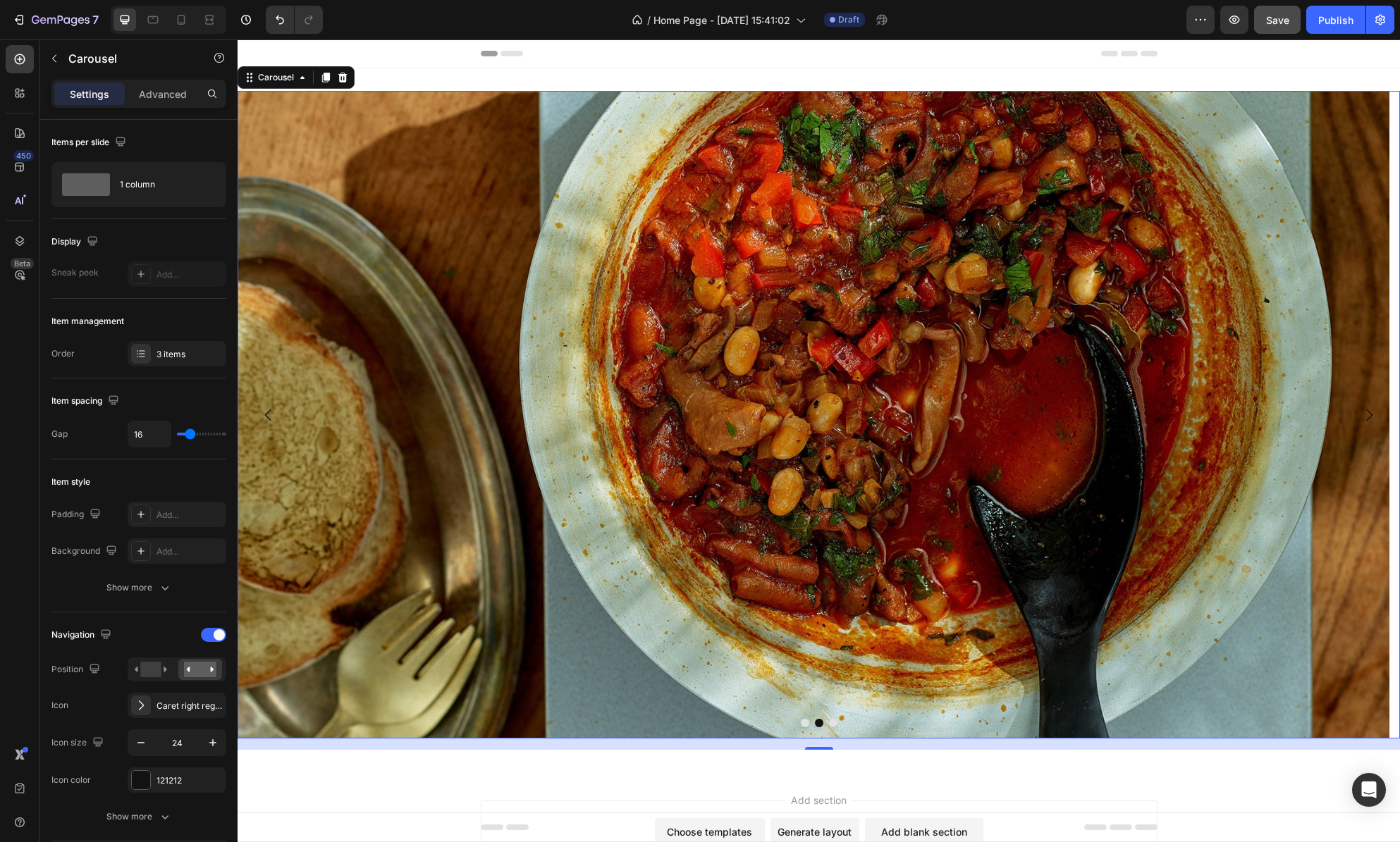
click at [829, 722] on button "Dot" at bounding box center [833, 723] width 9 height 9
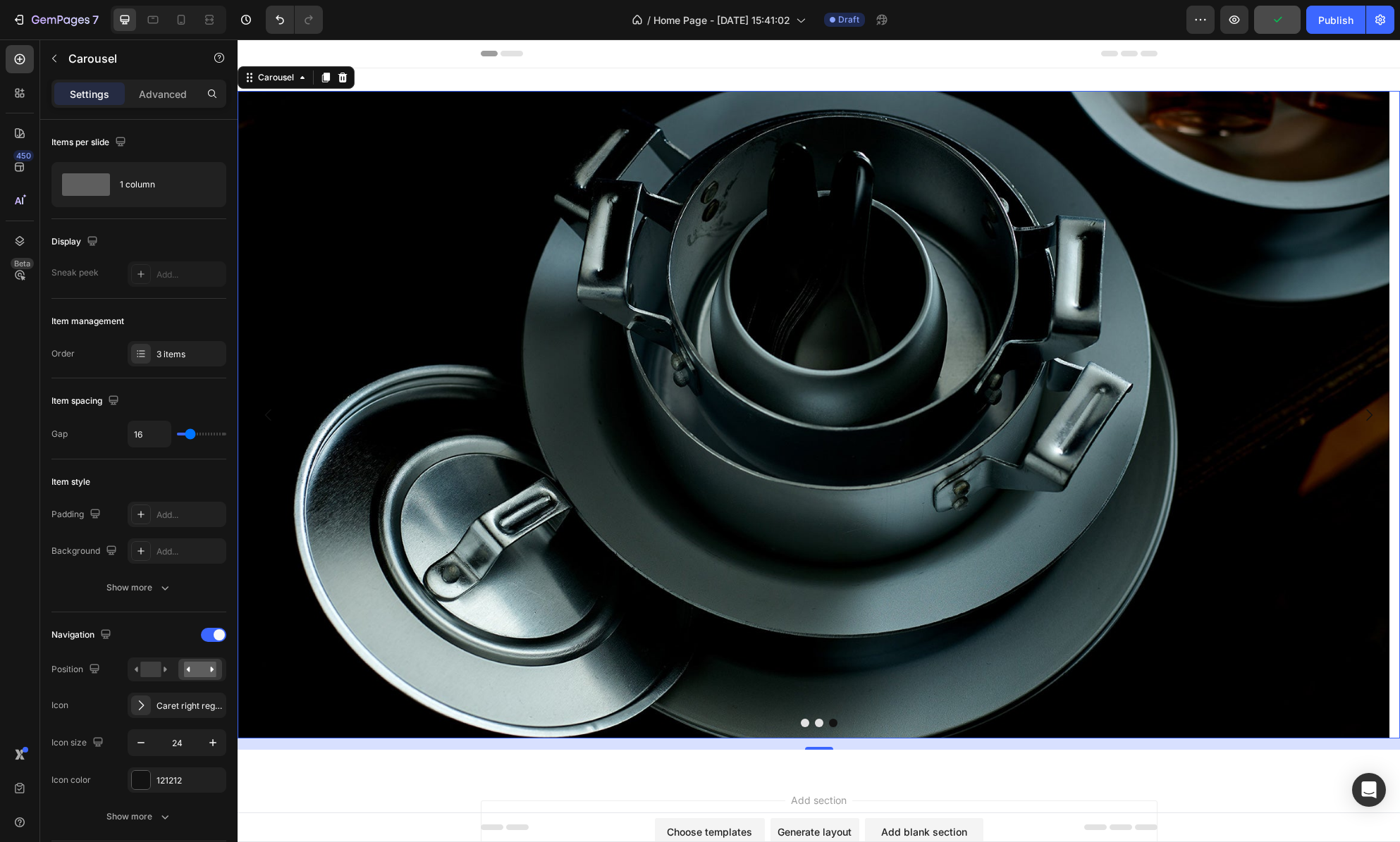
click at [804, 726] on div at bounding box center [818, 723] width 1162 height 9
click at [1285, 17] on span "Save" at bounding box center [1278, 20] width 24 height 12
click at [1232, 26] on icon "button" at bounding box center [1235, 20] width 14 height 14
click at [490, 78] on div "Drop element here Hero Banner Image Image Carousel 16 Section 1" at bounding box center [818, 420] width 1162 height 704
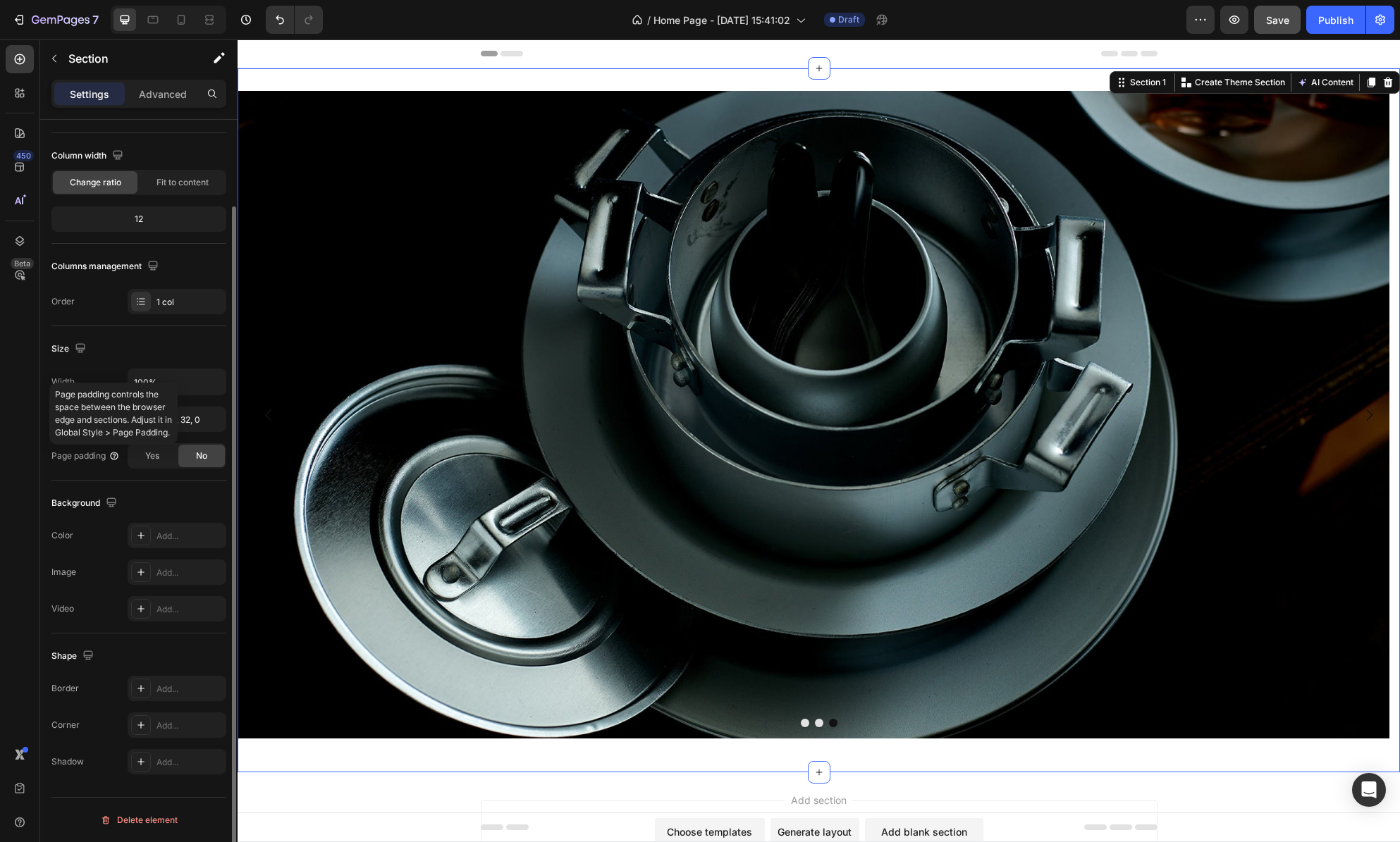
scroll to position [71, 0]
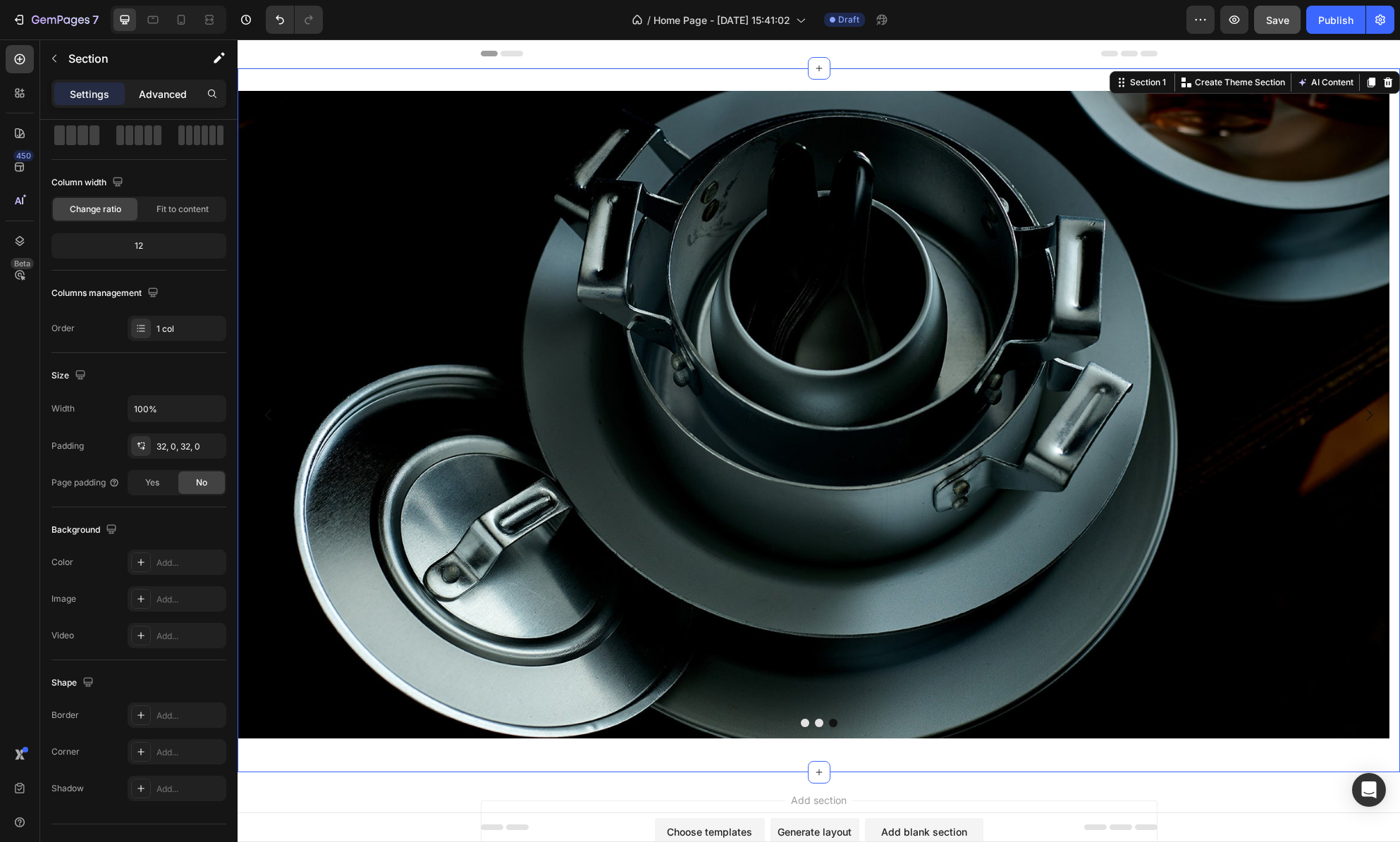
click at [155, 96] on p "Advanced" at bounding box center [163, 94] width 48 height 15
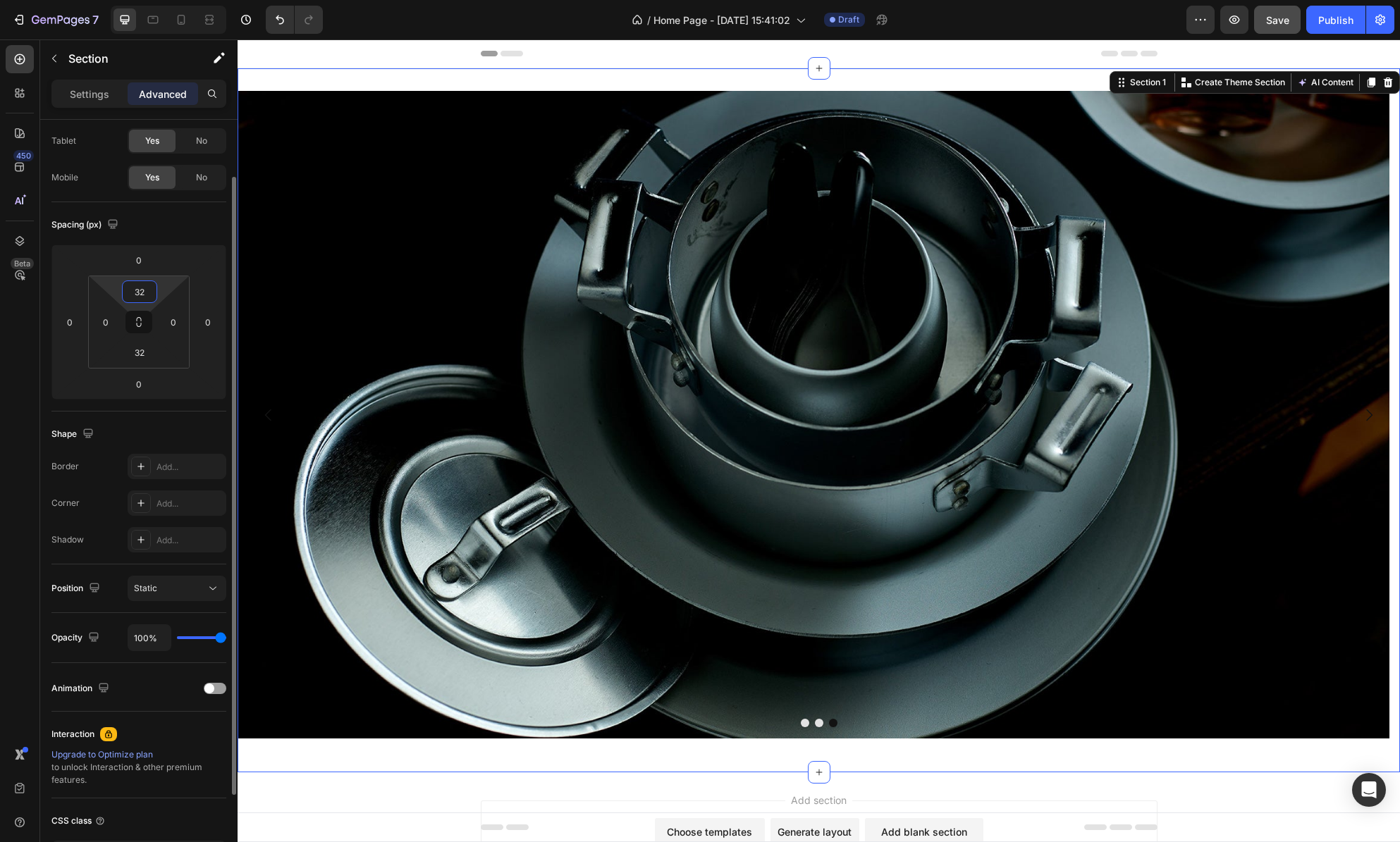
click at [136, 294] on input "32" at bounding box center [140, 292] width 28 height 21
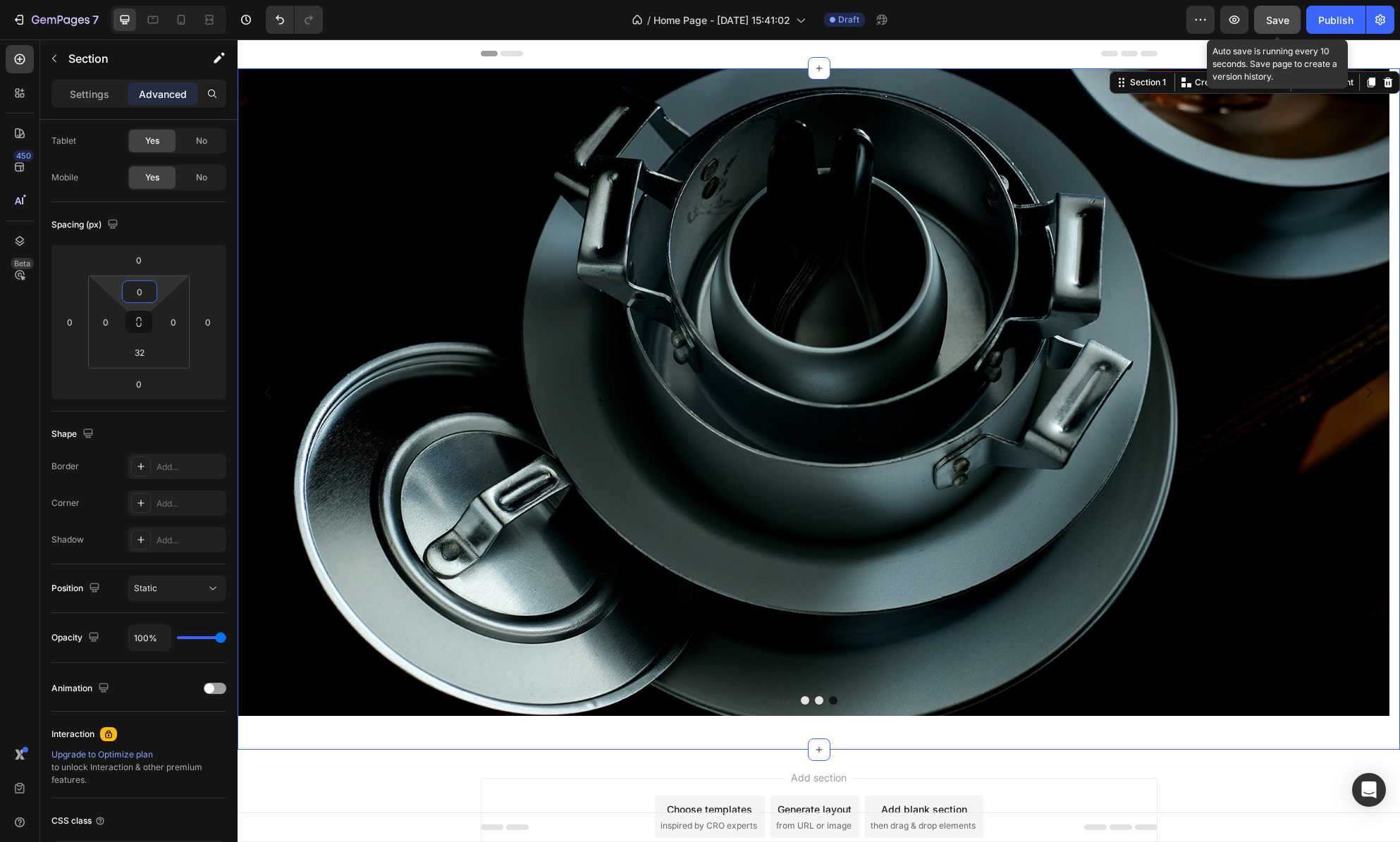
type input "0"
click at [1273, 24] on span "Save" at bounding box center [1278, 20] width 24 height 12
click at [80, 88] on p "Settings" at bounding box center [89, 94] width 39 height 15
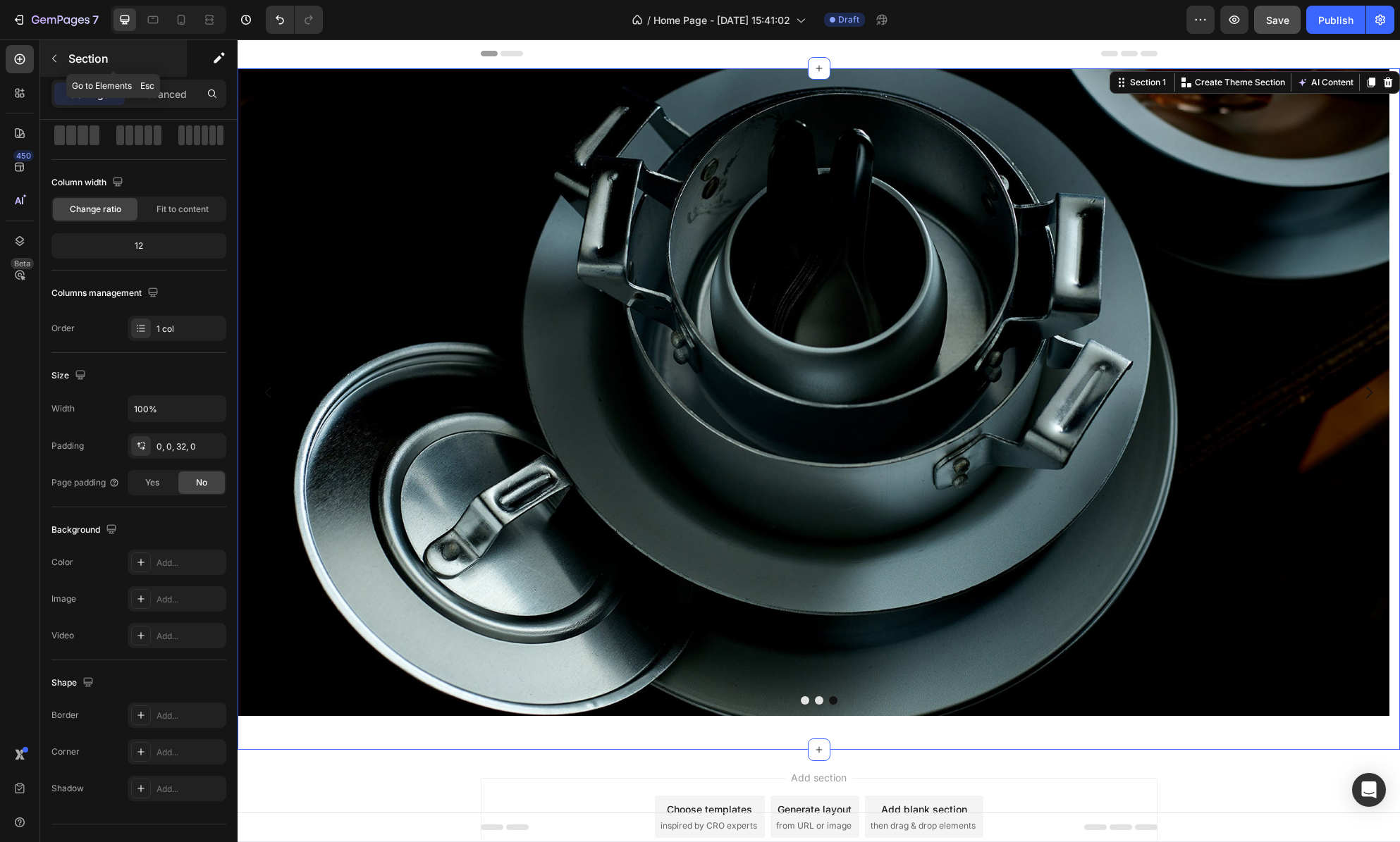
click at [58, 60] on icon "button" at bounding box center [54, 58] width 11 height 11
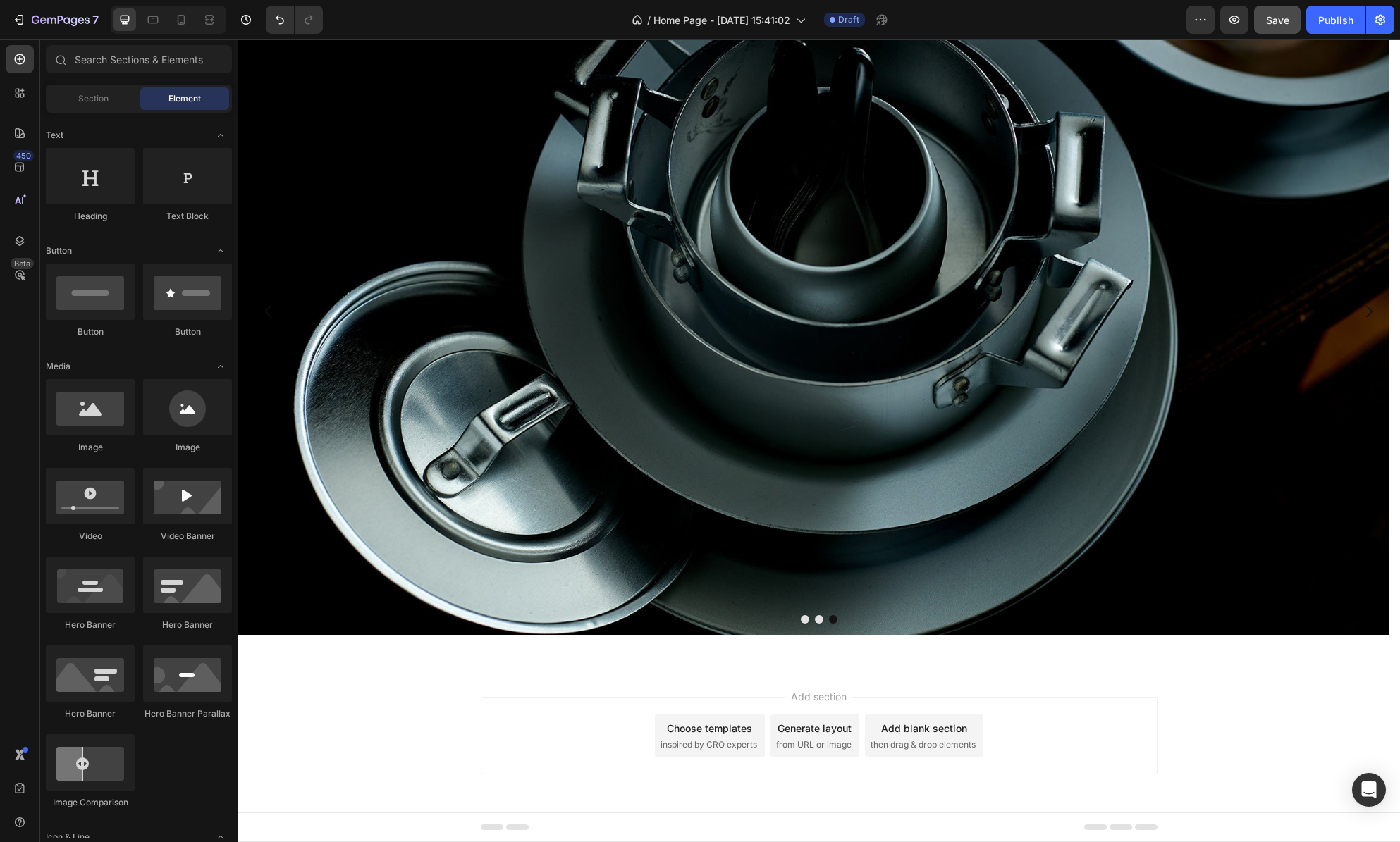
scroll to position [0, 0]
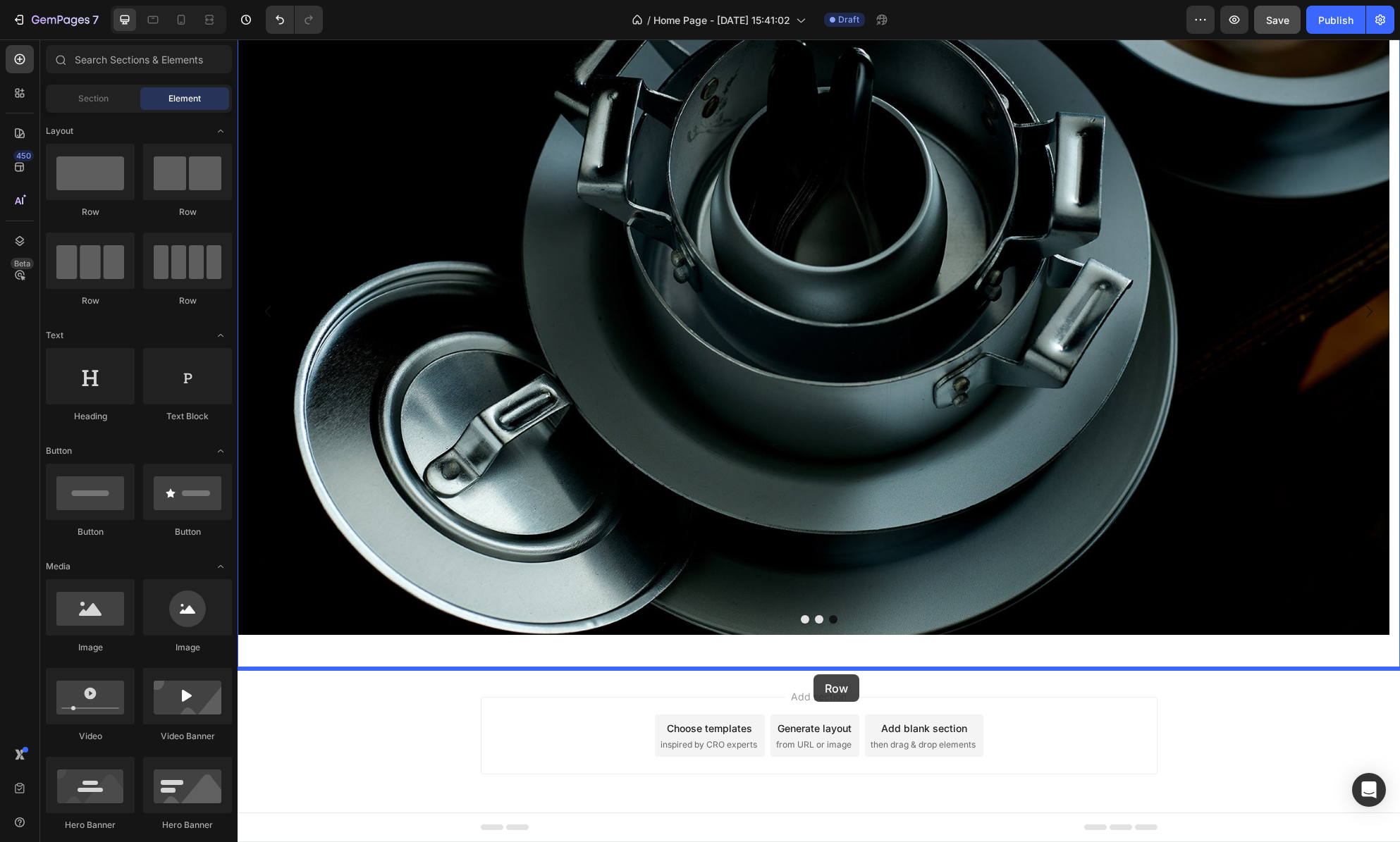
drag, startPoint x: 426, startPoint y: 213, endPoint x: 813, endPoint y: 675, distance: 602.7
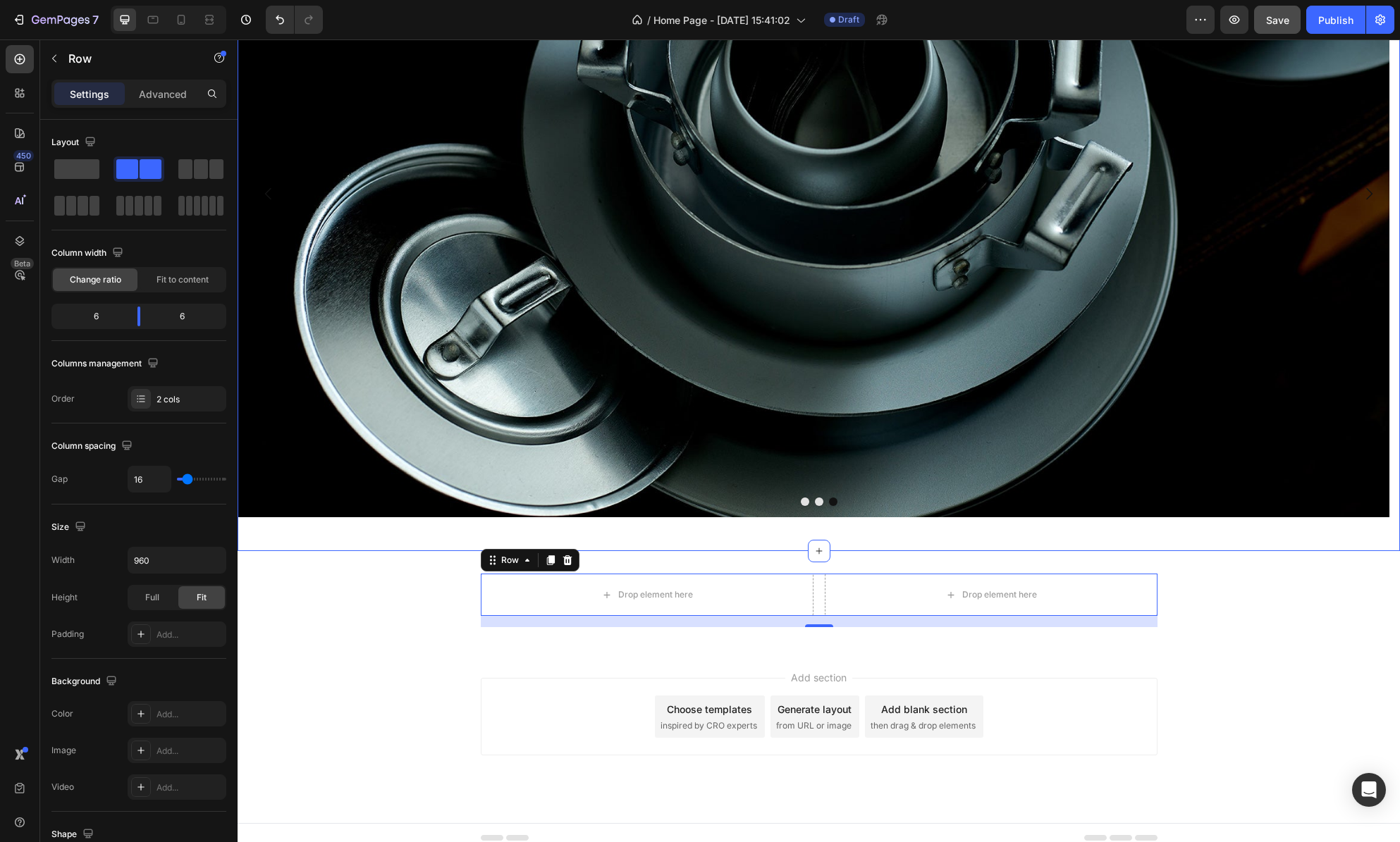
scroll to position [209, 0]
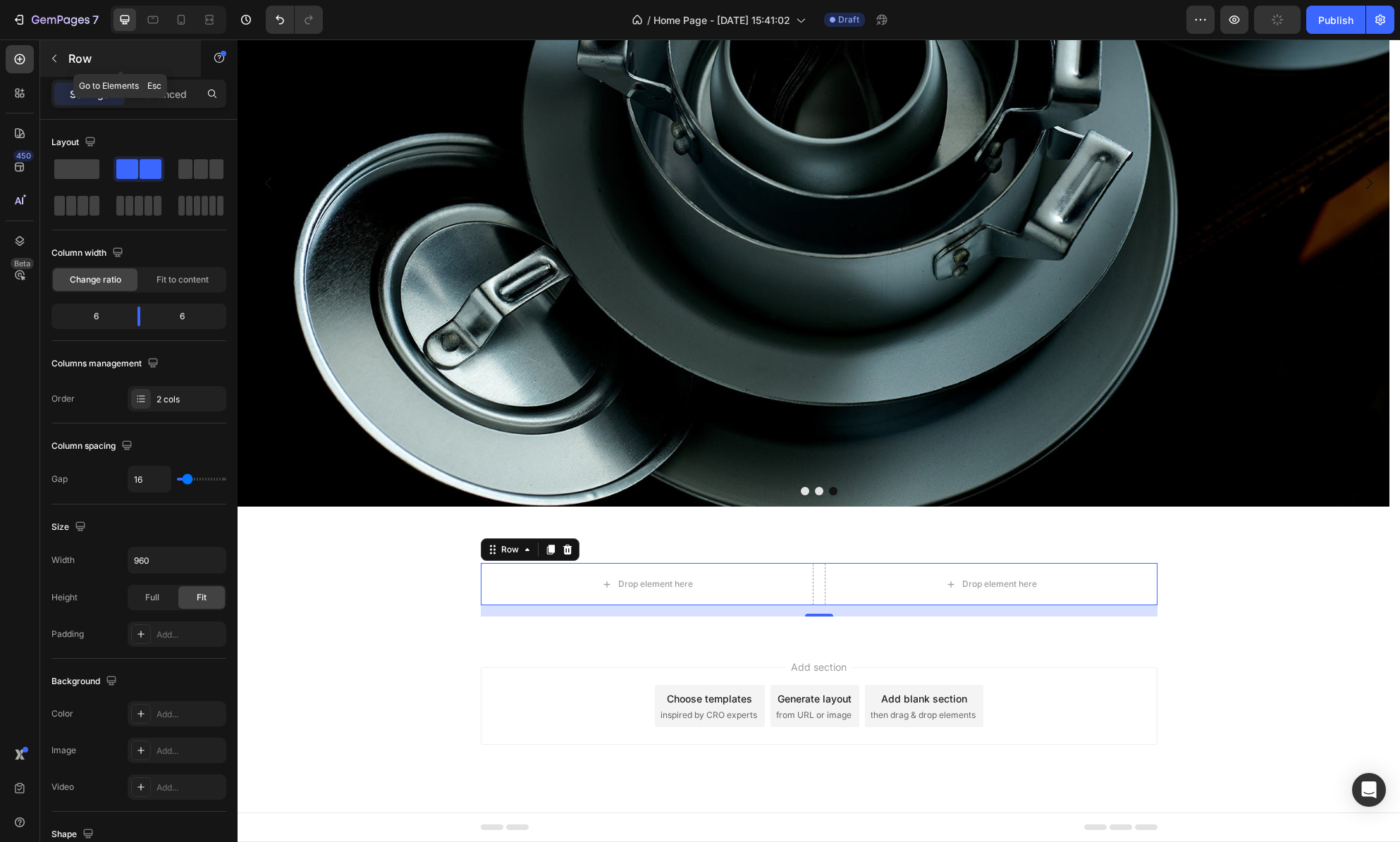
click at [51, 51] on button "button" at bounding box center [54, 59] width 23 height 23
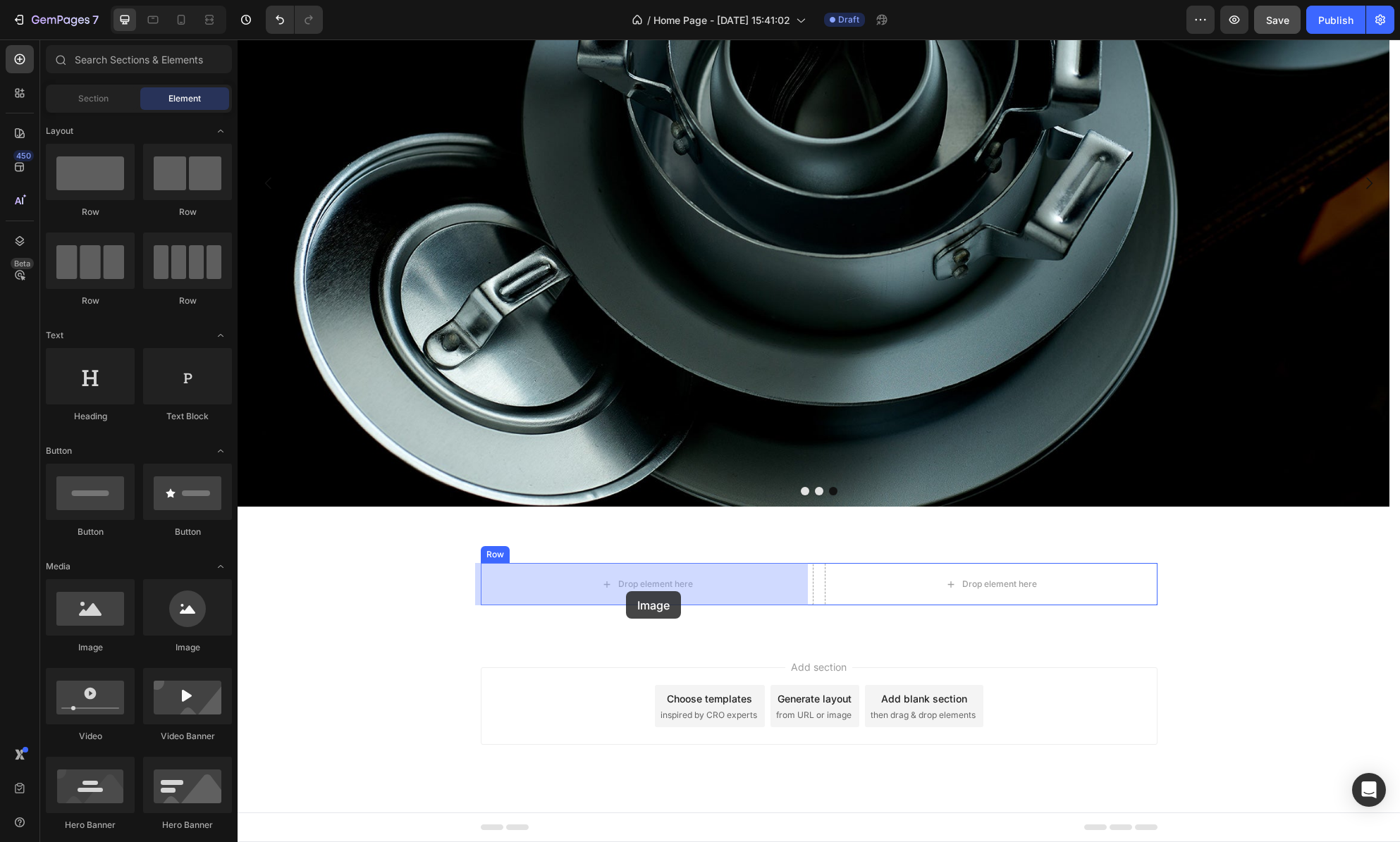
drag, startPoint x: 328, startPoint y: 658, endPoint x: 667, endPoint y: 596, distance: 344.6
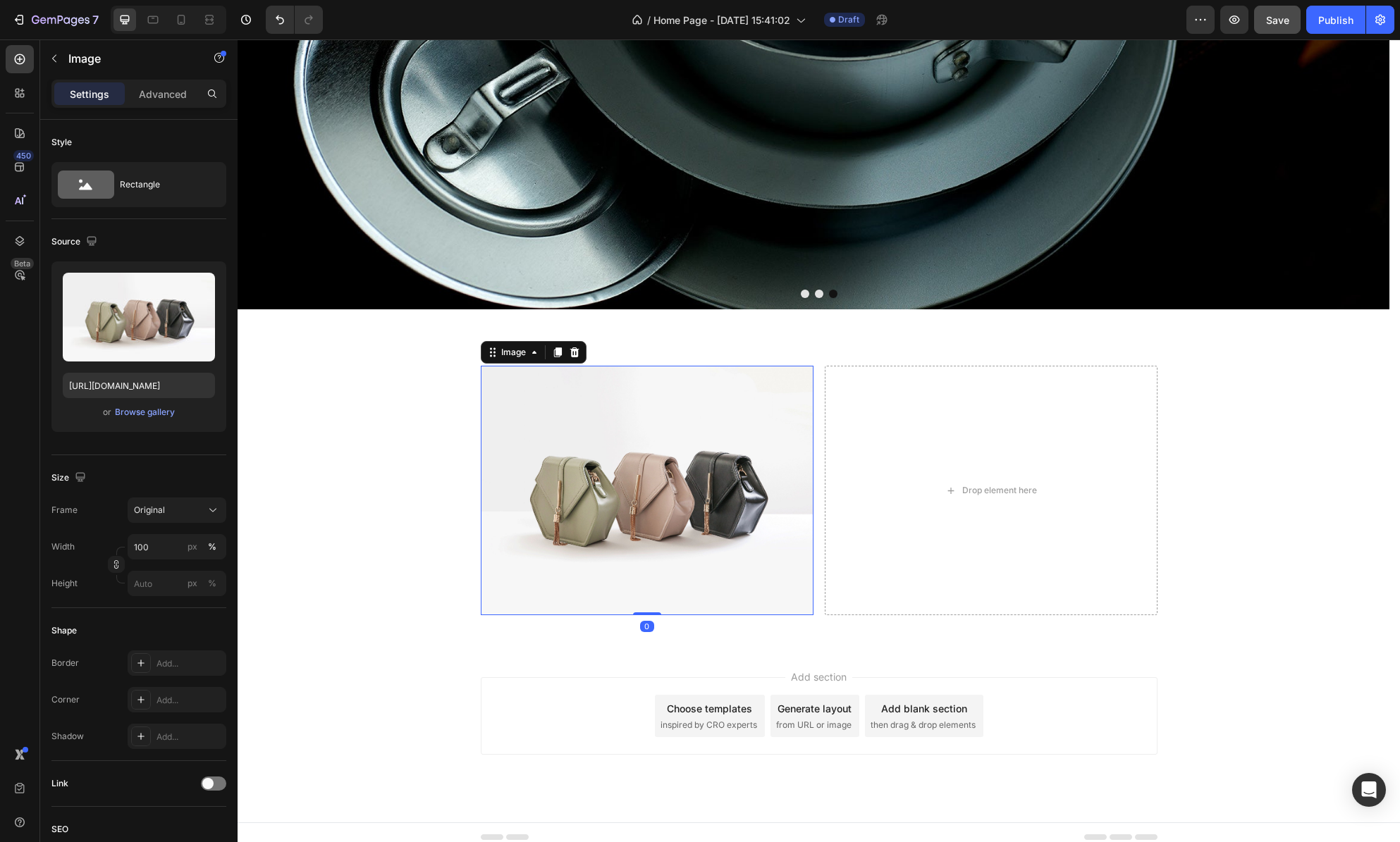
scroll to position [416, 0]
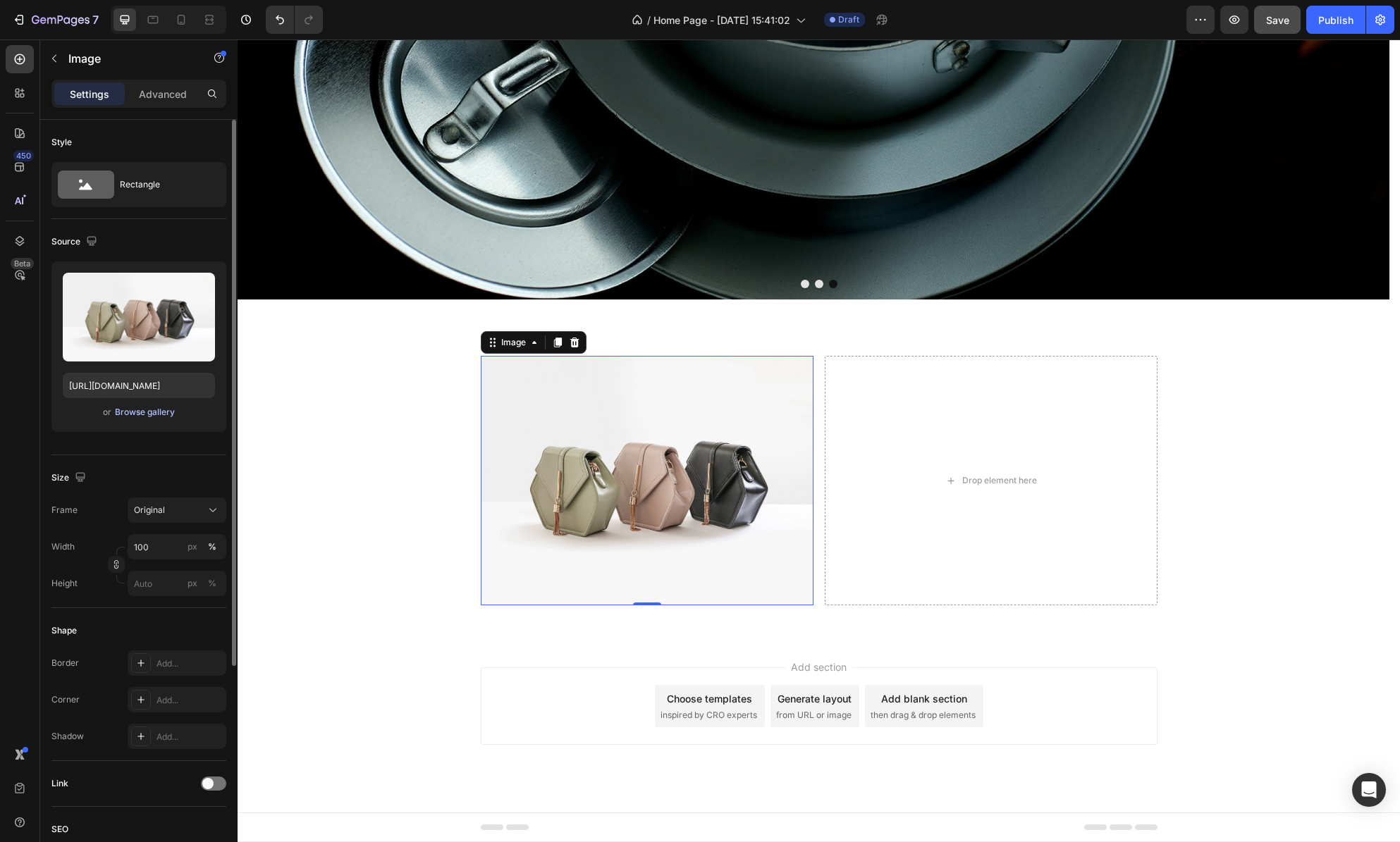
click at [157, 407] on div "Browse gallery" at bounding box center [144, 412] width 60 height 13
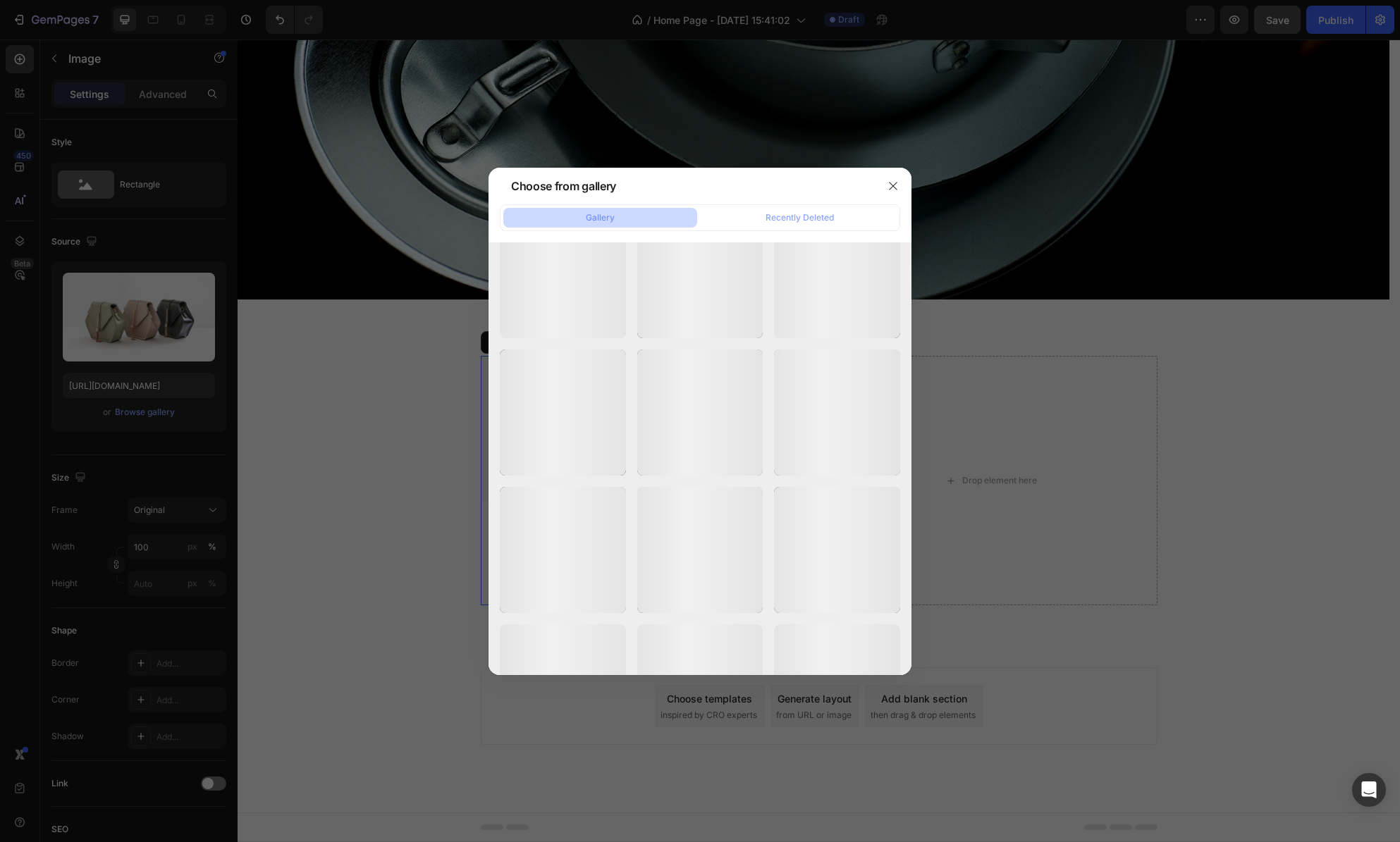
scroll to position [23868, 0]
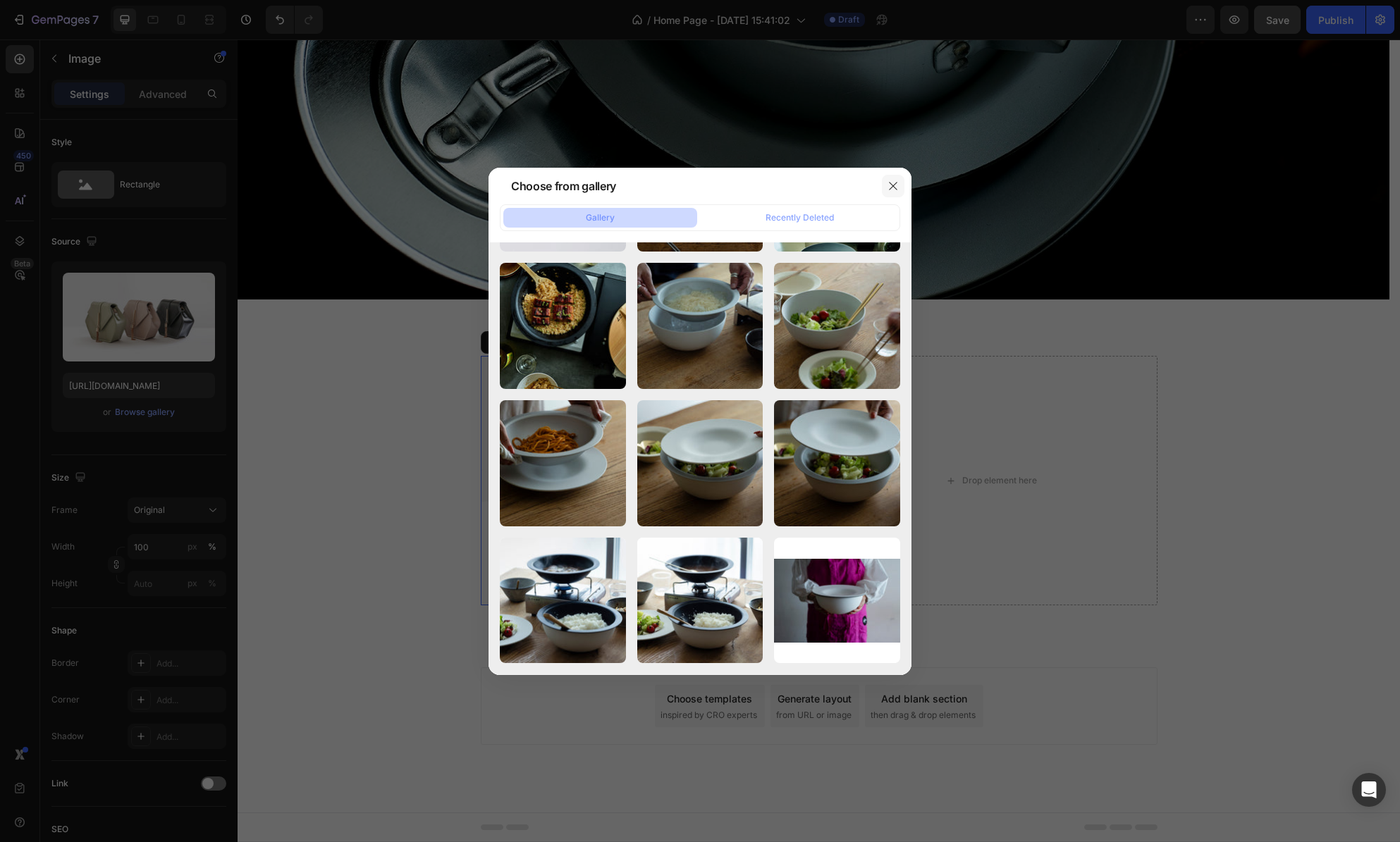
click at [889, 183] on icon "button" at bounding box center [893, 185] width 8 height 8
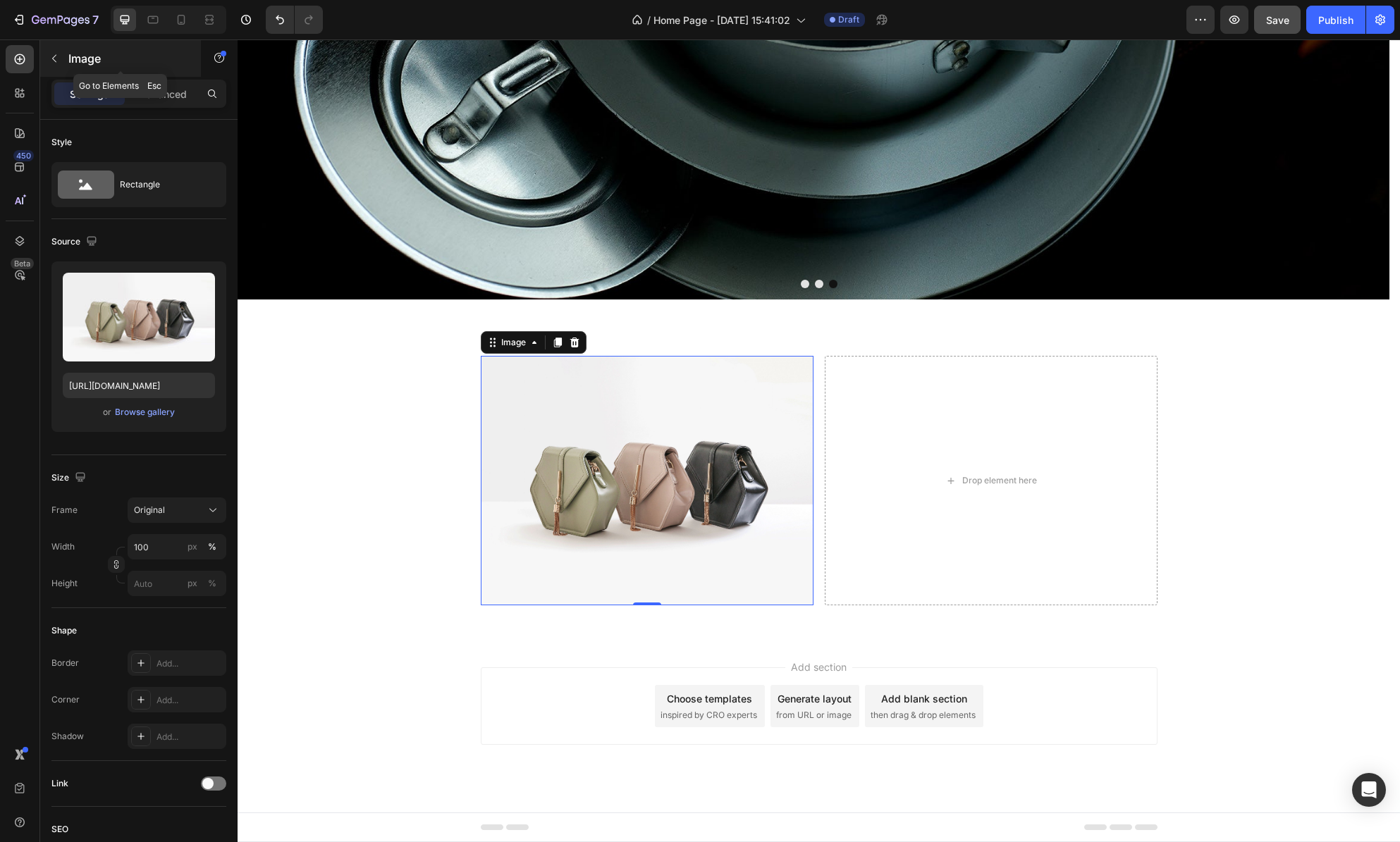
click at [50, 49] on button "button" at bounding box center [54, 59] width 23 height 23
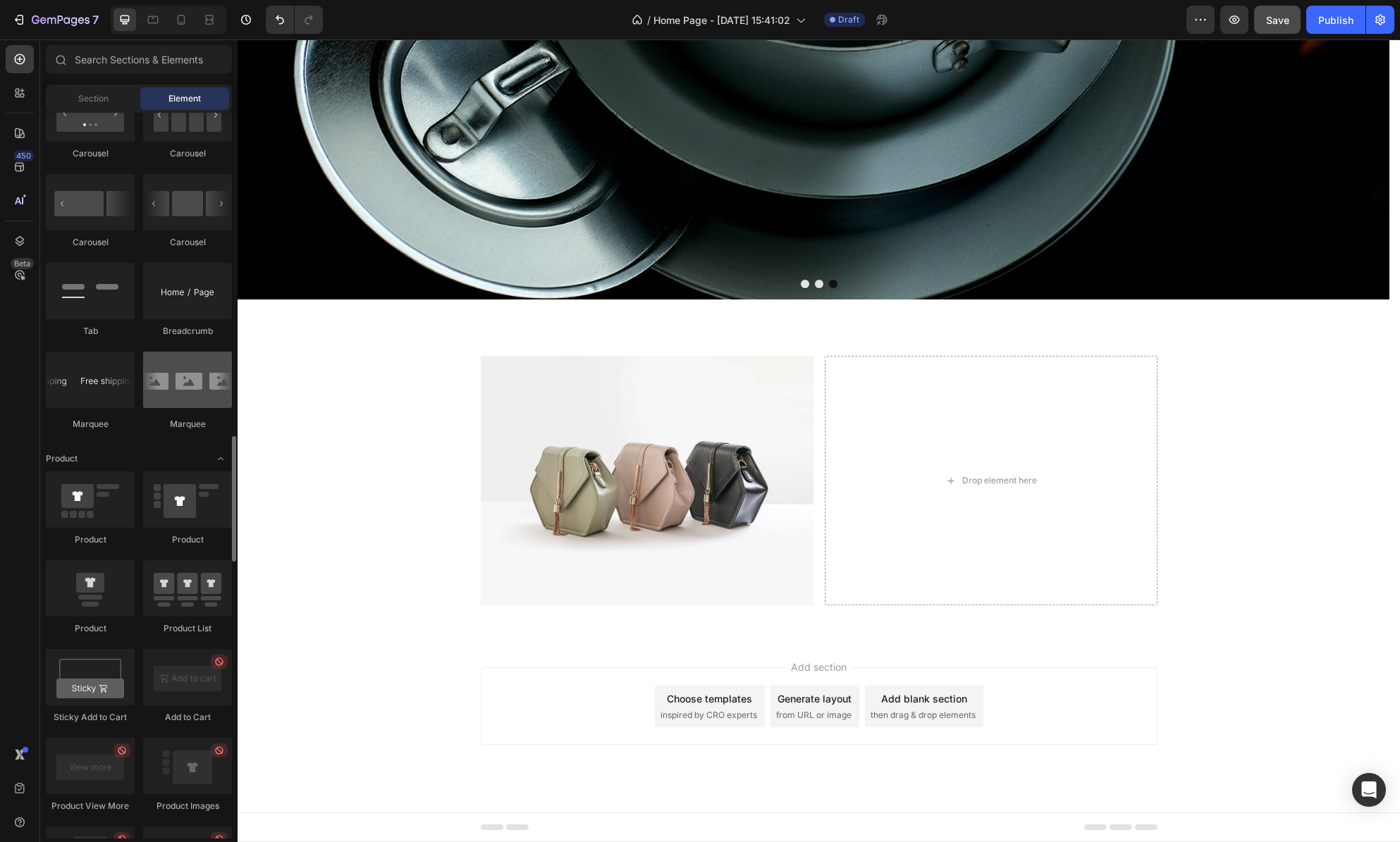
scroll to position [1584, 0]
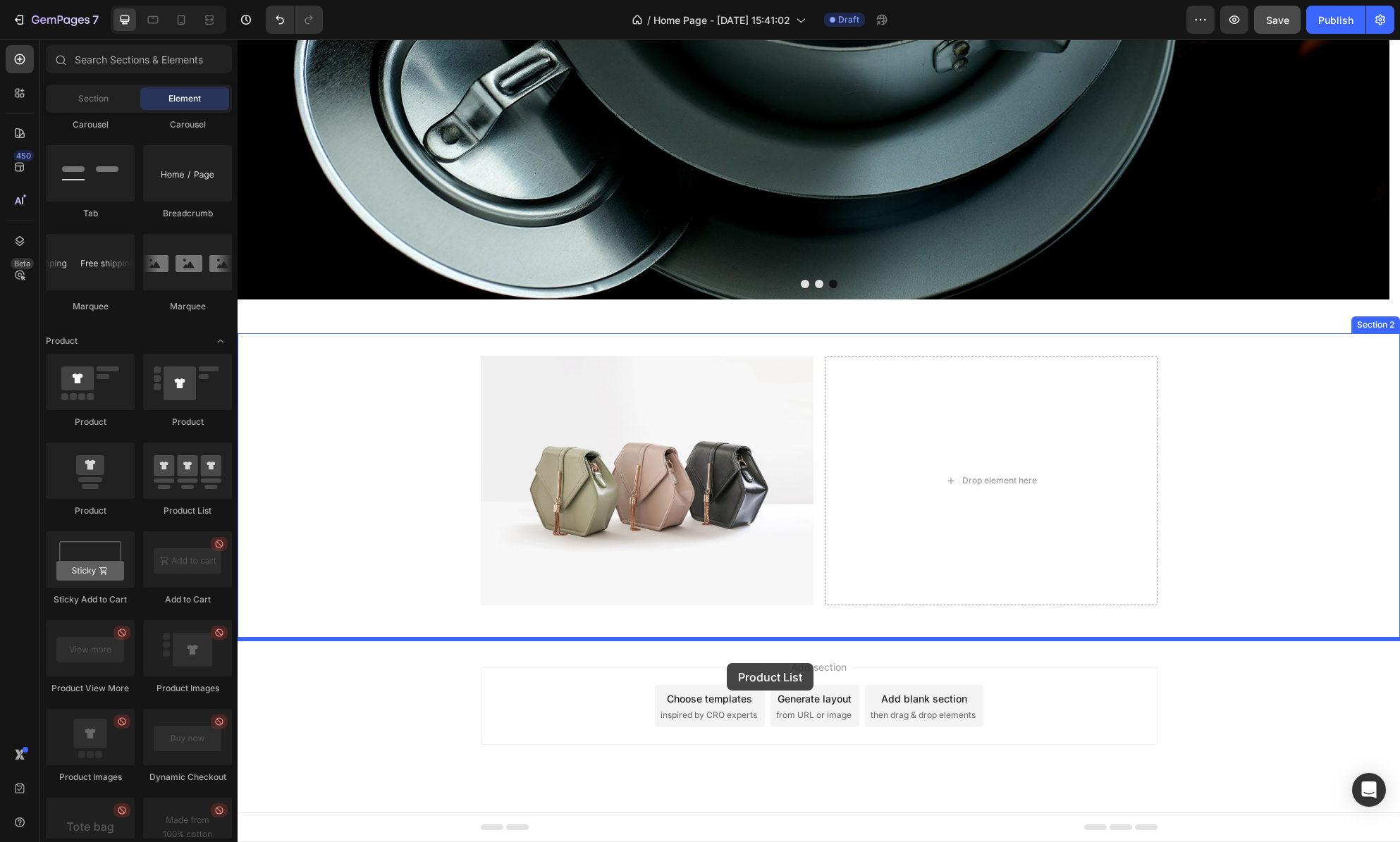
drag, startPoint x: 465, startPoint y: 501, endPoint x: 727, endPoint y: 664, distance: 308.6
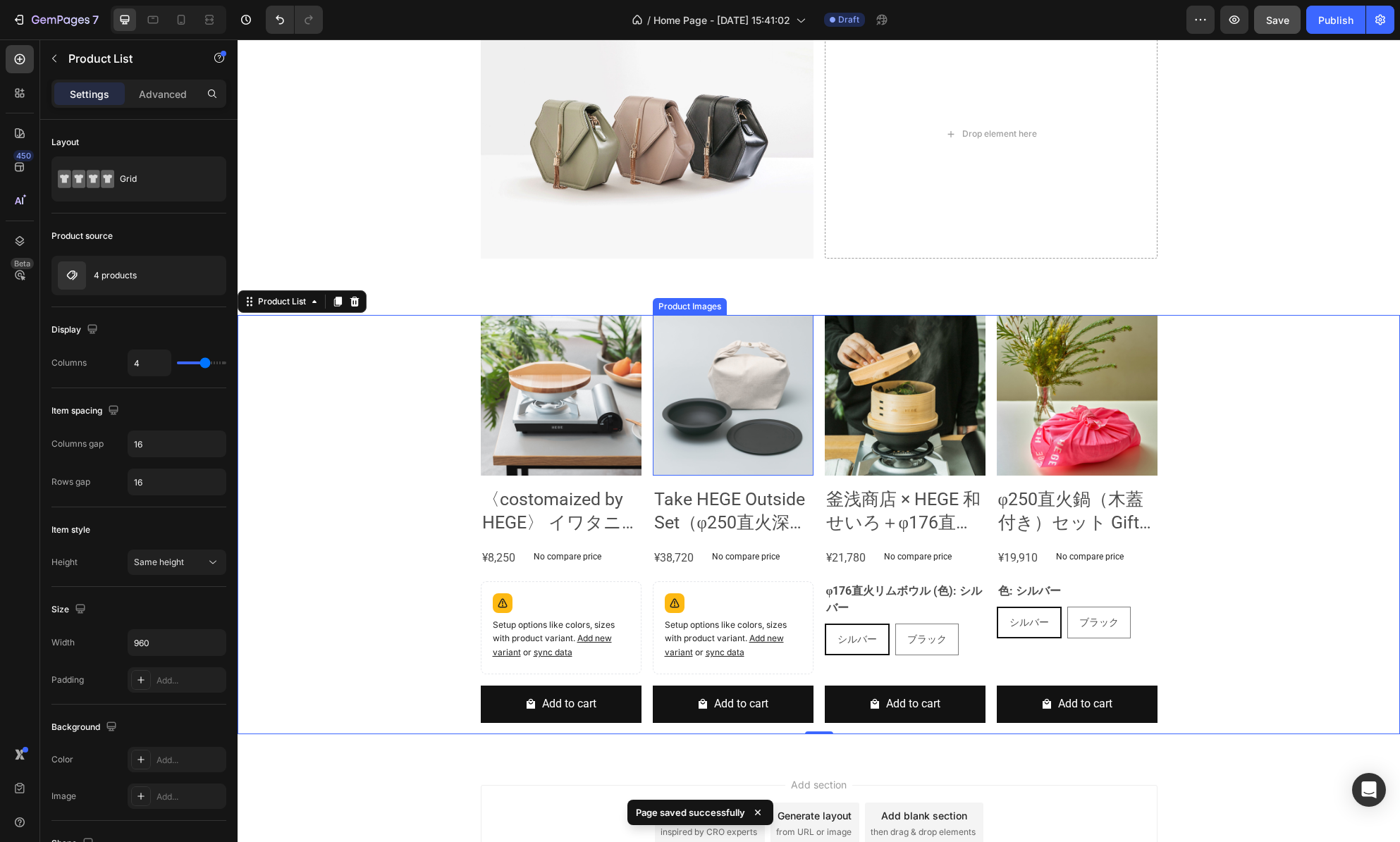
scroll to position [769, 0]
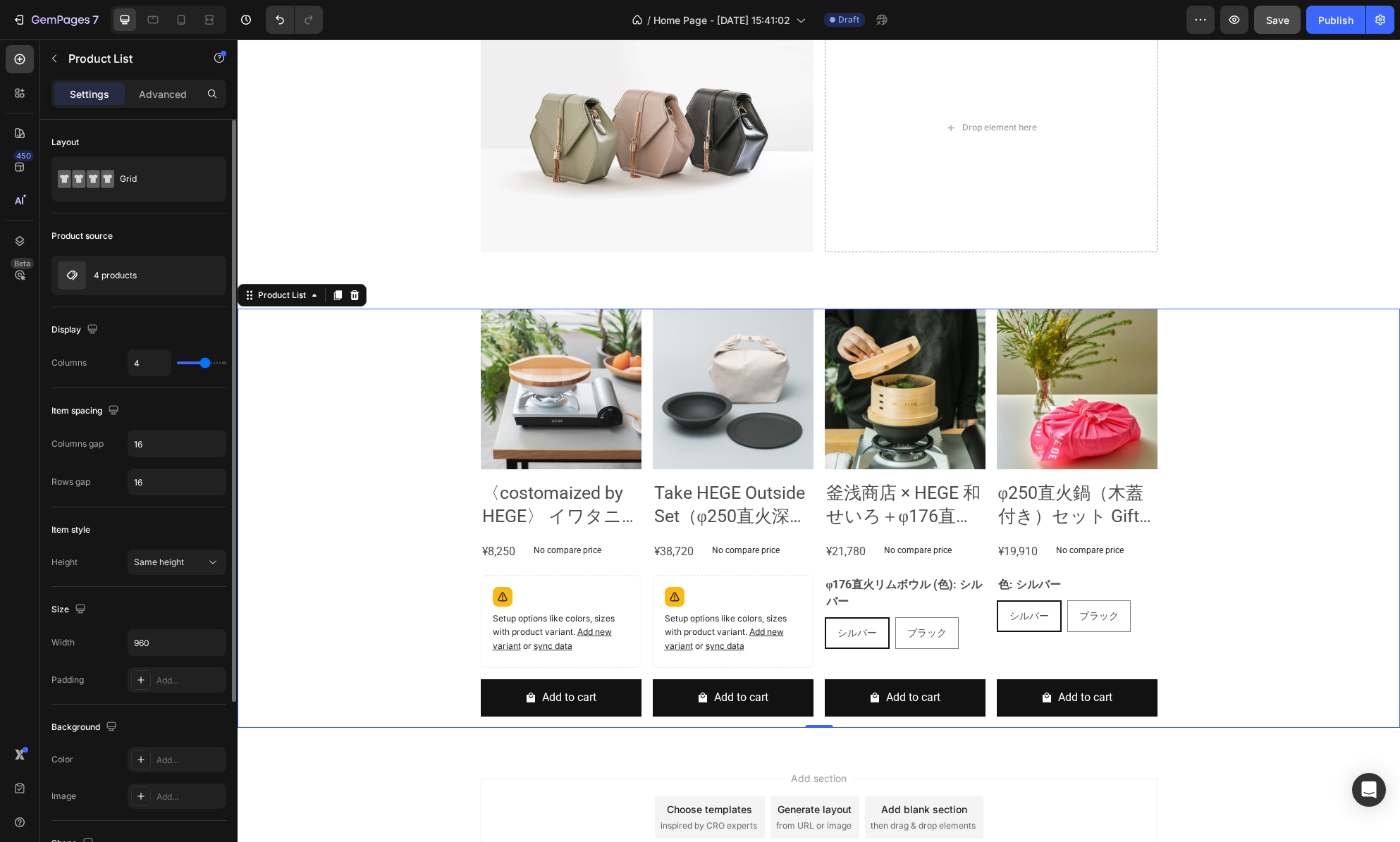
type input "5"
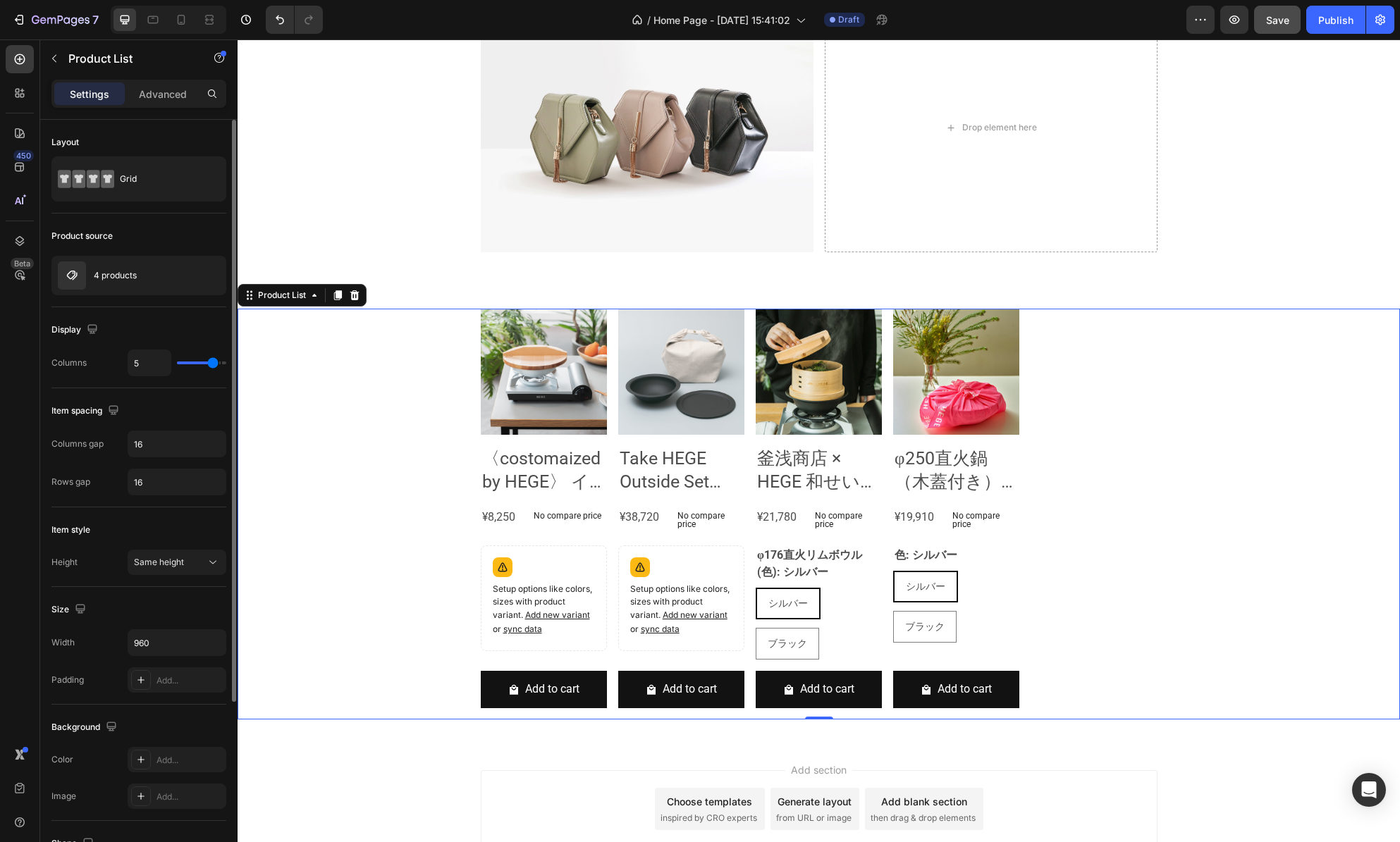
type input "5"
click at [212, 365] on input "range" at bounding box center [201, 363] width 49 height 3
click at [188, 562] on div "Same height" at bounding box center [170, 562] width 72 height 13
click at [195, 526] on div "Item style" at bounding box center [139, 530] width 175 height 23
click at [177, 184] on div "Grid" at bounding box center [163, 178] width 86 height 32
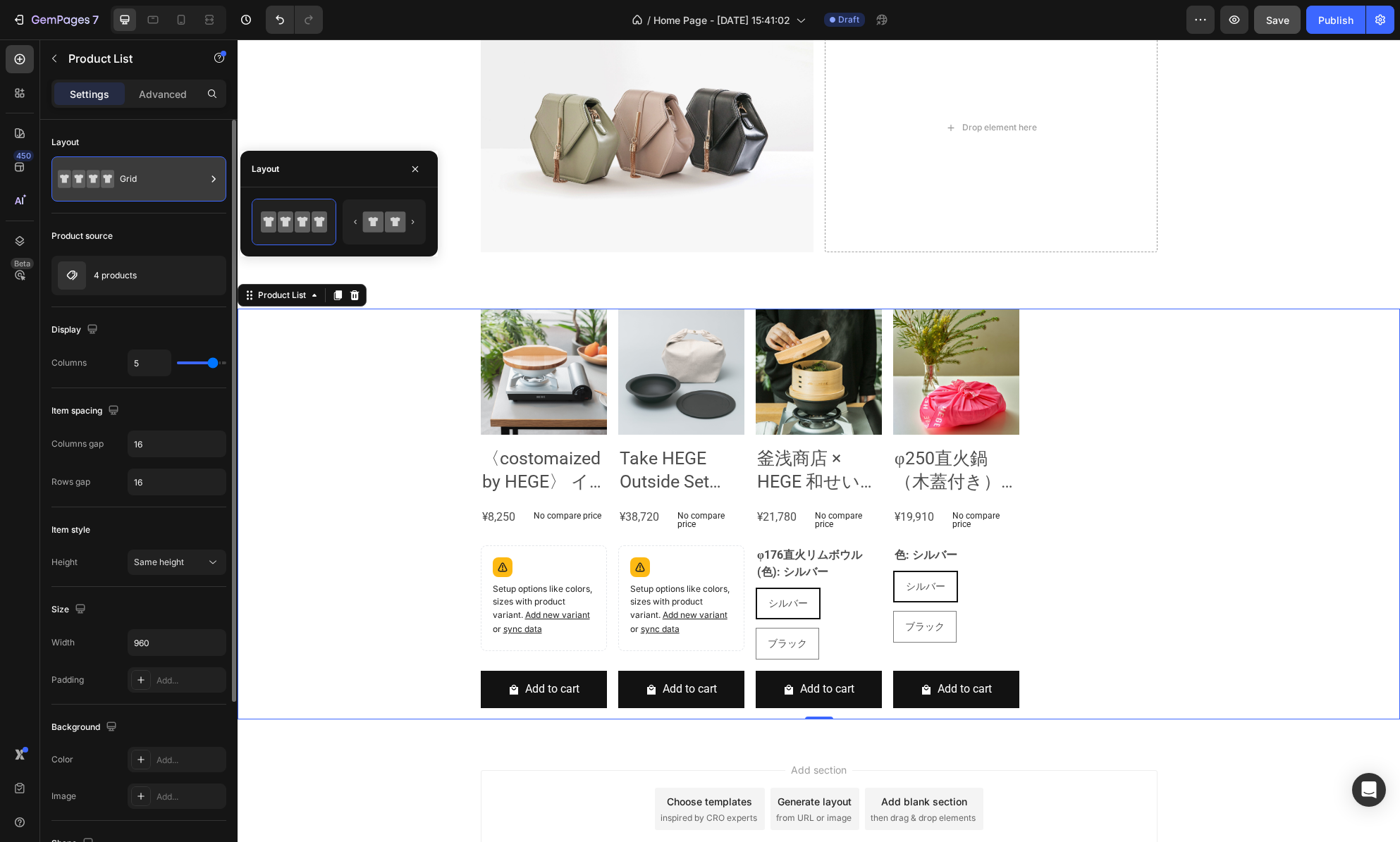
click at [177, 184] on div "Grid" at bounding box center [163, 178] width 86 height 32
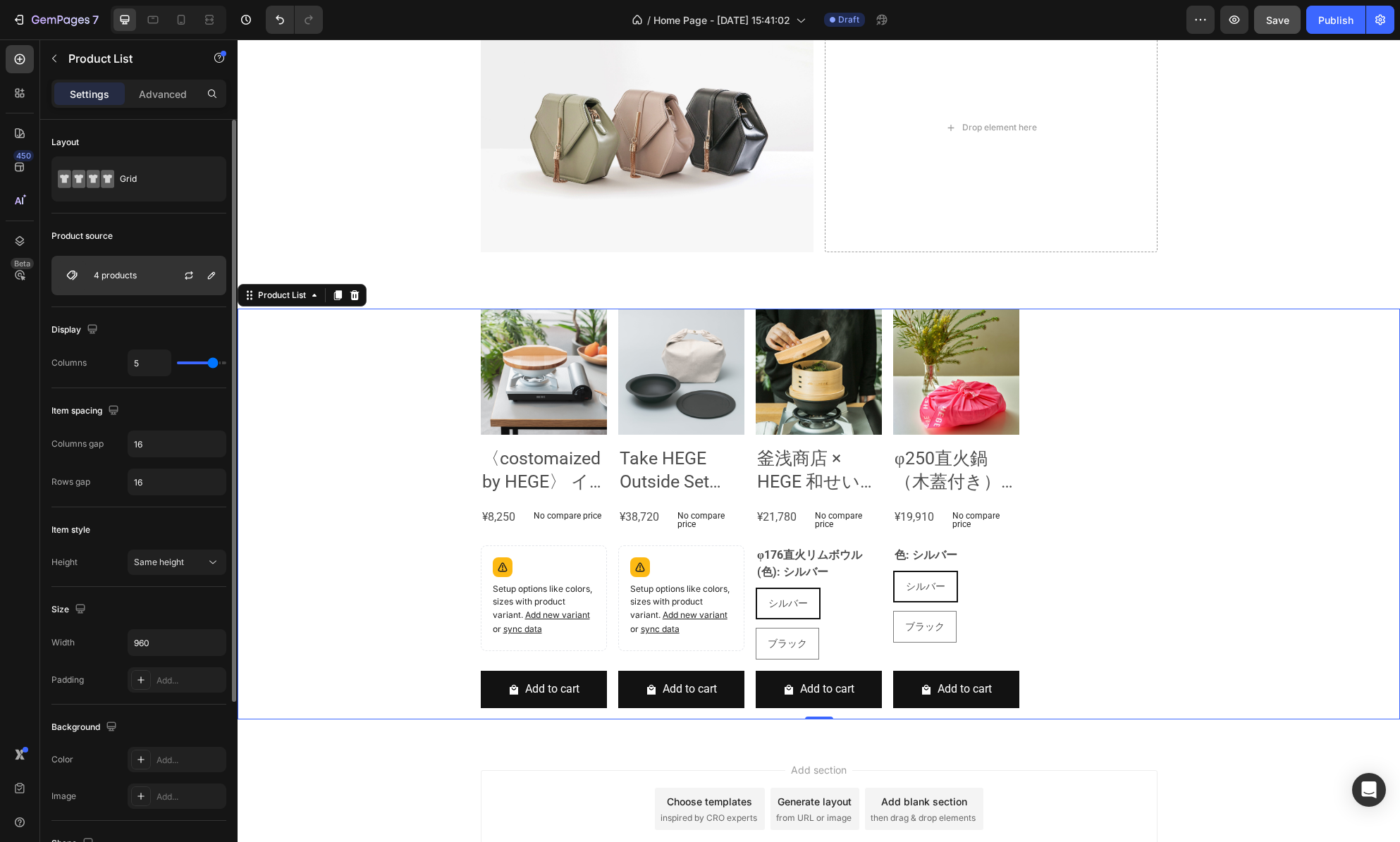
click at [158, 285] on div "4 products" at bounding box center [139, 275] width 175 height 39
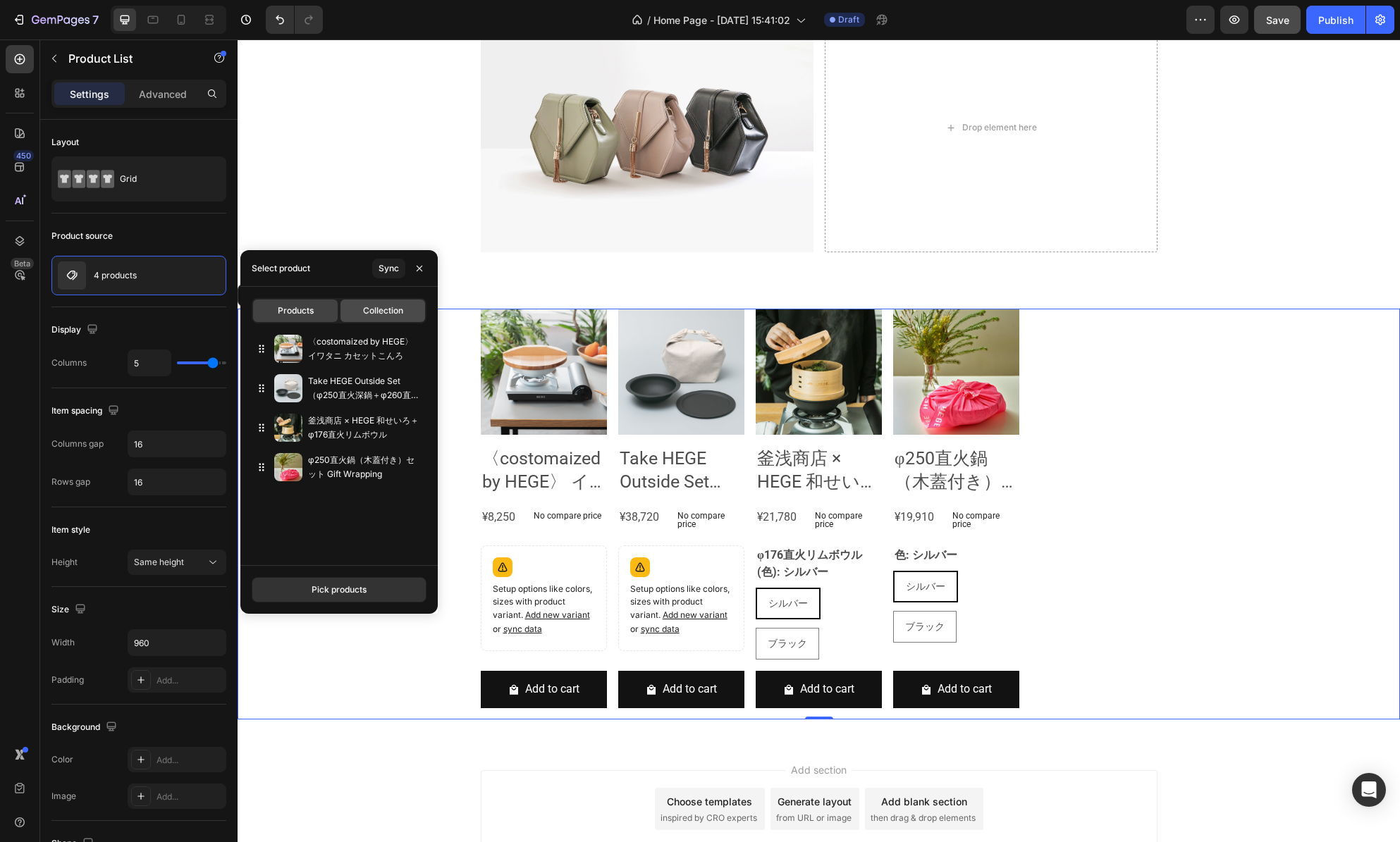
click at [362, 306] on div "Collection" at bounding box center [382, 311] width 85 height 23
type input "10"
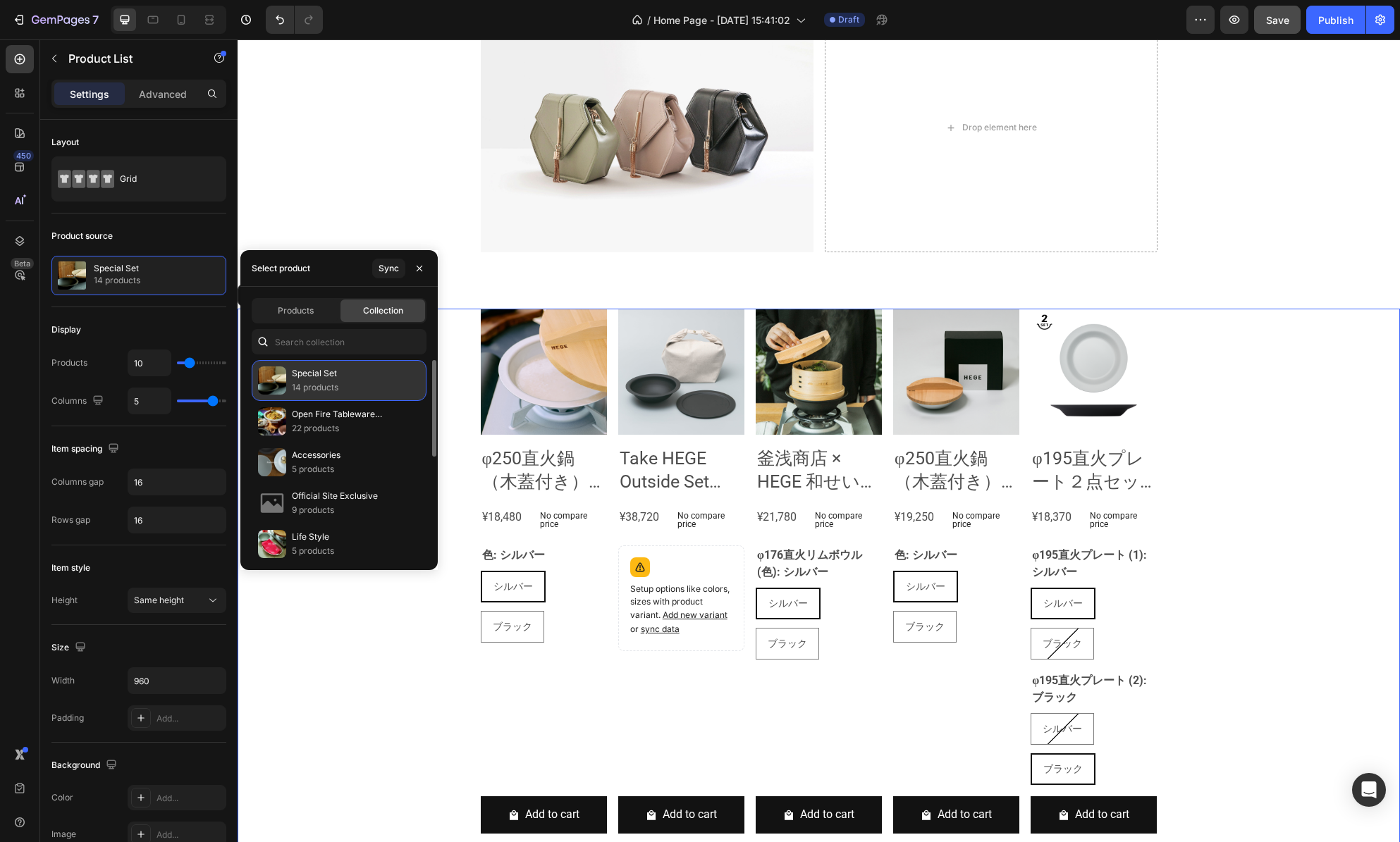
click at [355, 372] on div "Special Set 14 products" at bounding box center [339, 380] width 175 height 41
click at [417, 271] on icon "button" at bounding box center [419, 268] width 11 height 11
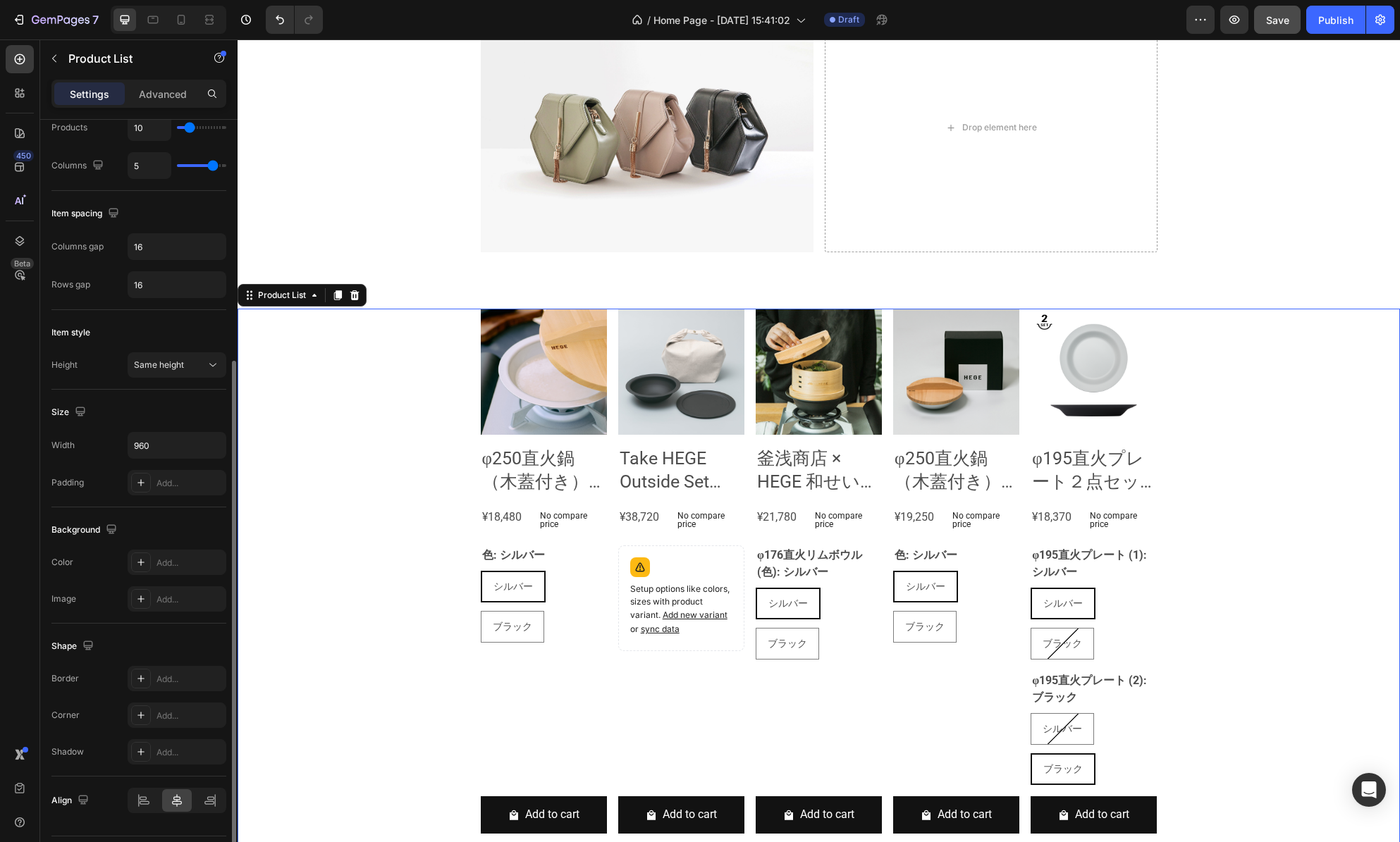
scroll to position [275, 0]
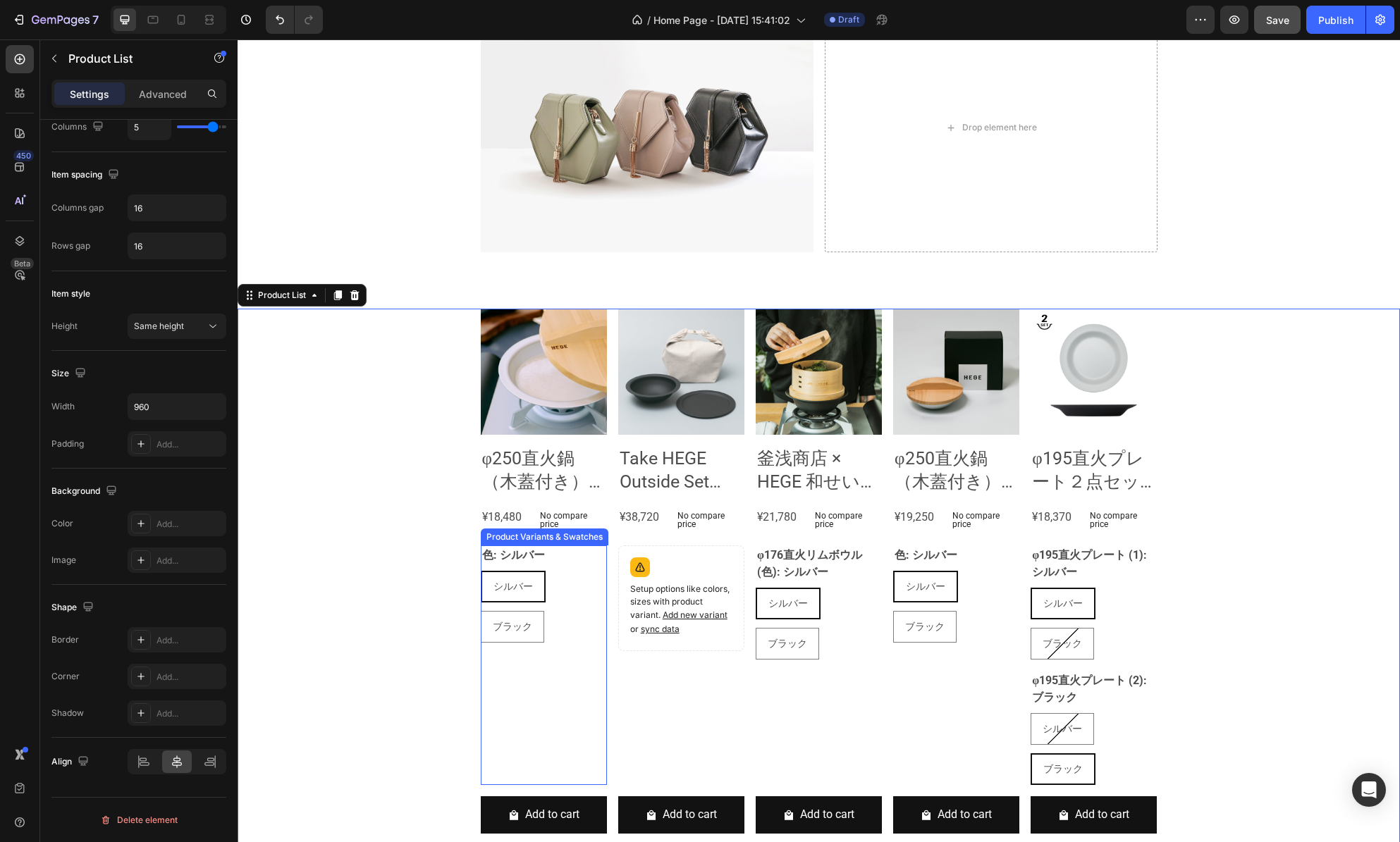
click at [560, 582] on div "シルバー シルバー シルバー ブラック ブラック ブラック" at bounding box center [544, 607] width 126 height 72
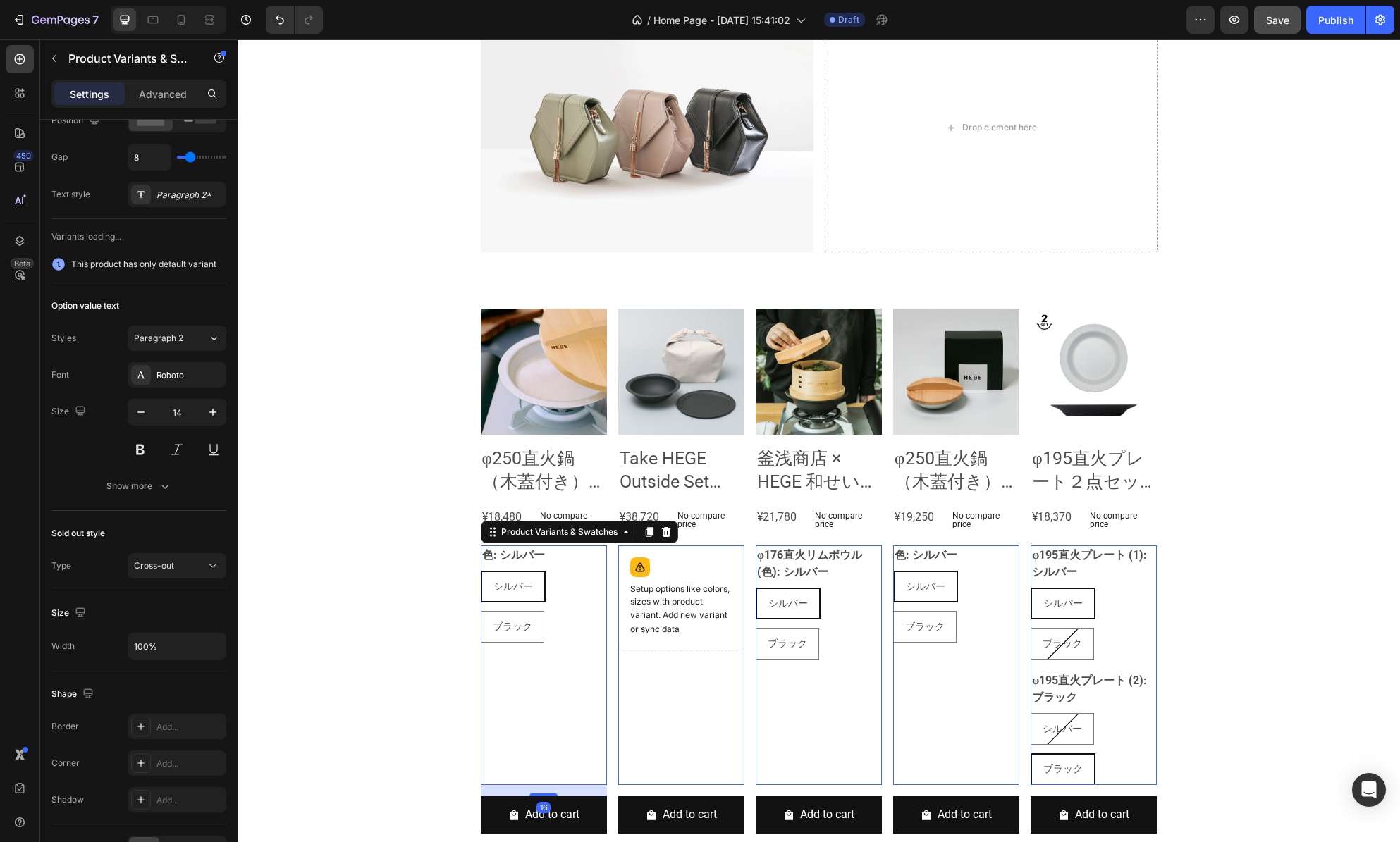
scroll to position [0, 0]
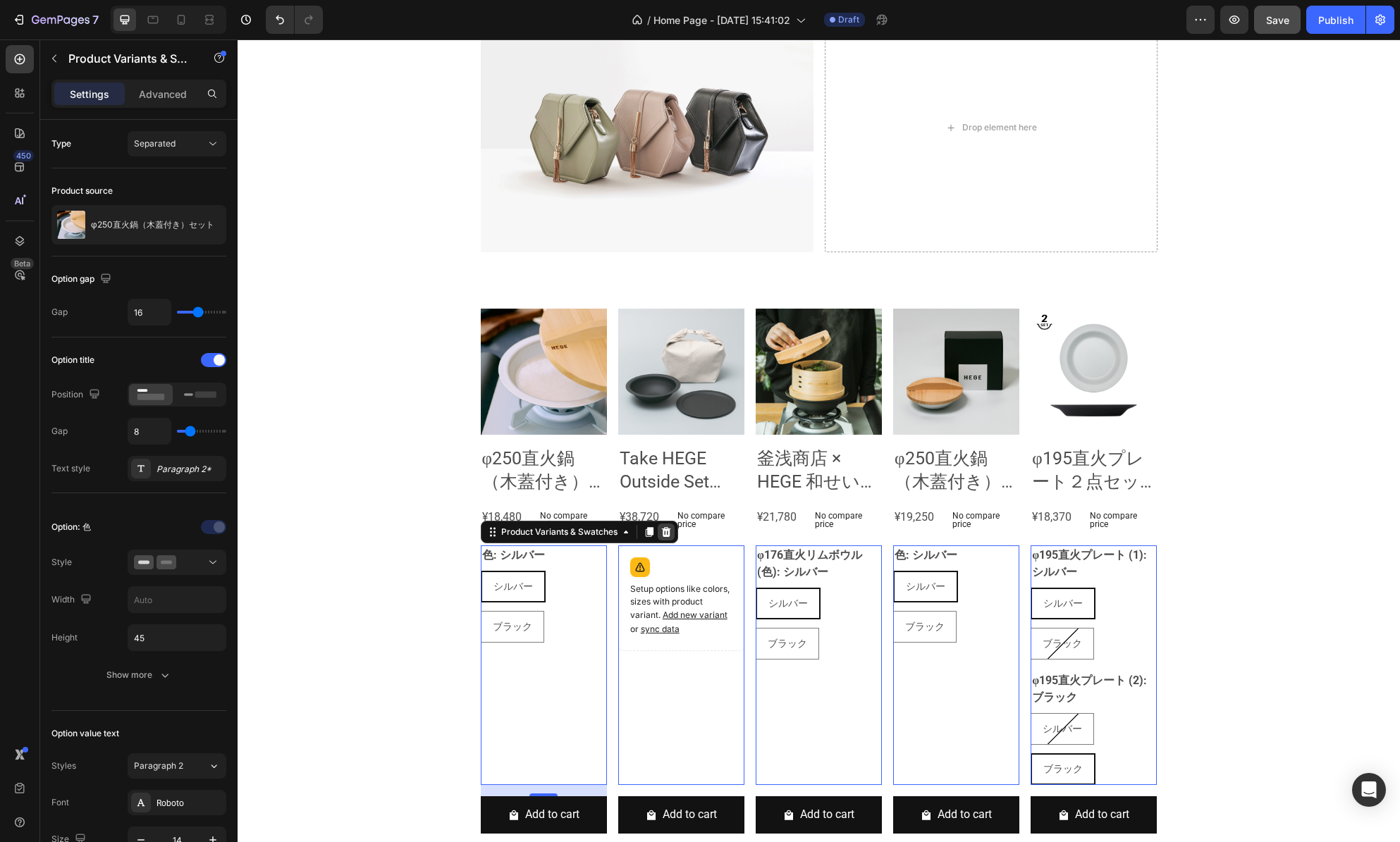
click at [664, 532] on icon at bounding box center [665, 532] width 11 height 11
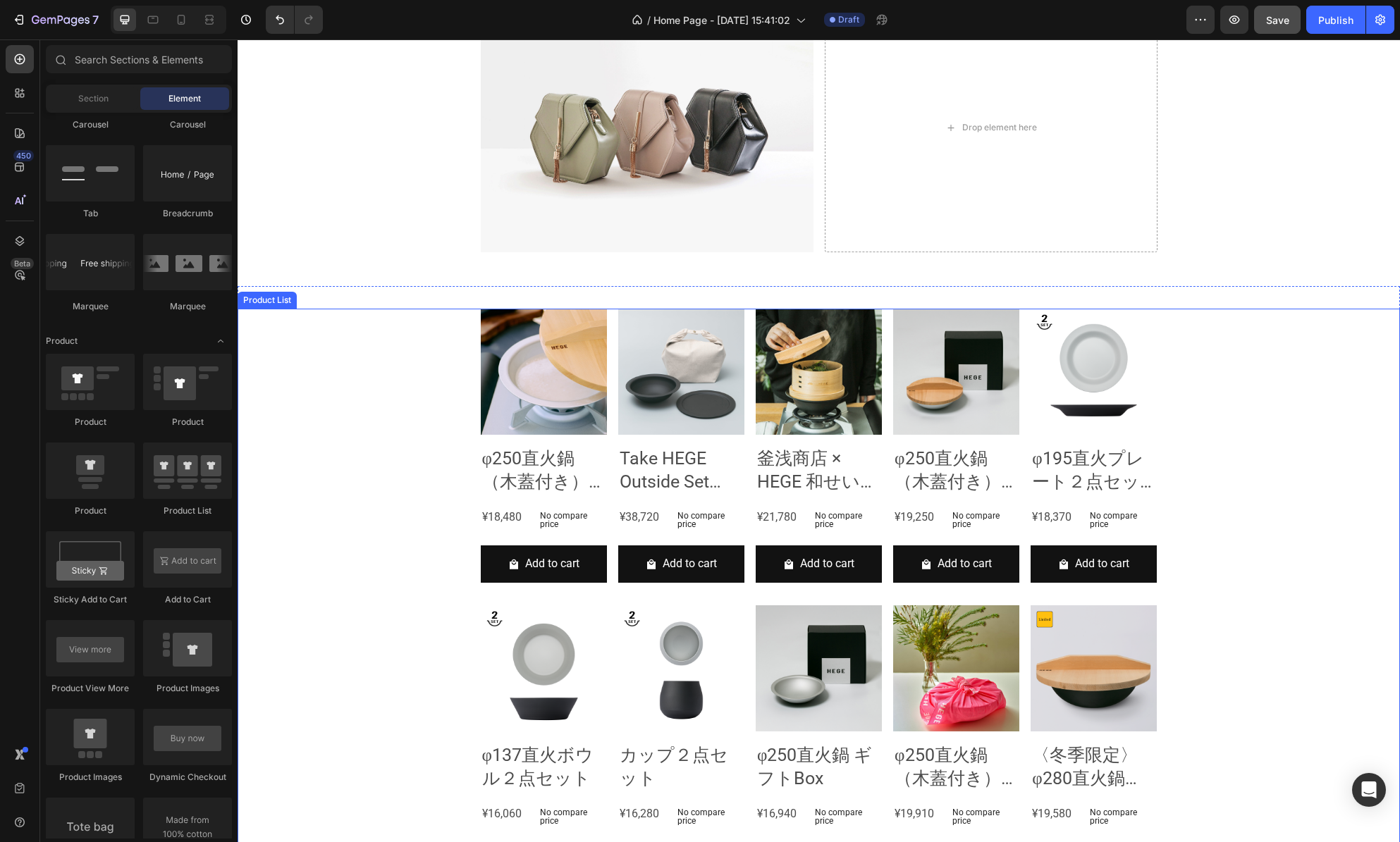
click at [435, 407] on div "Product Images φ250直火鍋（木蓋付き）セット Product Title ¥18,480 Product Price Product Pri…" at bounding box center [818, 600] width 1162 height 582
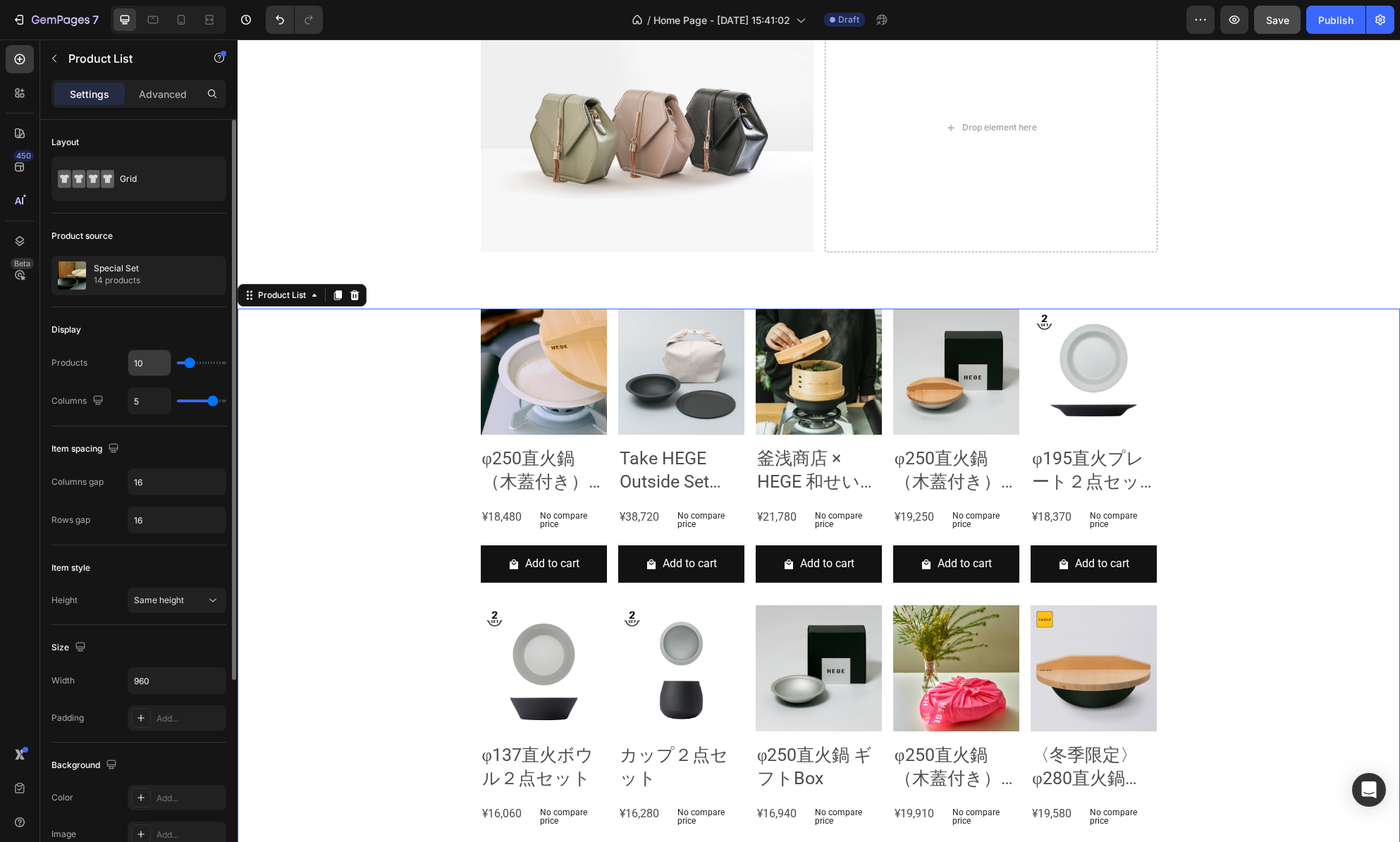
click at [155, 368] on input "10" at bounding box center [150, 363] width 42 height 25
type input "5"
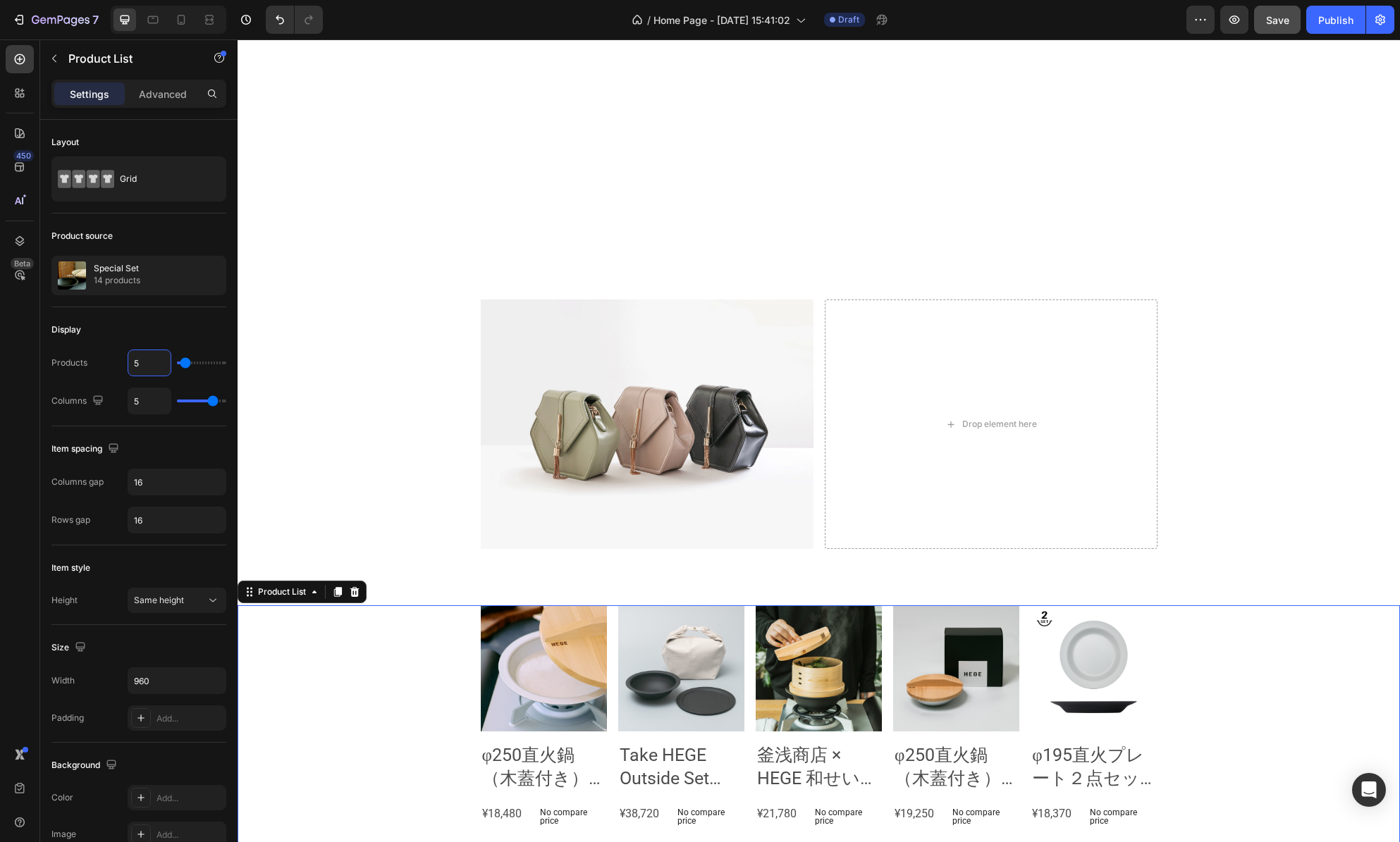
scroll to position [748, 0]
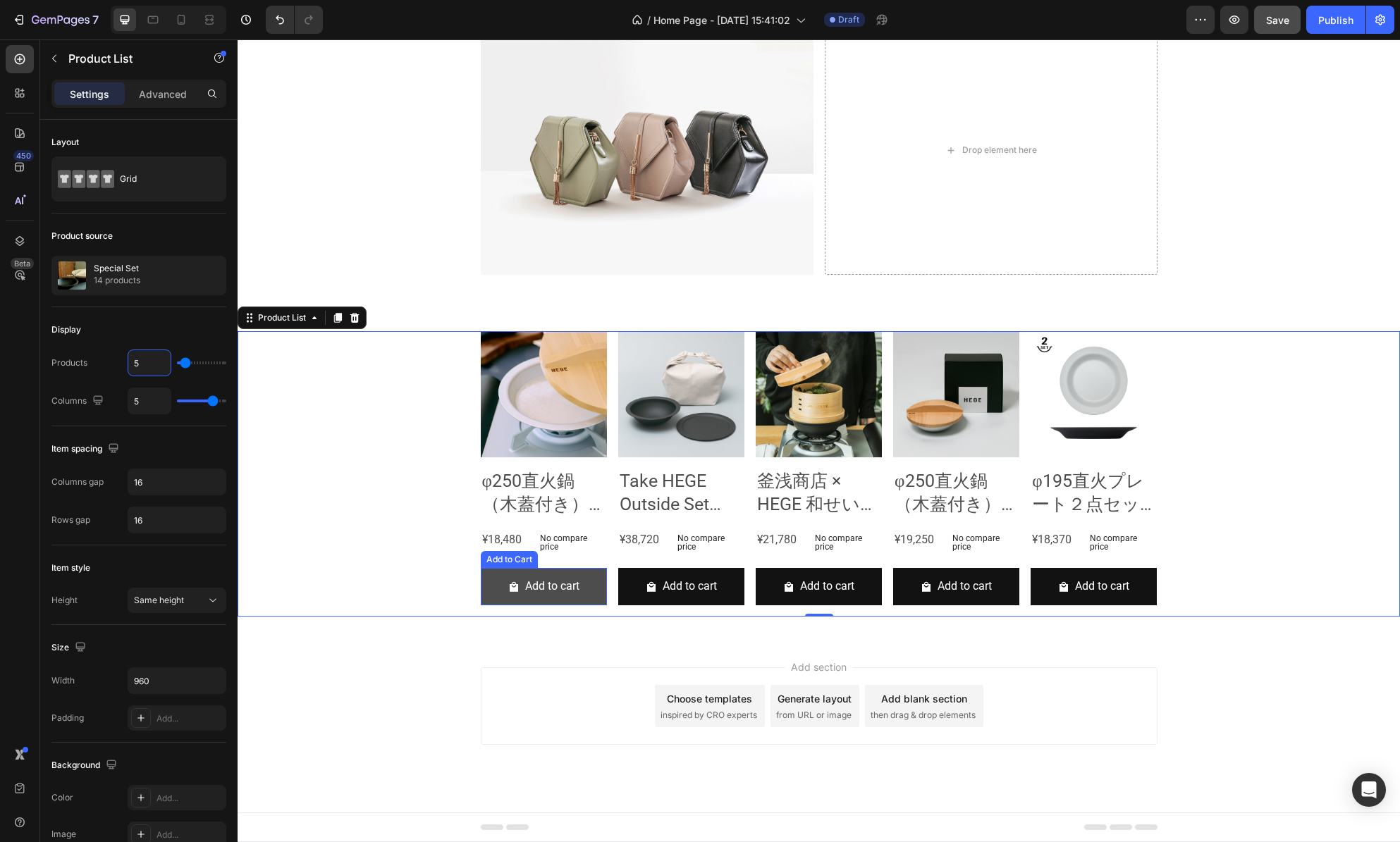
click at [598, 598] on button "Add to cart" at bounding box center [544, 587] width 126 height 38
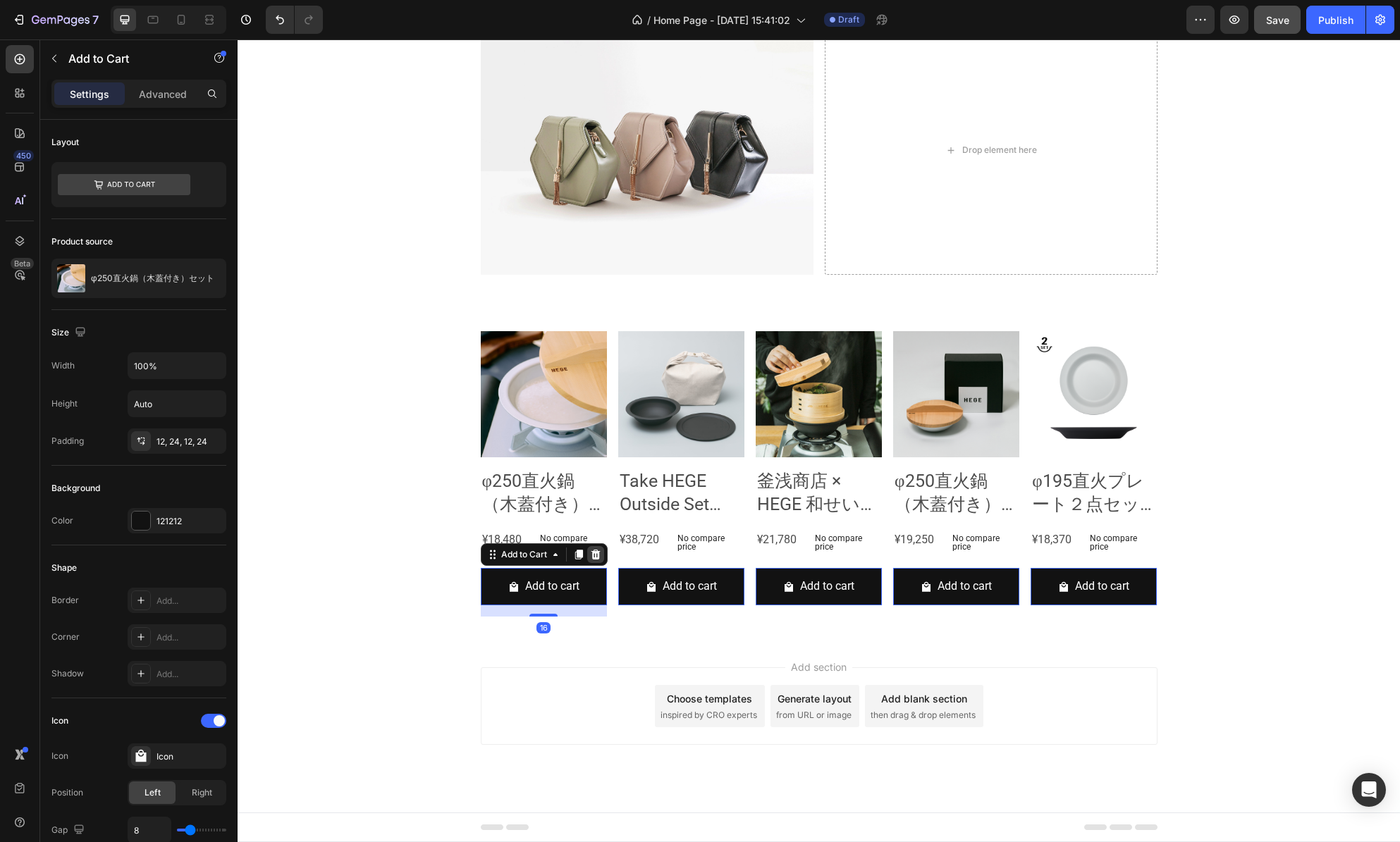
click at [594, 555] on icon at bounding box center [596, 554] width 11 height 11
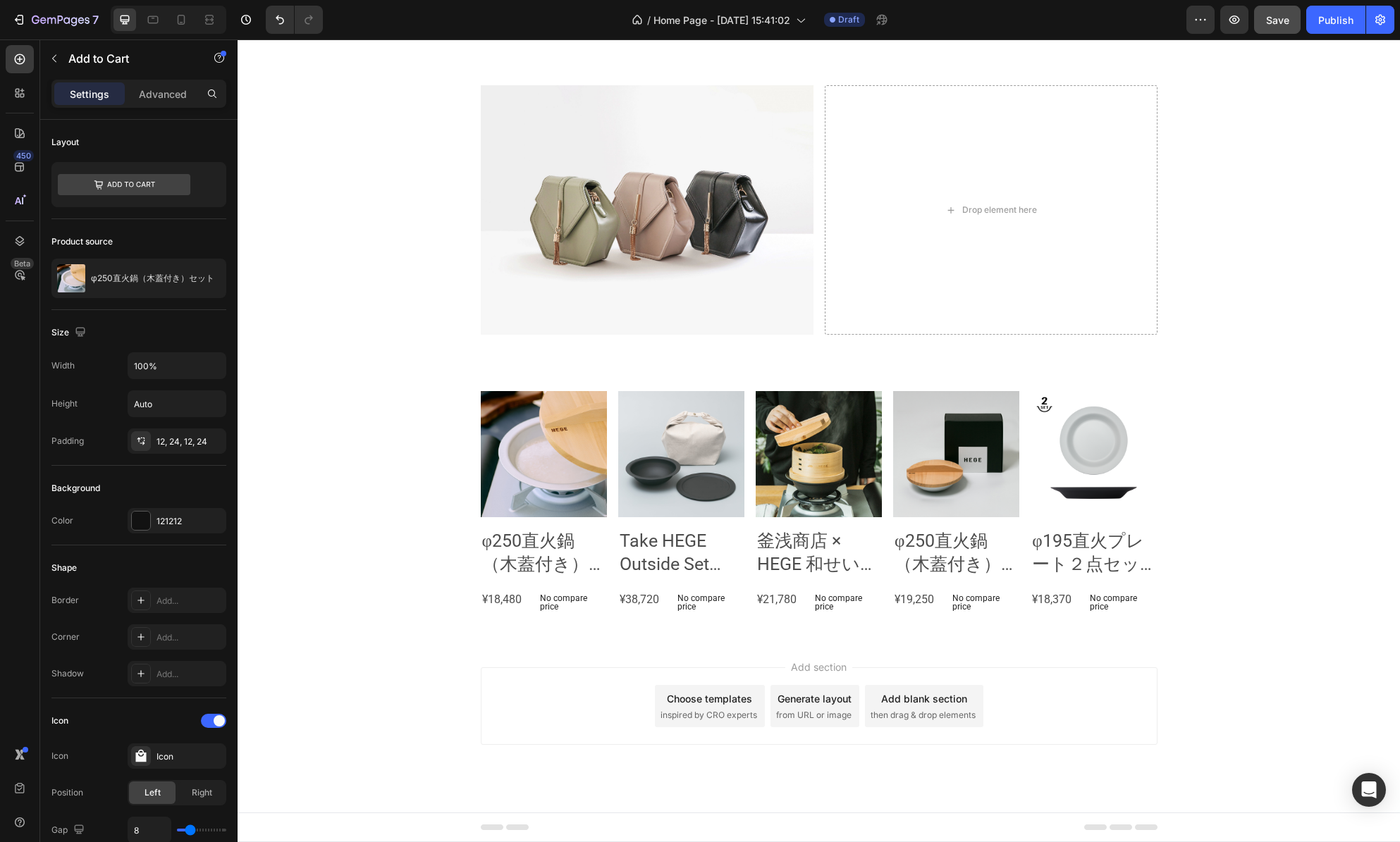
scroll to position [687, 0]
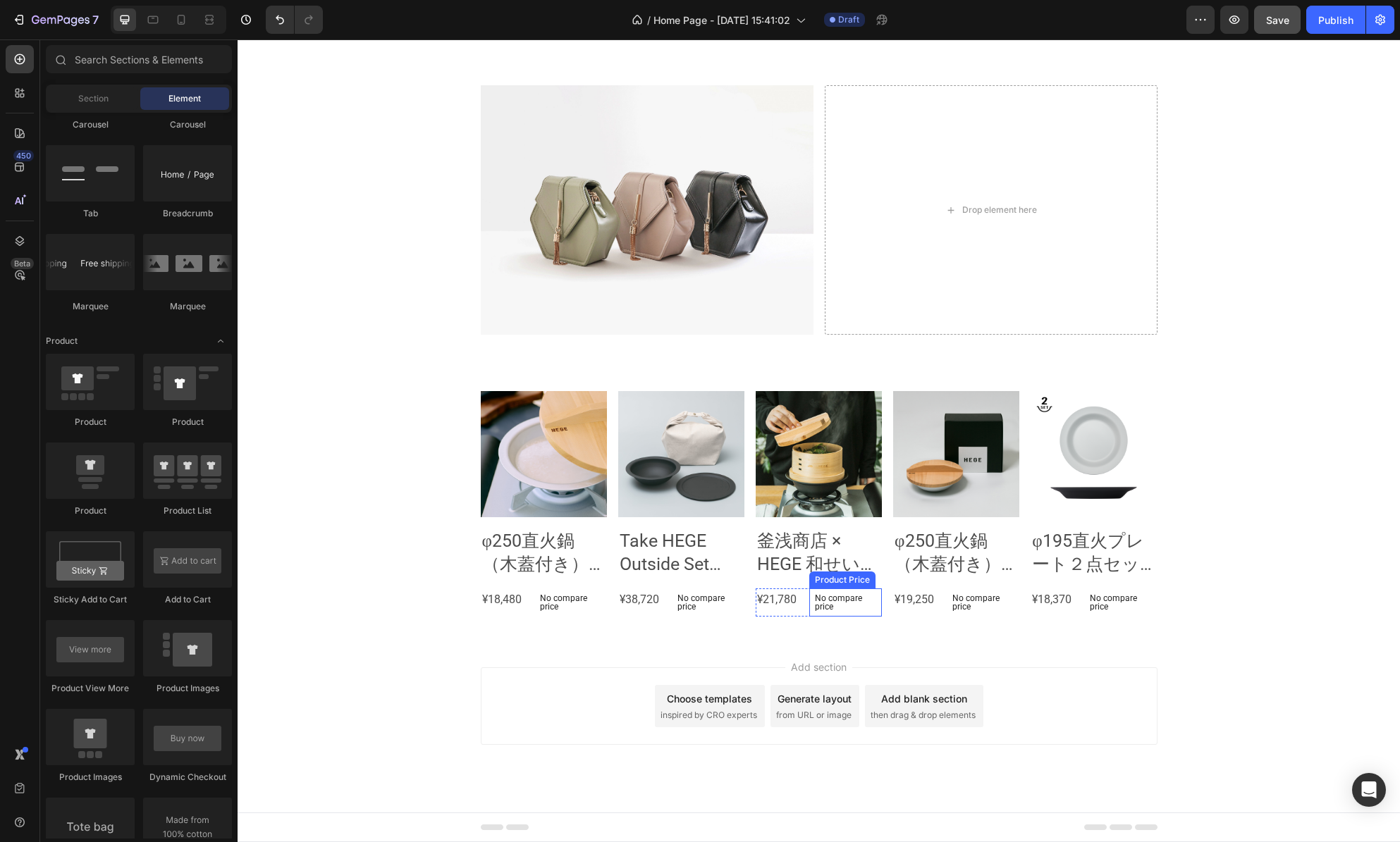
click at [602, 607] on p "No compare price" at bounding box center [571, 602] width 61 height 17
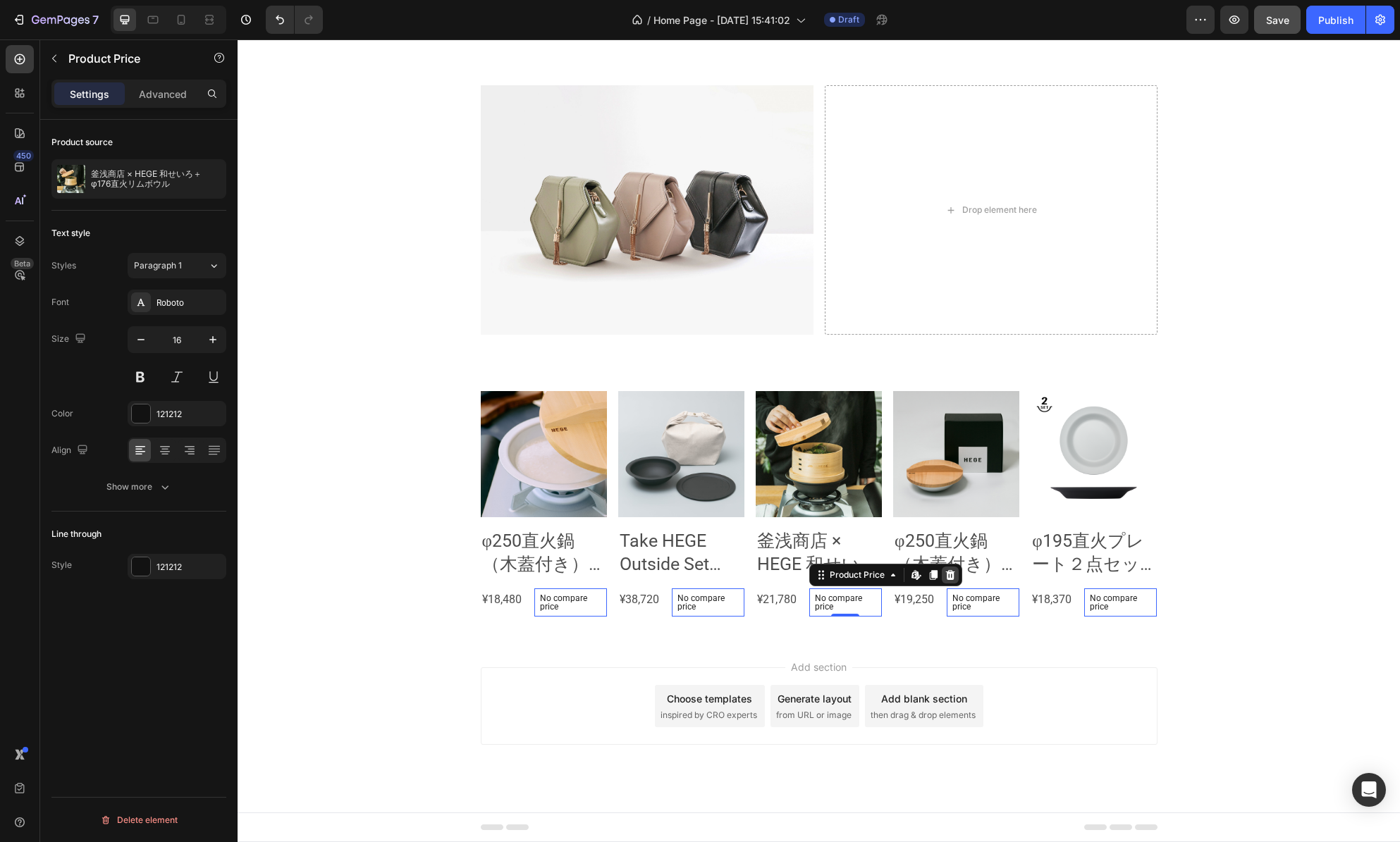
click at [238, 39] on icon at bounding box center [238, 39] width 0 height 0
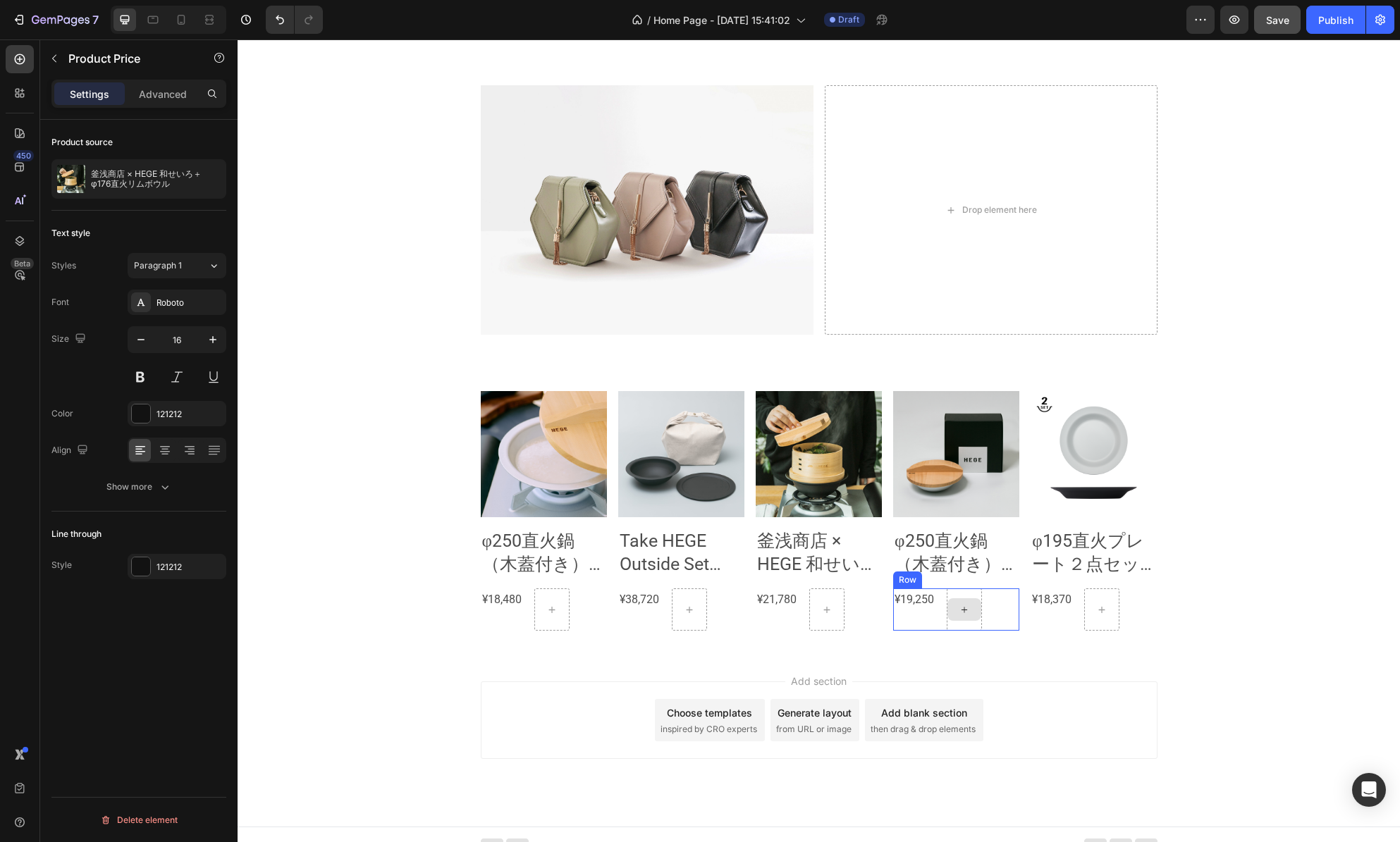
scroll to position [701, 0]
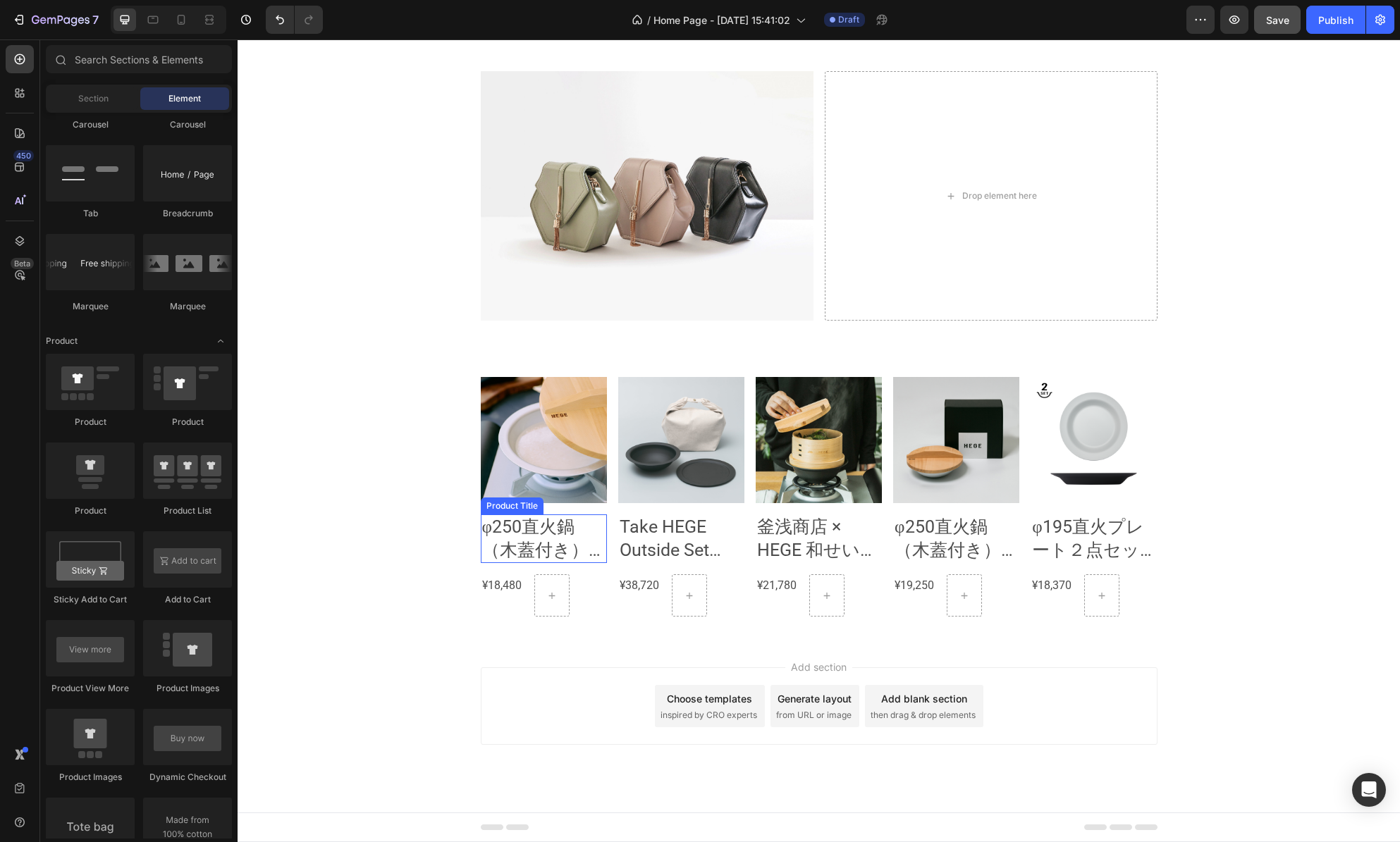
click at [537, 539] on h2 "φ250直火鍋（木蓋付き）セット" at bounding box center [544, 539] width 126 height 49
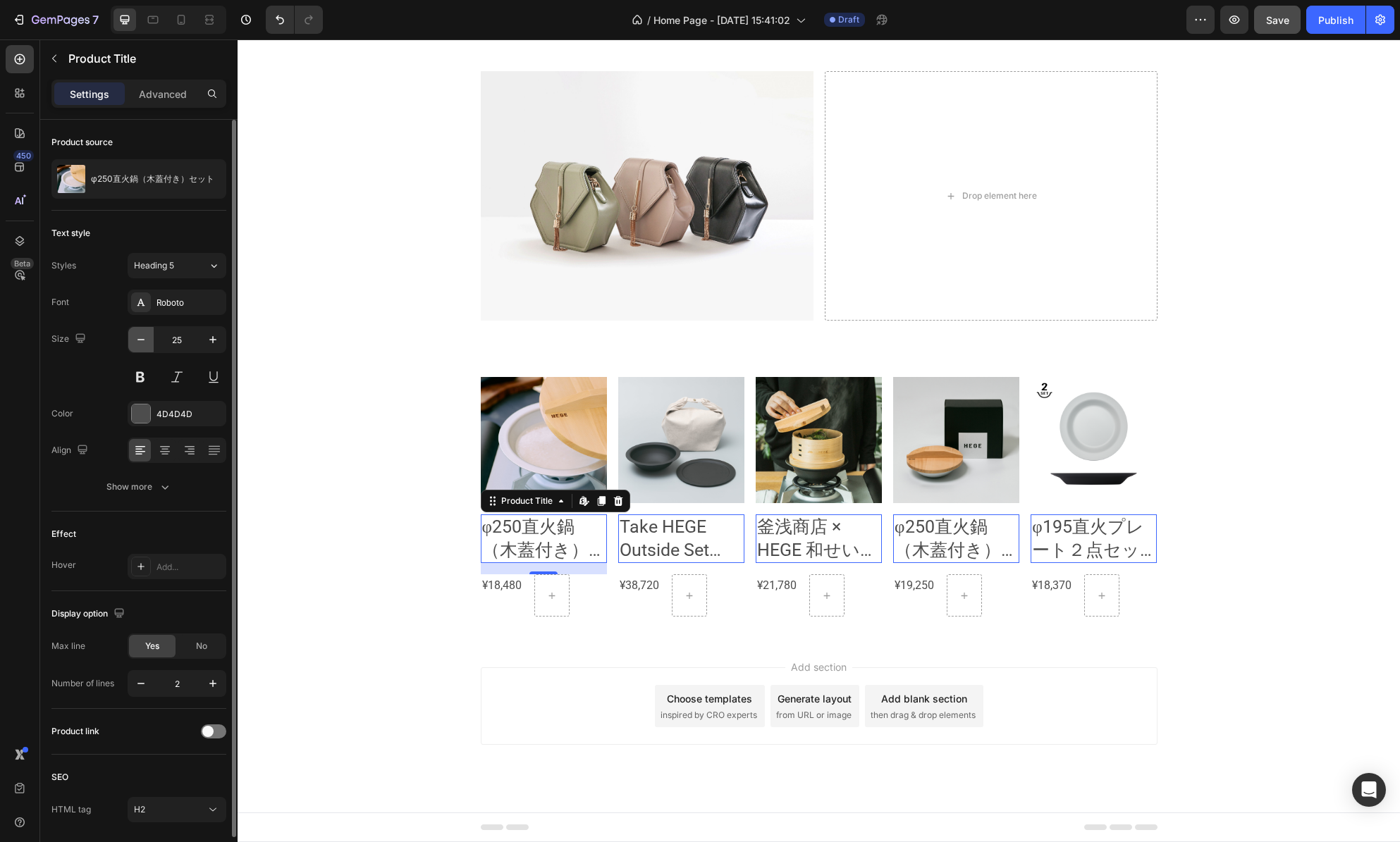
click at [145, 342] on icon "button" at bounding box center [141, 340] width 14 height 14
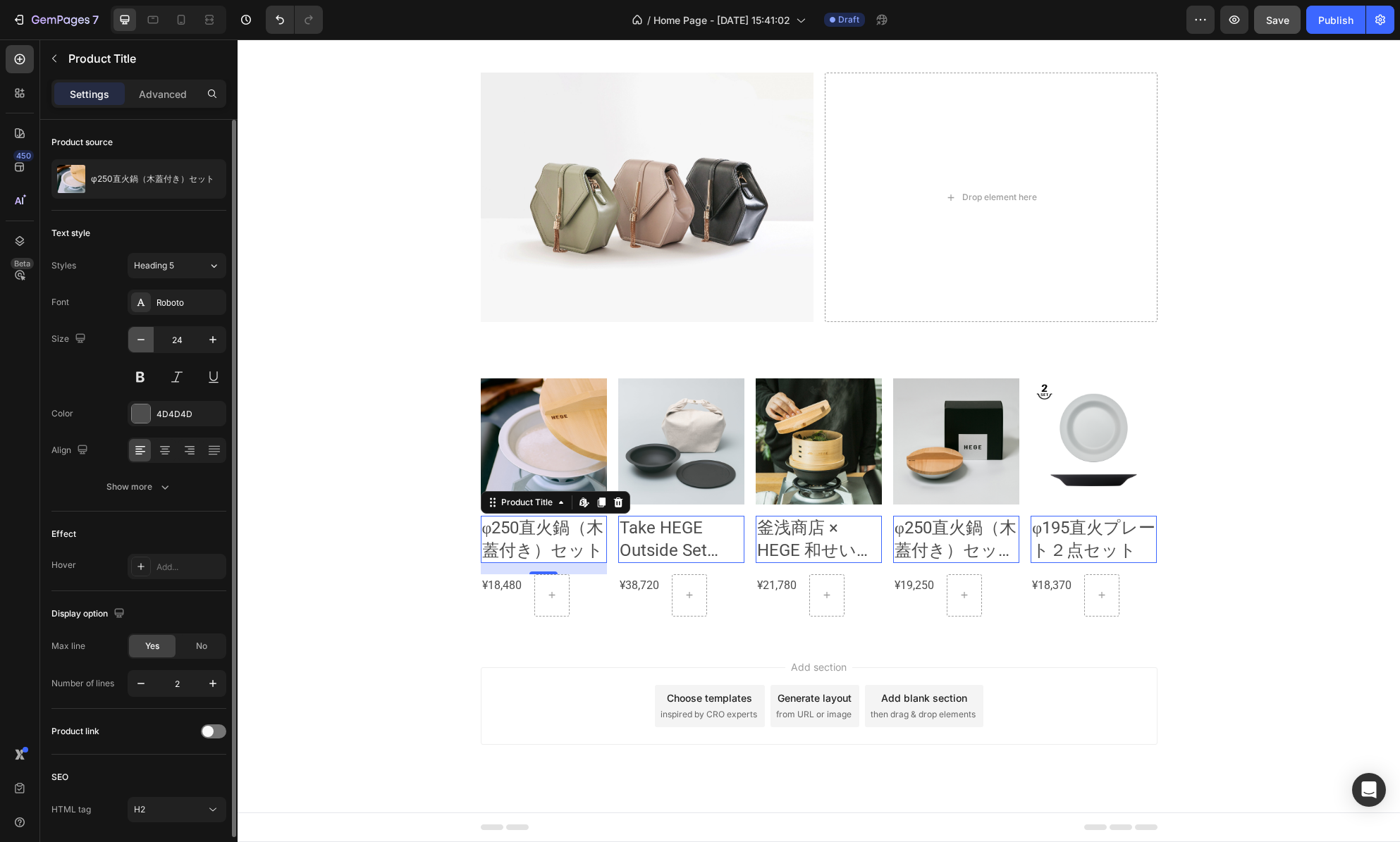
click at [145, 342] on icon "button" at bounding box center [141, 340] width 14 height 14
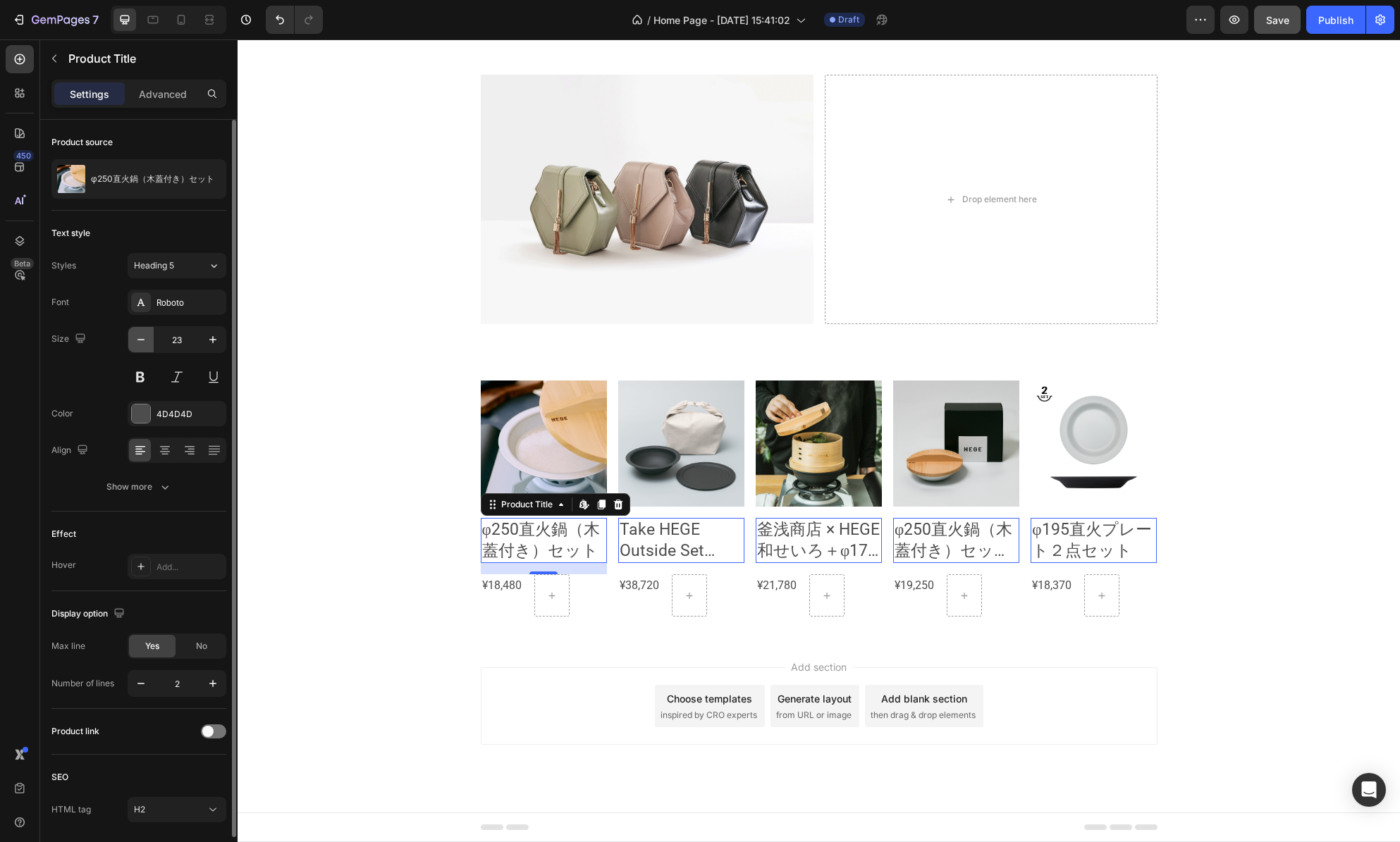
click at [145, 342] on icon "button" at bounding box center [141, 340] width 14 height 14
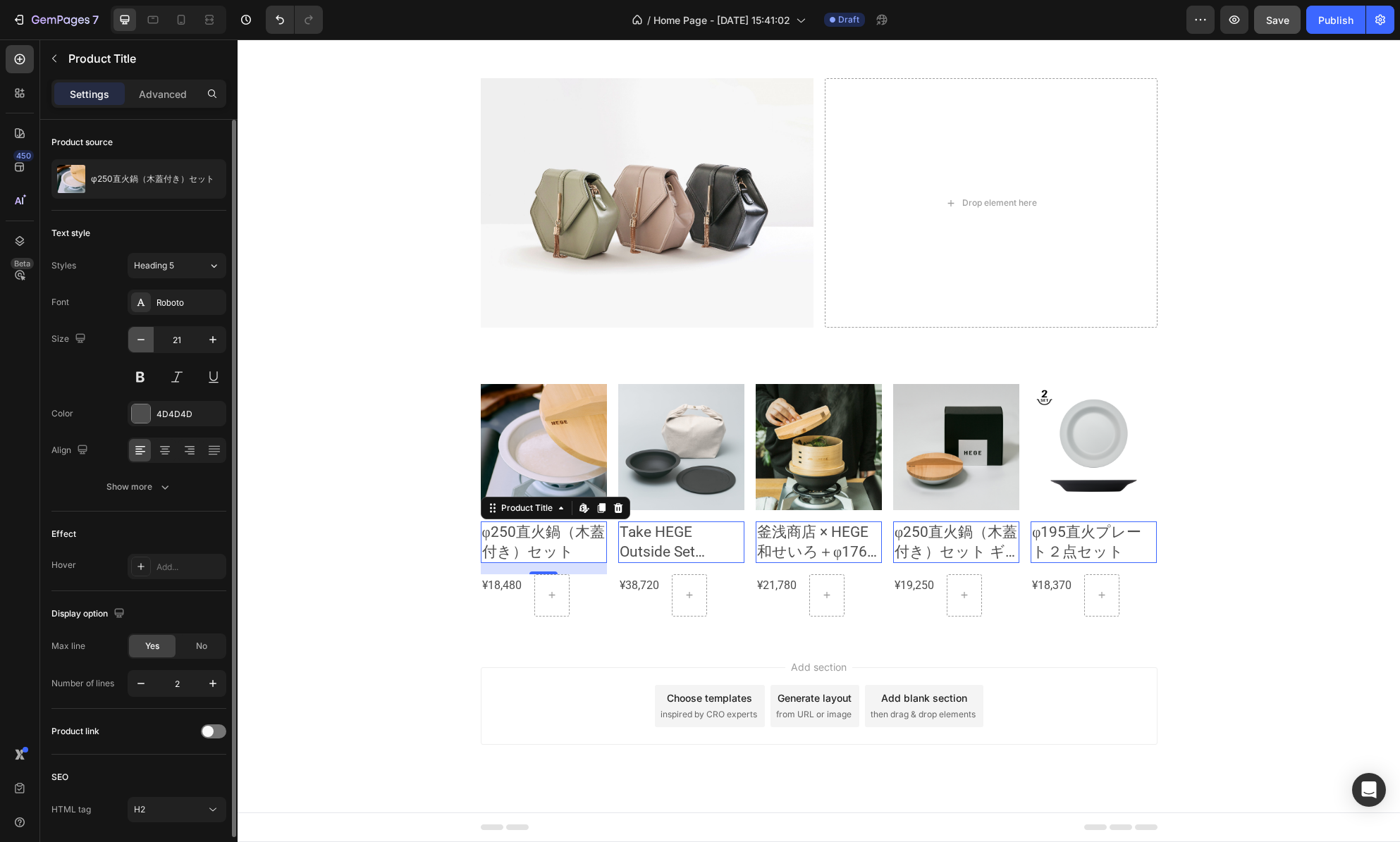
click at [145, 342] on icon "button" at bounding box center [141, 340] width 14 height 14
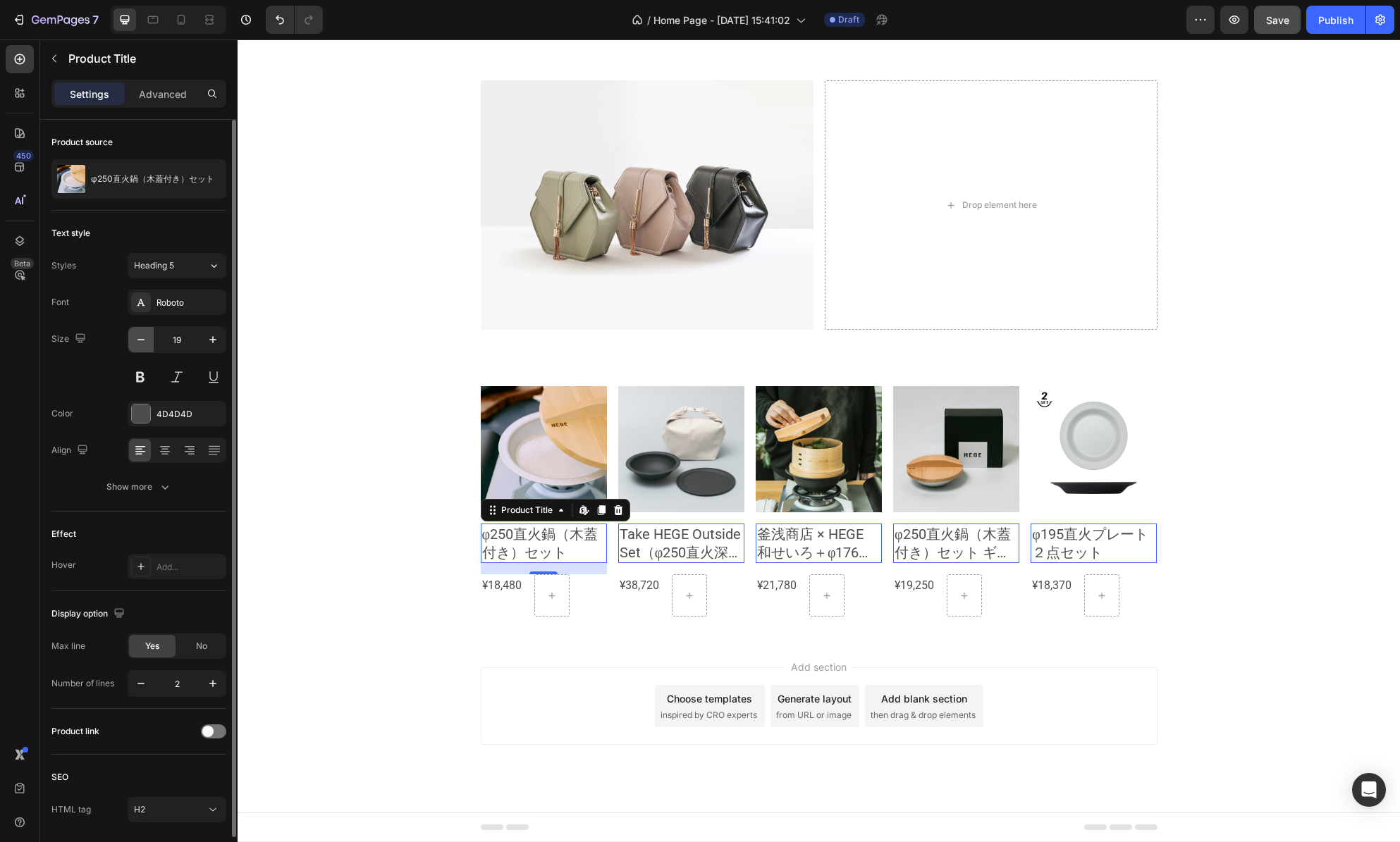
click at [145, 342] on icon "button" at bounding box center [141, 340] width 14 height 14
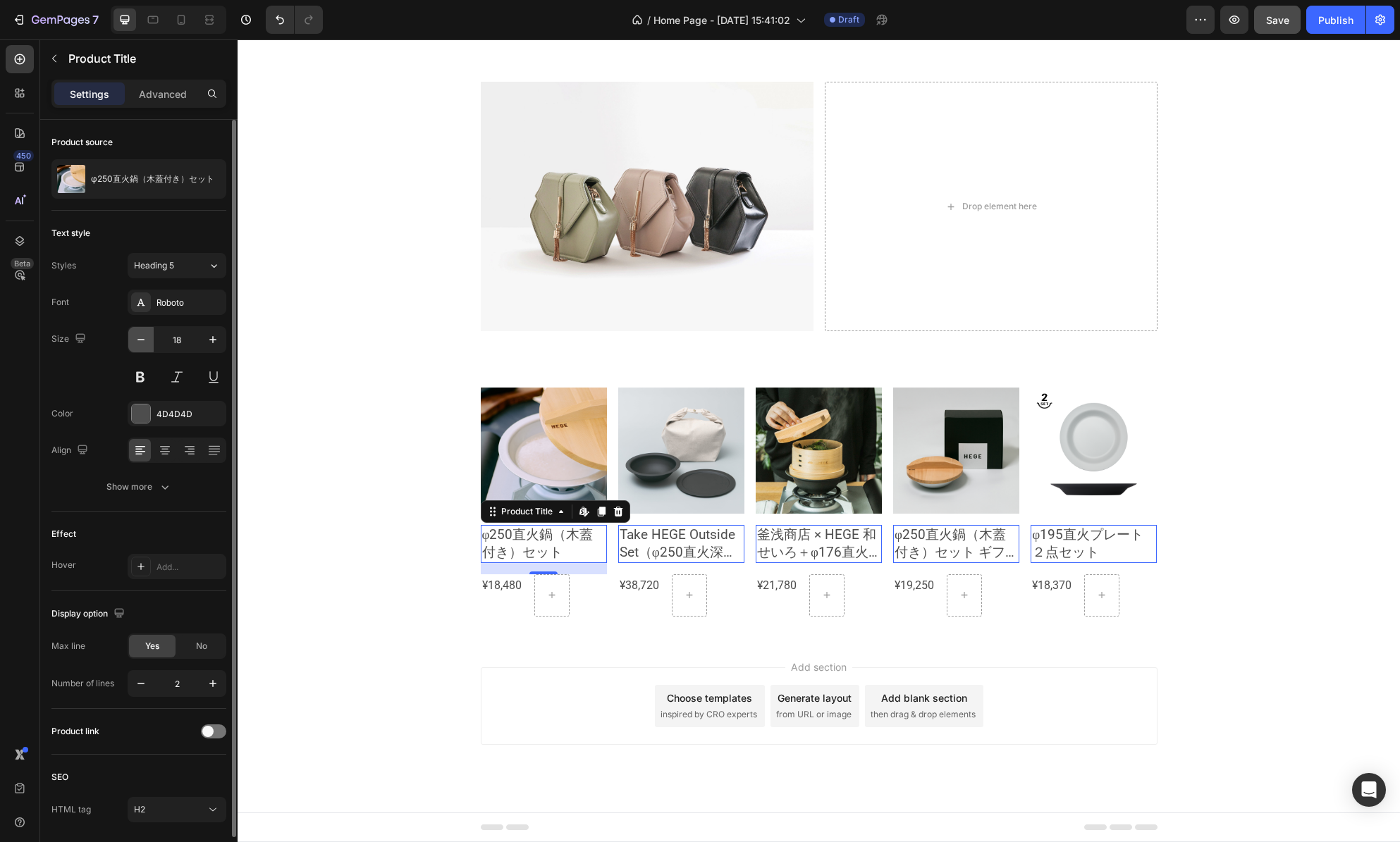
click at [145, 342] on icon "button" at bounding box center [141, 340] width 14 height 14
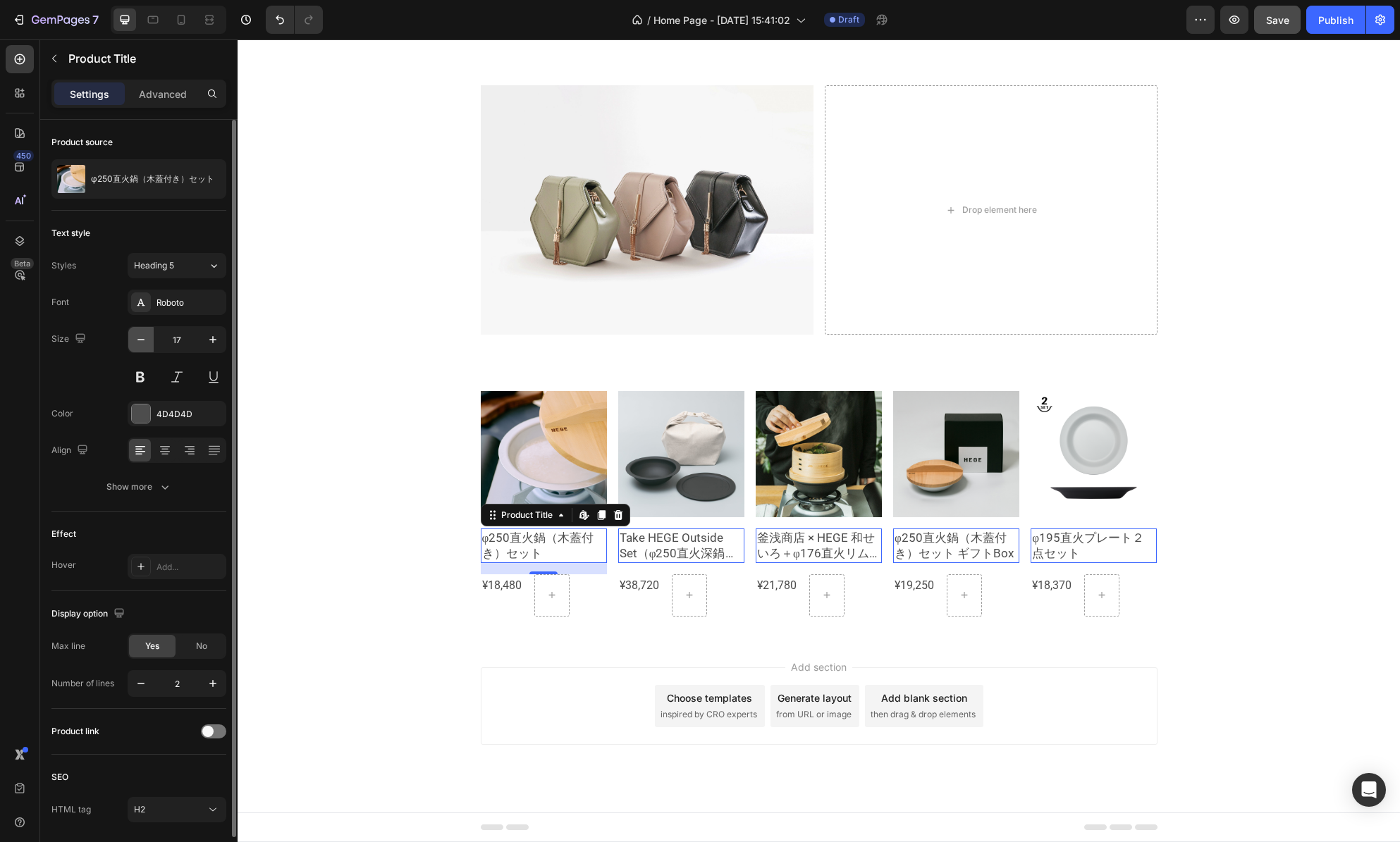
click at [145, 342] on icon "button" at bounding box center [141, 340] width 14 height 14
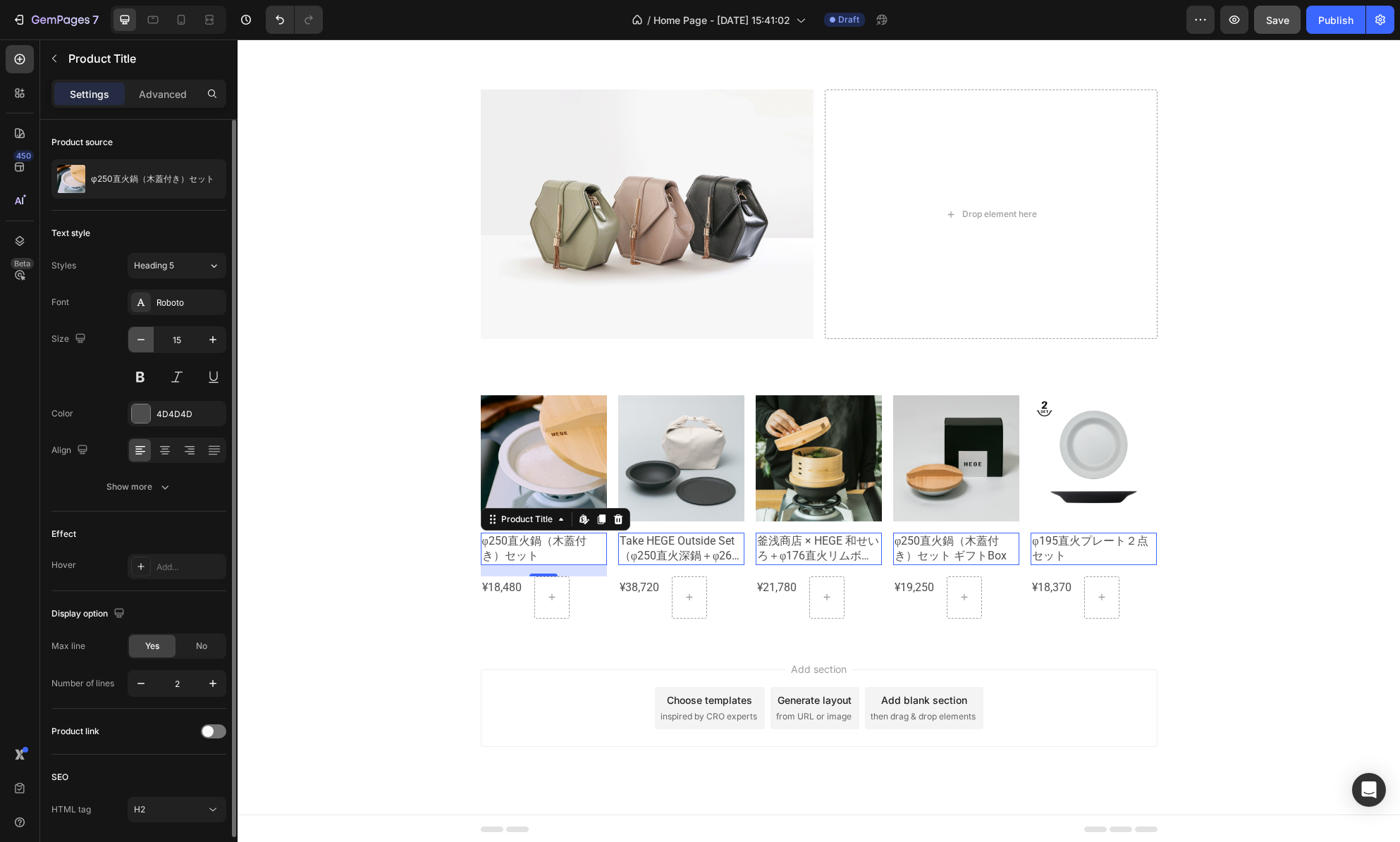
click at [145, 342] on icon "button" at bounding box center [141, 340] width 14 height 14
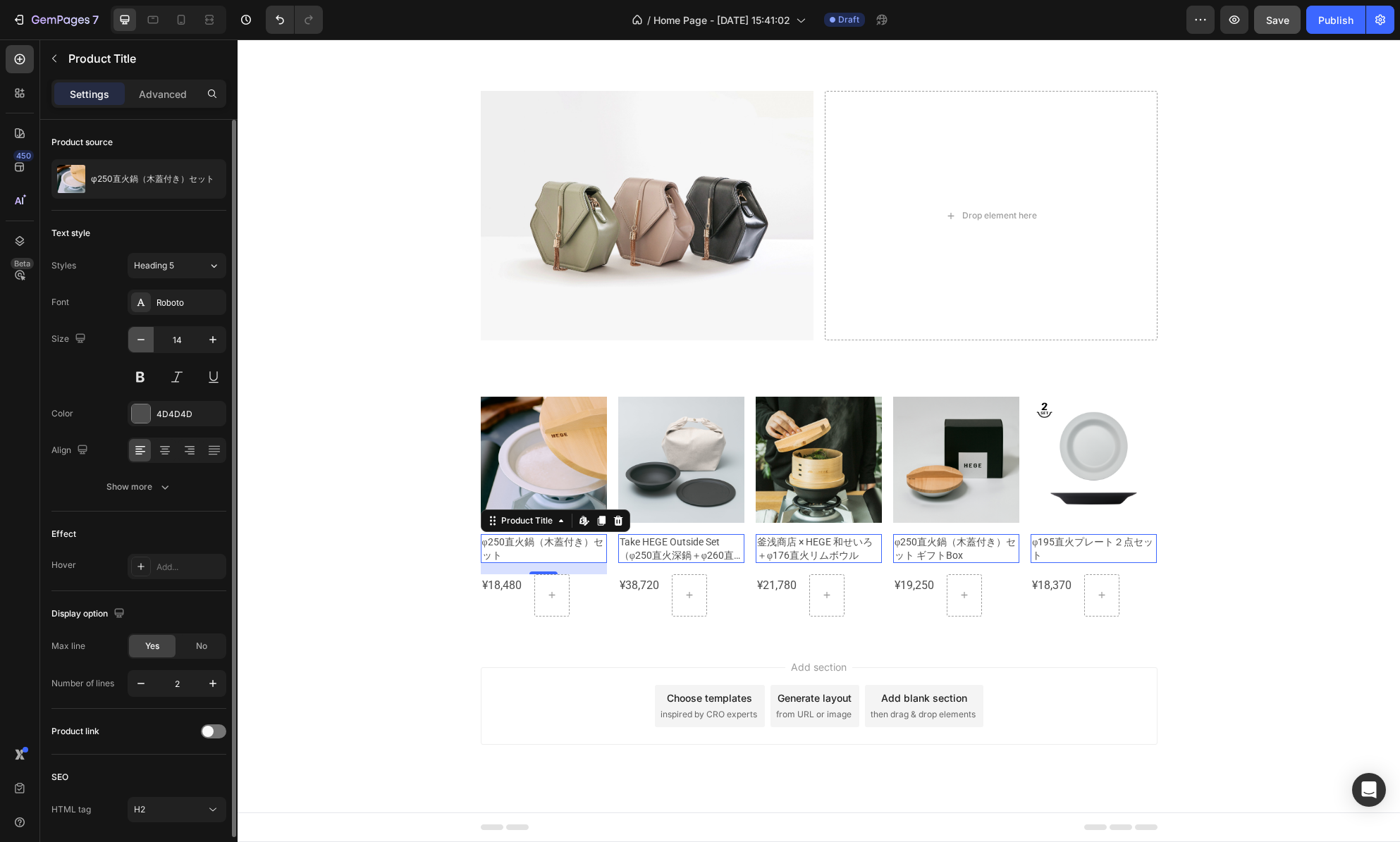
click at [145, 342] on icon "button" at bounding box center [141, 340] width 14 height 14
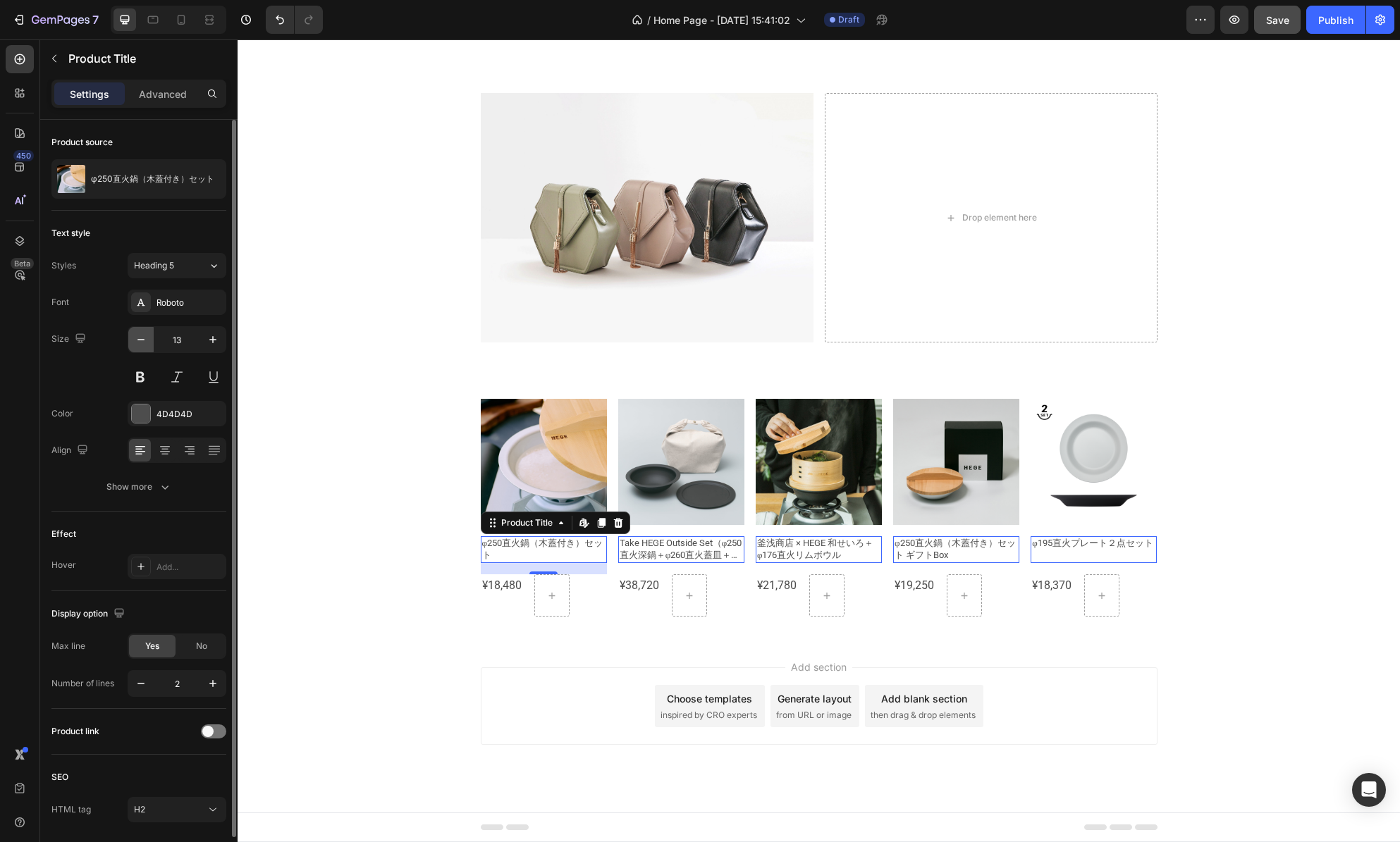
click at [145, 342] on icon "button" at bounding box center [141, 340] width 14 height 14
type input "12"
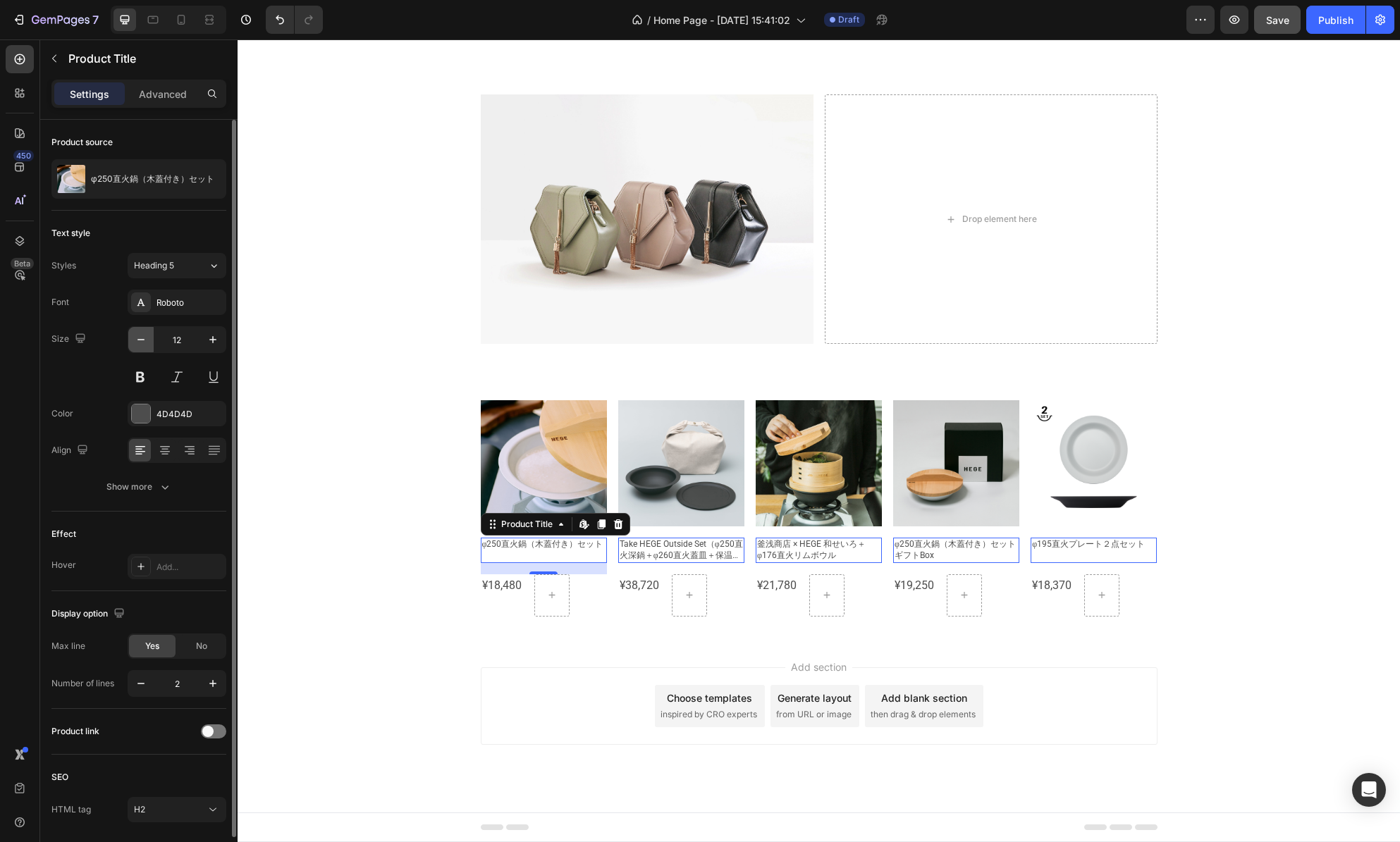
scroll to position [678, 0]
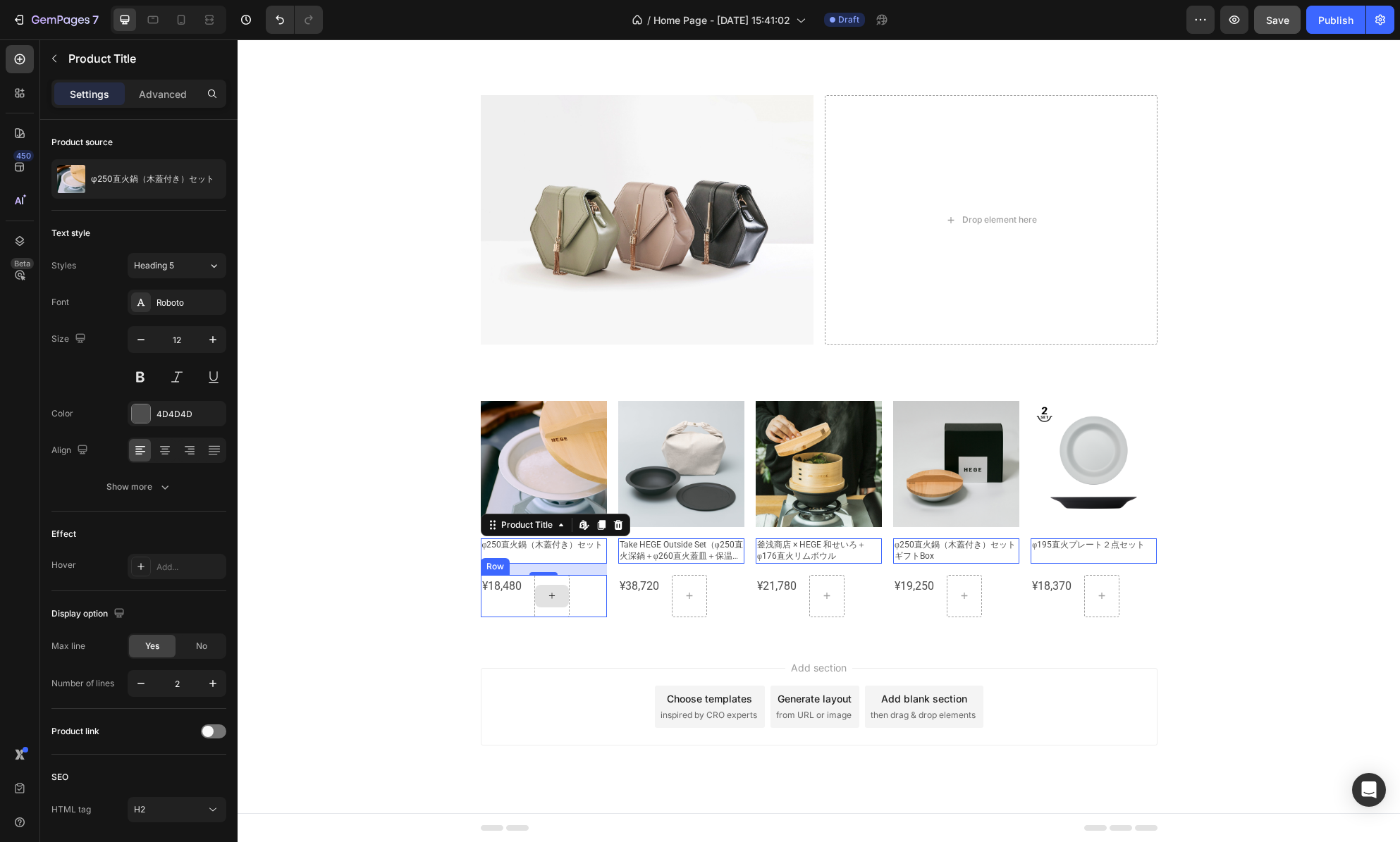
click at [555, 613] on div at bounding box center [552, 596] width 35 height 42
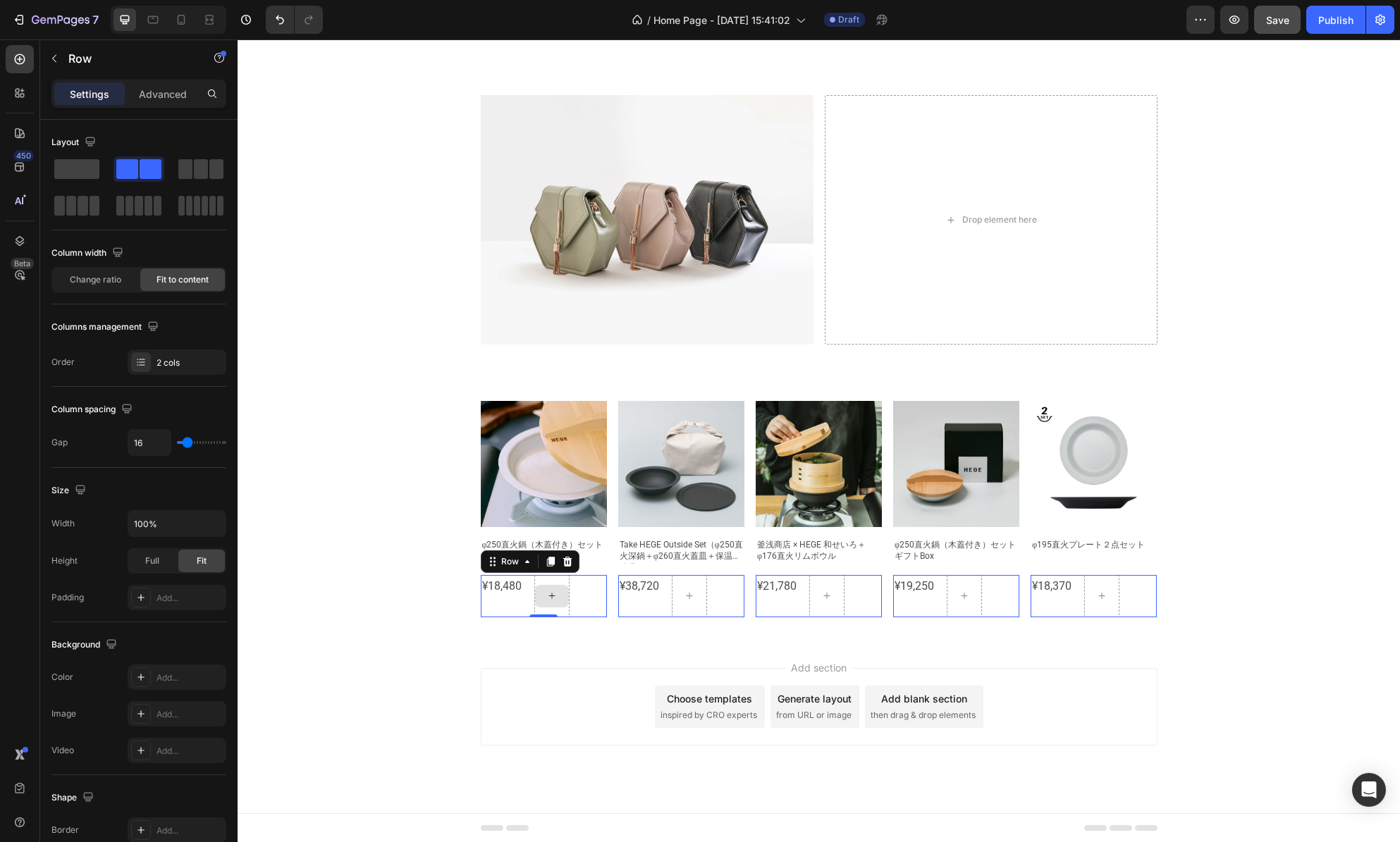
click at [537, 613] on div at bounding box center [552, 596] width 35 height 42
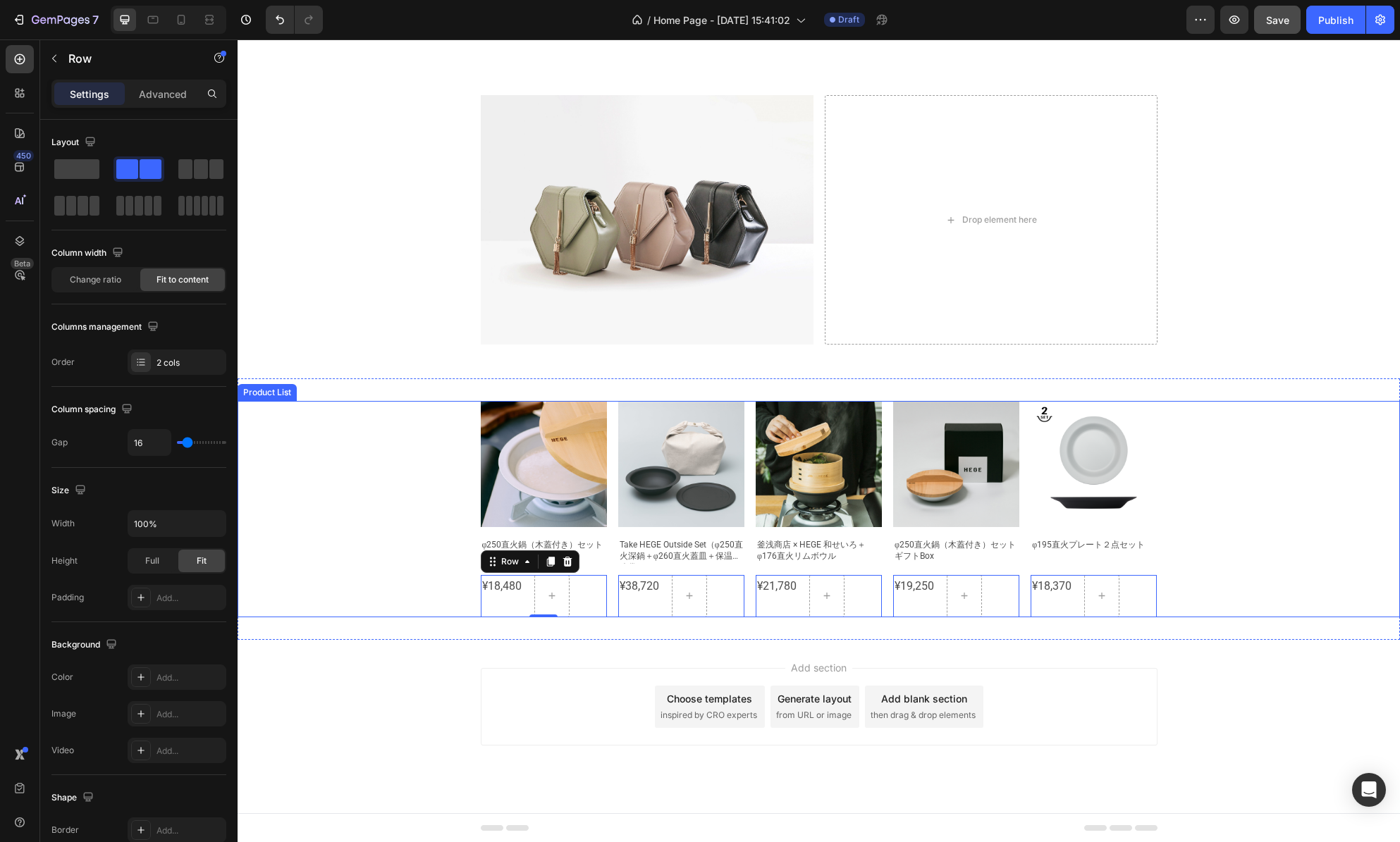
click at [1224, 546] on div "Product Images φ250直火鍋（木蓋付き）セット Product Title ¥18,480 Product Price Product Pri…" at bounding box center [818, 509] width 1162 height 216
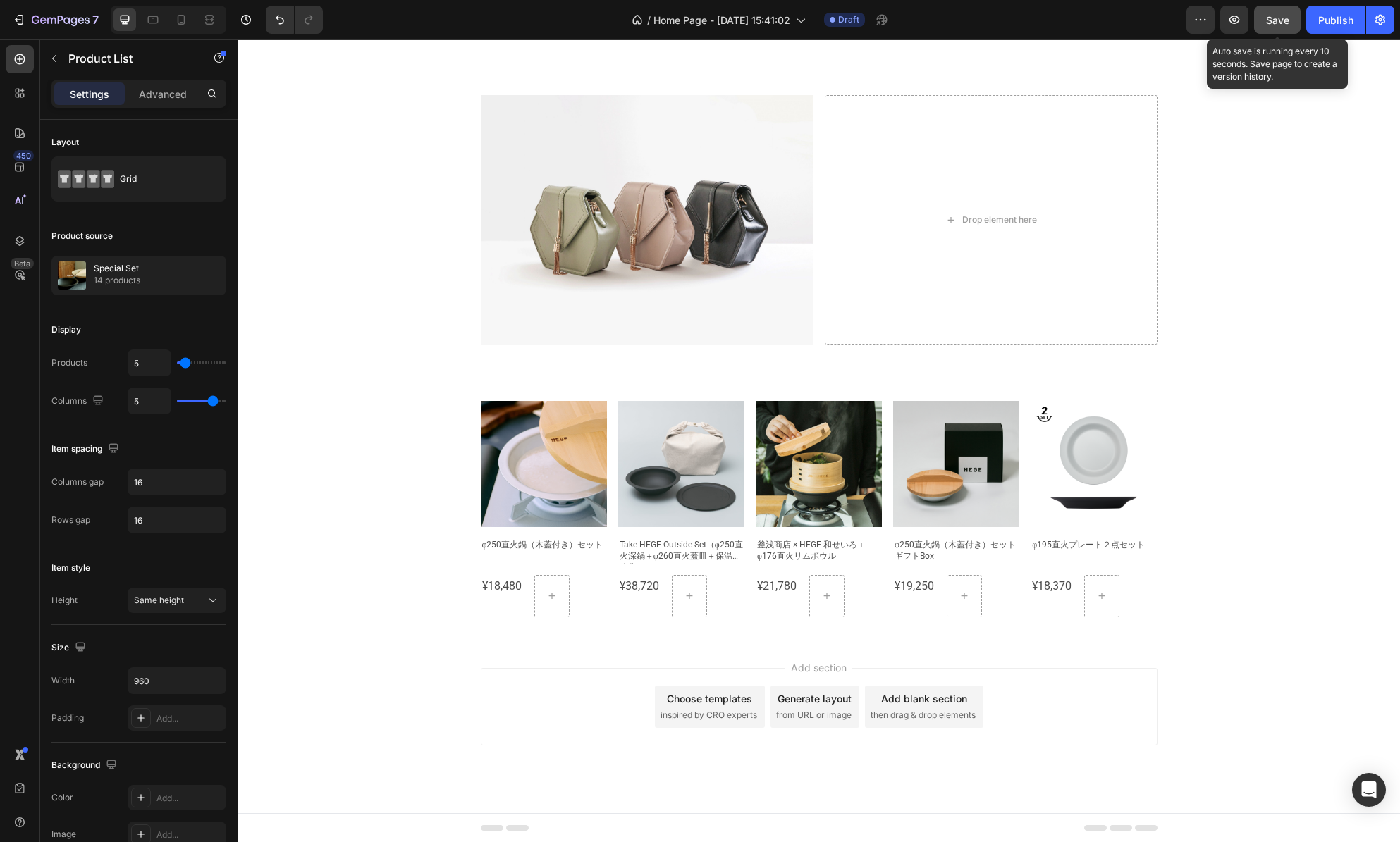
click at [1282, 20] on span "Save" at bounding box center [1278, 20] width 24 height 12
click at [56, 58] on icon "button" at bounding box center [54, 58] width 11 height 11
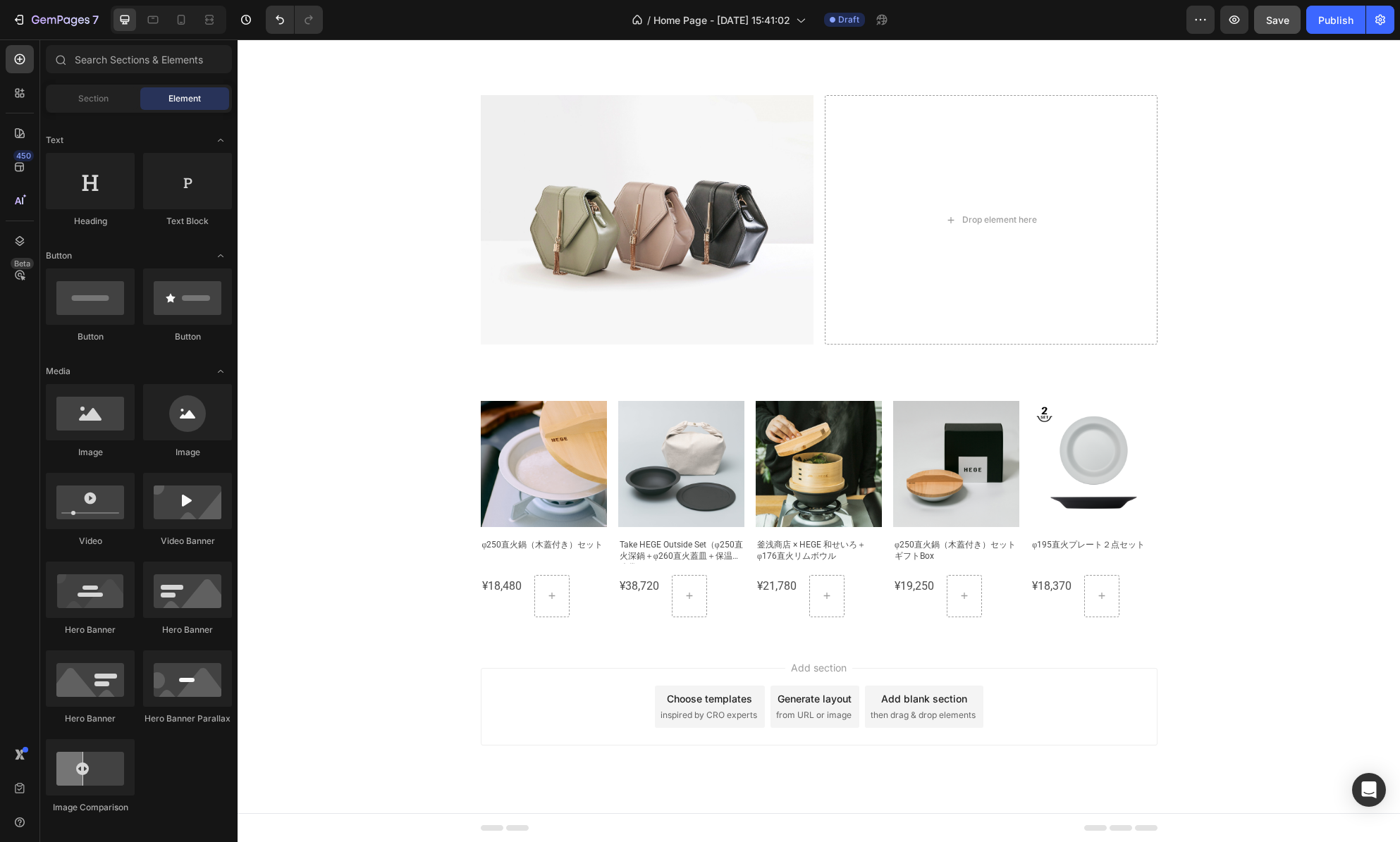
scroll to position [0, 0]
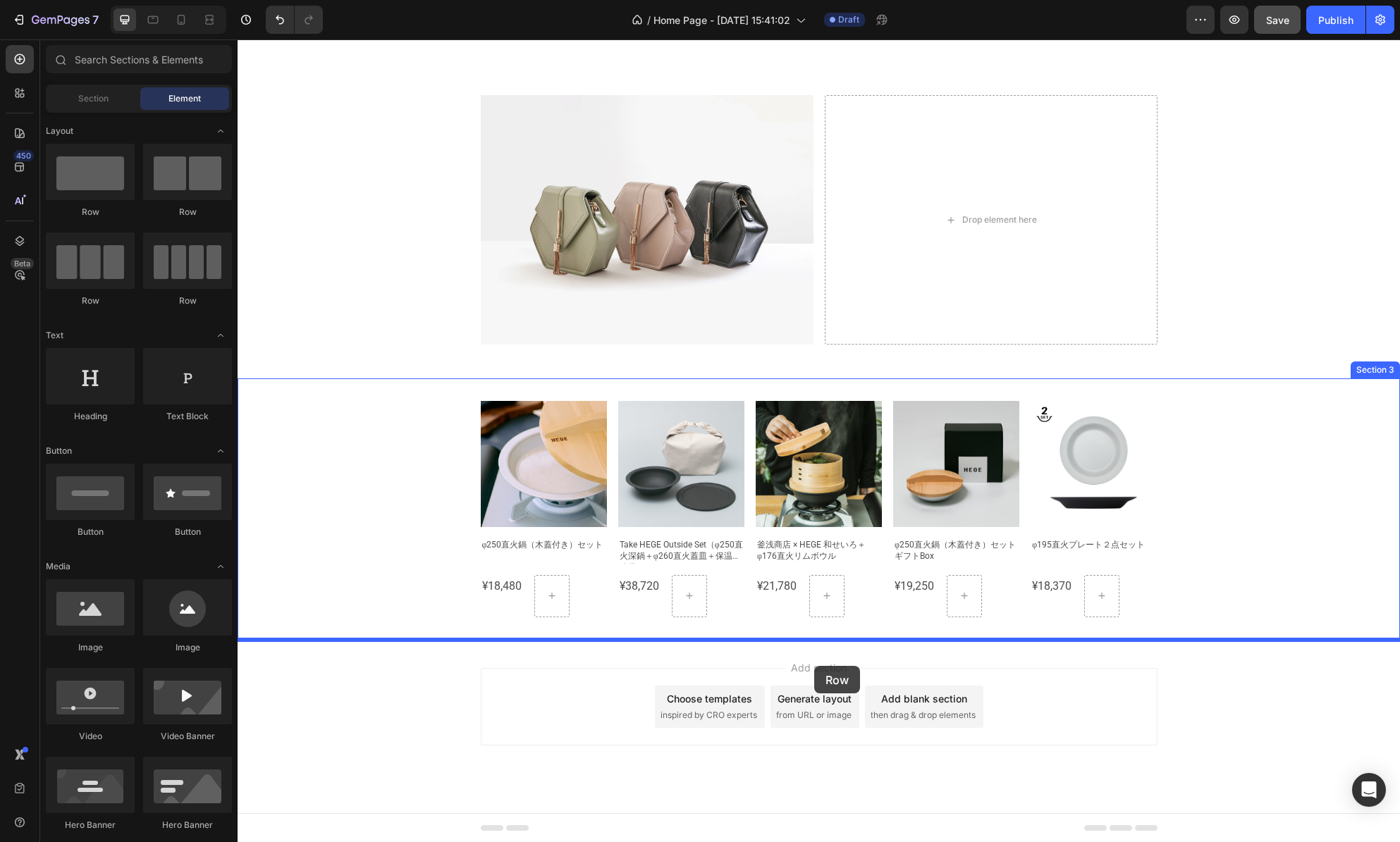
drag, startPoint x: 373, startPoint y: 341, endPoint x: 813, endPoint y: 666, distance: 547.0
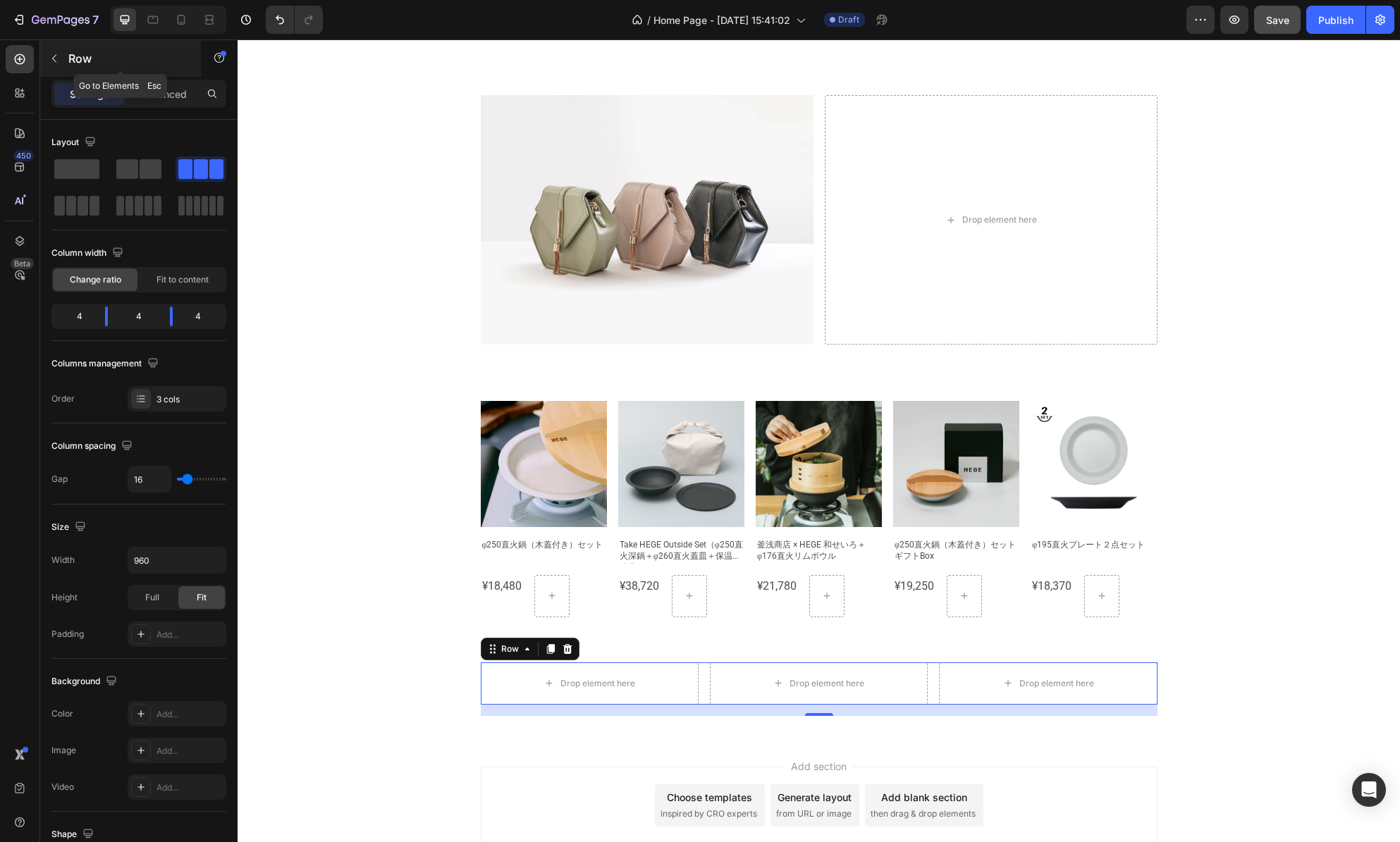
click at [55, 57] on icon "button" at bounding box center [54, 58] width 11 height 11
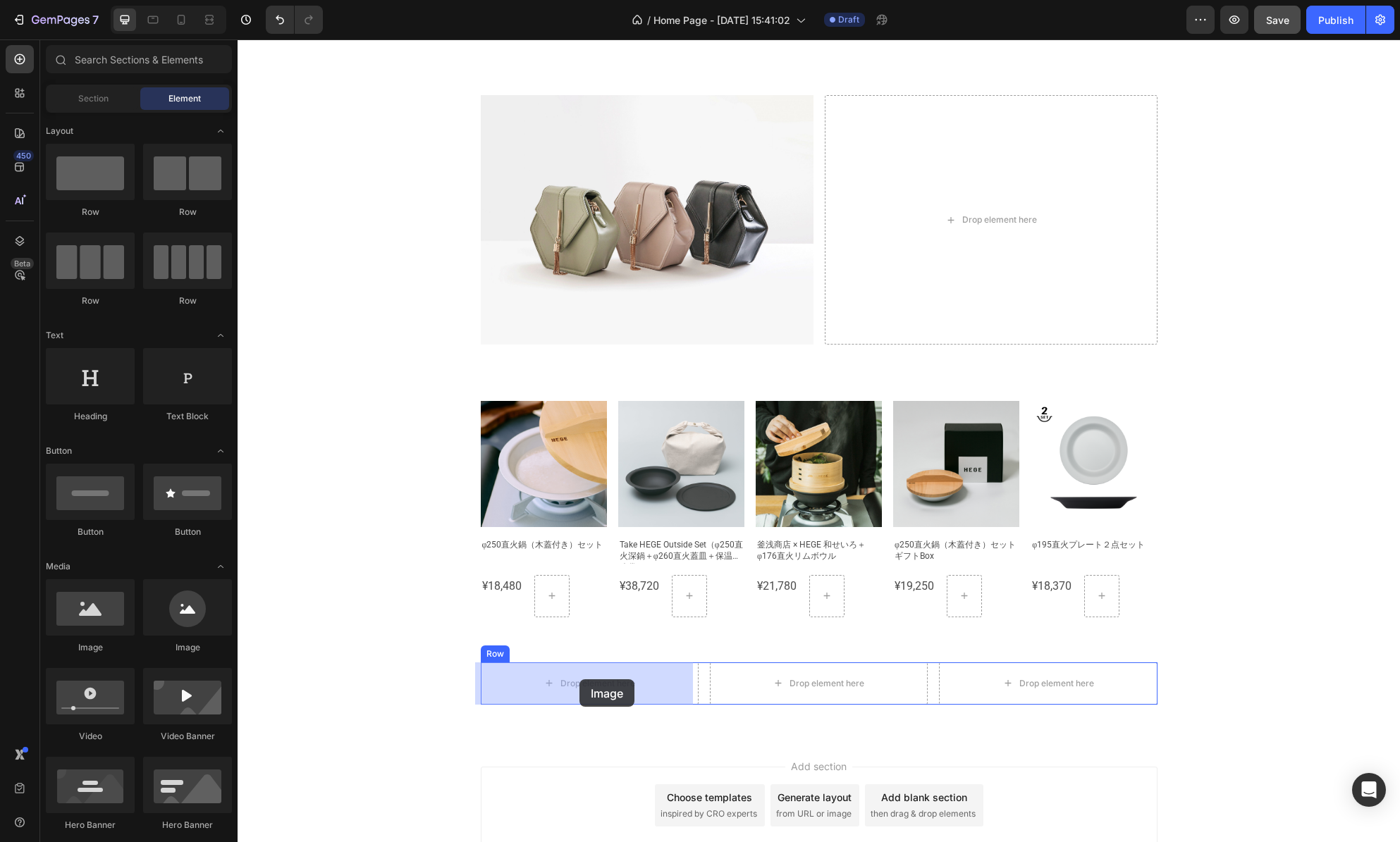
drag, startPoint x: 377, startPoint y: 667, endPoint x: 580, endPoint y: 679, distance: 203.4
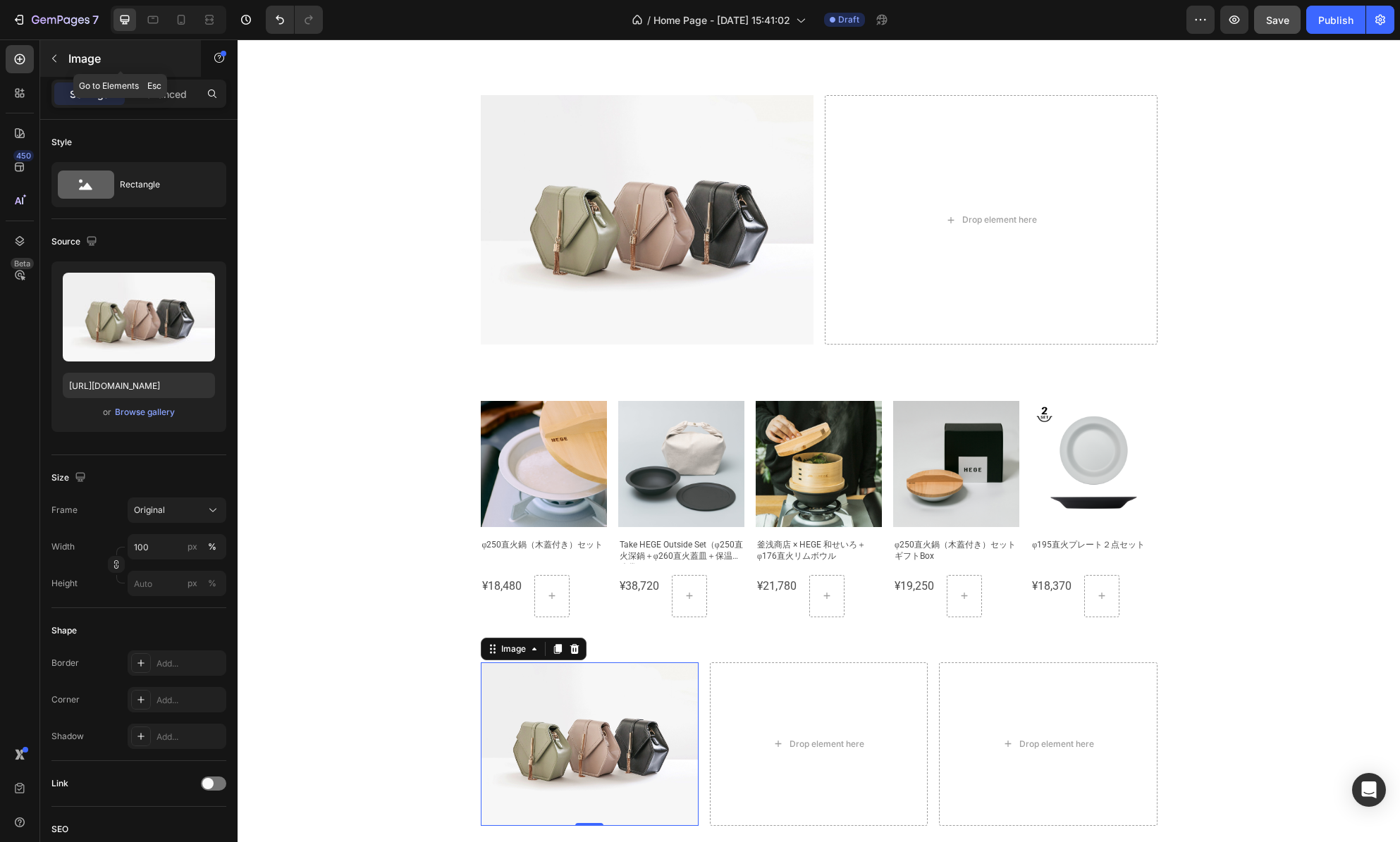
click at [52, 55] on icon "button" at bounding box center [54, 58] width 11 height 11
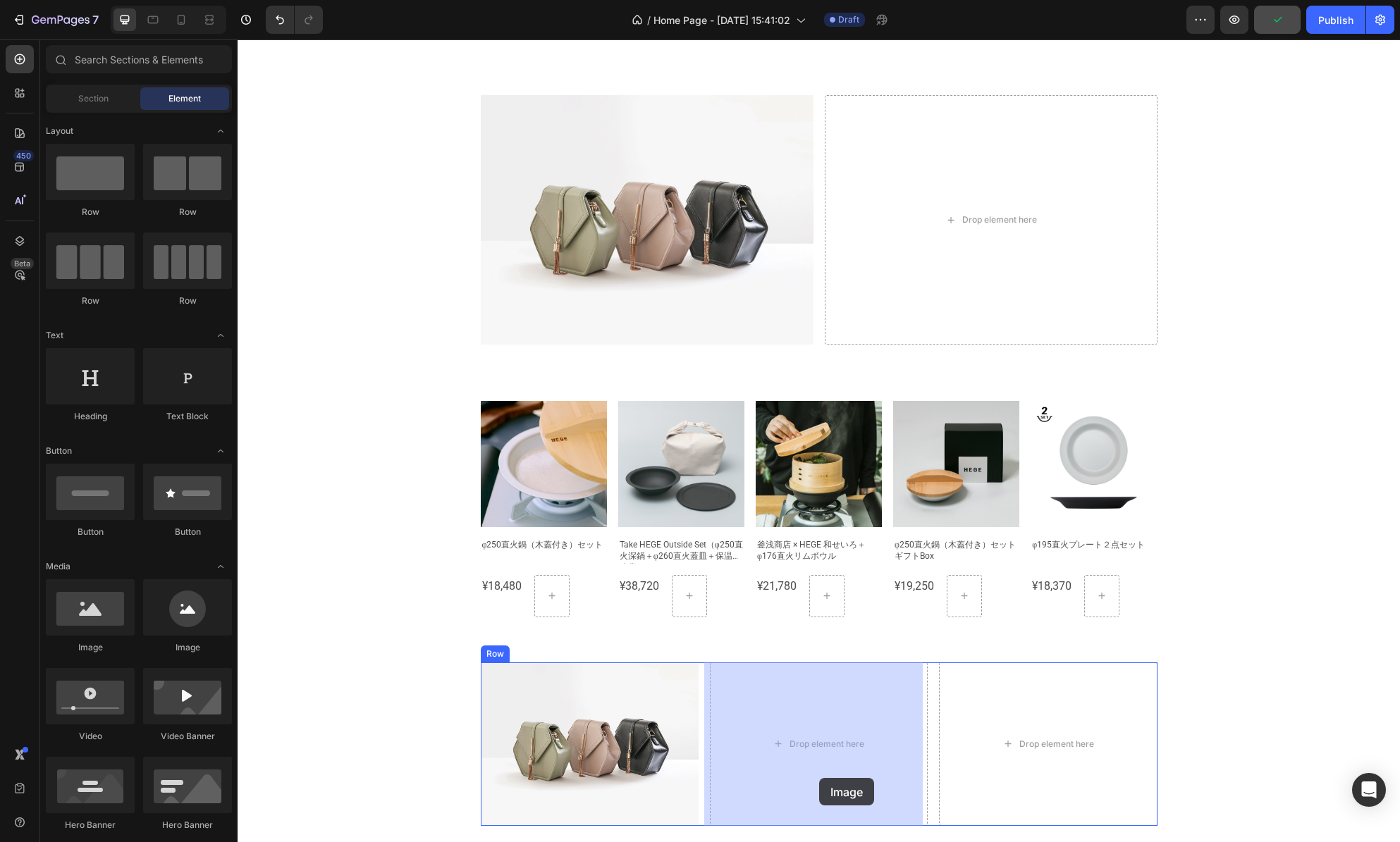
drag, startPoint x: 324, startPoint y: 668, endPoint x: 820, endPoint y: 776, distance: 507.6
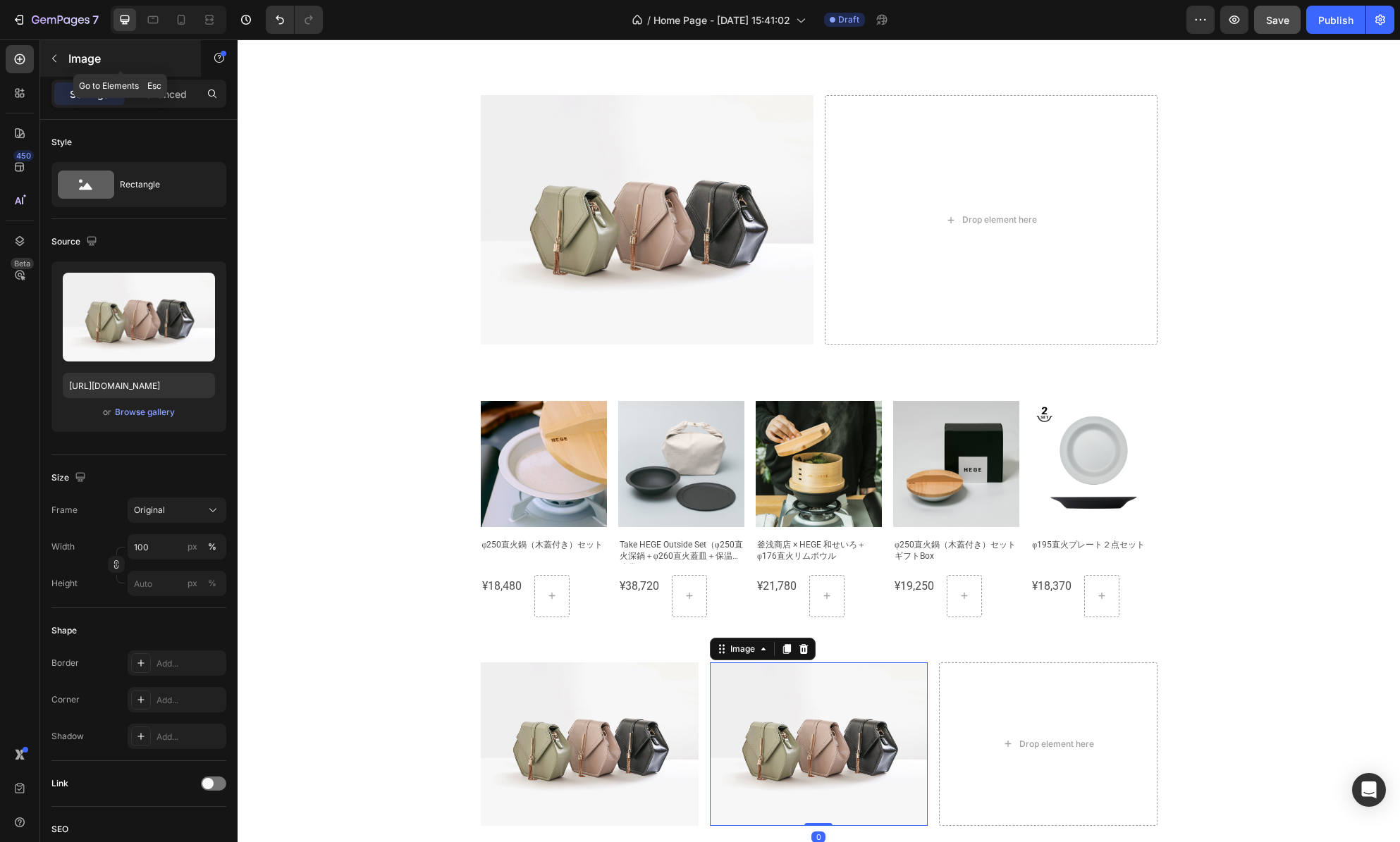
click at [55, 52] on icon "button" at bounding box center [54, 58] width 11 height 11
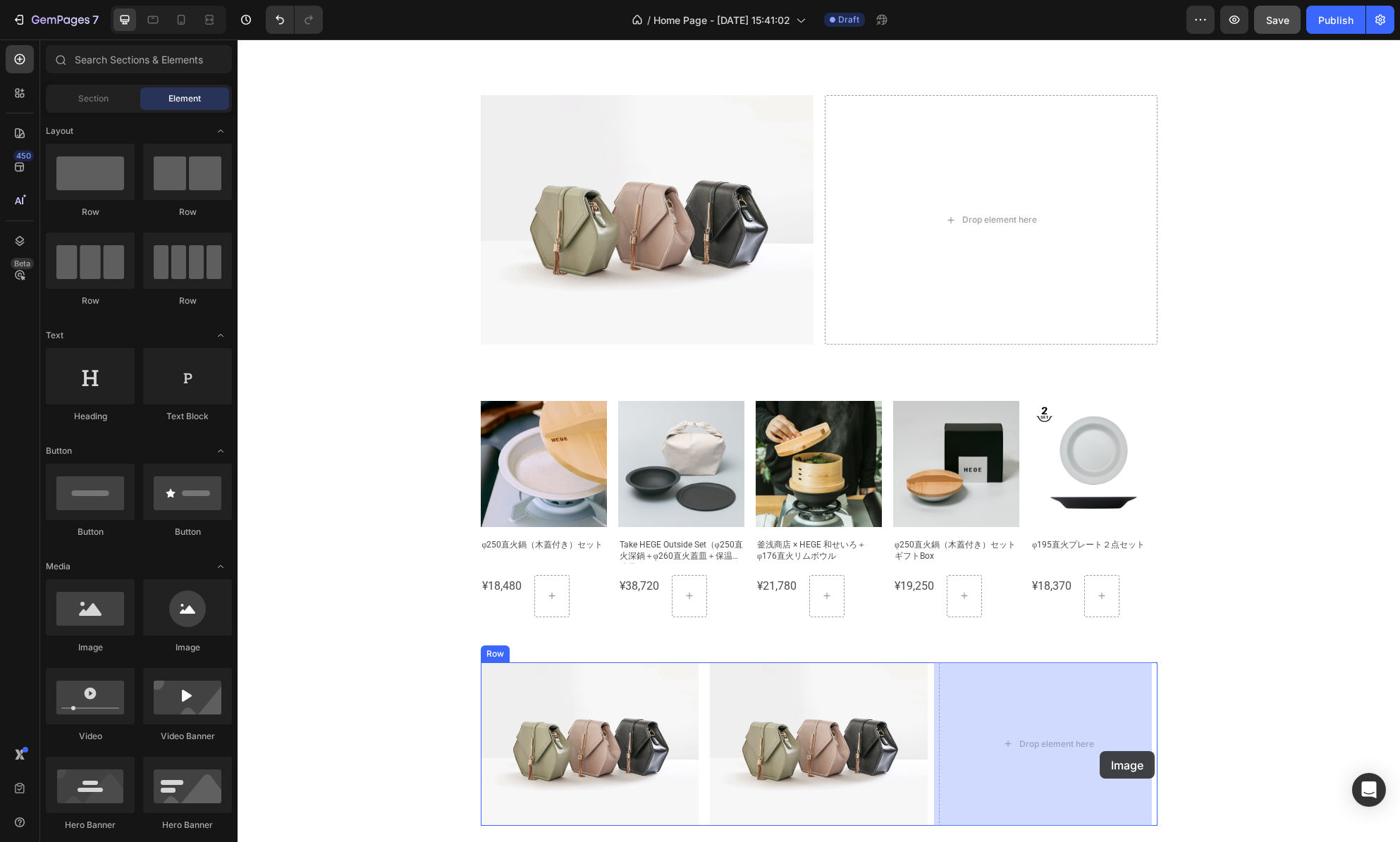
drag, startPoint x: 456, startPoint y: 689, endPoint x: 1100, endPoint y: 751, distance: 647.0
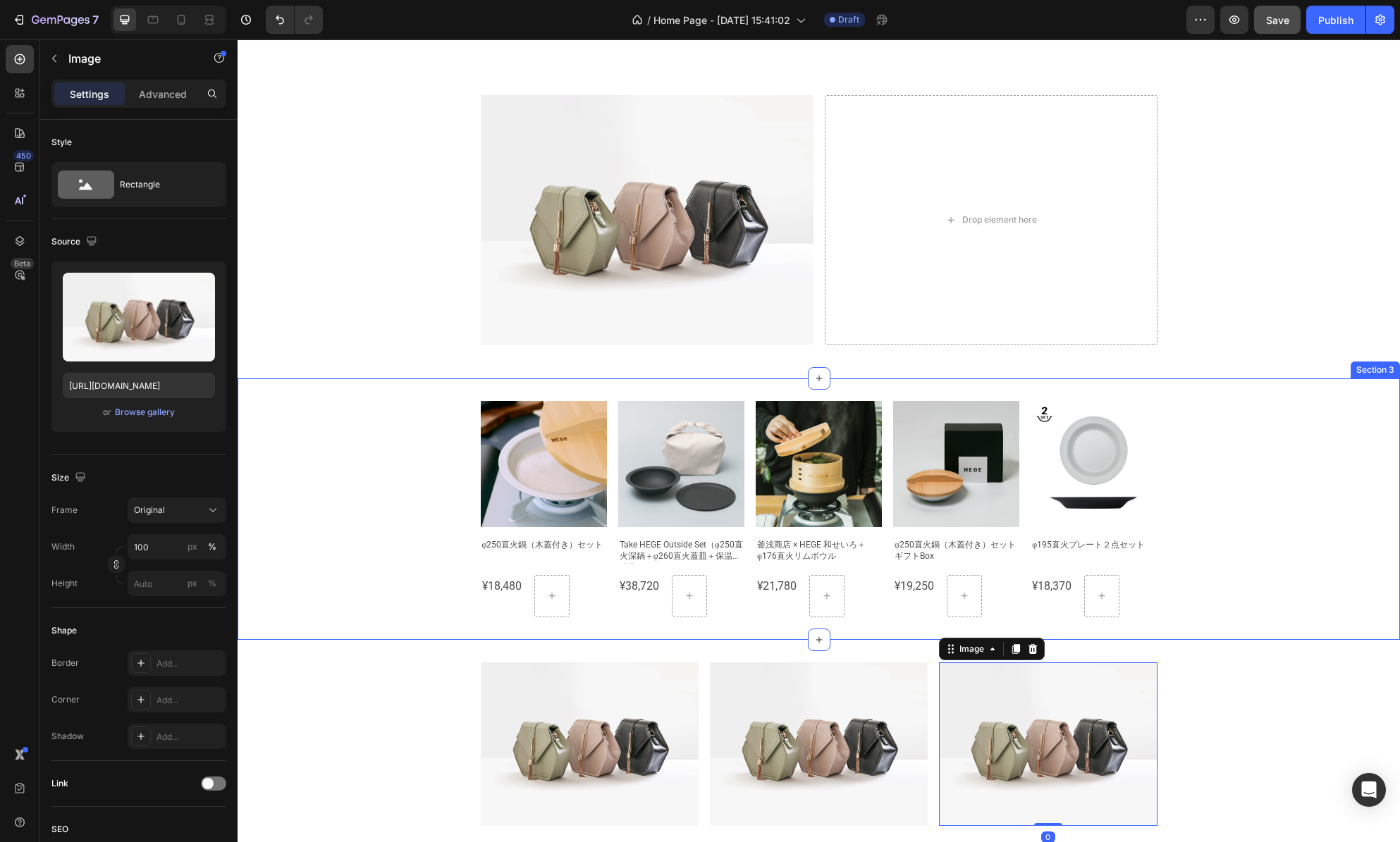
click at [1223, 625] on div "Product Images φ250直火鍋（木蓋付き）セット Product Title ¥18,480 Product Price Product Pri…" at bounding box center [818, 509] width 1162 height 261
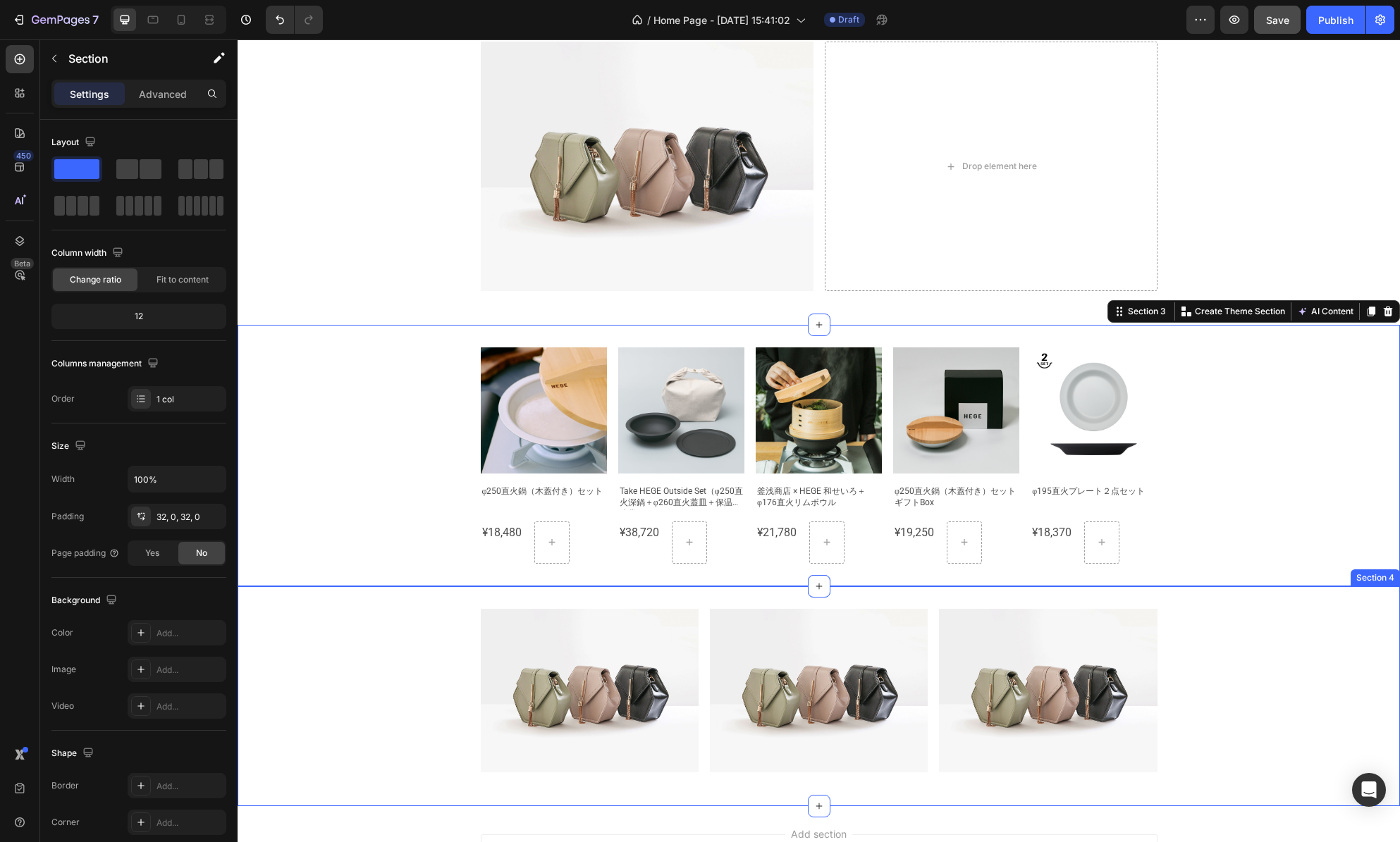
scroll to position [897, 0]
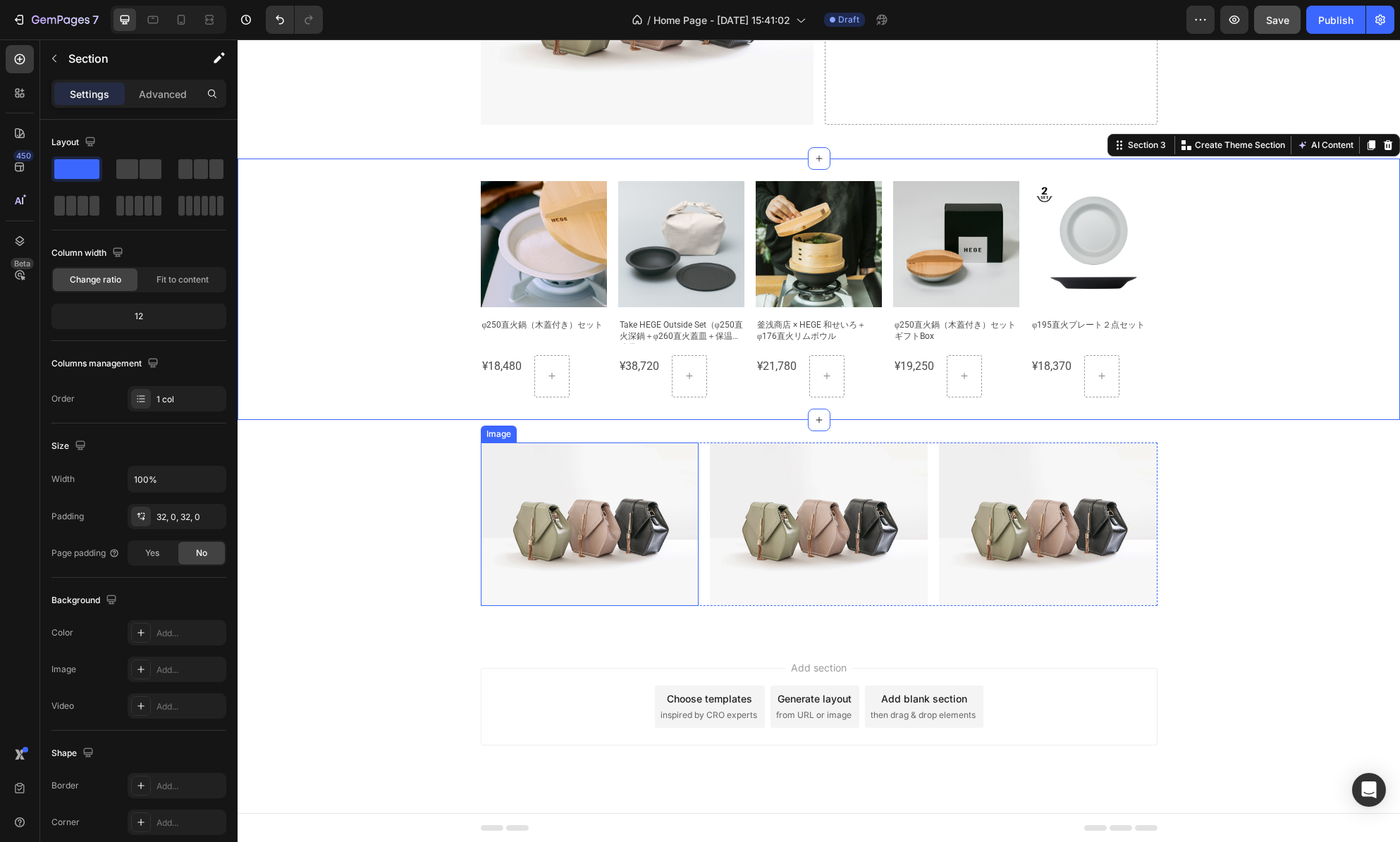
click at [572, 513] on img at bounding box center [589, 524] width 218 height 164
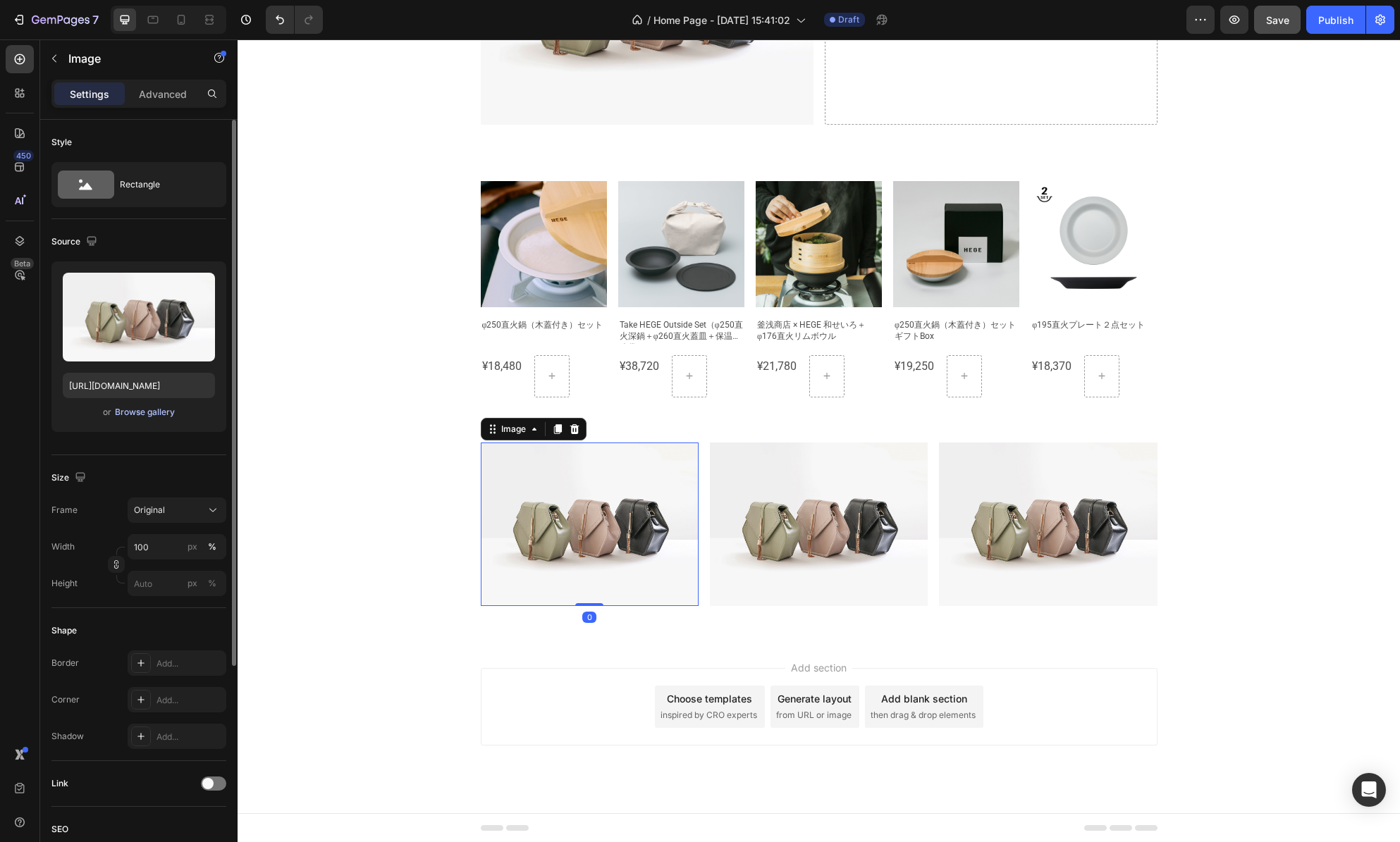
click at [143, 409] on div "Browse gallery" at bounding box center [144, 412] width 60 height 13
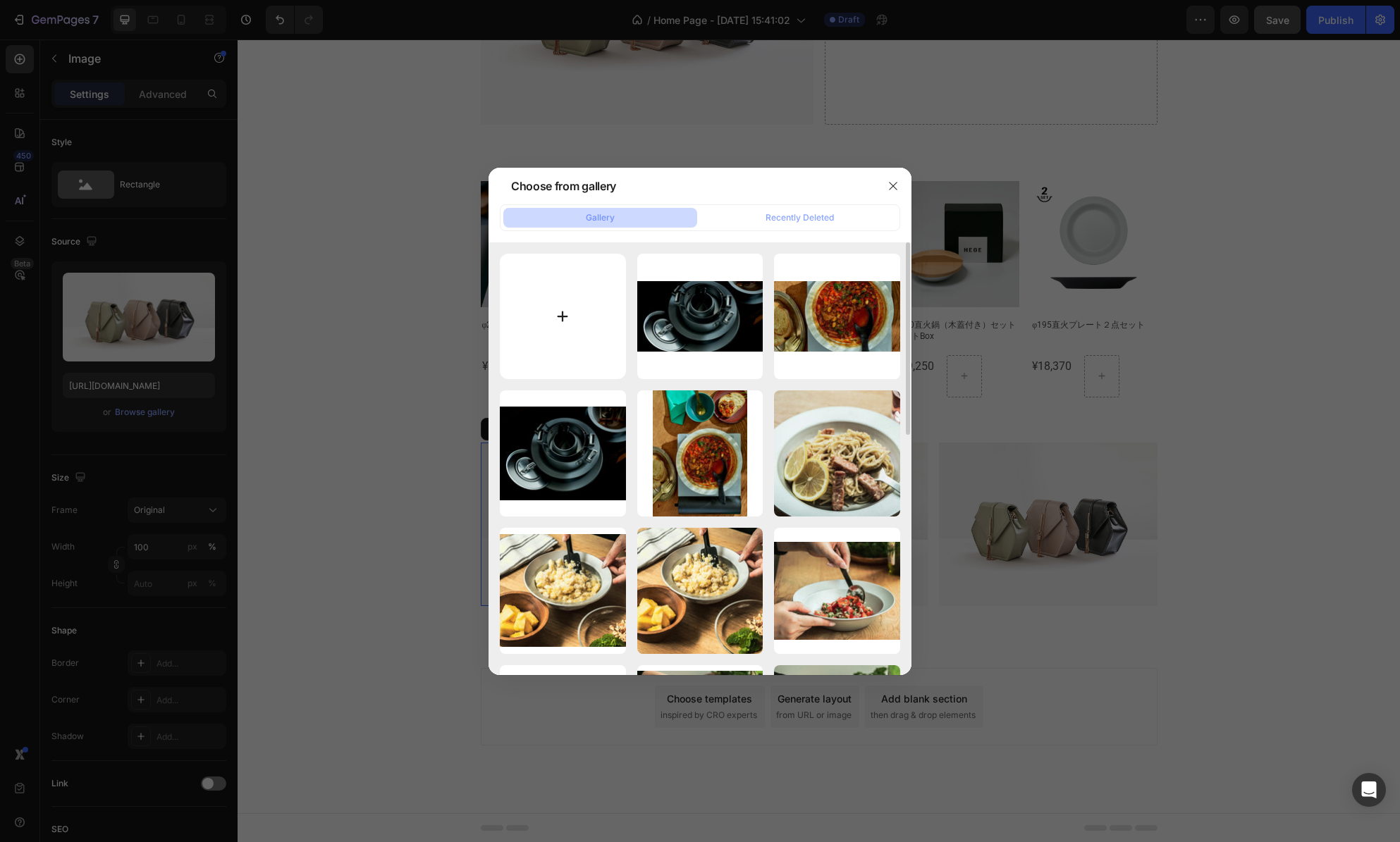
click at [558, 311] on input "file" at bounding box center [563, 317] width 126 height 126
type input "C:\fakepath\HEGE_T16_9_241010_N.jpg"
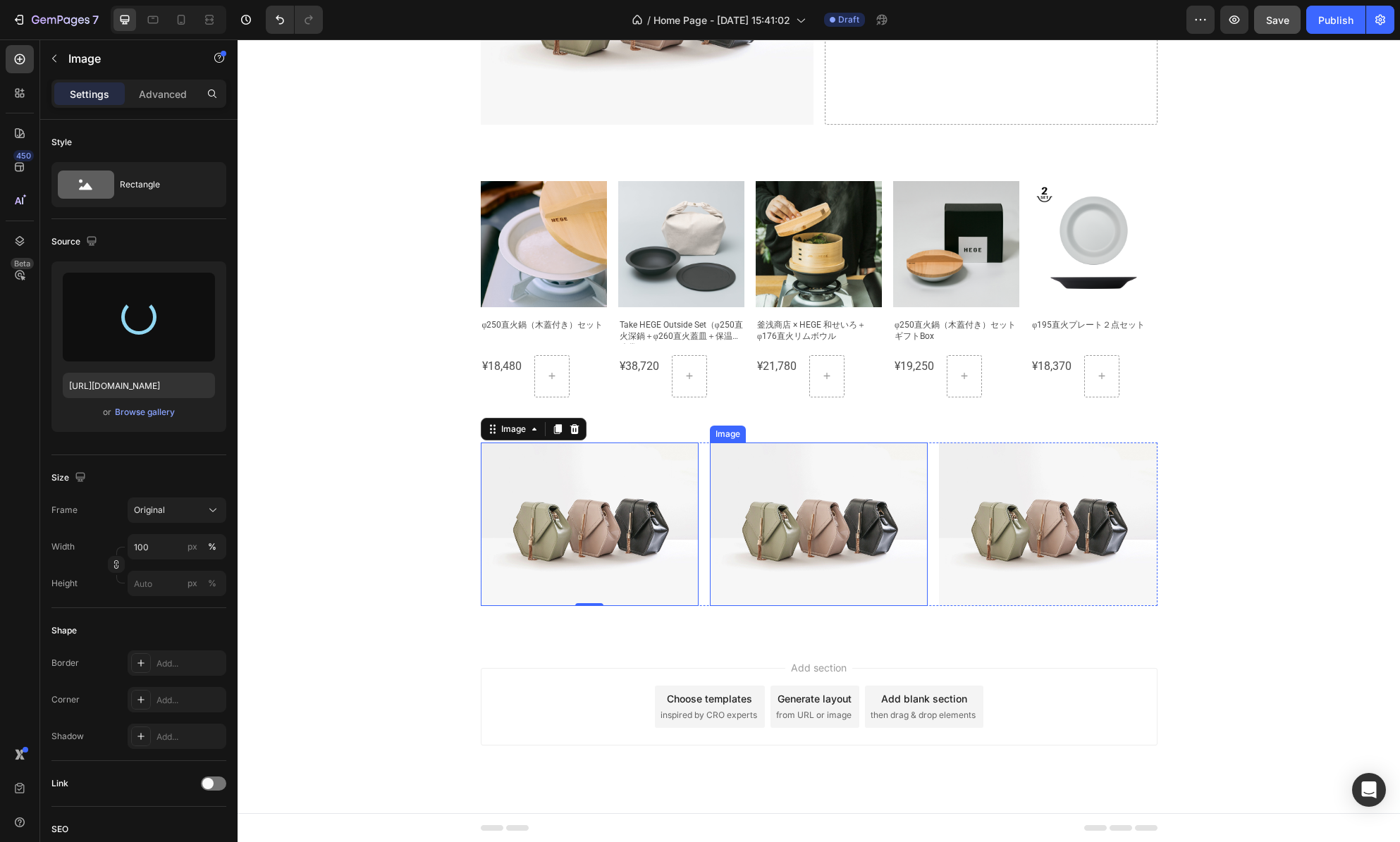
type input "[URL][DOMAIN_NAME]"
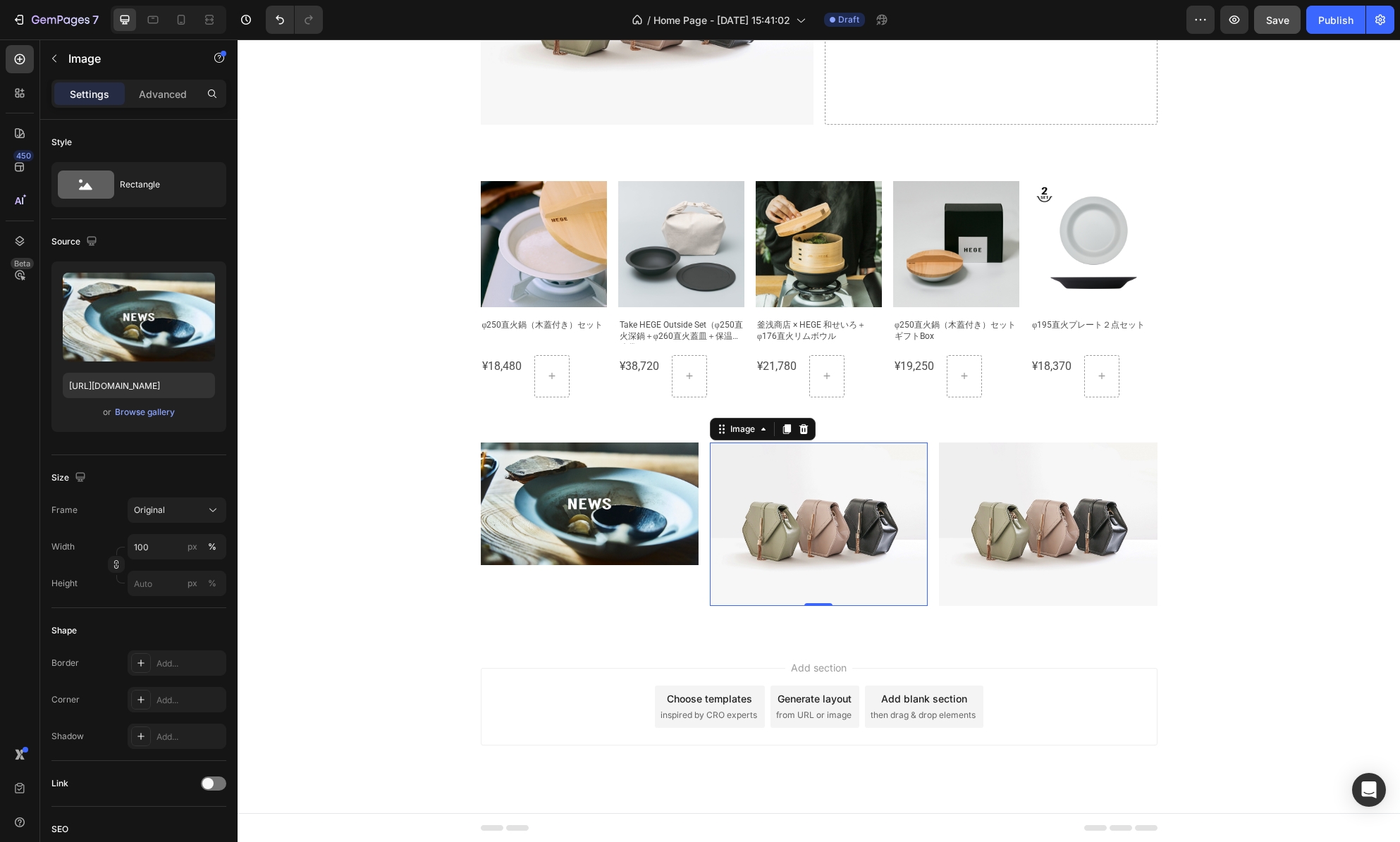
click at [807, 524] on img at bounding box center [818, 524] width 218 height 164
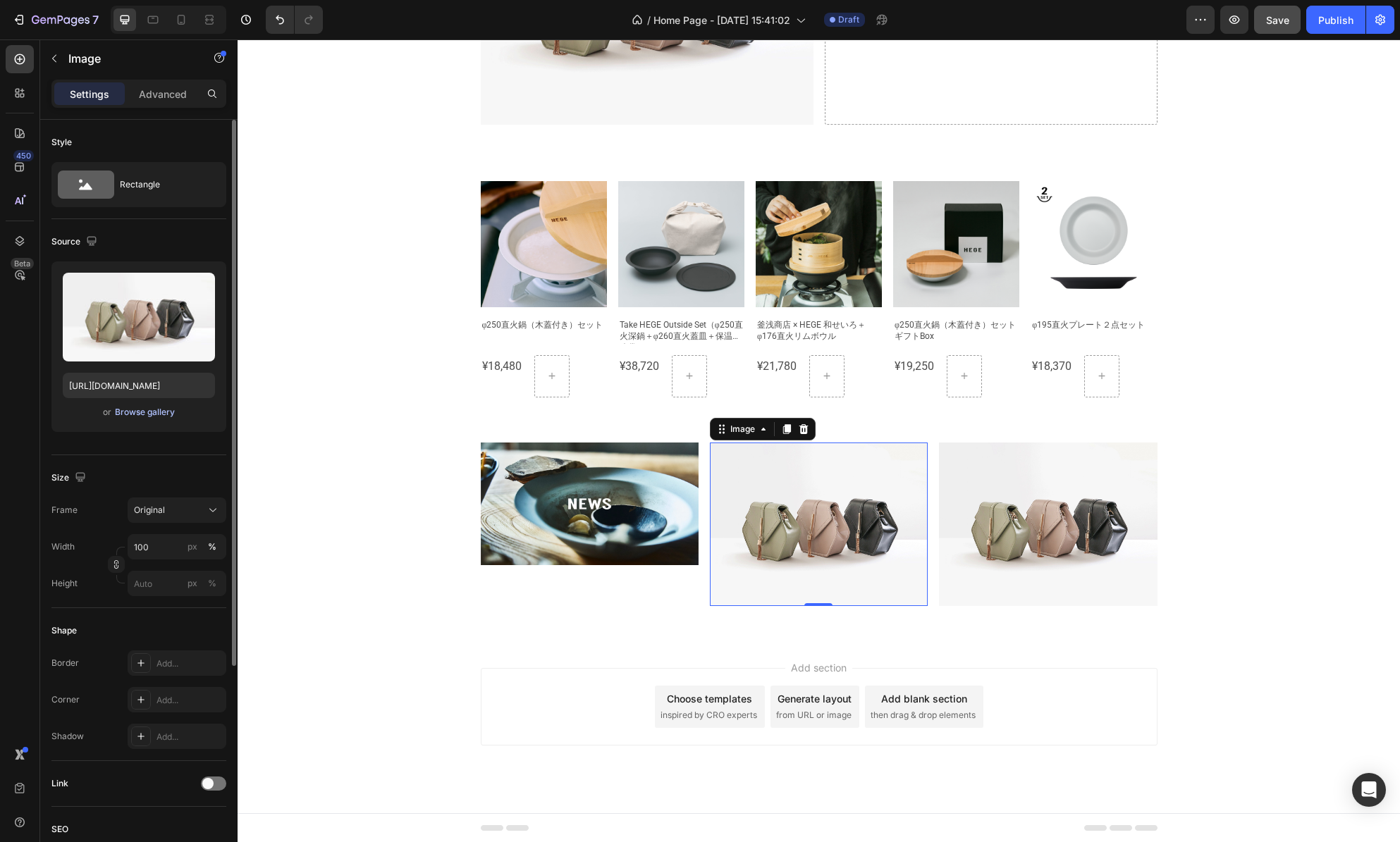
click at [143, 413] on div "Browse gallery" at bounding box center [144, 412] width 60 height 13
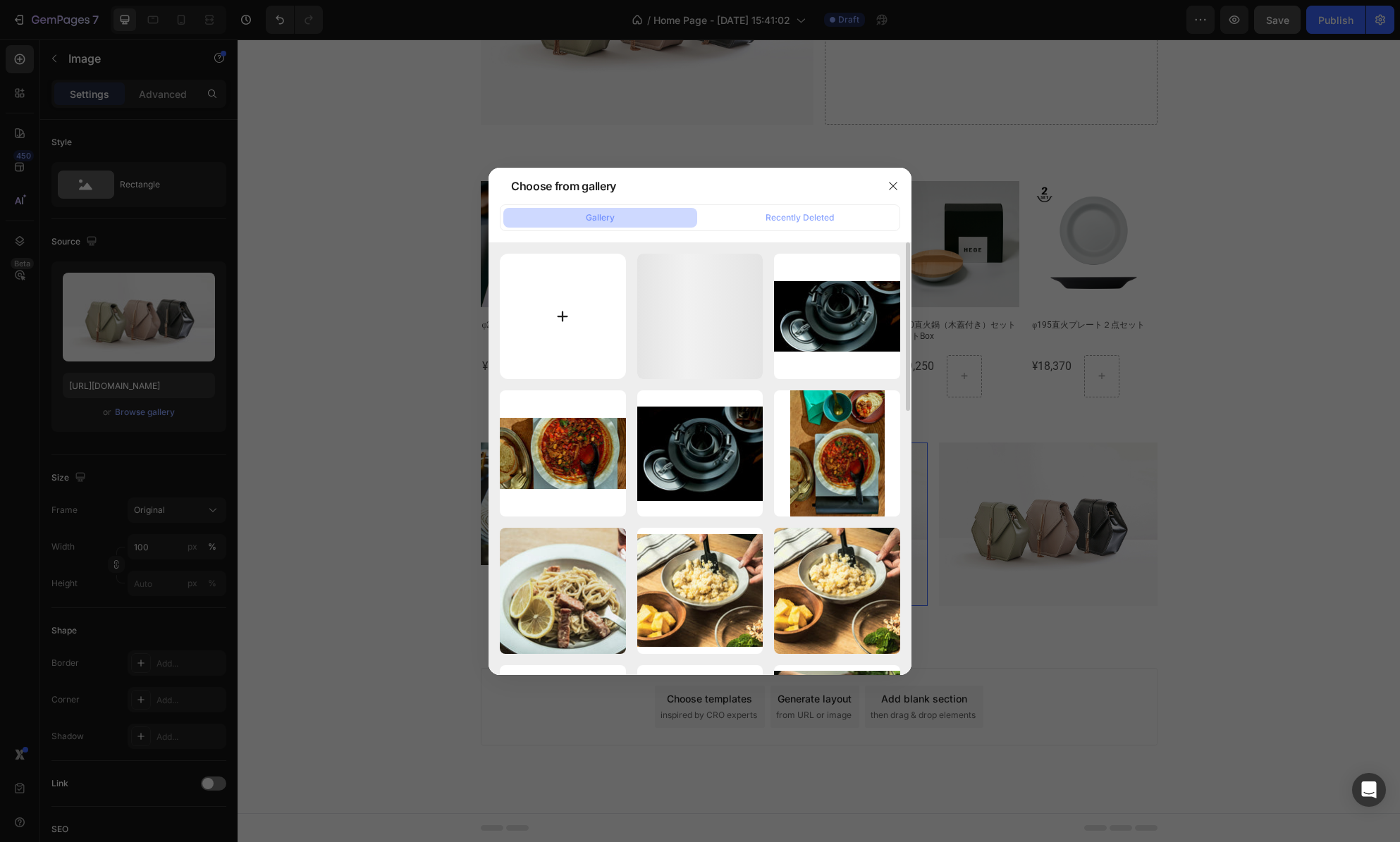
click at [562, 306] on input "file" at bounding box center [563, 317] width 126 height 126
click at [896, 189] on icon "button" at bounding box center [893, 185] width 11 height 11
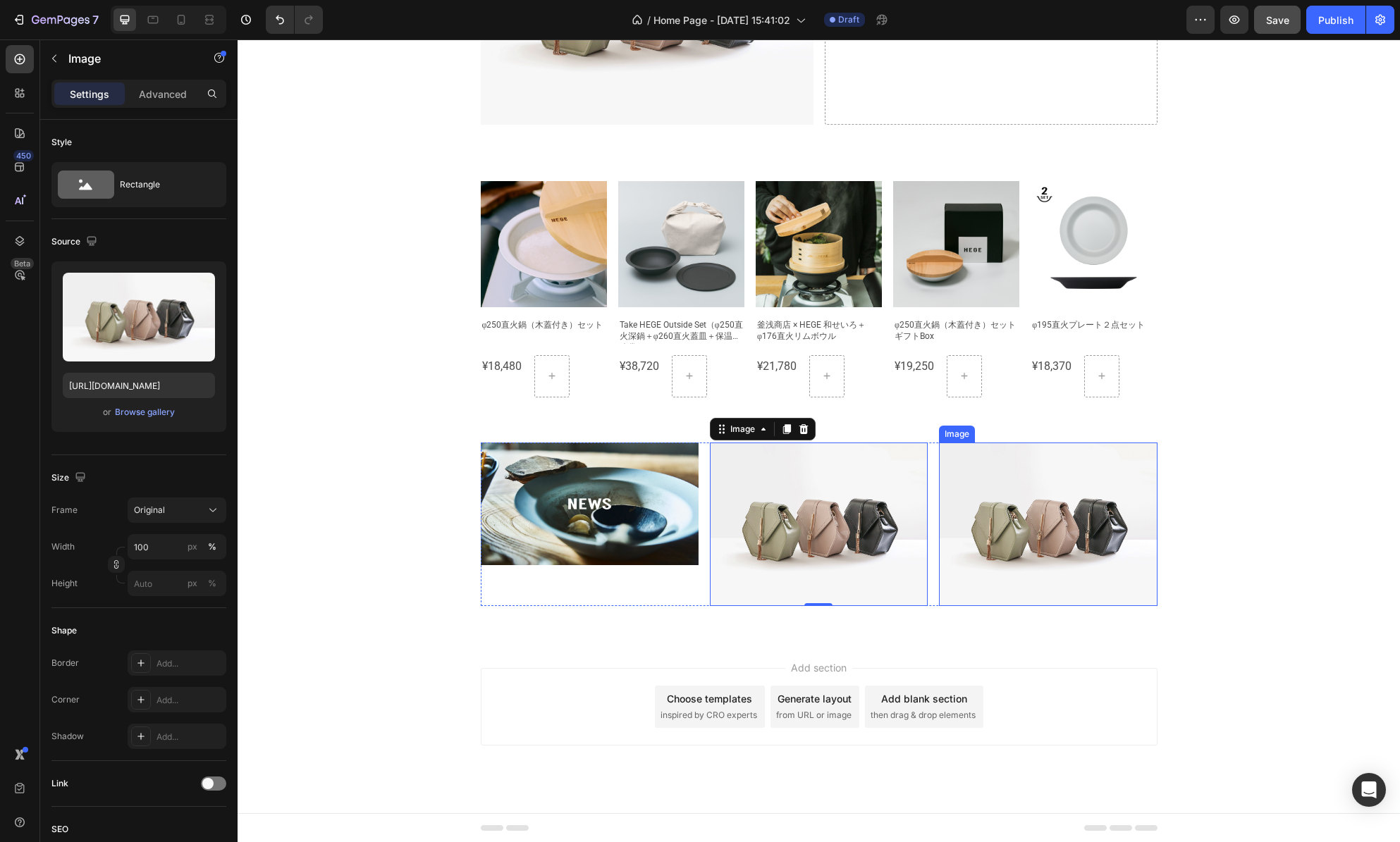
click at [1017, 522] on img at bounding box center [1048, 524] width 218 height 164
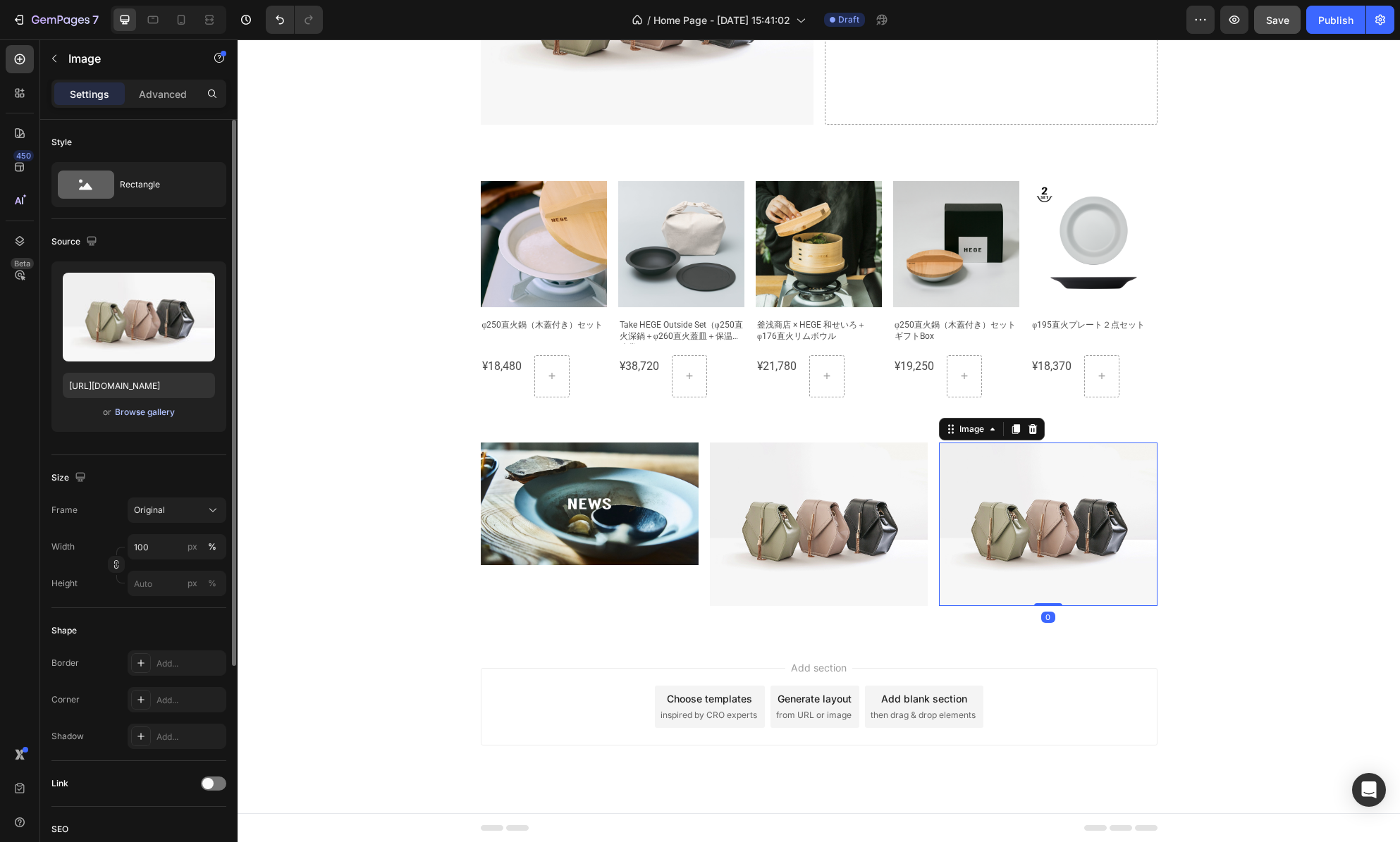
click at [161, 412] on div "Browse gallery" at bounding box center [144, 412] width 60 height 13
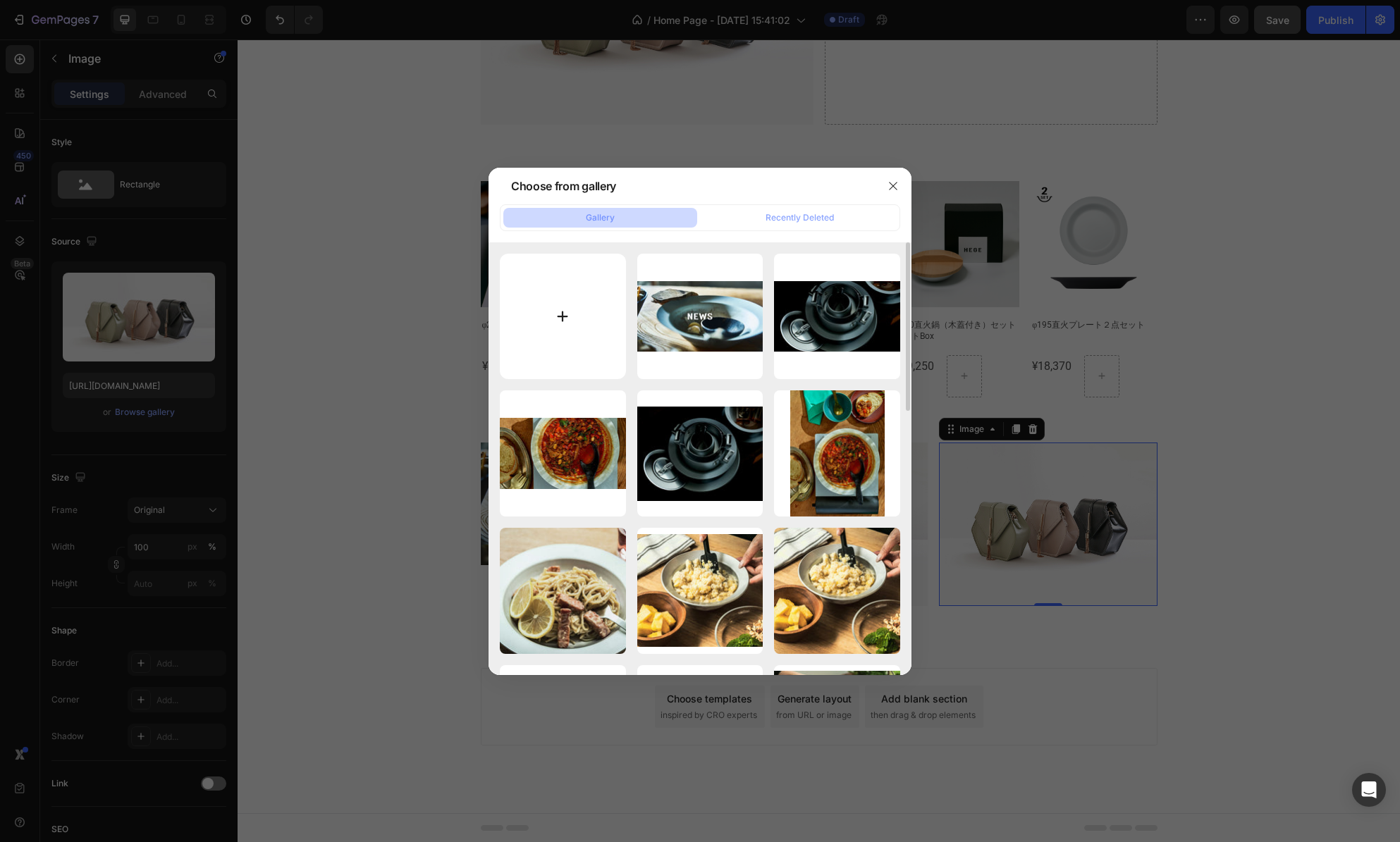
click at [549, 311] on input "file" at bounding box center [563, 317] width 126 height 126
type input "C:\fakepath\HEGE_TOP_FAQ_240304_wt.jpg"
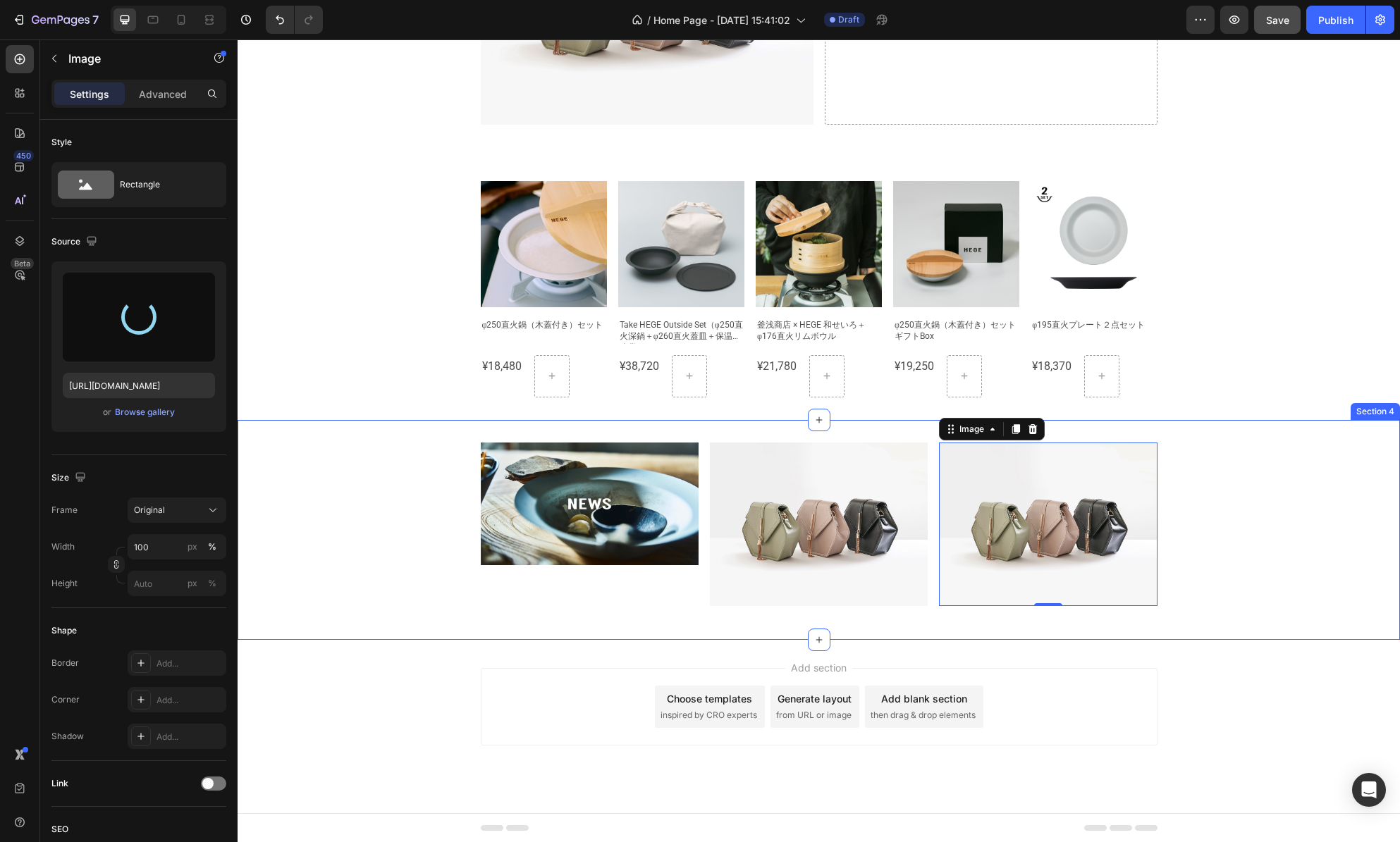
type input "[URL][DOMAIN_NAME]"
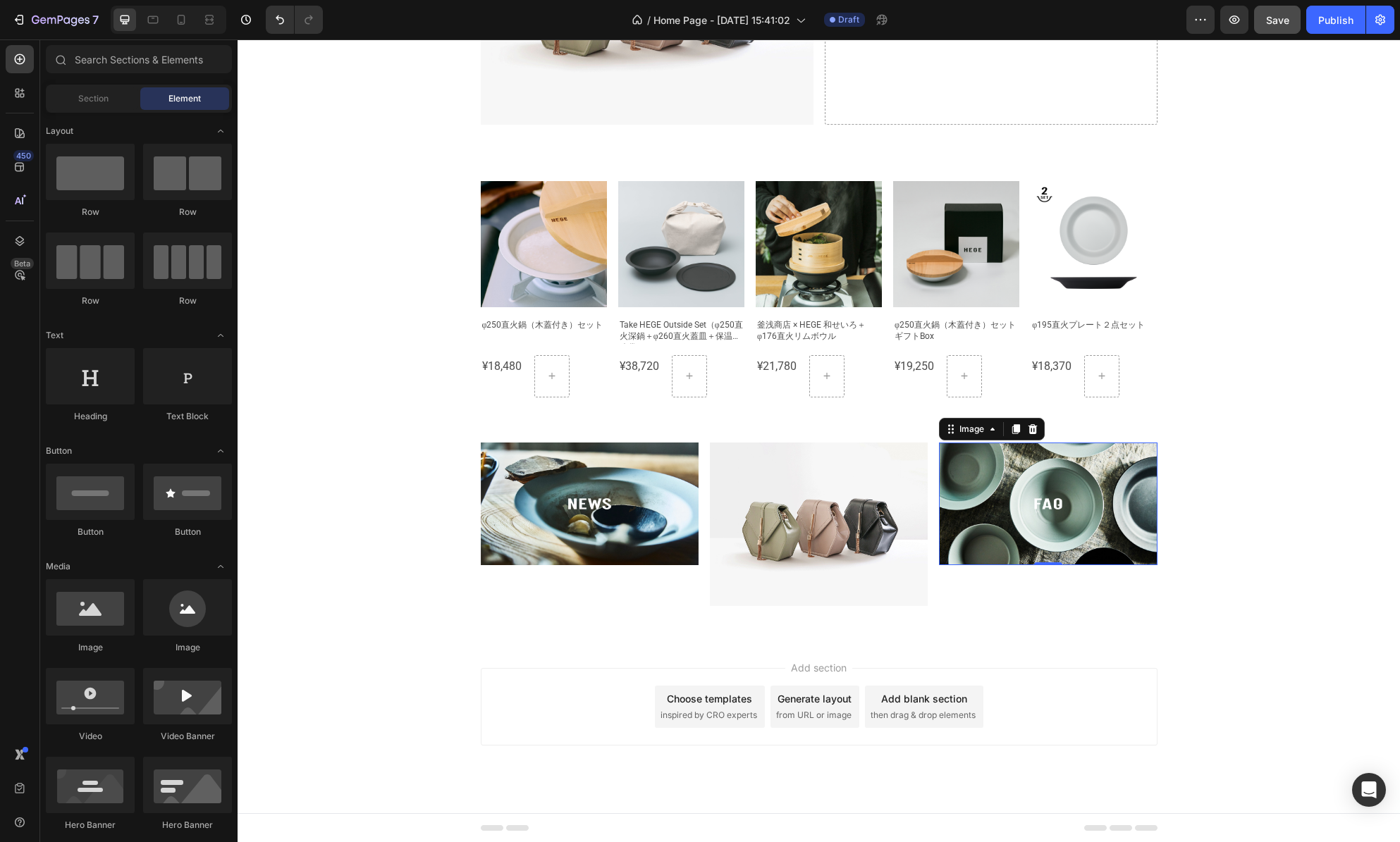
click at [1253, 713] on div "Add section Choose templates inspired by CRO experts Generate layout from URL o…" at bounding box center [818, 727] width 1162 height 173
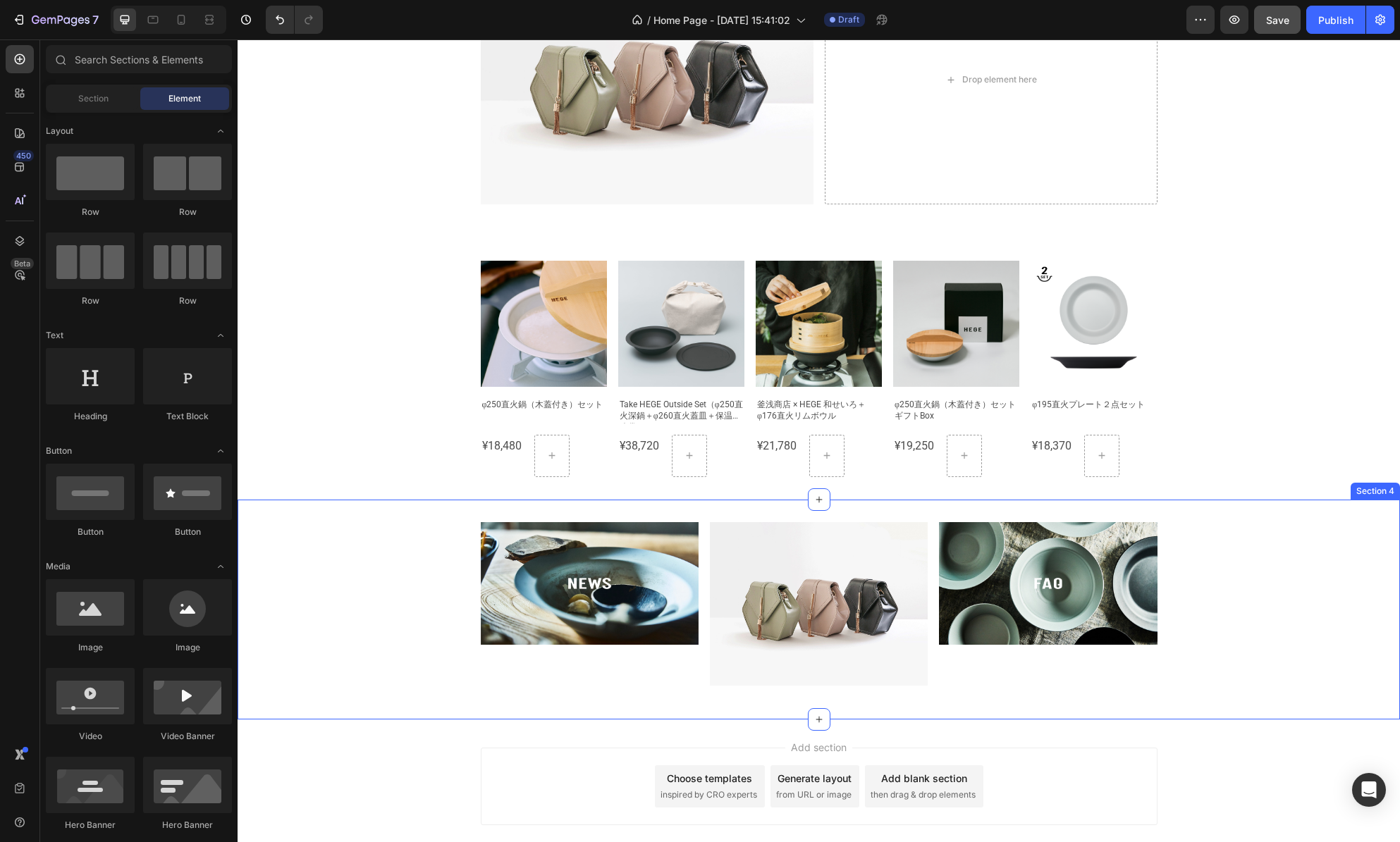
scroll to position [780, 0]
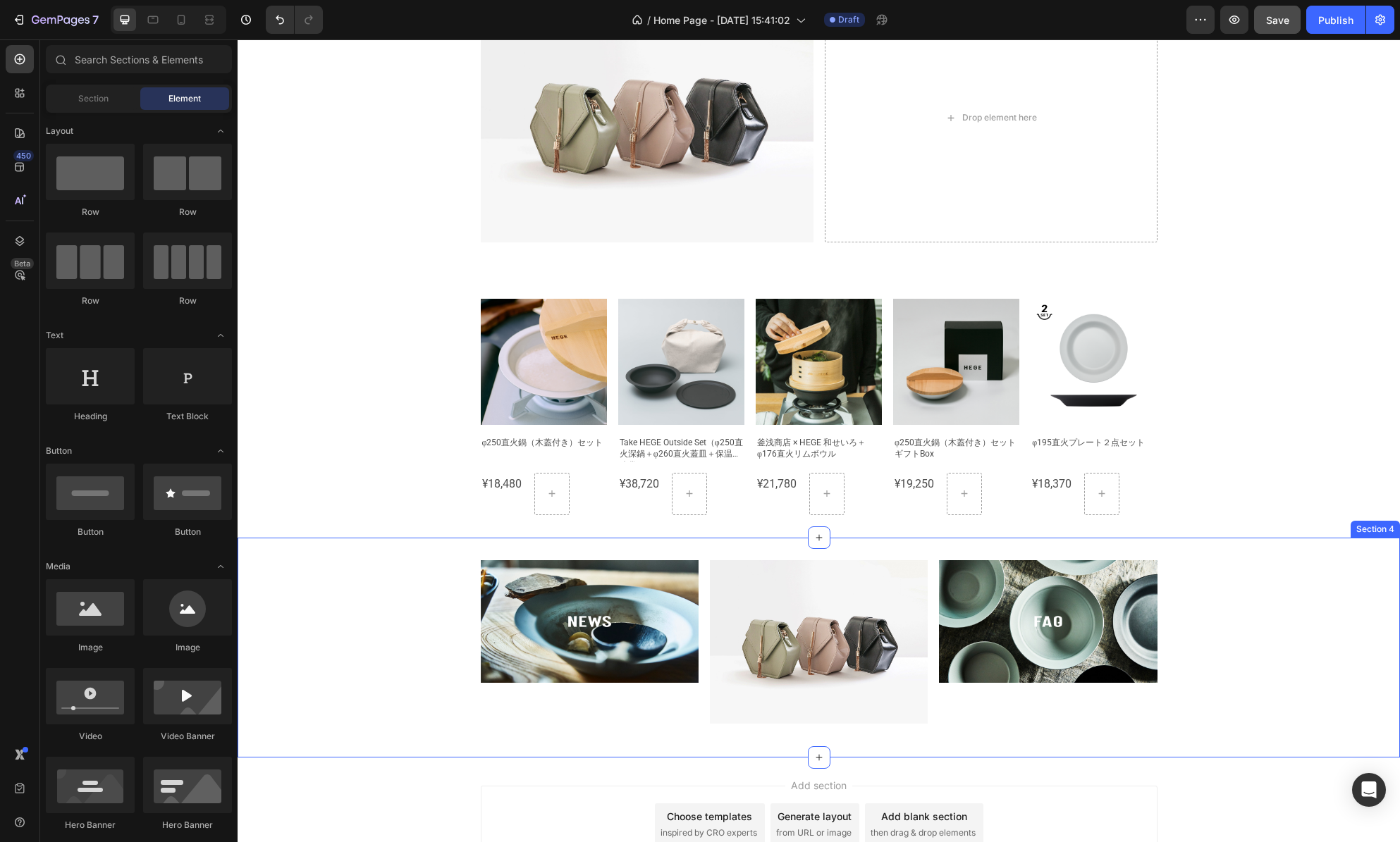
click at [1195, 624] on div "Image Image Image Row" at bounding box center [818, 648] width 1162 height 175
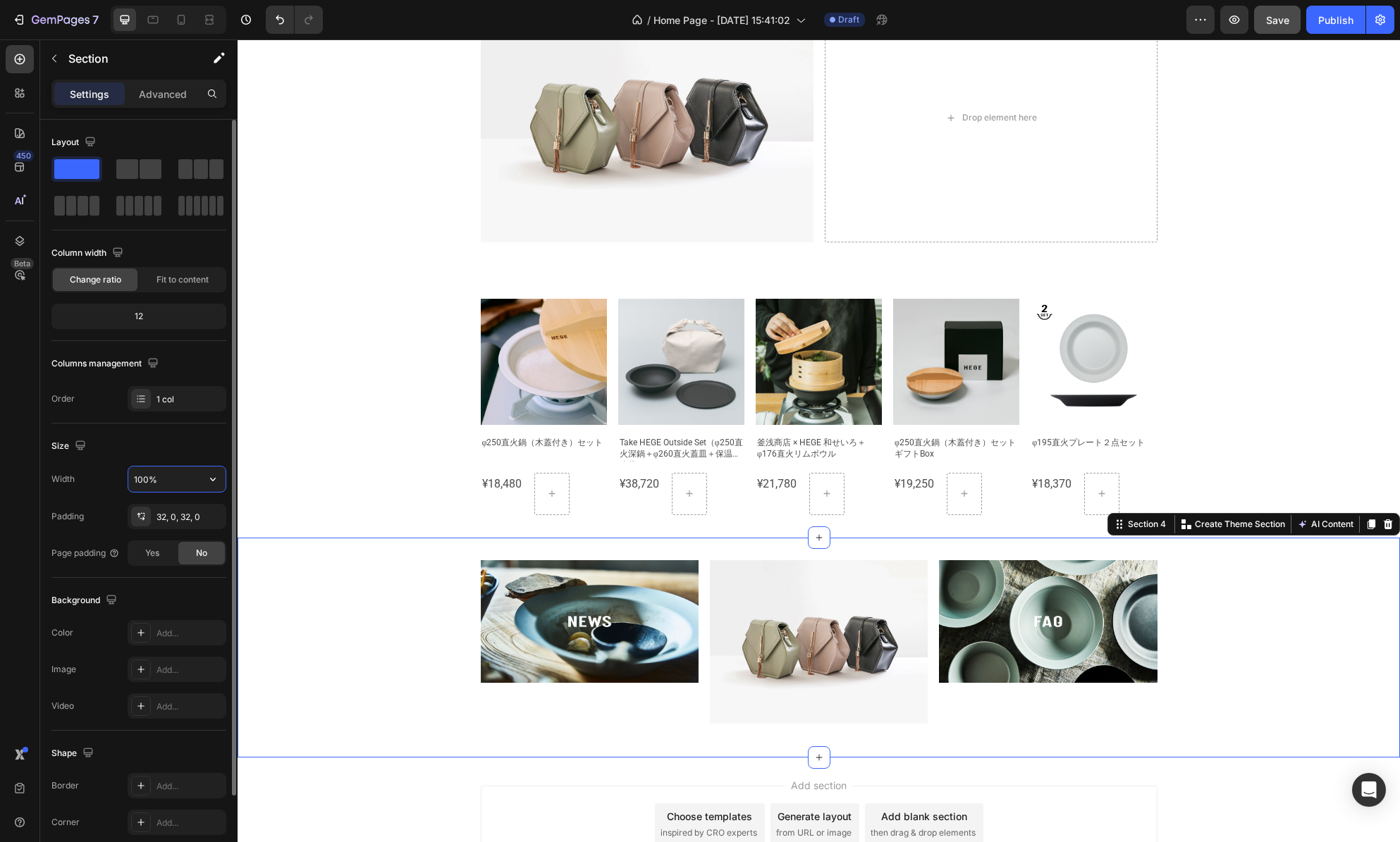
click at [187, 475] on input "100%" at bounding box center [177, 479] width 97 height 25
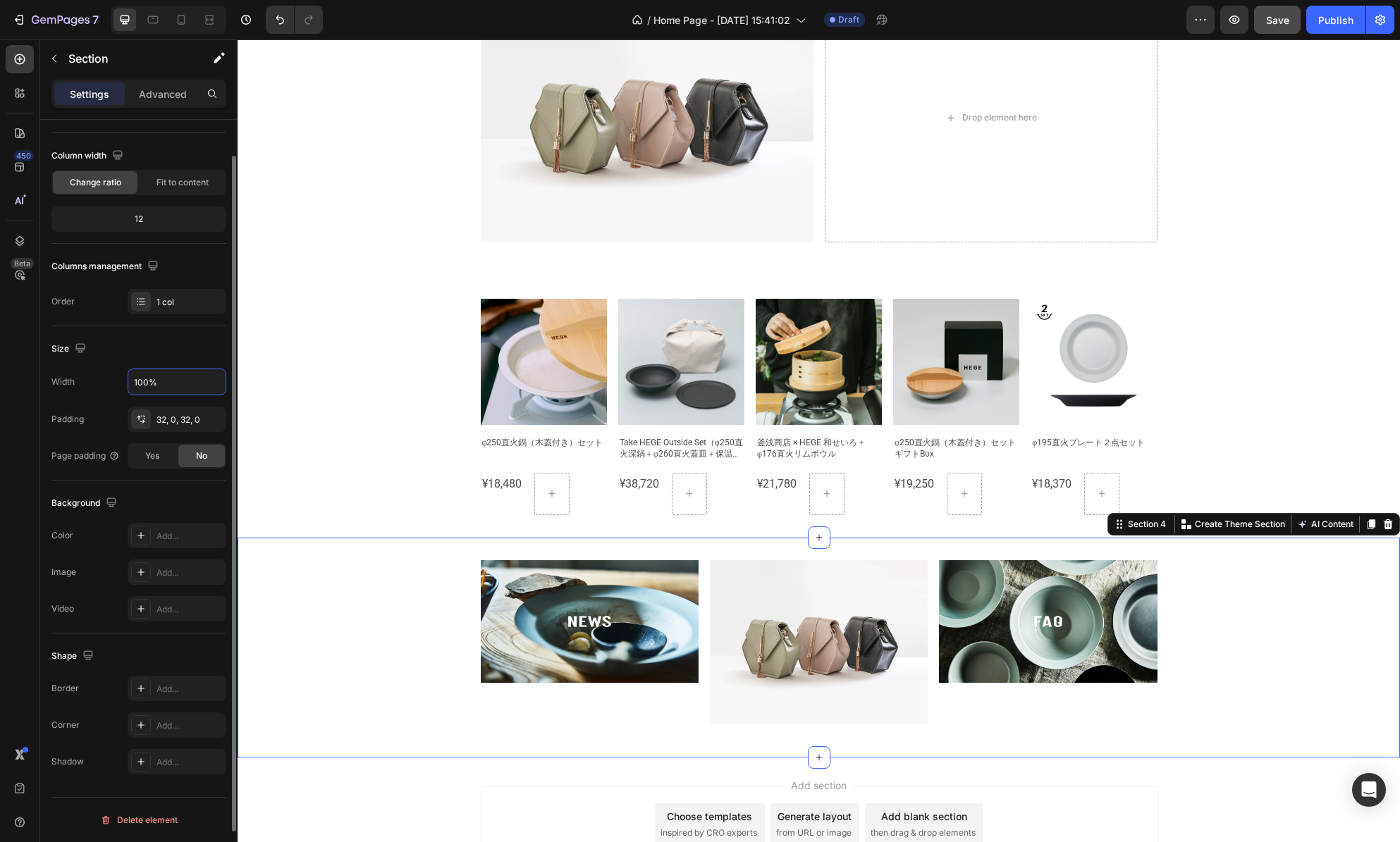
scroll to position [0, 0]
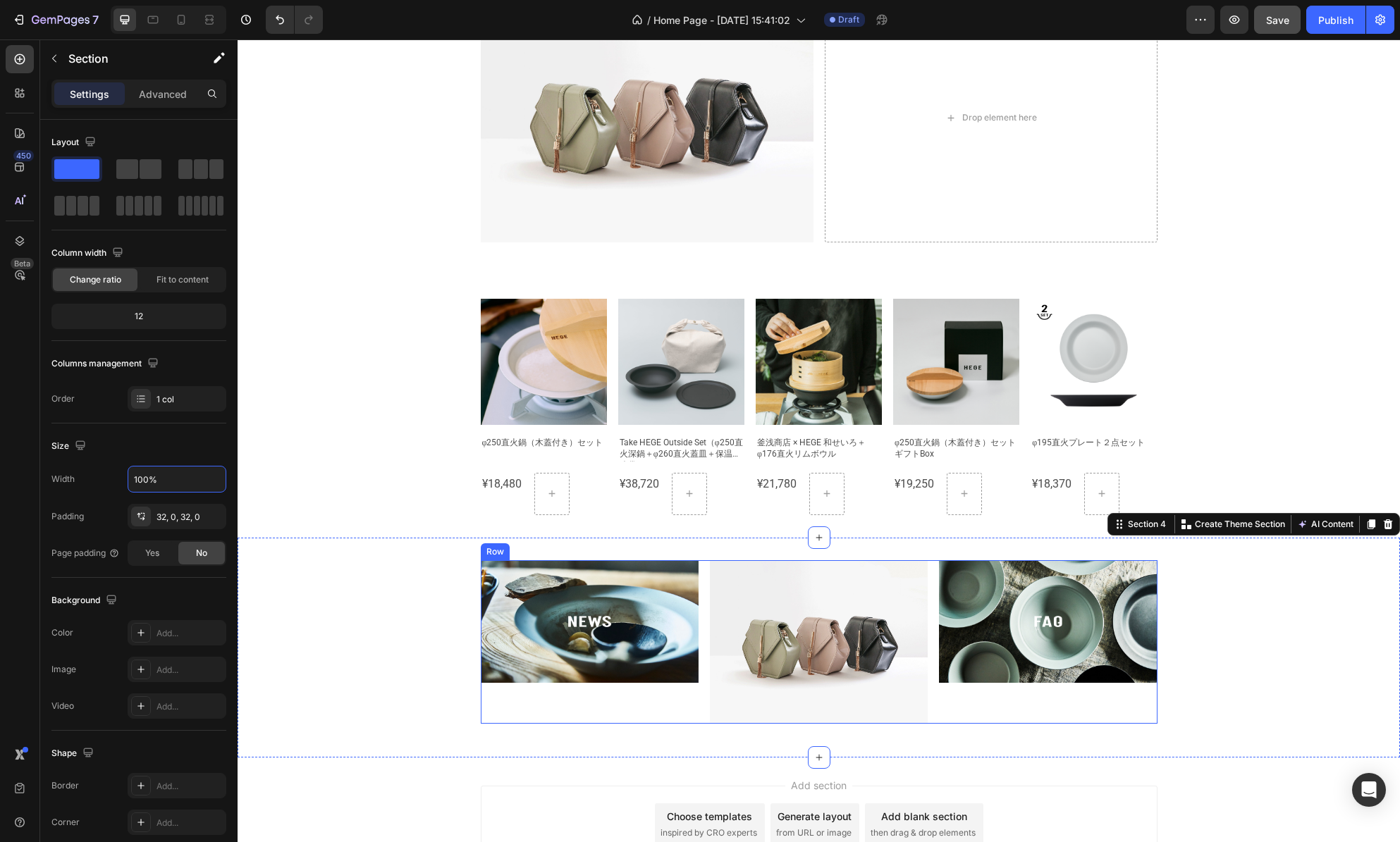
click at [1115, 711] on div "Image" at bounding box center [1048, 642] width 218 height 164
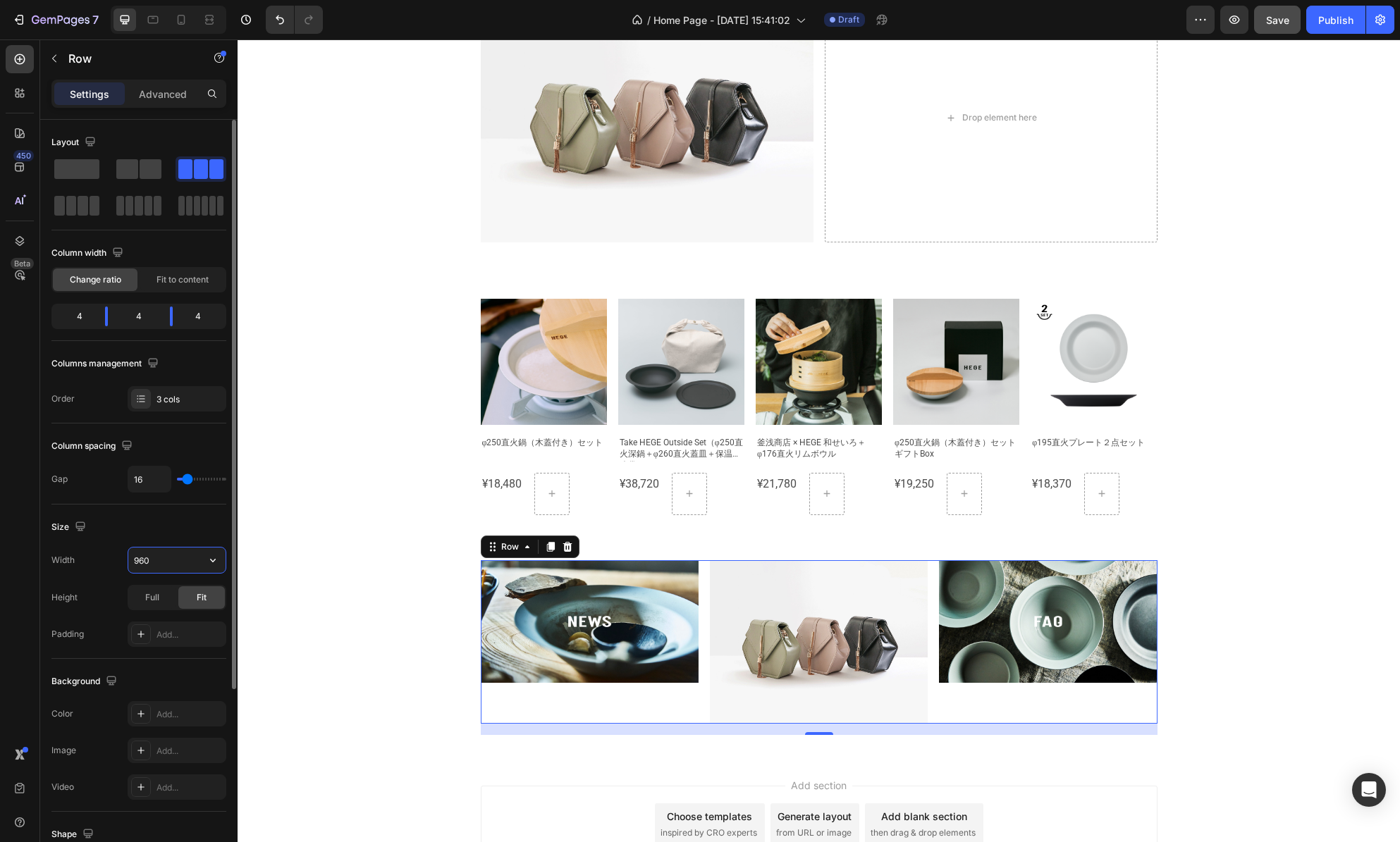
click at [169, 559] on input "960" at bounding box center [177, 560] width 97 height 25
click at [205, 559] on icon "button" at bounding box center [212, 560] width 14 height 14
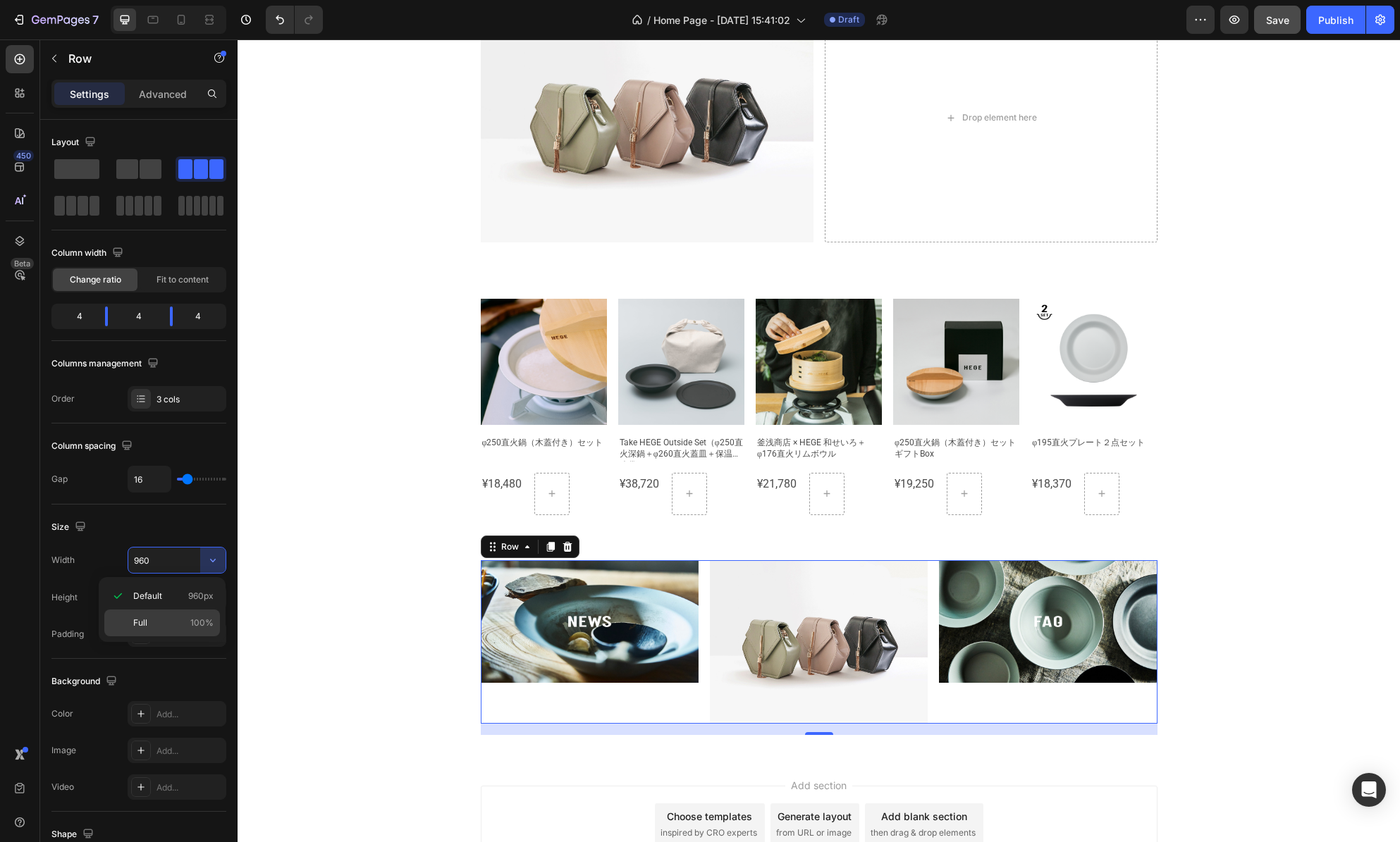
click at [204, 624] on span "100%" at bounding box center [202, 623] width 24 height 13
type input "100%"
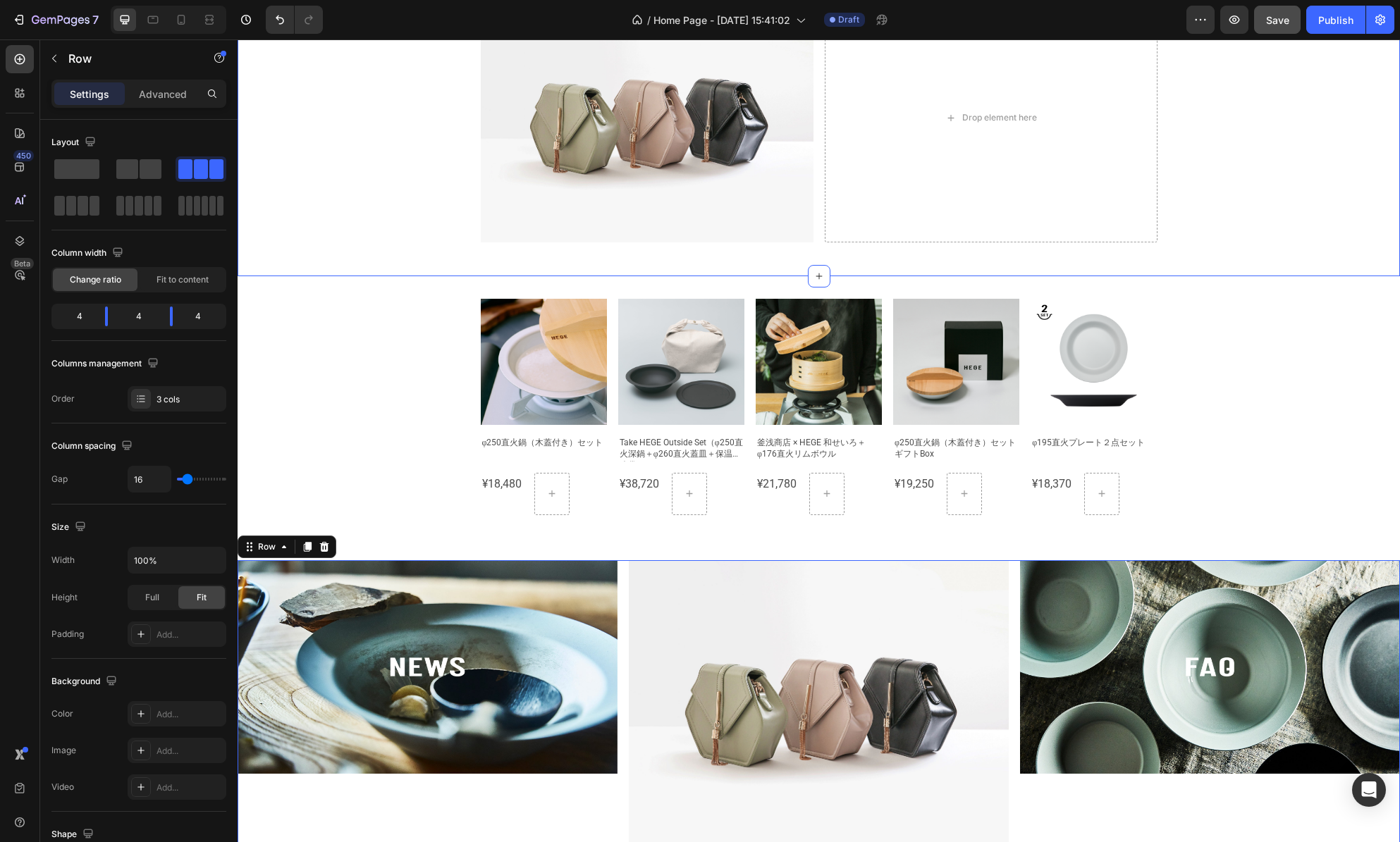
click at [1234, 214] on div "Image Drop element here Row" at bounding box center [818, 123] width 1162 height 261
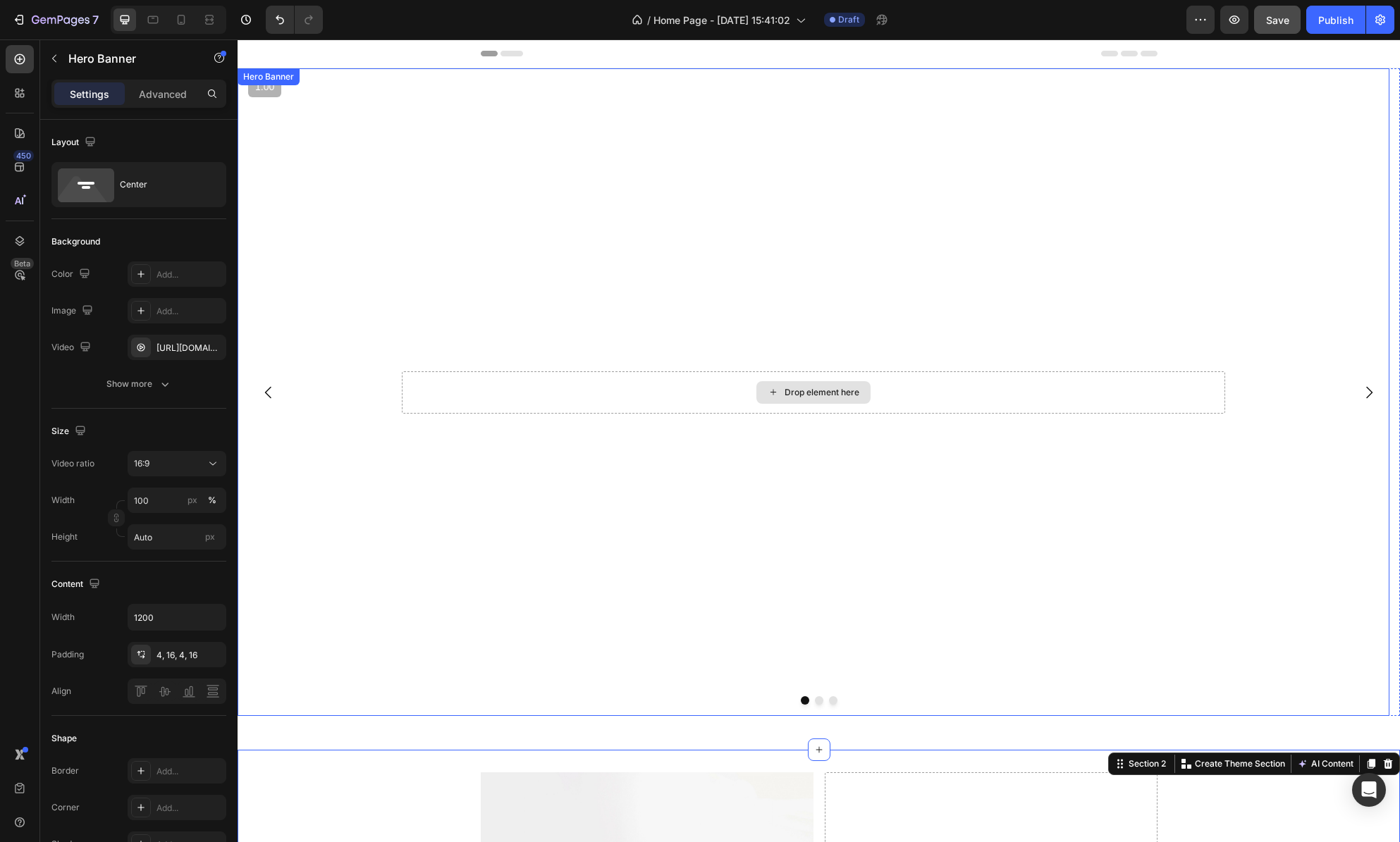
click at [1223, 394] on div "Drop element here" at bounding box center [814, 393] width 824 height 42
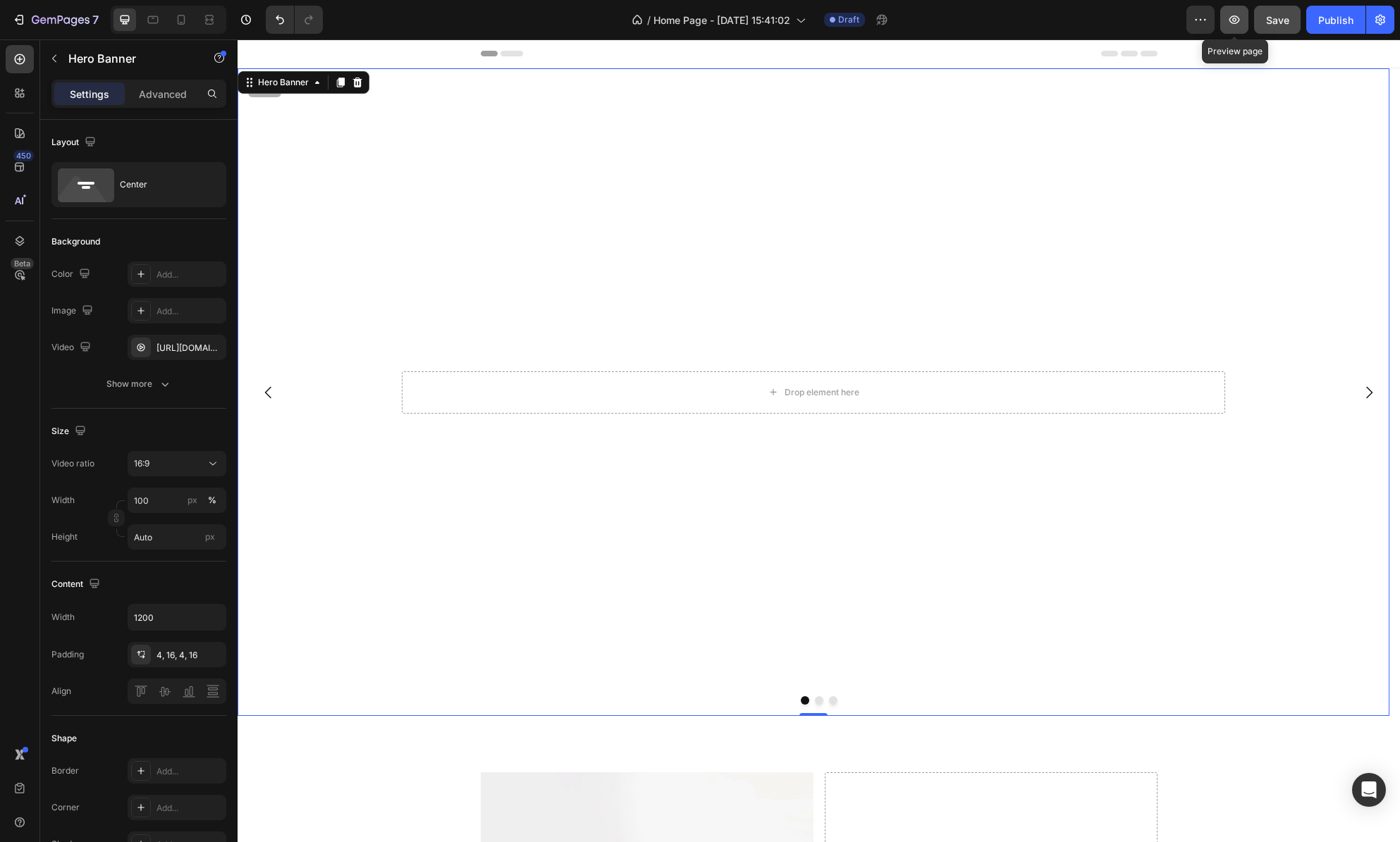
click at [1237, 20] on icon "button" at bounding box center [1235, 20] width 14 height 14
click at [20, 24] on icon "button" at bounding box center [19, 20] width 14 height 14
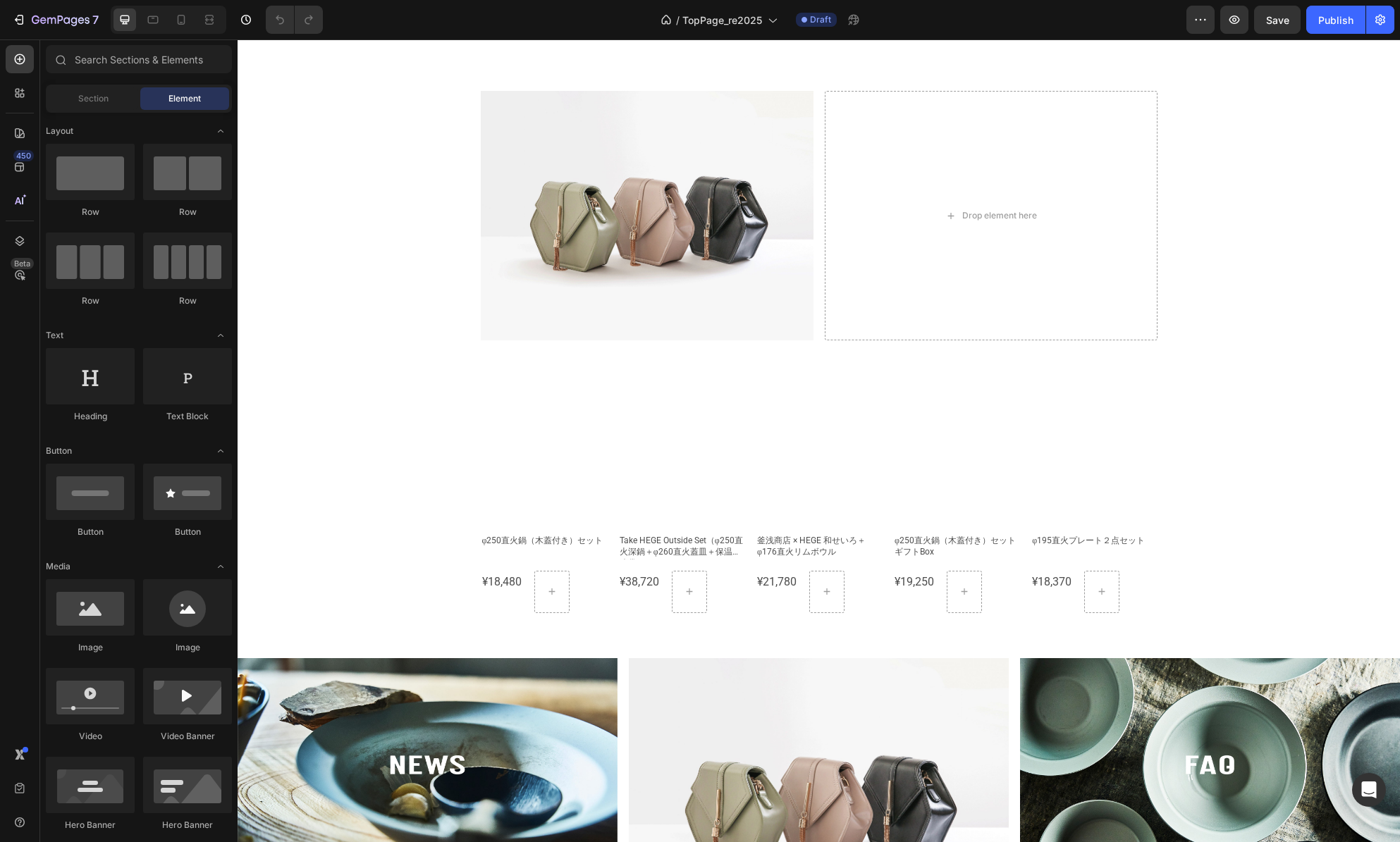
scroll to position [711, 0]
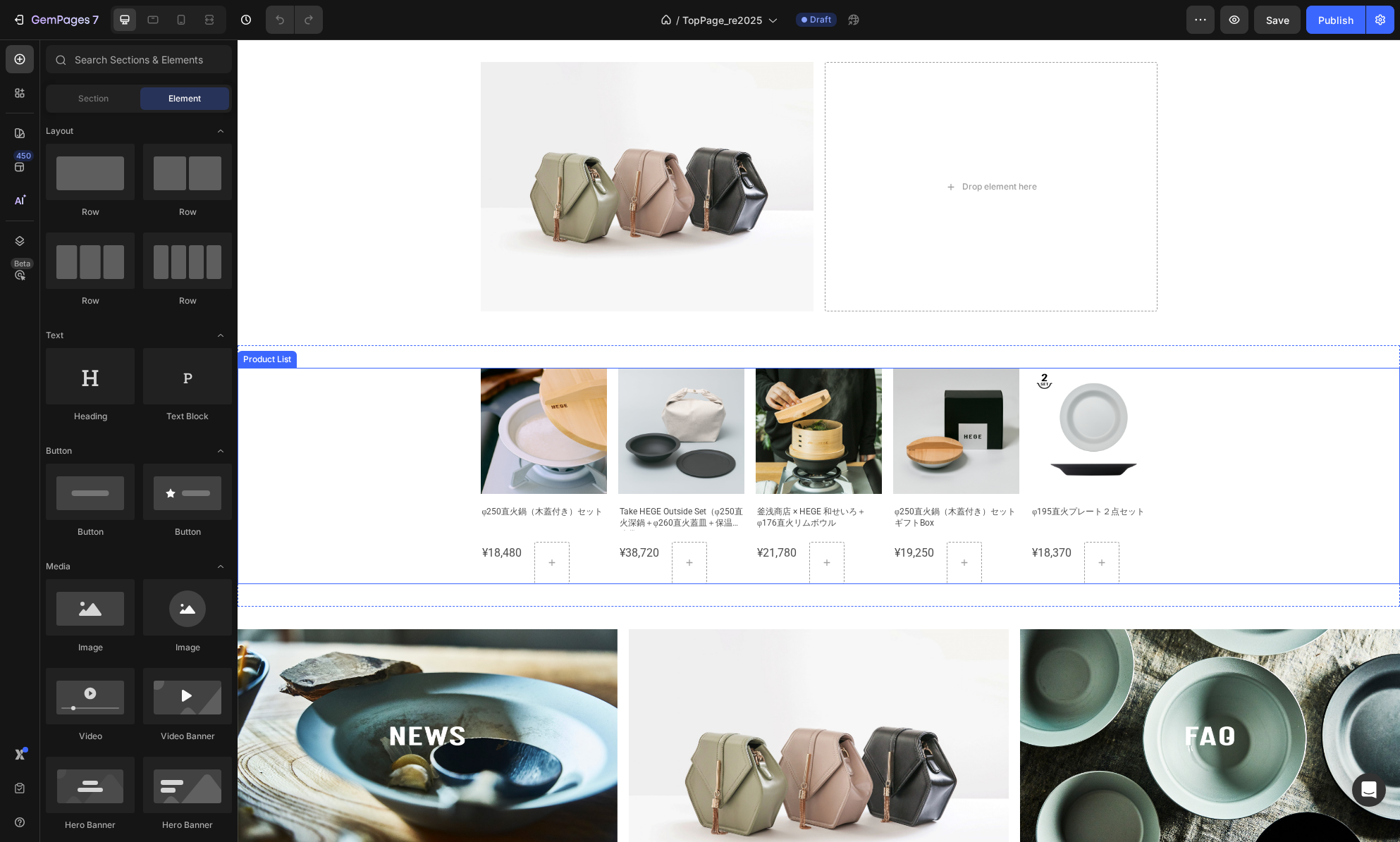
click at [1162, 487] on div "Product Images φ250直火鍋（木蓋付き）セット Product Title ¥18,480 Product Price Product Pri…" at bounding box center [818, 476] width 1162 height 216
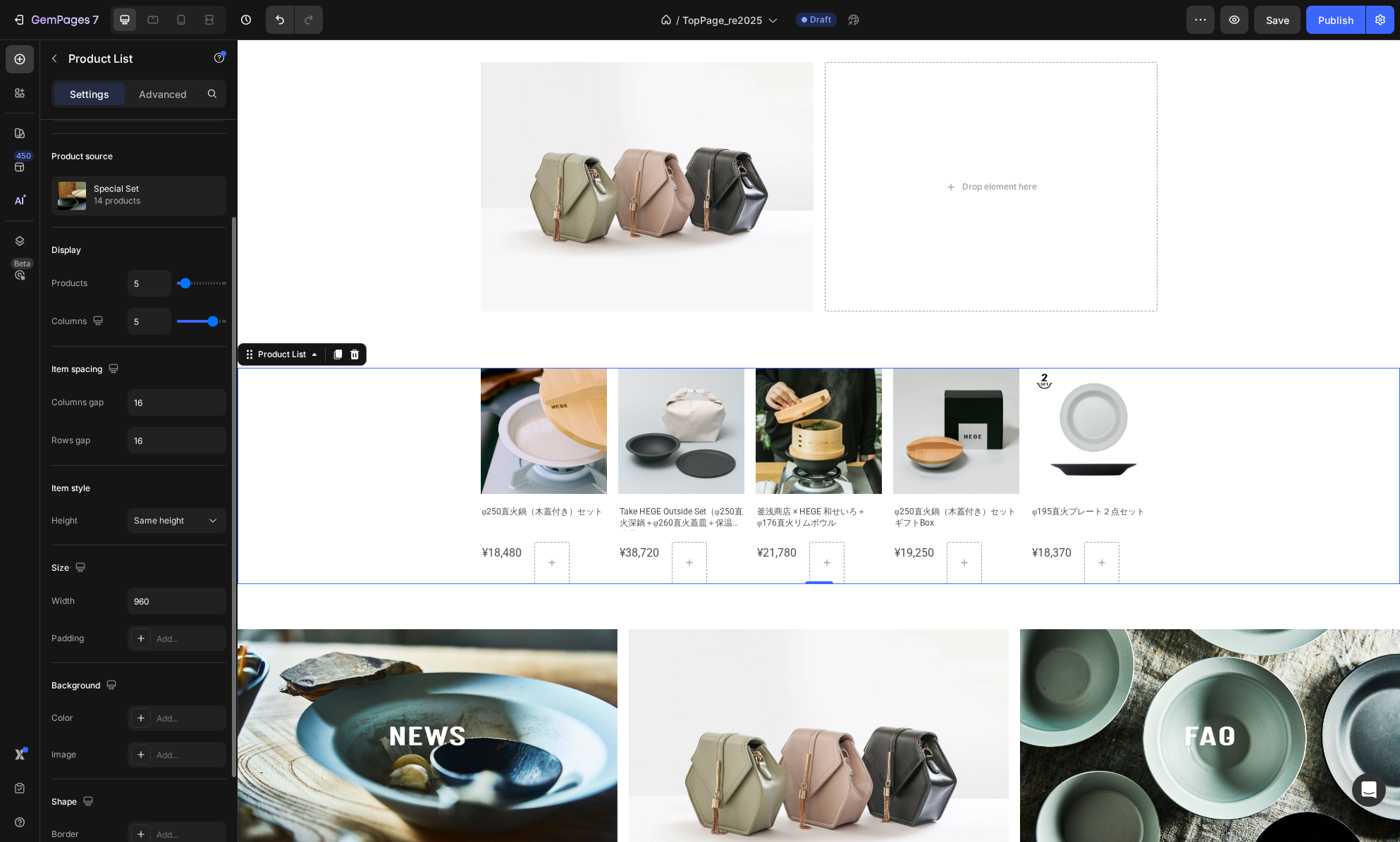
scroll to position [118, 0]
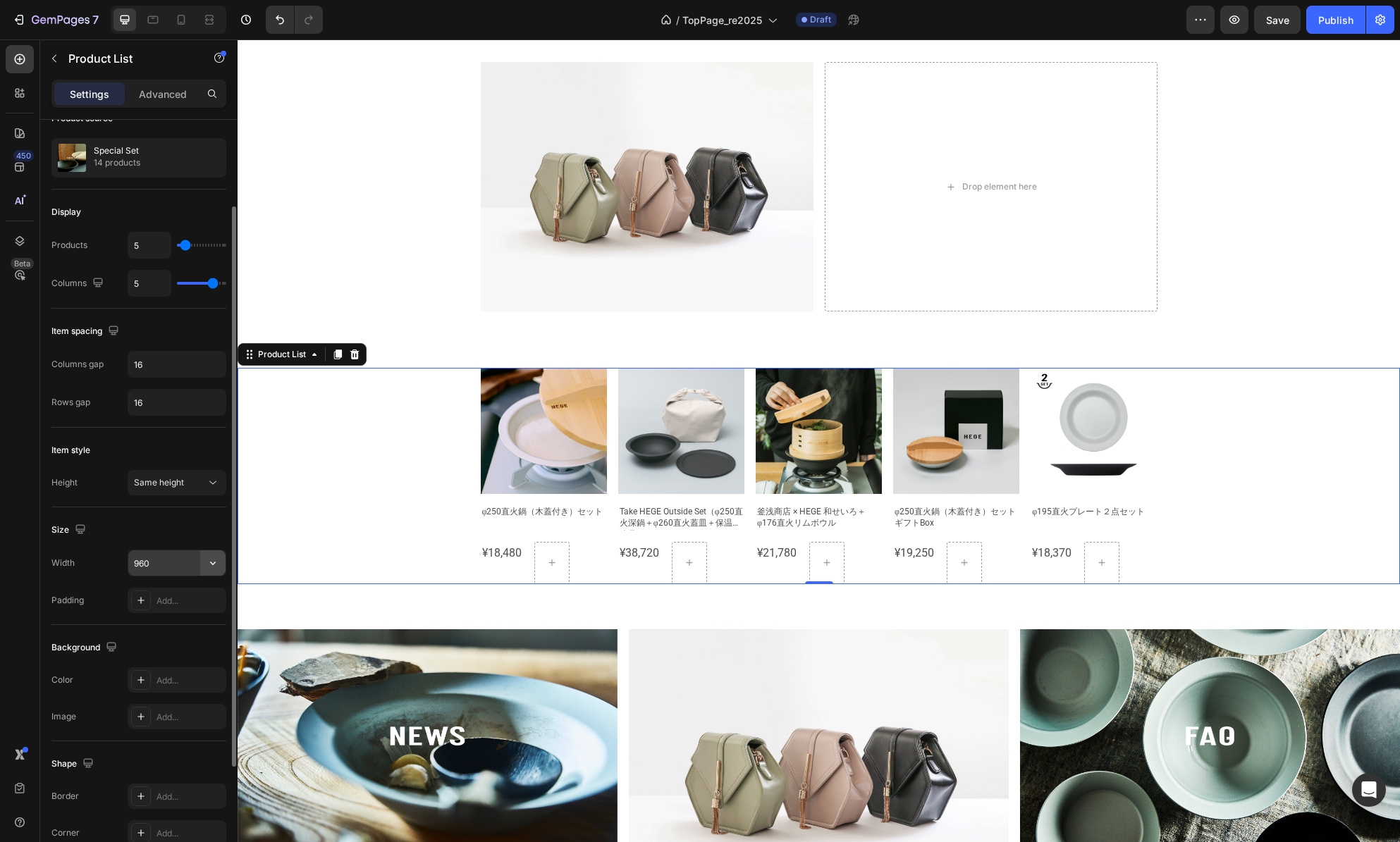
click at [206, 561] on icon "button" at bounding box center [212, 563] width 14 height 14
click at [177, 555] on input "960" at bounding box center [177, 563] width 97 height 25
click at [175, 557] on input "960" at bounding box center [177, 563] width 97 height 25
click at [158, 562] on input "960" at bounding box center [177, 563] width 97 height 25
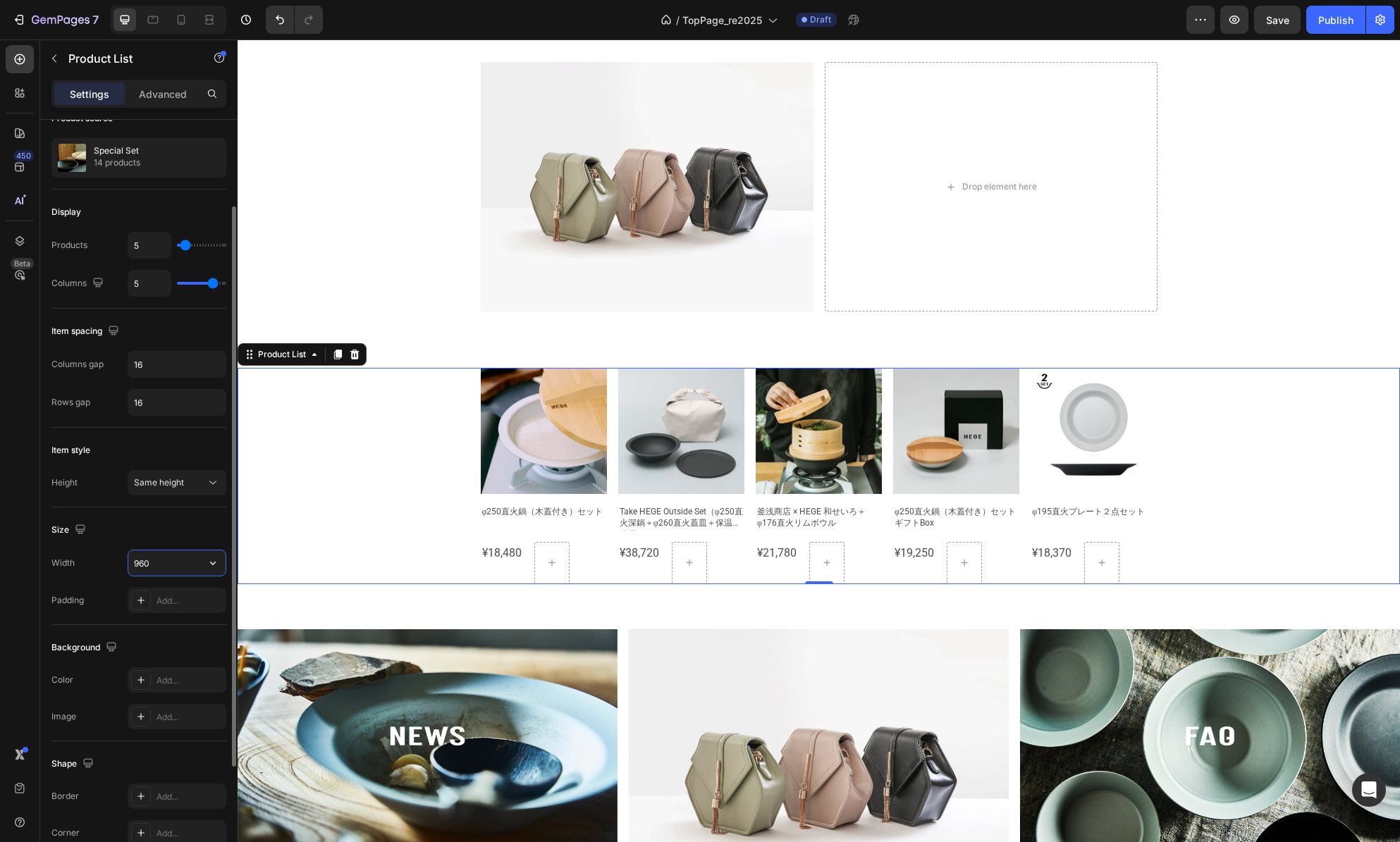
click at [158, 562] on input "960" at bounding box center [177, 563] width 97 height 25
